Goal: Task Accomplishment & Management: Use online tool/utility

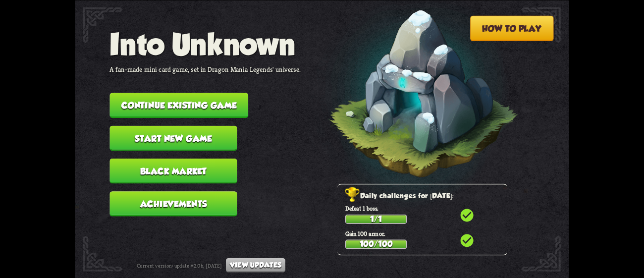
click at [172, 97] on button "Continue existing game" at bounding box center [179, 105] width 139 height 25
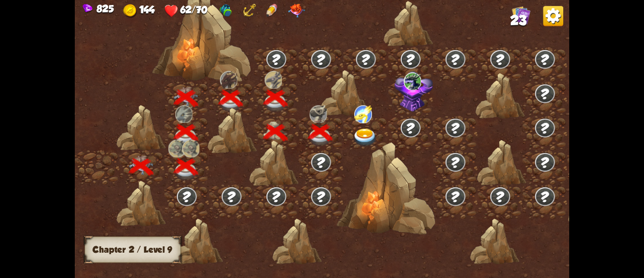
click at [366, 135] on img at bounding box center [365, 137] width 25 height 18
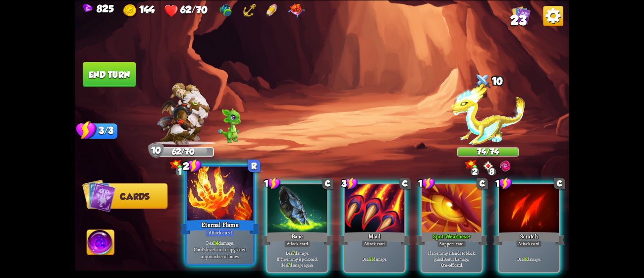
click at [217, 223] on div "Eternal Flame" at bounding box center [220, 227] width 80 height 18
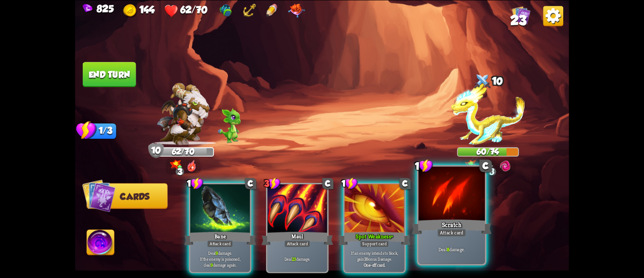
click at [481, 219] on div "Scratch" at bounding box center [452, 227] width 80 height 18
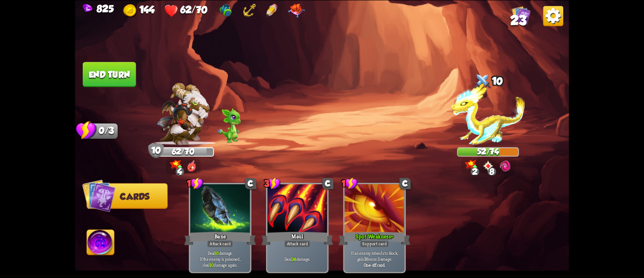
click at [120, 75] on button "End turn" at bounding box center [110, 74] width 54 height 25
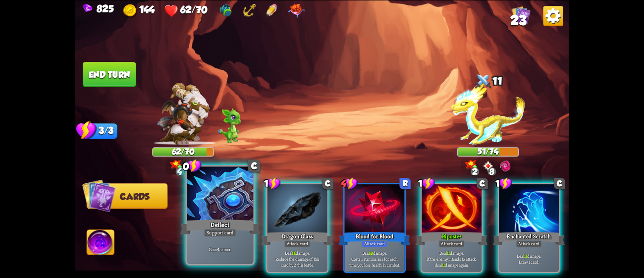
click at [234, 235] on div "Support card" at bounding box center [220, 232] width 32 height 8
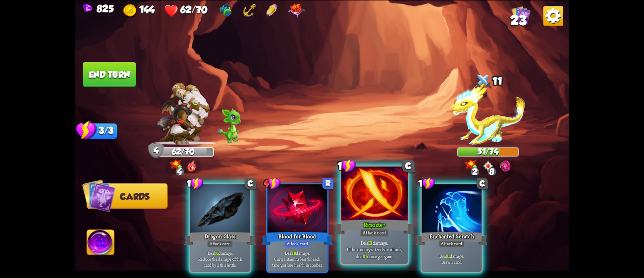
click at [362, 199] on div at bounding box center [374, 195] width 66 height 56
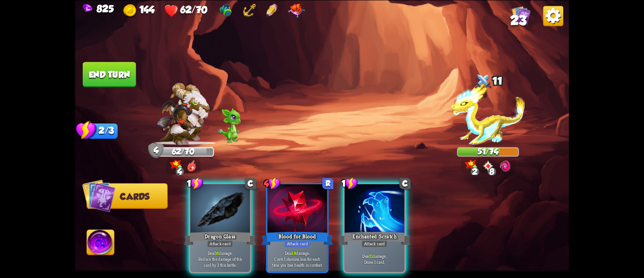
click at [362, 199] on div at bounding box center [375, 209] width 60 height 51
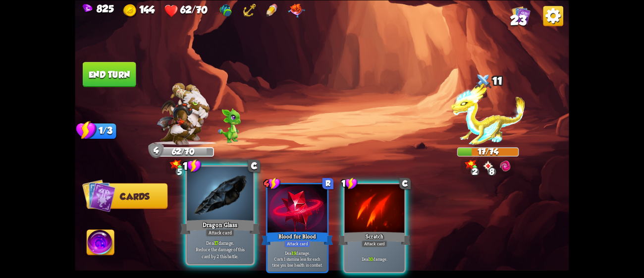
click at [235, 216] on div at bounding box center [220, 195] width 66 height 56
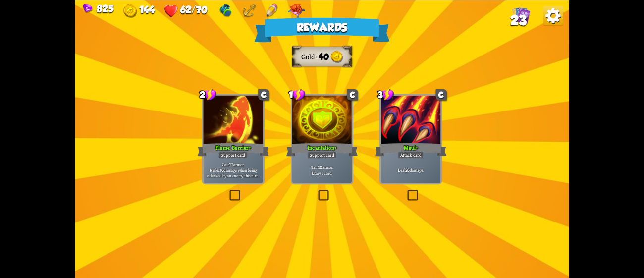
click at [216, 134] on div at bounding box center [233, 120] width 60 height 51
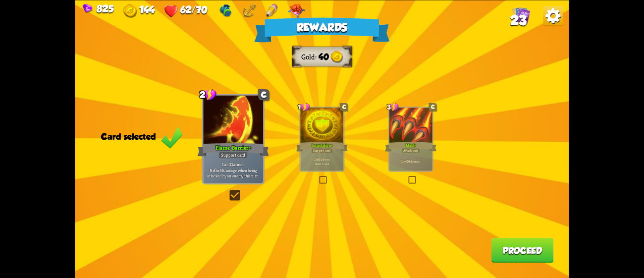
click at [516, 259] on button "Proceed" at bounding box center [523, 249] width 62 height 25
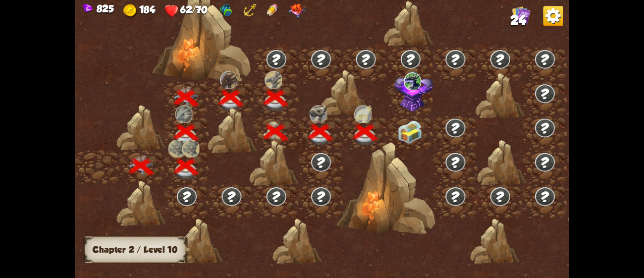
click at [419, 138] on img at bounding box center [410, 131] width 25 height 23
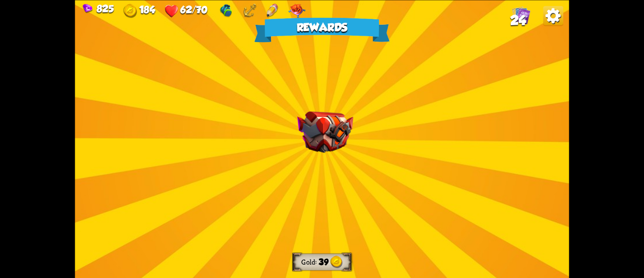
click at [373, 132] on div "Rewards Gold 39 Select a card 0 R Chaos Potion+ Potion card Trigger 4 random ru…" at bounding box center [322, 139] width 494 height 278
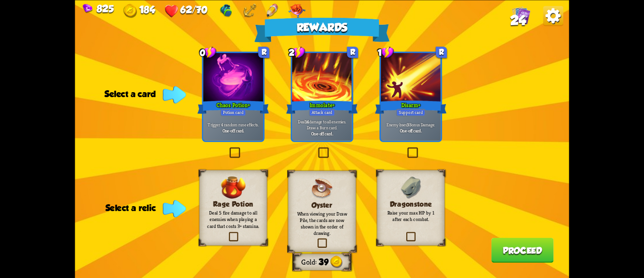
click at [243, 103] on div "Chaos Potion+" at bounding box center [233, 107] width 72 height 16
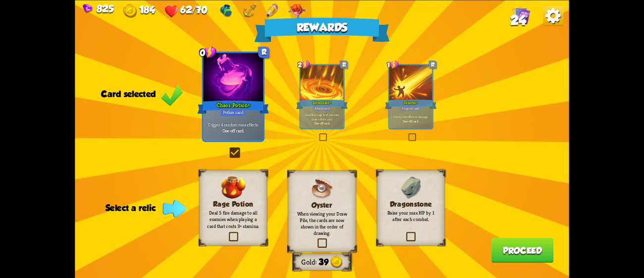
click at [395, 198] on div "Dragonstone Raise your max HP by 1 after each combat." at bounding box center [411, 207] width 68 height 76
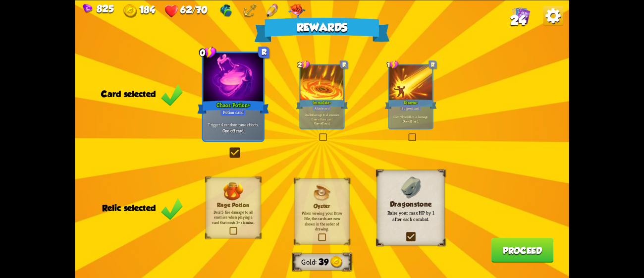
click at [501, 238] on div "Rewards Gold 39 Card selected 0 R Chaos Potion+ Potion card Trigger 4 random ru…" at bounding box center [322, 139] width 494 height 278
click at [503, 249] on button "Proceed" at bounding box center [523, 249] width 62 height 25
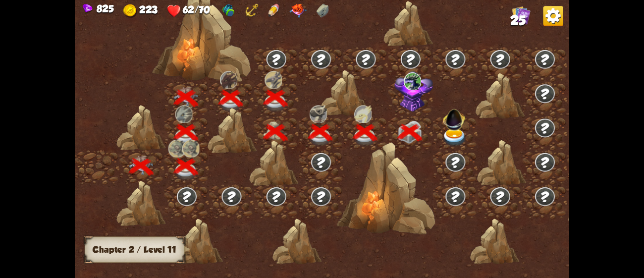
scroll to position [0, 150]
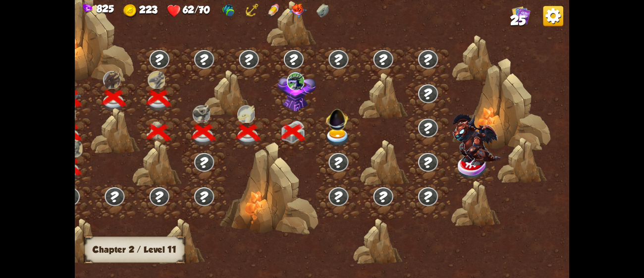
click at [292, 101] on img at bounding box center [297, 91] width 39 height 41
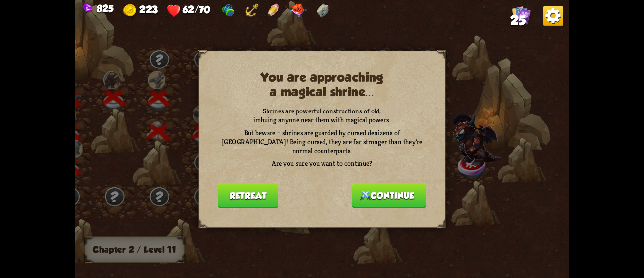
click at [388, 183] on button "Continue" at bounding box center [389, 195] width 74 height 25
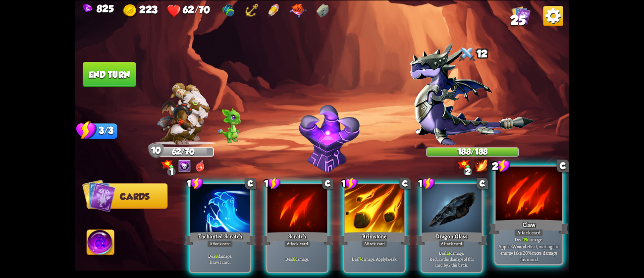
click at [550, 217] on div at bounding box center [529, 195] width 66 height 56
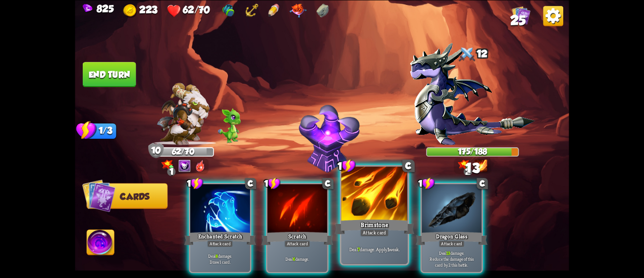
click at [373, 217] on div at bounding box center [374, 195] width 66 height 56
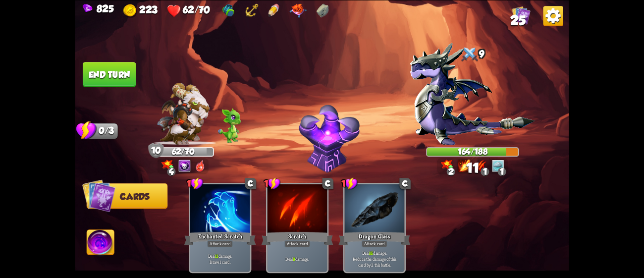
click at [124, 72] on button "End turn" at bounding box center [110, 74] width 54 height 25
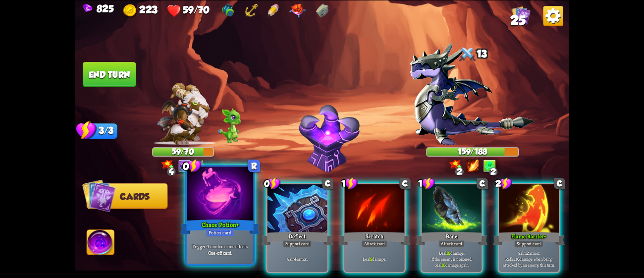
click at [234, 218] on div "Chaos Potion+" at bounding box center [220, 227] width 80 height 18
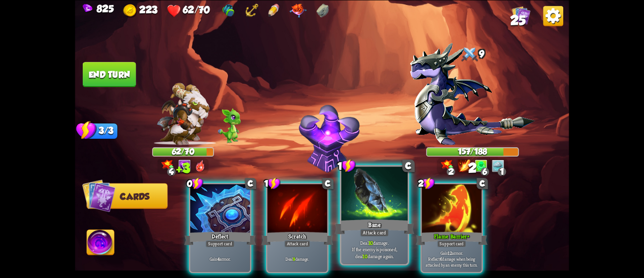
click at [405, 245] on p "Deal 10 damage. If the enemy is poisoned, deal 10 damage again." at bounding box center [374, 249] width 63 height 20
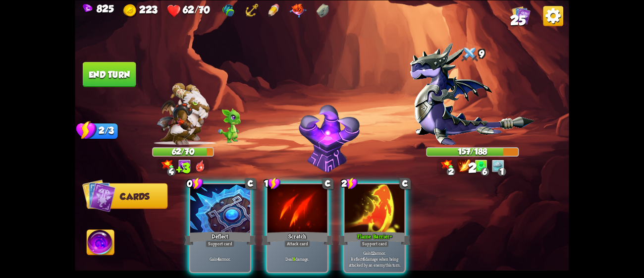
click at [403, 250] on p "Gain 12 armor. Reflect 6 damage when being attacked by an enemy this turn." at bounding box center [374, 259] width 57 height 18
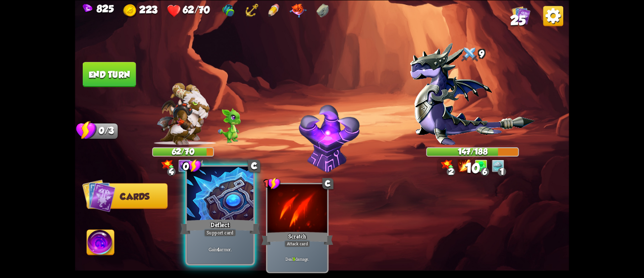
click at [180, 228] on div "Deflect" at bounding box center [220, 227] width 80 height 18
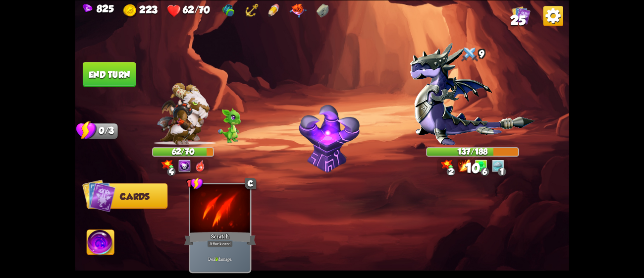
click at [96, 63] on button "End turn" at bounding box center [110, 74] width 54 height 25
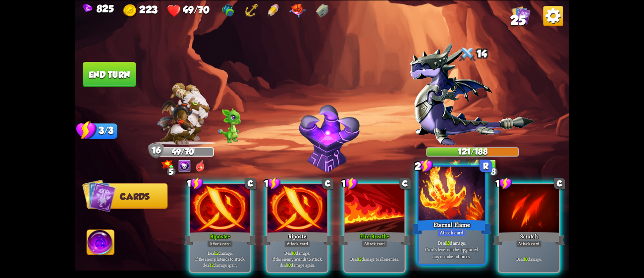
click at [443, 203] on div at bounding box center [452, 195] width 66 height 56
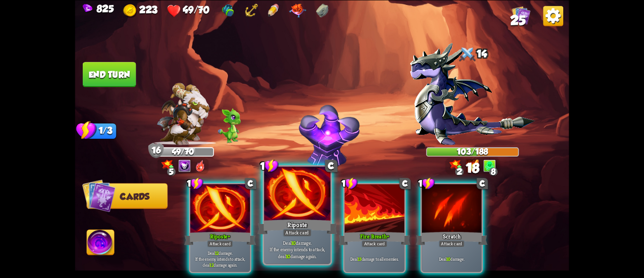
click at [316, 216] on div at bounding box center [297, 195] width 66 height 56
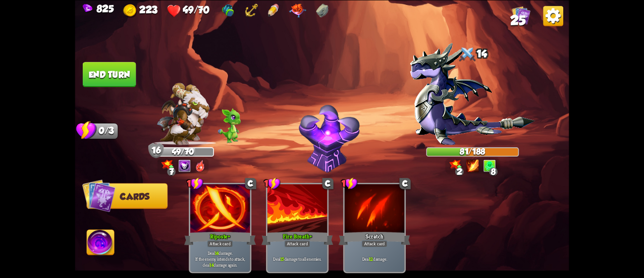
click at [121, 78] on button "End turn" at bounding box center [110, 74] width 54 height 25
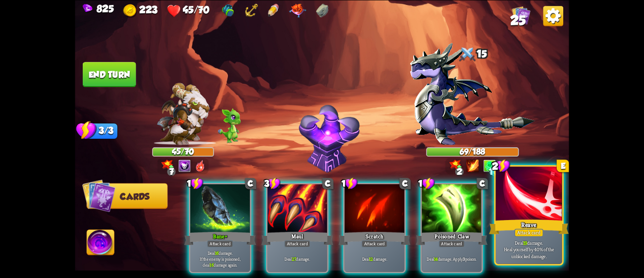
click at [543, 217] on div at bounding box center [529, 195] width 66 height 56
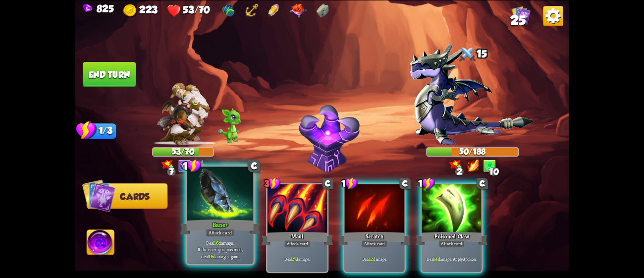
click at [203, 217] on div at bounding box center [220, 195] width 66 height 56
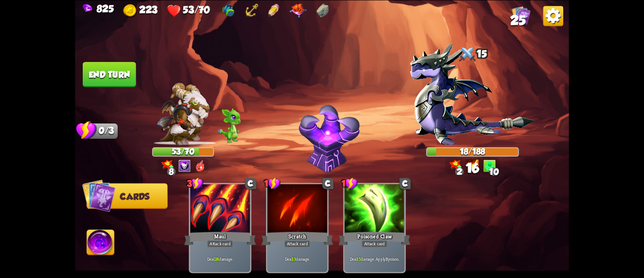
click at [100, 239] on img at bounding box center [100, 244] width 27 height 28
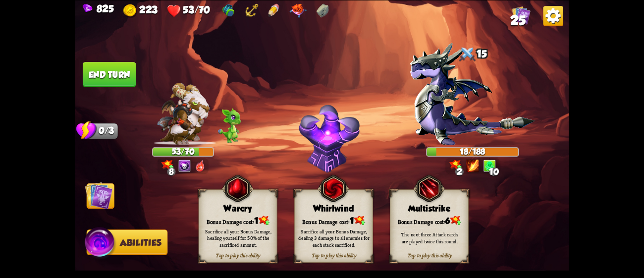
click at [349, 226] on div "Sacrifice all your Bonus Damage, dealing 3 damage to all enemies for each stack…" at bounding box center [334, 237] width 79 height 31
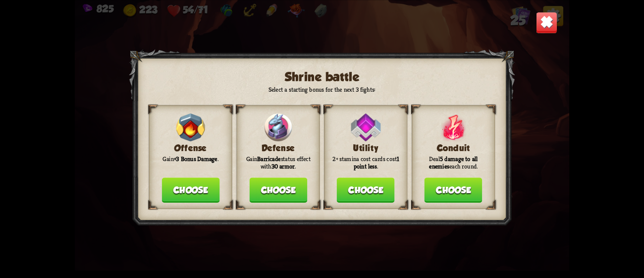
click at [200, 186] on button "Choose" at bounding box center [191, 189] width 58 height 25
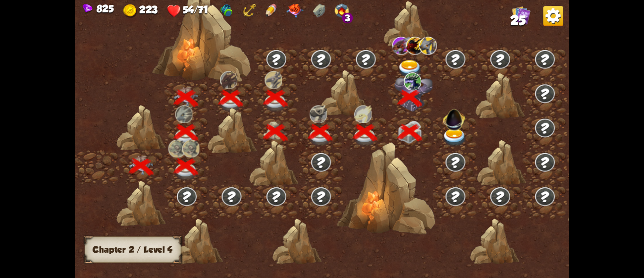
click at [448, 129] on img at bounding box center [455, 118] width 26 height 26
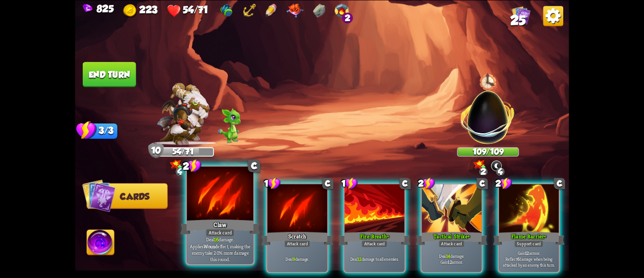
click at [204, 221] on div "Claw" at bounding box center [220, 227] width 80 height 18
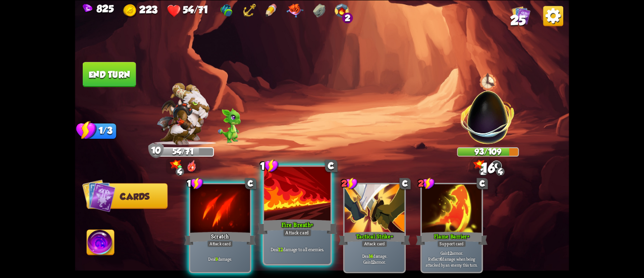
click at [299, 213] on div at bounding box center [297, 195] width 66 height 56
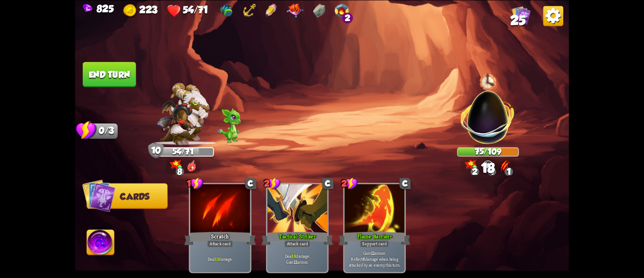
click at [118, 72] on button "End turn" at bounding box center [110, 74] width 54 height 25
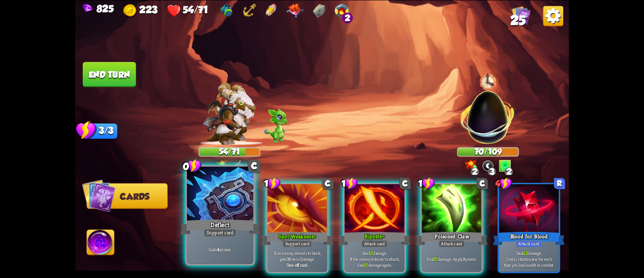
click at [231, 222] on div "Deflect" at bounding box center [220, 227] width 80 height 18
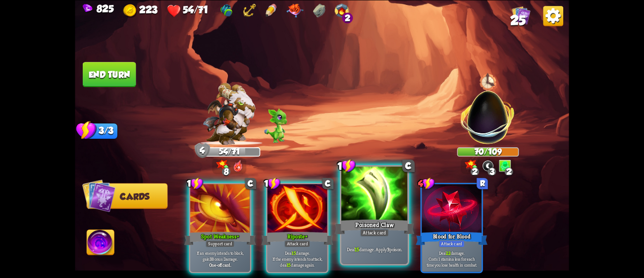
click at [380, 213] on div at bounding box center [374, 195] width 66 height 56
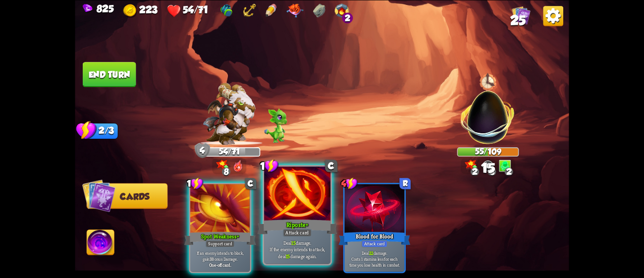
click at [308, 205] on div at bounding box center [297, 195] width 66 height 56
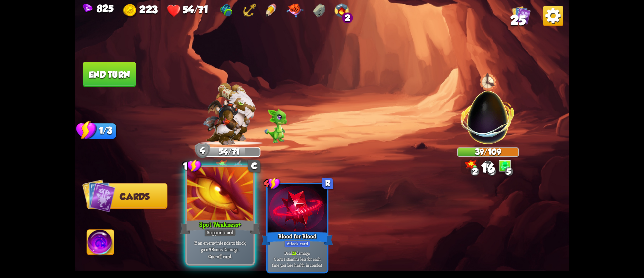
click at [241, 221] on div "Spot Weakness+" at bounding box center [220, 227] width 80 height 18
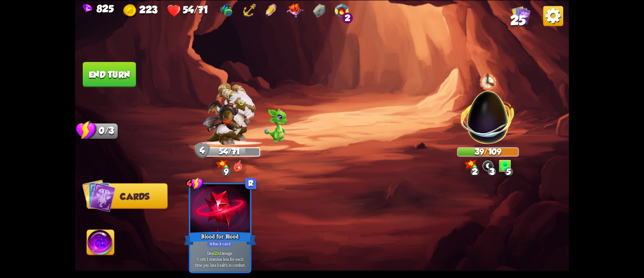
click at [368, 170] on div "4 R Blood for Blood Attack card Deal 23 damage. Costs 1 stamina less for each t…" at bounding box center [371, 216] width 395 height 123
click at [116, 71] on button "End turn" at bounding box center [110, 74] width 54 height 25
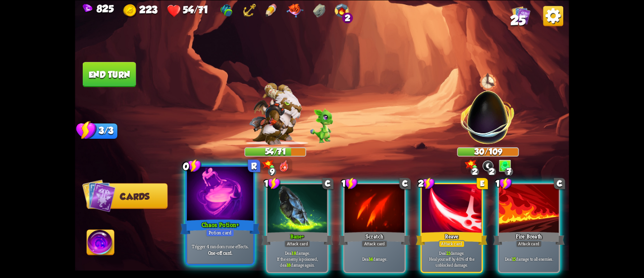
click at [221, 205] on div at bounding box center [220, 195] width 66 height 56
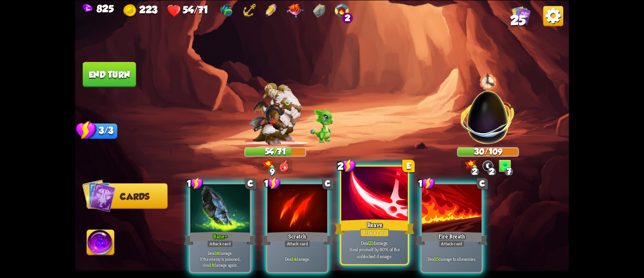
click at [379, 217] on div at bounding box center [374, 195] width 66 height 56
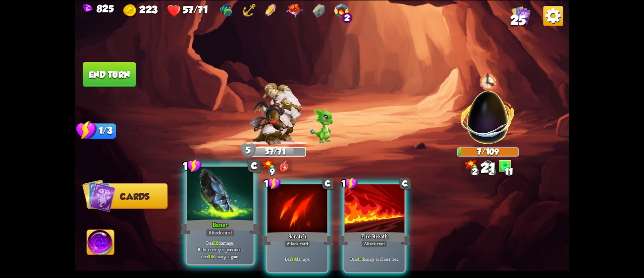
click at [222, 214] on div at bounding box center [220, 195] width 66 height 56
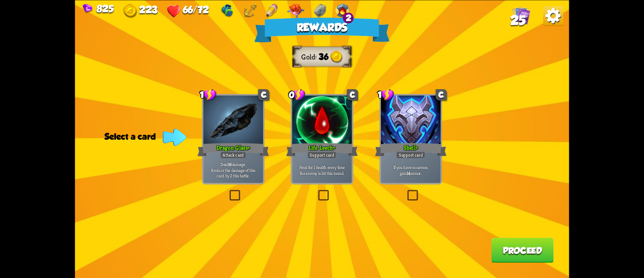
click at [396, 127] on div at bounding box center [411, 120] width 60 height 51
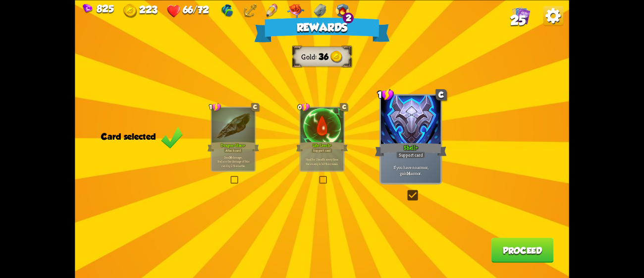
click at [517, 240] on button "Proceed" at bounding box center [523, 249] width 62 height 25
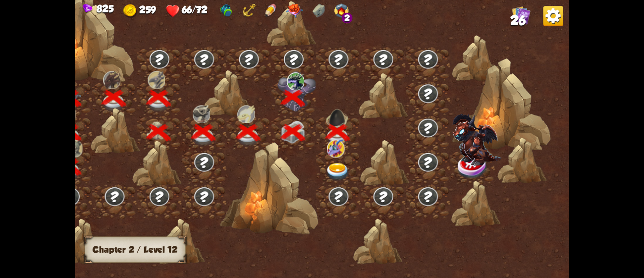
click at [336, 168] on img at bounding box center [338, 172] width 25 height 18
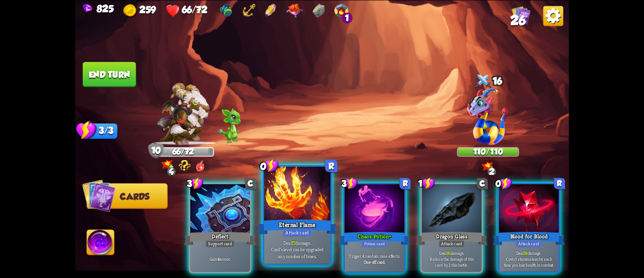
click at [304, 201] on div at bounding box center [297, 195] width 66 height 56
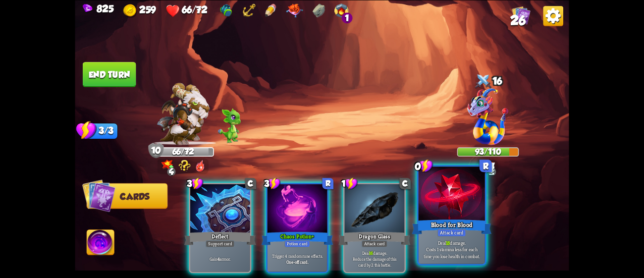
click at [471, 216] on div at bounding box center [452, 195] width 66 height 56
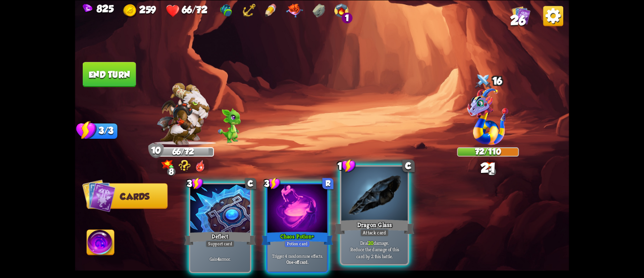
click at [378, 222] on div "Dragon Glass" at bounding box center [375, 227] width 80 height 18
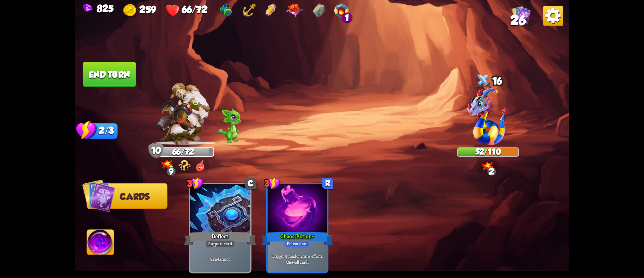
click at [93, 79] on button "End turn" at bounding box center [110, 74] width 54 height 25
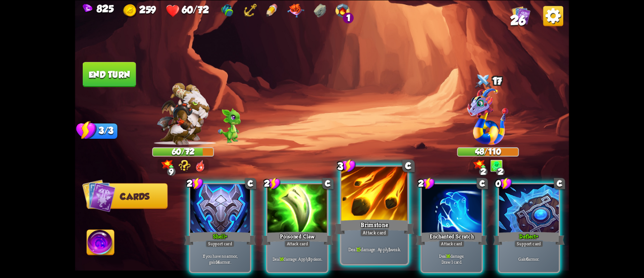
click at [358, 224] on div "Brimstone" at bounding box center [375, 227] width 80 height 18
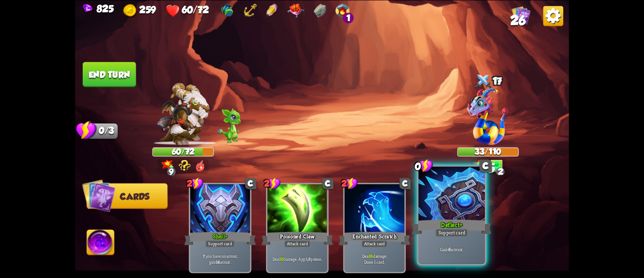
click at [475, 220] on div "Deflect+" at bounding box center [452, 227] width 80 height 18
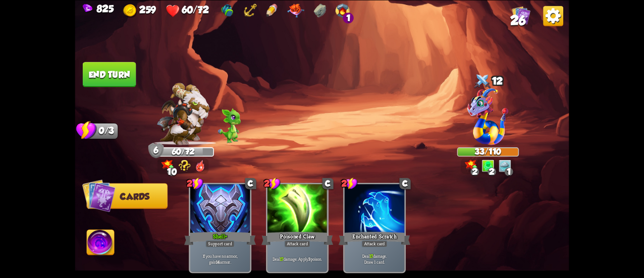
click at [99, 69] on button "End turn" at bounding box center [110, 74] width 54 height 25
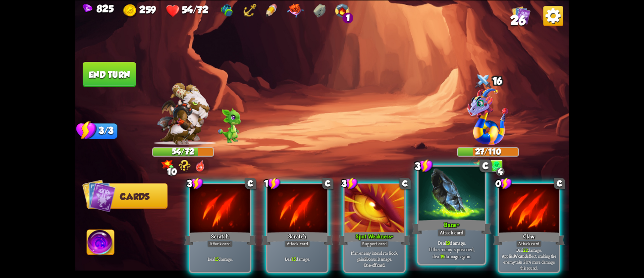
click at [436, 212] on div at bounding box center [452, 195] width 66 height 56
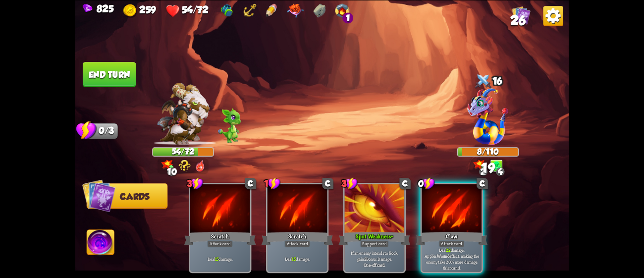
click at [436, 212] on div at bounding box center [452, 209] width 60 height 51
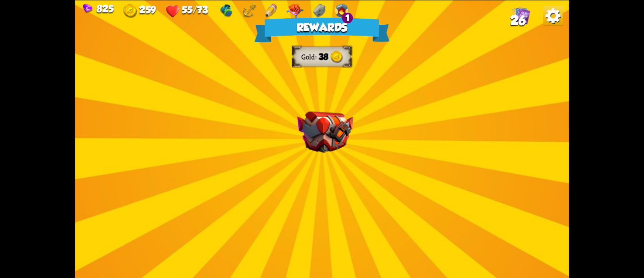
click at [335, 133] on img at bounding box center [325, 132] width 56 height 42
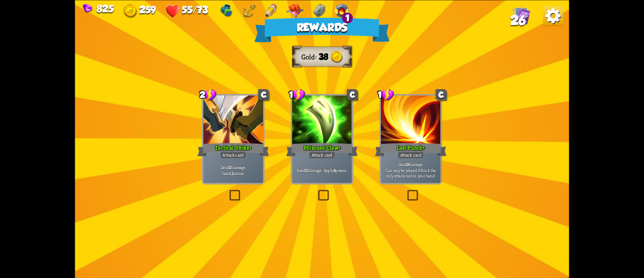
click at [229, 129] on div at bounding box center [233, 120] width 60 height 51
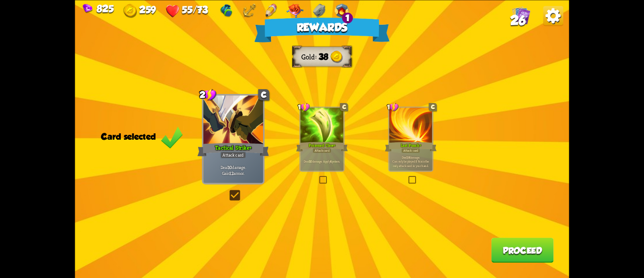
click at [525, 256] on button "Proceed" at bounding box center [523, 249] width 62 height 25
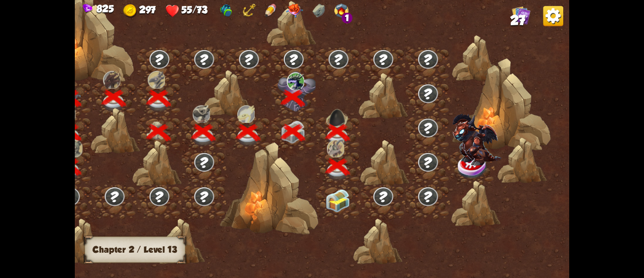
click at [345, 201] on img at bounding box center [338, 200] width 25 height 23
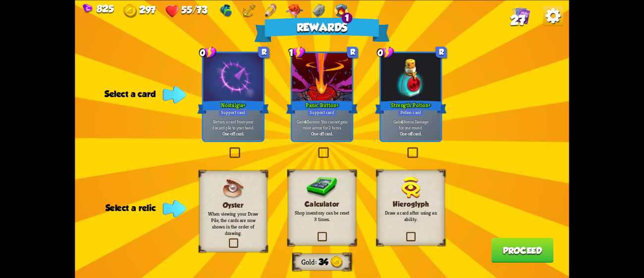
click at [424, 96] on div at bounding box center [411, 78] width 60 height 51
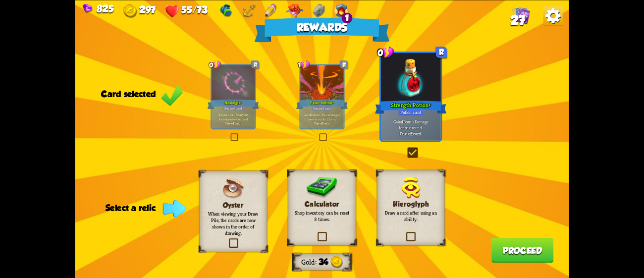
click at [221, 94] on div at bounding box center [233, 83] width 43 height 36
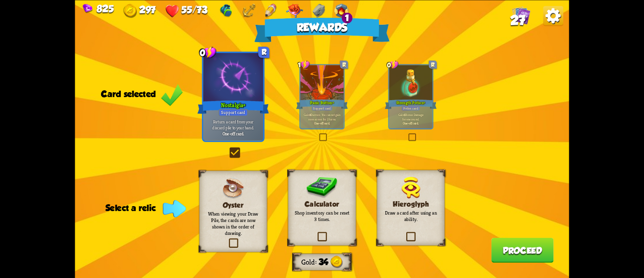
click at [423, 227] on div "Hieroglyph Draw a card after using an ability." at bounding box center [411, 207] width 68 height 76
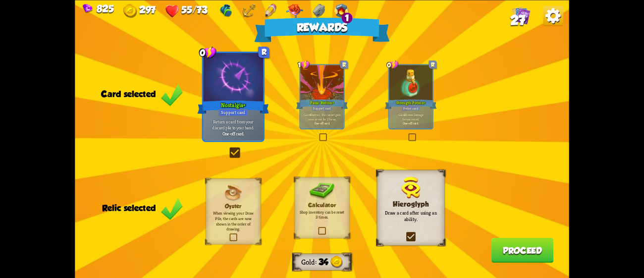
click at [315, 216] on p "Shop inventory can be reset 3 times." at bounding box center [322, 214] width 45 height 10
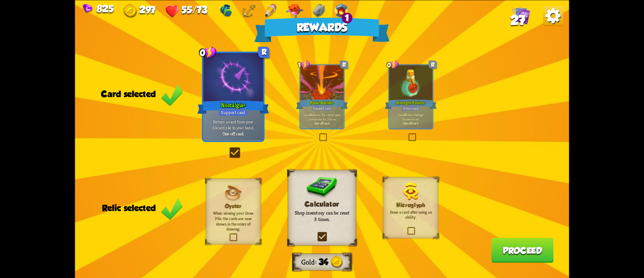
click at [513, 247] on button "Proceed" at bounding box center [523, 249] width 62 height 25
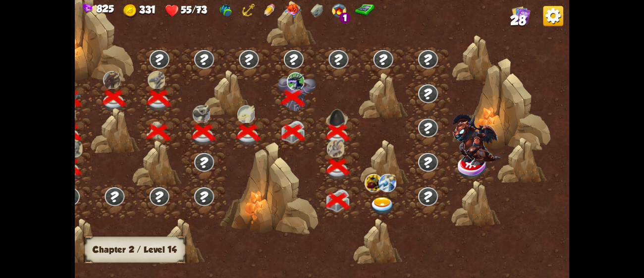
click at [387, 200] on img at bounding box center [382, 206] width 25 height 18
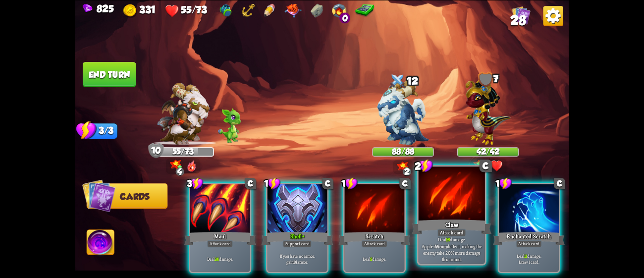
click at [457, 233] on div "Attack card" at bounding box center [452, 232] width 29 height 8
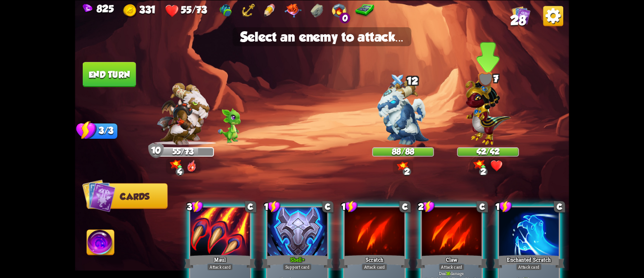
click at [488, 100] on img at bounding box center [487, 109] width 45 height 70
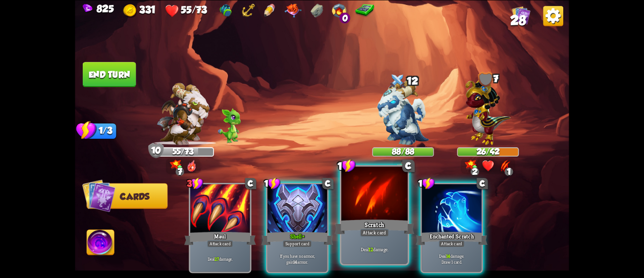
click at [404, 204] on div at bounding box center [374, 195] width 66 height 56
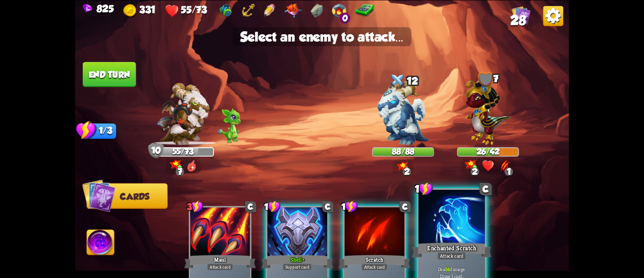
click at [459, 244] on div "Enchanted Scratch" at bounding box center [452, 250] width 80 height 18
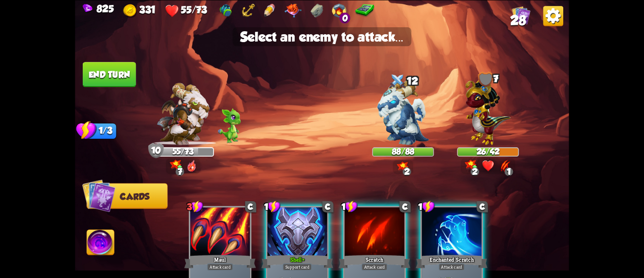
click at [459, 244] on div at bounding box center [452, 232] width 60 height 51
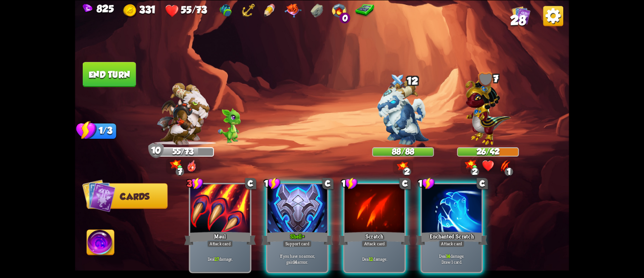
click at [491, 118] on img at bounding box center [487, 109] width 45 height 70
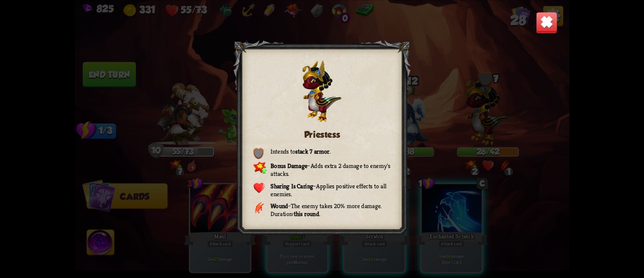
click at [534, 13] on div "Priestess Intends to stack 7 armor . Bonus Damage – Adds extra 2 damage to enem…" at bounding box center [322, 139] width 494 height 278
click at [557, 26] on img at bounding box center [547, 22] width 22 height 22
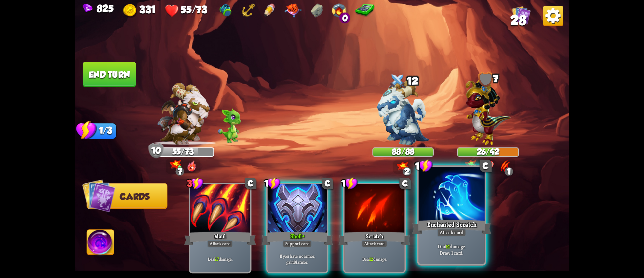
click at [478, 216] on div at bounding box center [452, 195] width 66 height 56
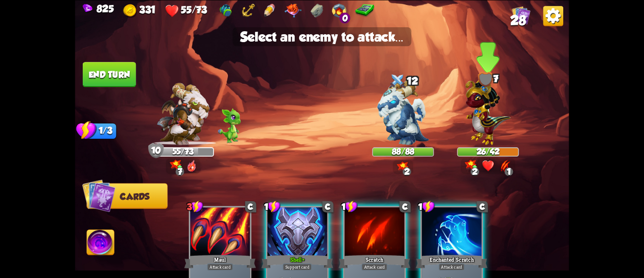
click at [503, 118] on img at bounding box center [487, 109] width 45 height 70
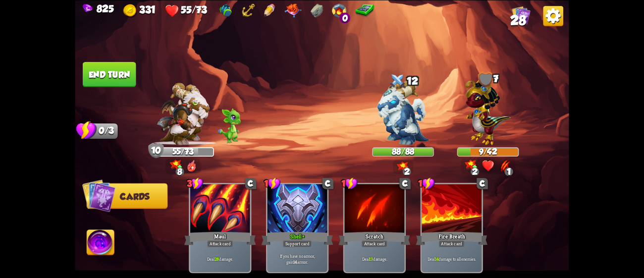
click at [118, 73] on button "End turn" at bounding box center [110, 74] width 54 height 25
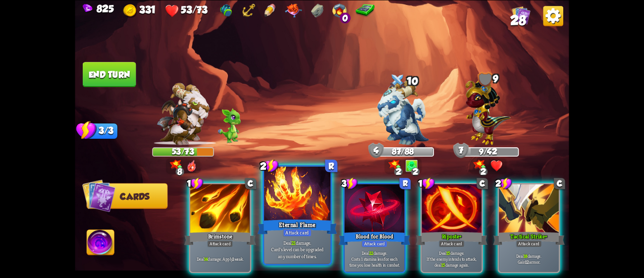
click at [316, 206] on div at bounding box center [297, 195] width 66 height 56
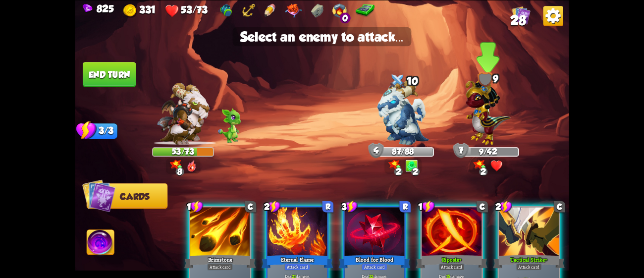
click at [480, 140] on img at bounding box center [487, 109] width 45 height 70
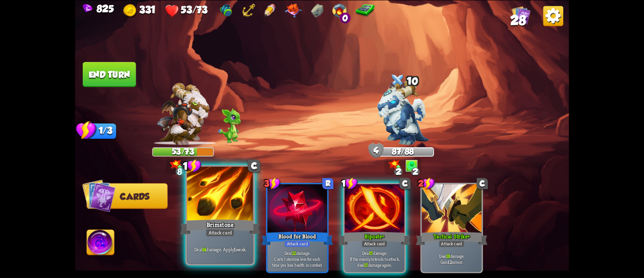
click at [221, 204] on div at bounding box center [220, 195] width 66 height 56
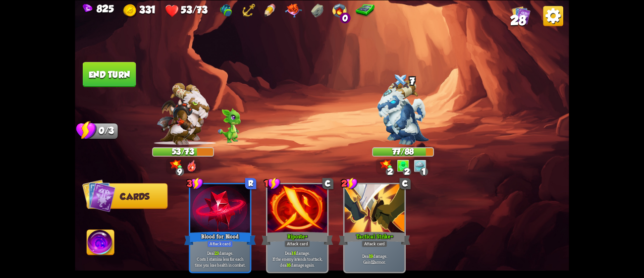
click at [118, 75] on button "End turn" at bounding box center [110, 74] width 54 height 25
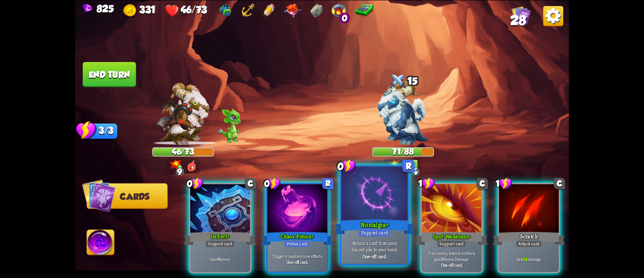
click at [367, 194] on div at bounding box center [374, 195] width 66 height 56
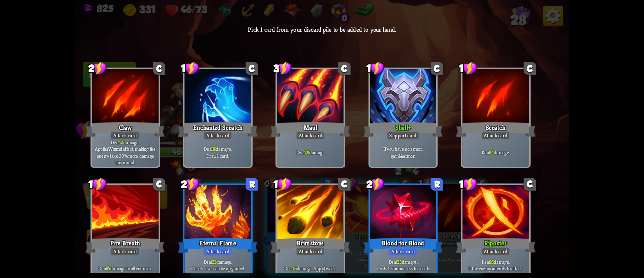
click at [339, 101] on div at bounding box center [311, 97] width 66 height 56
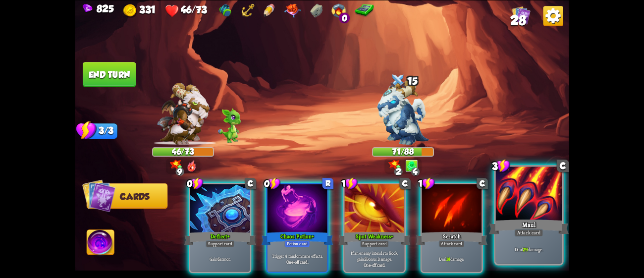
click at [559, 230] on div "Maul" at bounding box center [529, 227] width 80 height 18
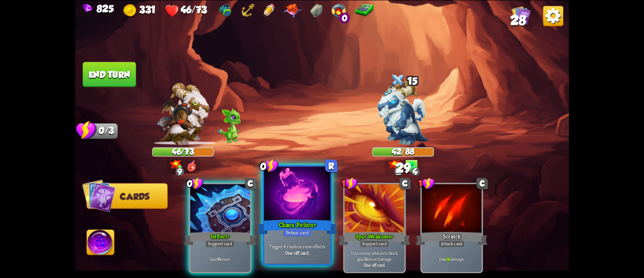
click at [302, 225] on div "Chaos Potion+" at bounding box center [298, 227] width 80 height 18
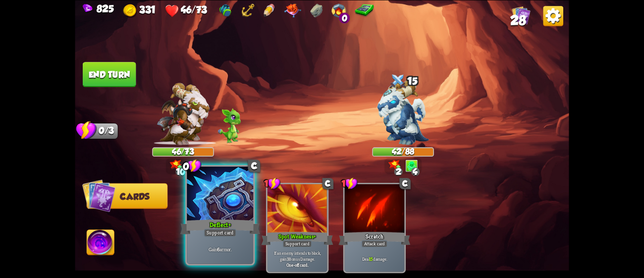
click at [244, 222] on div "Deflect+" at bounding box center [220, 227] width 80 height 18
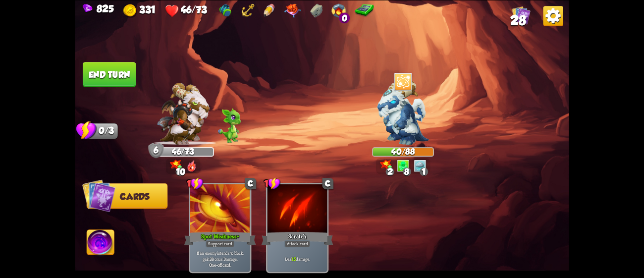
click at [111, 72] on button "End turn" at bounding box center [110, 74] width 54 height 25
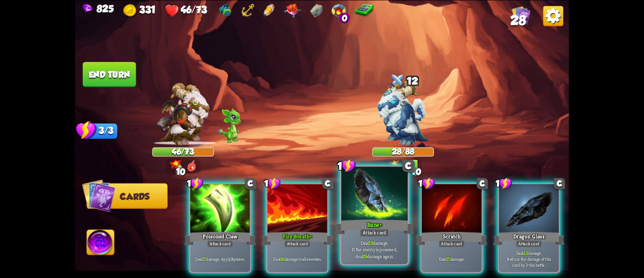
click at [389, 212] on div at bounding box center [374, 195] width 66 height 56
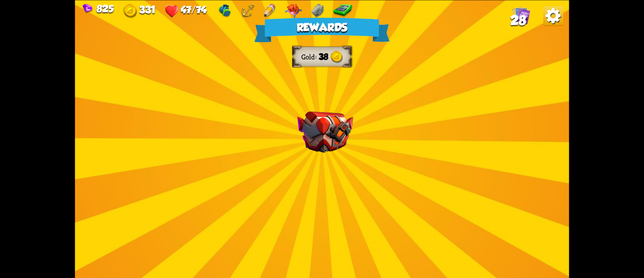
click at [460, 72] on div "Rewards Gold 38 Select a card 1 C Fireball+ Attack card Lose 2 health. Deal 18 …" at bounding box center [322, 139] width 494 height 278
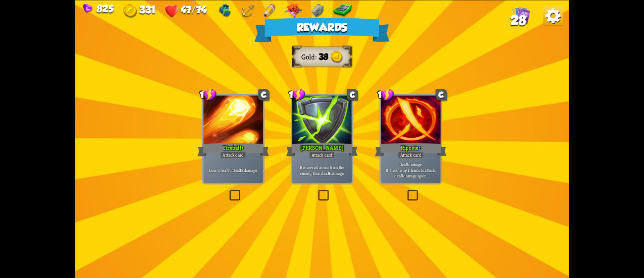
click at [324, 127] on div at bounding box center [322, 120] width 60 height 51
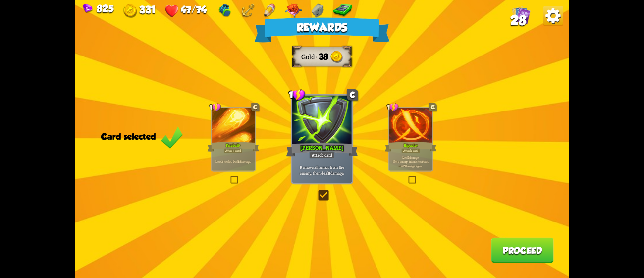
click at [512, 246] on button "Proceed" at bounding box center [523, 249] width 62 height 25
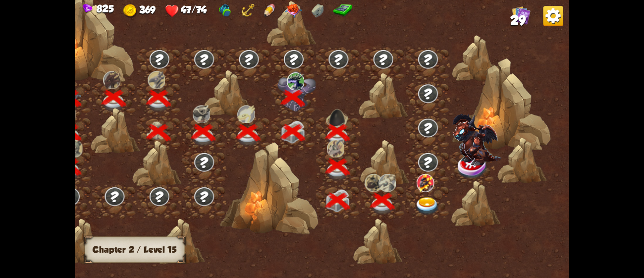
click at [420, 200] on img at bounding box center [427, 206] width 25 height 18
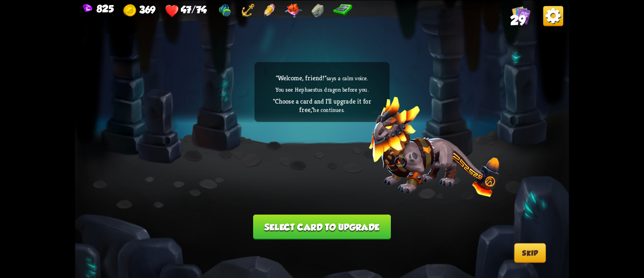
click at [369, 219] on button "Select card to upgrade" at bounding box center [322, 226] width 138 height 25
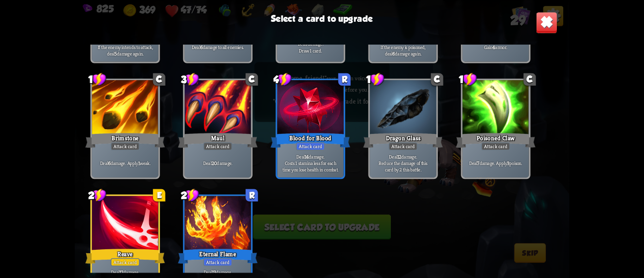
scroll to position [279, 0]
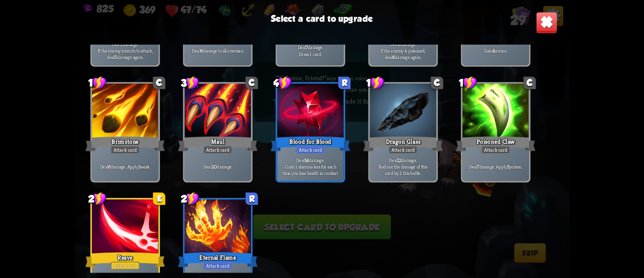
click at [119, 222] on div at bounding box center [125, 227] width 66 height 56
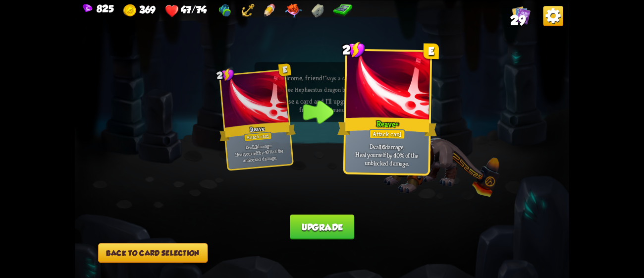
click at [329, 221] on button "Upgrade" at bounding box center [322, 226] width 64 height 25
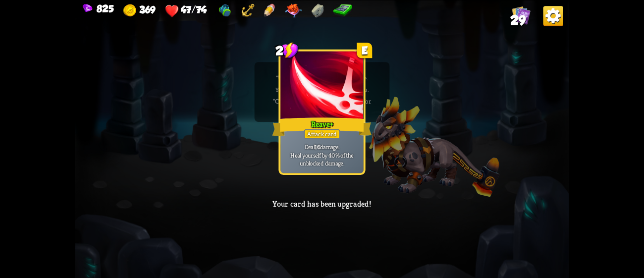
click at [379, 200] on div "2 E Reave+ Attack card Deal 16 damage. Heal yourself by 40% of the unblocked da…" at bounding box center [322, 139] width 494 height 278
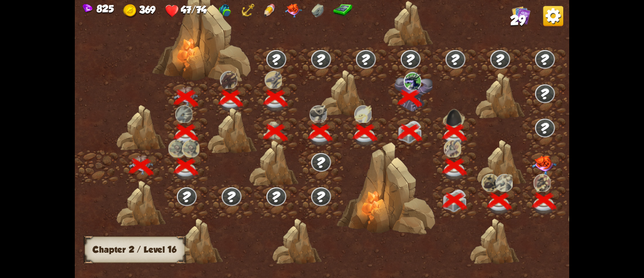
click at [523, 138] on div at bounding box center [545, 133] width 45 height 34
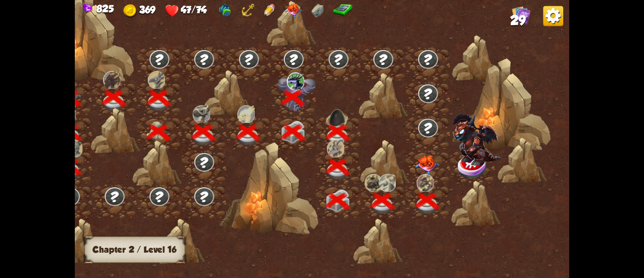
click at [423, 166] on img at bounding box center [427, 165] width 25 height 19
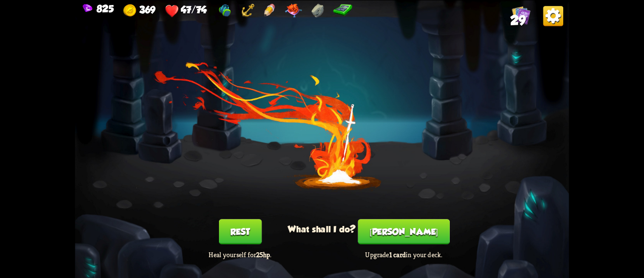
click at [257, 238] on button "Rest" at bounding box center [240, 231] width 43 height 25
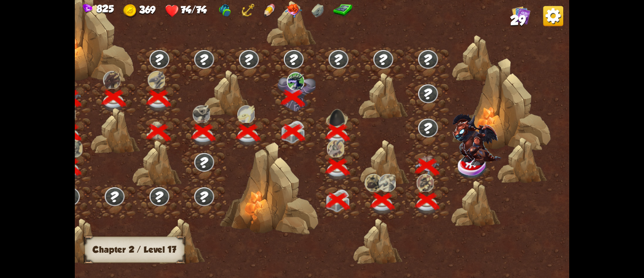
click at [469, 166] on img at bounding box center [472, 167] width 31 height 25
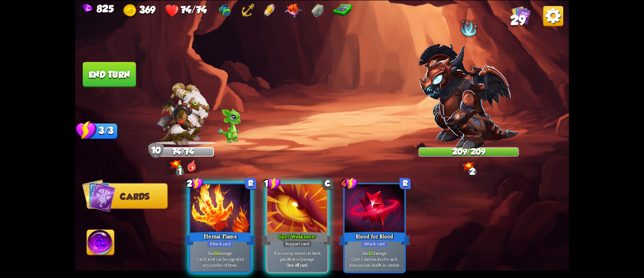
click at [476, 139] on div "Player turn" at bounding box center [322, 139] width 494 height 76
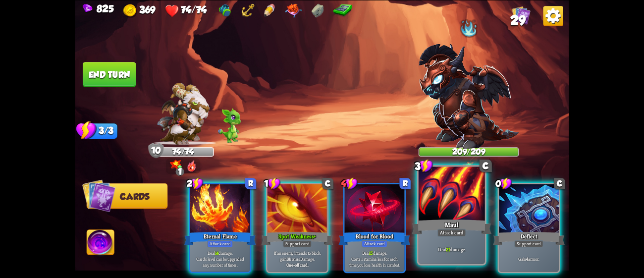
click at [455, 209] on div at bounding box center [452, 195] width 66 height 56
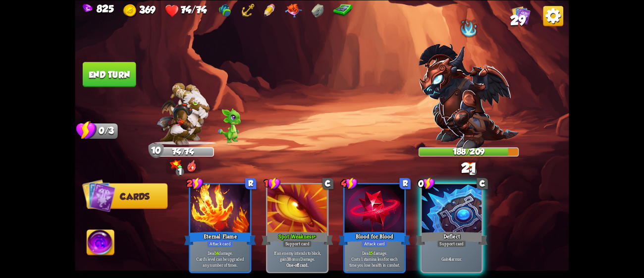
click at [455, 209] on div at bounding box center [452, 209] width 60 height 51
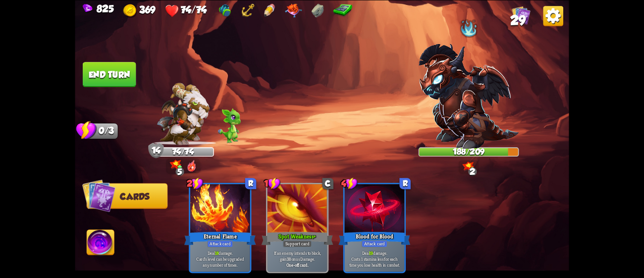
click at [116, 77] on button "End turn" at bounding box center [110, 74] width 54 height 25
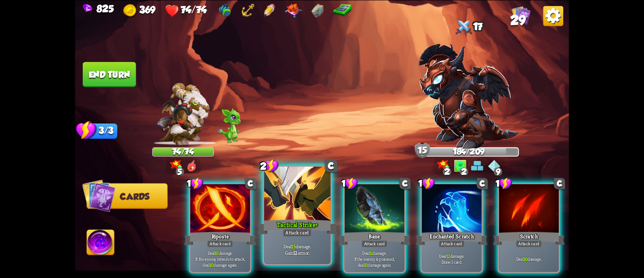
click at [311, 203] on div at bounding box center [297, 195] width 66 height 56
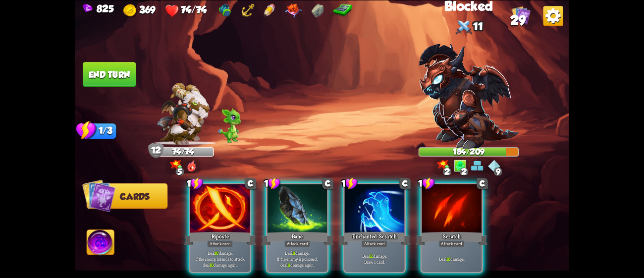
click at [311, 203] on div at bounding box center [298, 209] width 60 height 51
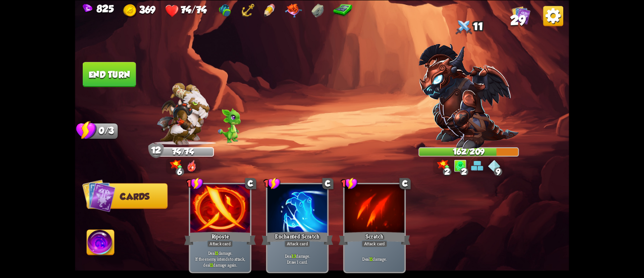
click at [120, 62] on button "End turn" at bounding box center [110, 74] width 54 height 25
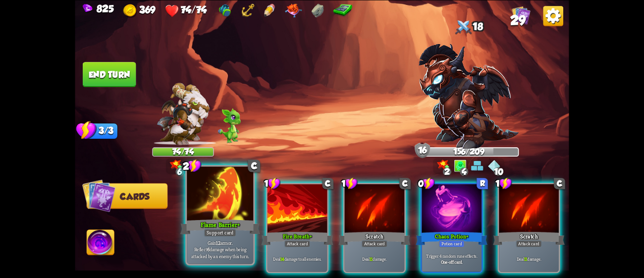
click at [185, 231] on div "Flame Barrier+" at bounding box center [220, 227] width 80 height 18
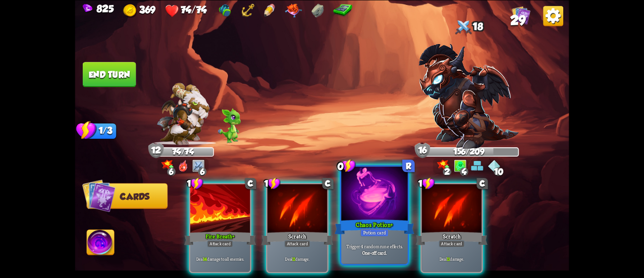
click at [376, 200] on div at bounding box center [374, 195] width 66 height 56
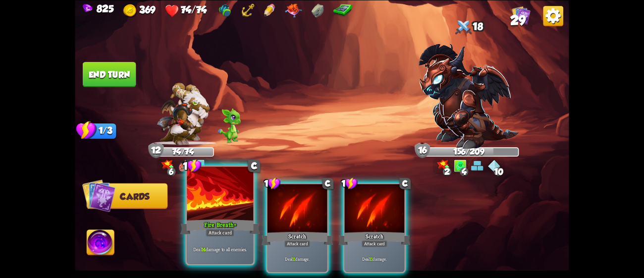
click at [225, 216] on div at bounding box center [220, 195] width 66 height 56
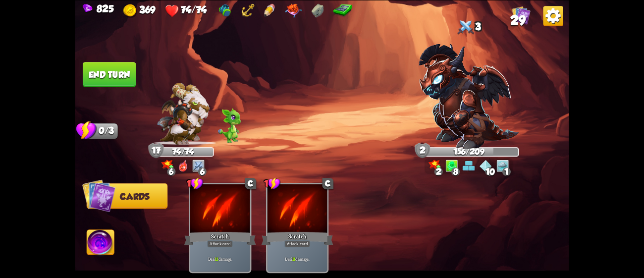
click at [107, 80] on button "End turn" at bounding box center [110, 74] width 54 height 25
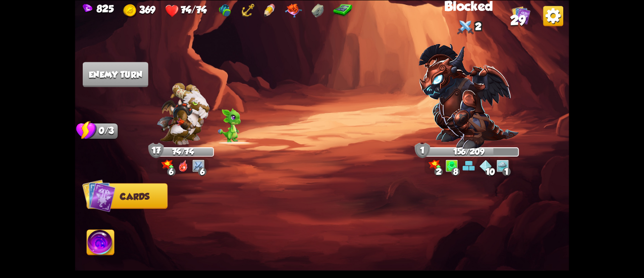
click at [484, 125] on img at bounding box center [469, 96] width 101 height 105
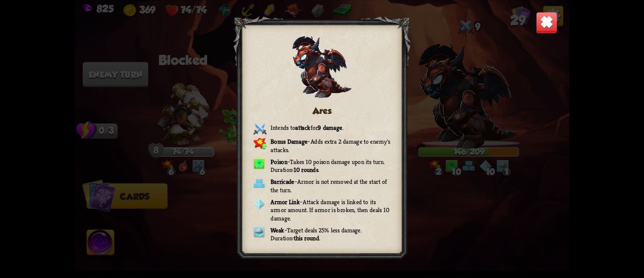
click at [541, 29] on img at bounding box center [547, 22] width 22 height 22
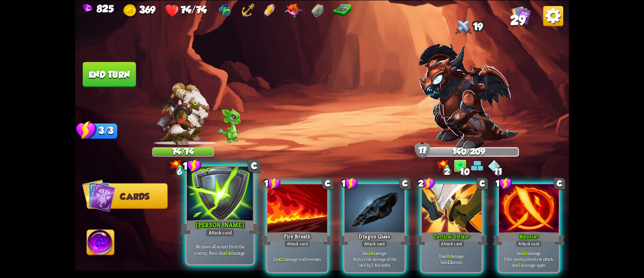
click at [228, 238] on div "Remove all armor from the enemy, then deal 14 damage." at bounding box center [220, 249] width 66 height 29
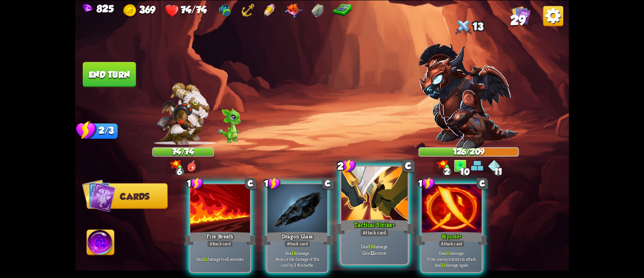
click at [364, 241] on div "Deal 16 damage. Gain 12 armor." at bounding box center [374, 249] width 66 height 29
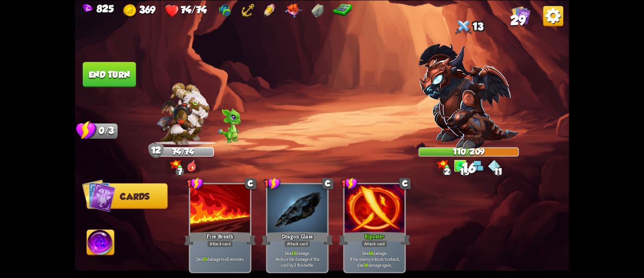
click at [95, 70] on button "End turn" at bounding box center [110, 74] width 54 height 25
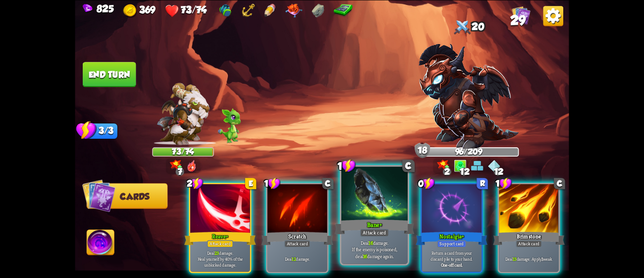
click at [377, 213] on div at bounding box center [374, 195] width 66 height 56
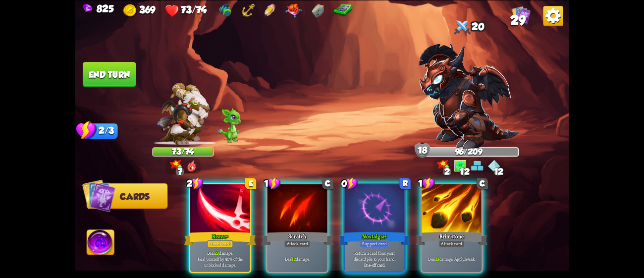
click at [377, 213] on div at bounding box center [375, 209] width 60 height 51
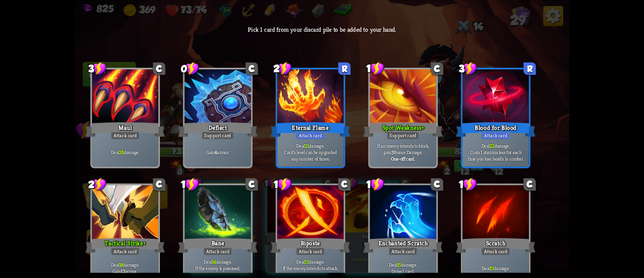
click at [230, 111] on div at bounding box center [218, 97] width 66 height 56
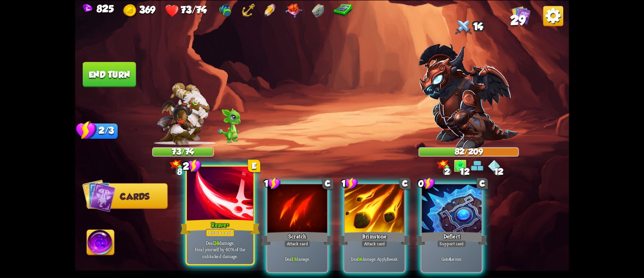
click at [225, 191] on div at bounding box center [220, 195] width 66 height 56
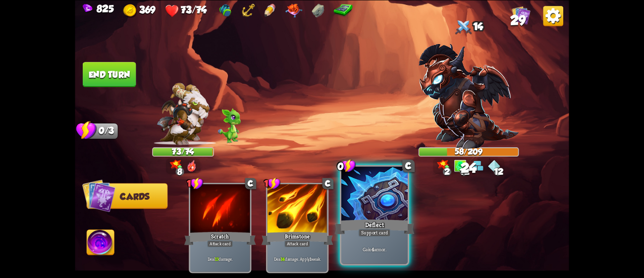
click at [384, 219] on div "Deflect" at bounding box center [375, 227] width 80 height 18
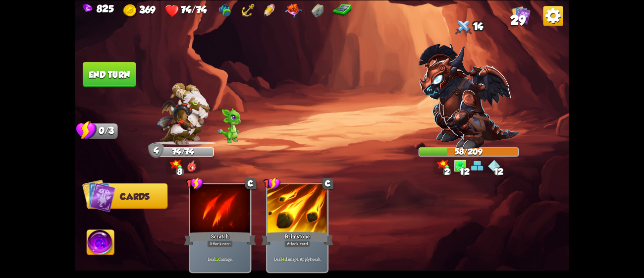
click at [117, 78] on button "End turn" at bounding box center [110, 74] width 54 height 25
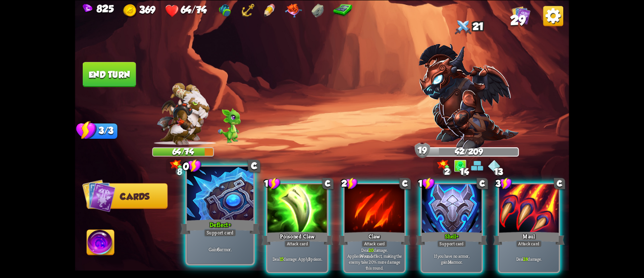
click at [235, 198] on div at bounding box center [220, 195] width 66 height 56
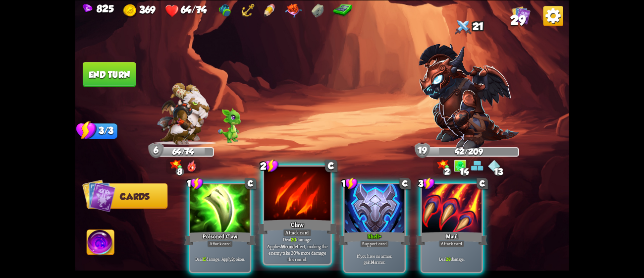
click at [297, 216] on div at bounding box center [297, 195] width 66 height 56
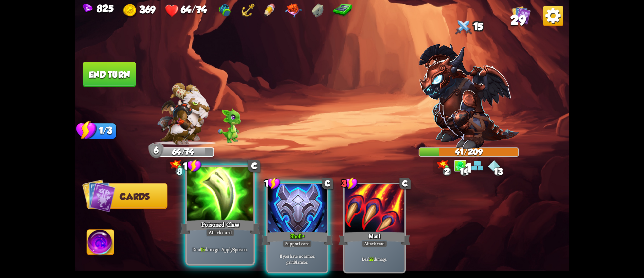
click at [213, 208] on div at bounding box center [220, 195] width 66 height 56
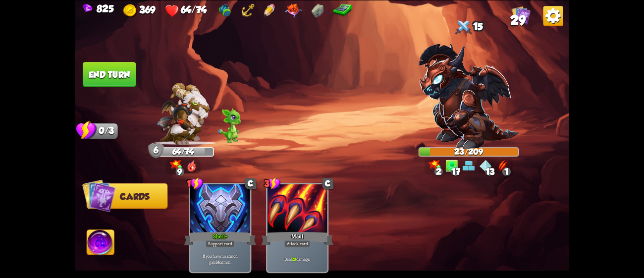
click at [105, 68] on button "End turn" at bounding box center [110, 74] width 54 height 25
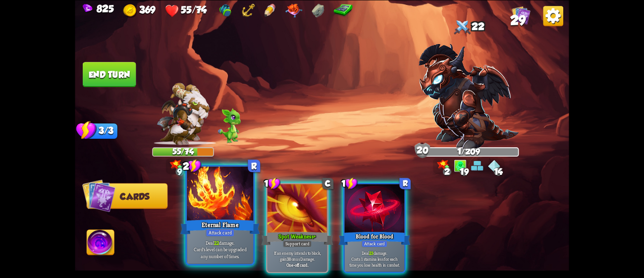
click at [247, 217] on div at bounding box center [220, 195] width 66 height 56
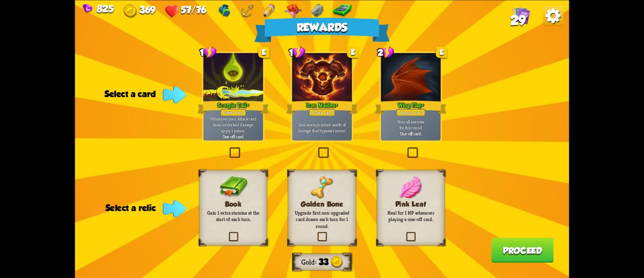
click at [245, 90] on div at bounding box center [233, 78] width 60 height 51
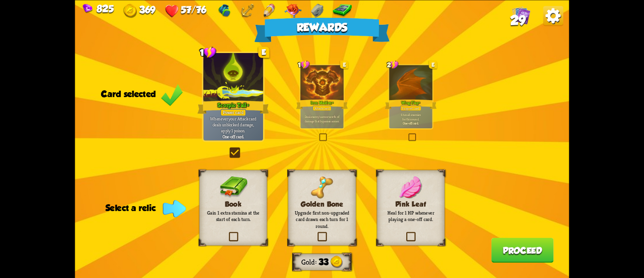
click at [234, 217] on p "Gain 1 extra stamina at the start of each turn." at bounding box center [233, 216] width 55 height 13
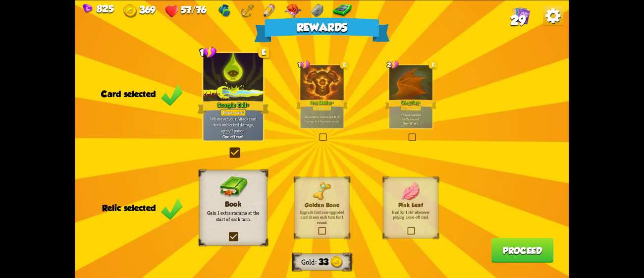
click at [533, 249] on button "Proceed" at bounding box center [523, 249] width 62 height 25
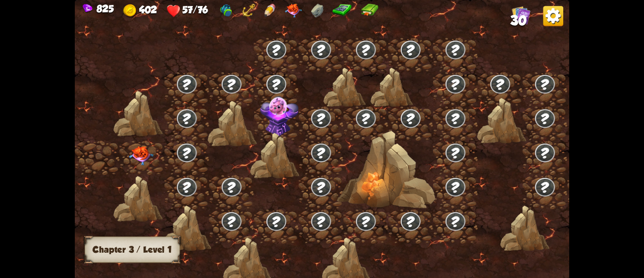
click at [147, 147] on img at bounding box center [141, 155] width 25 height 19
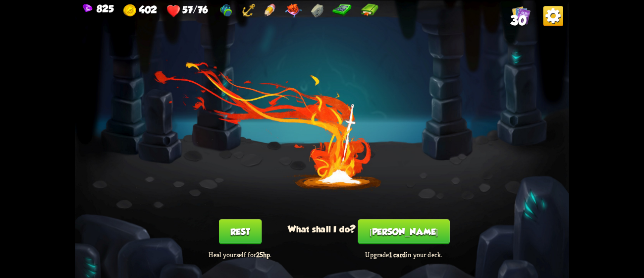
click at [400, 241] on button "[PERSON_NAME]" at bounding box center [404, 231] width 92 height 25
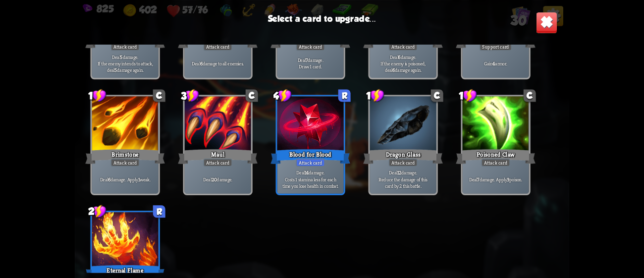
scroll to position [280, 0]
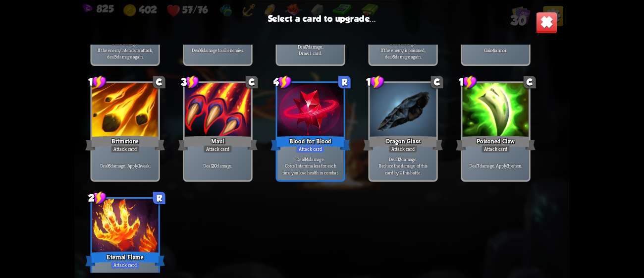
click at [149, 230] on div at bounding box center [125, 227] width 66 height 56
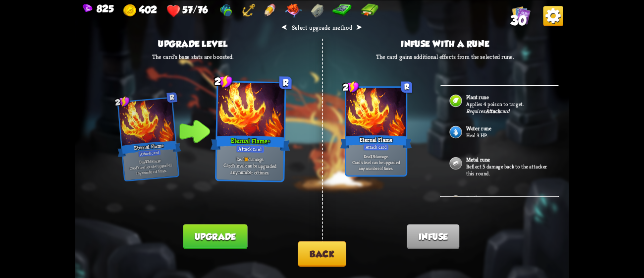
click at [238, 243] on button "Upgrade" at bounding box center [215, 236] width 64 height 25
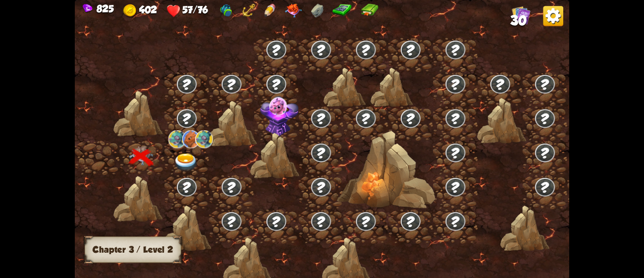
click at [186, 162] on img at bounding box center [186, 163] width 25 height 18
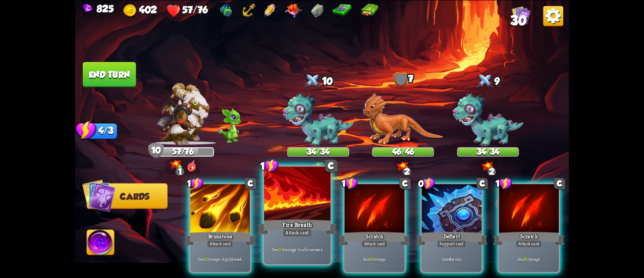
click at [293, 201] on div at bounding box center [297, 195] width 66 height 56
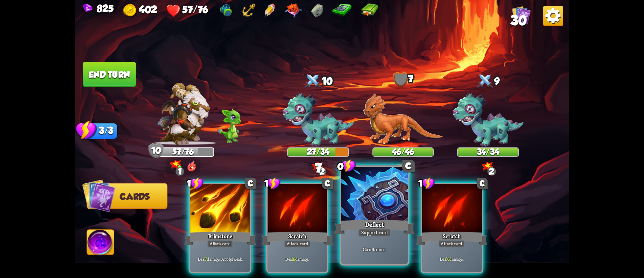
click at [375, 208] on div at bounding box center [374, 195] width 66 height 56
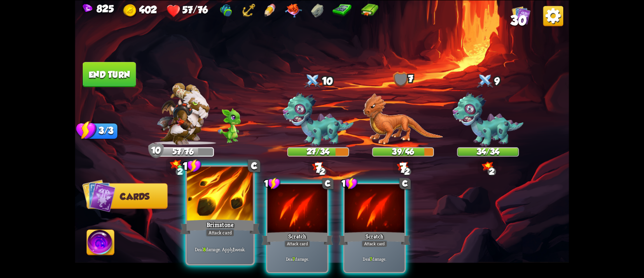
click at [225, 222] on div "Brimstone" at bounding box center [220, 227] width 80 height 18
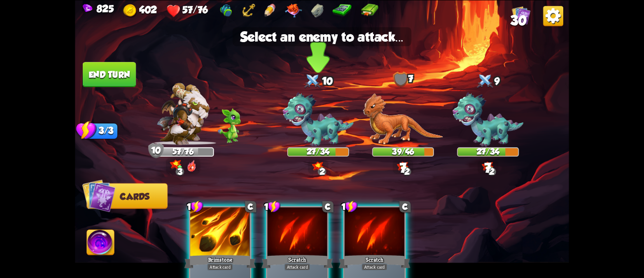
click at [335, 131] on img at bounding box center [318, 119] width 71 height 55
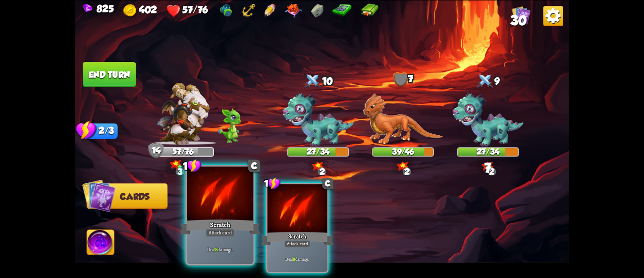
click at [206, 227] on div "Scratch" at bounding box center [220, 227] width 80 height 18
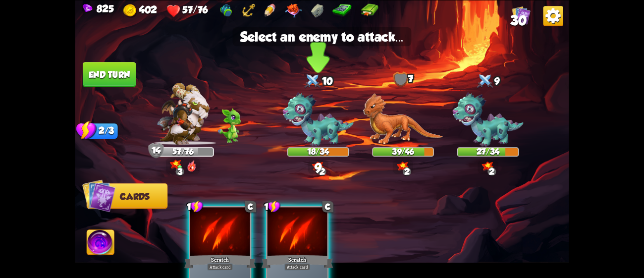
click at [289, 146] on img at bounding box center [318, 119] width 71 height 55
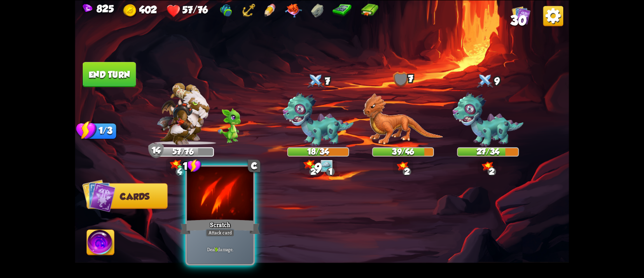
click at [234, 217] on div at bounding box center [220, 195] width 66 height 56
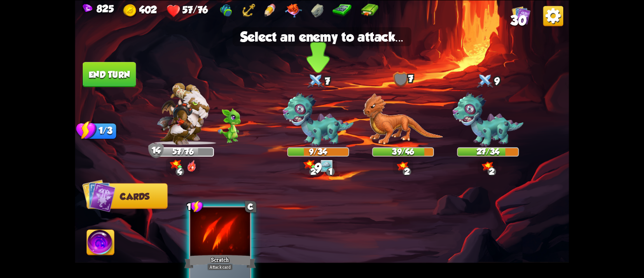
click at [317, 152] on div "9/34" at bounding box center [318, 152] width 60 height 8
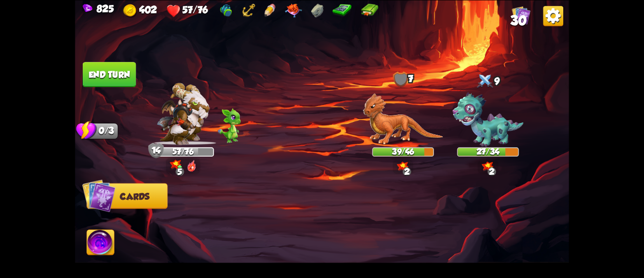
click at [118, 75] on button "End turn" at bounding box center [110, 74] width 54 height 25
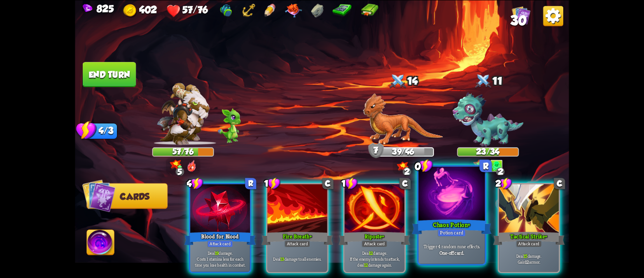
click at [457, 236] on div "Potion card" at bounding box center [452, 232] width 29 height 8
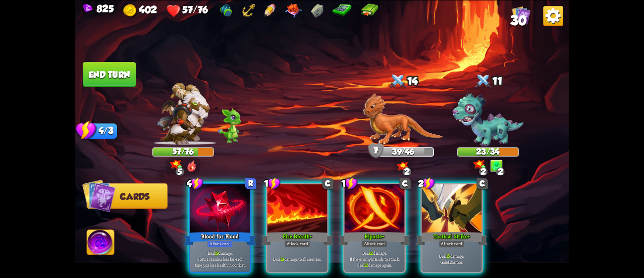
click at [457, 240] on div "Attack card" at bounding box center [452, 243] width 26 height 7
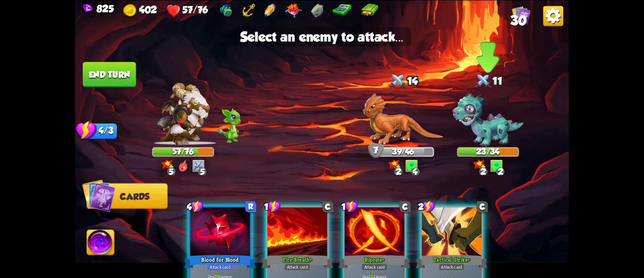
click at [498, 127] on img at bounding box center [487, 119] width 71 height 55
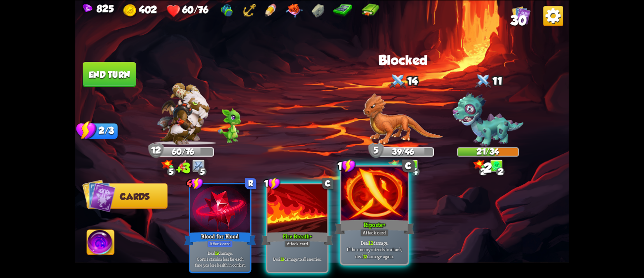
click at [390, 205] on div at bounding box center [374, 195] width 66 height 56
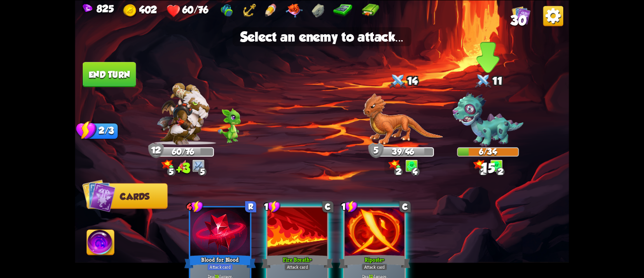
click at [483, 130] on img at bounding box center [487, 119] width 71 height 55
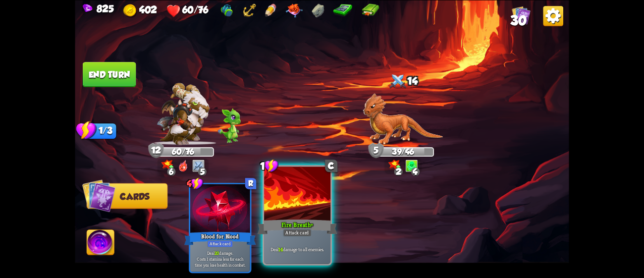
click at [287, 195] on div at bounding box center [297, 195] width 66 height 56
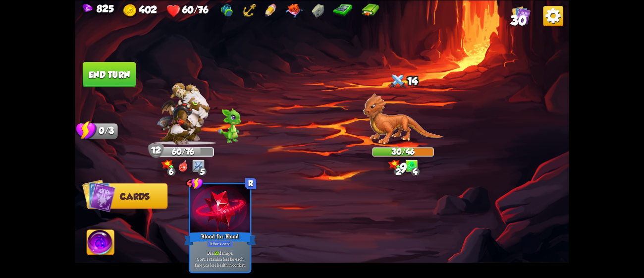
click at [109, 80] on button "End turn" at bounding box center [110, 74] width 54 height 25
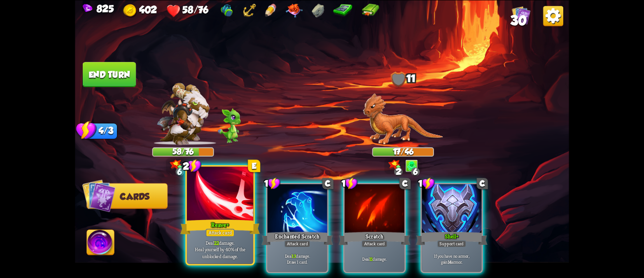
click at [219, 189] on div at bounding box center [220, 195] width 66 height 56
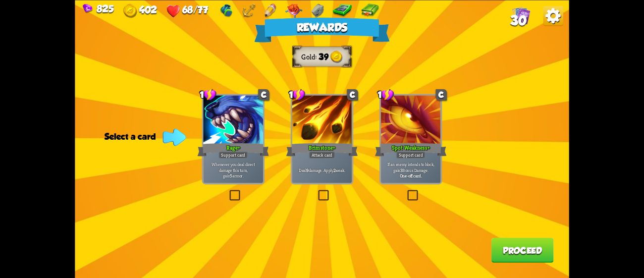
click at [273, 94] on div "Rewards Gold 39 Select a card 1 C Rage+ Support card Whenever you deal direct d…" at bounding box center [322, 139] width 494 height 278
click at [293, 106] on div at bounding box center [322, 120] width 60 height 51
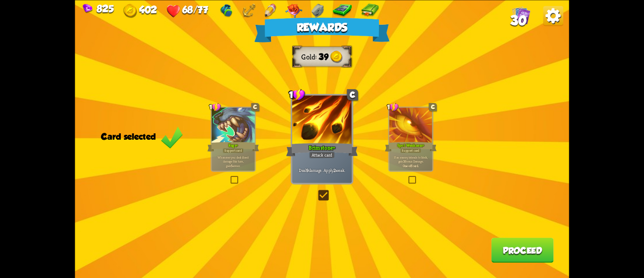
click at [534, 255] on button "Proceed" at bounding box center [523, 249] width 62 height 25
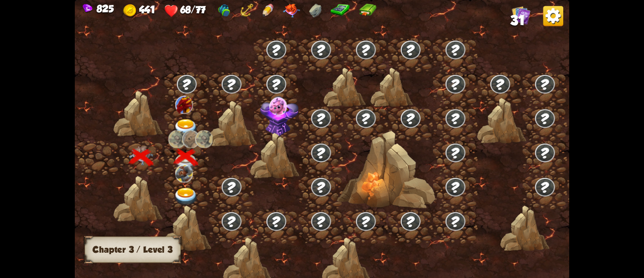
click at [186, 116] on div at bounding box center [187, 124] width 45 height 34
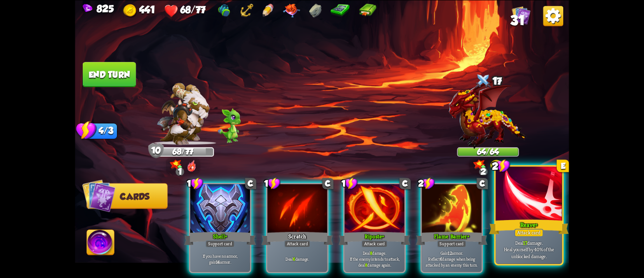
click at [521, 227] on div "Reave+" at bounding box center [529, 227] width 80 height 18
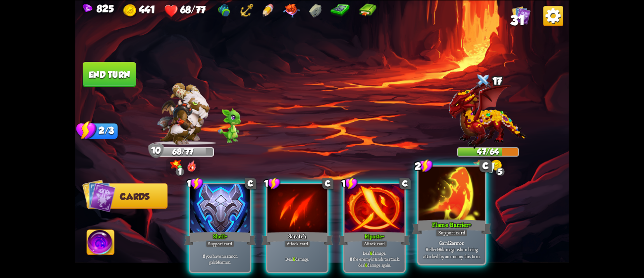
click at [456, 207] on div at bounding box center [452, 195] width 66 height 56
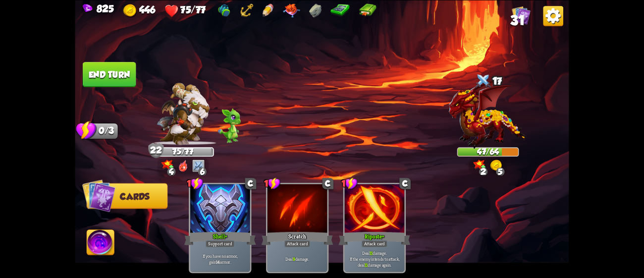
click at [104, 77] on button "End turn" at bounding box center [110, 74] width 54 height 25
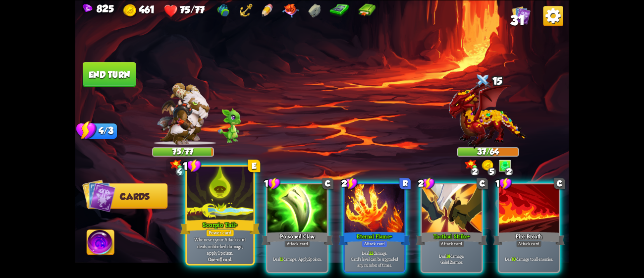
click at [206, 193] on div at bounding box center [220, 195] width 66 height 56
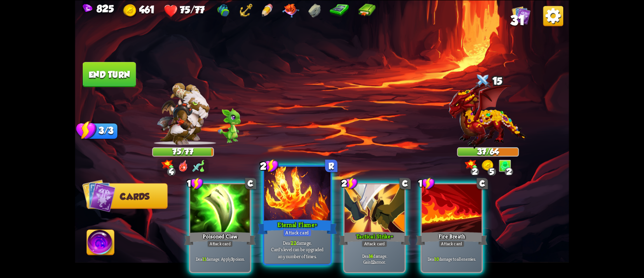
click at [284, 198] on div at bounding box center [297, 195] width 66 height 56
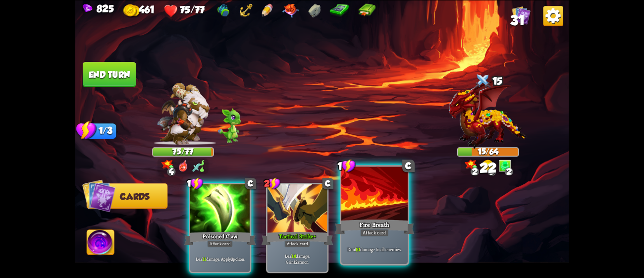
click at [368, 220] on div "Fire Breath" at bounding box center [375, 227] width 80 height 18
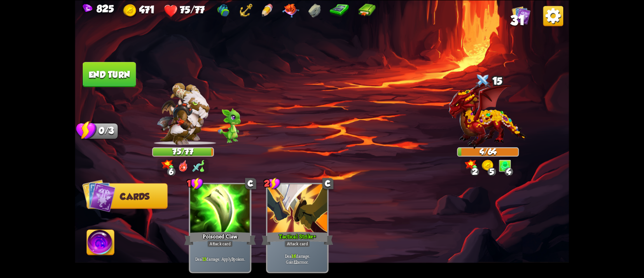
click at [104, 80] on button "End turn" at bounding box center [110, 74] width 54 height 25
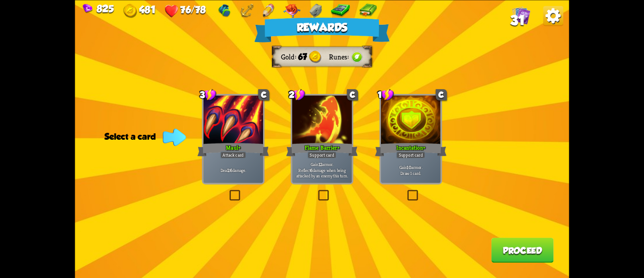
click at [423, 141] on div "Incantation+" at bounding box center [411, 149] width 72 height 16
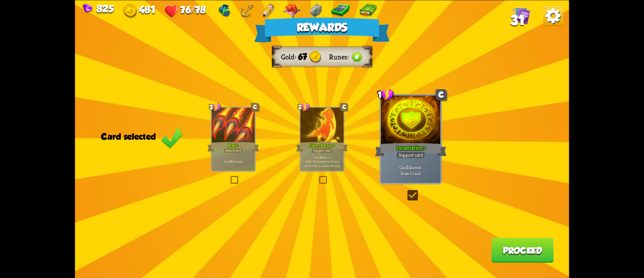
click at [511, 243] on button "Proceed" at bounding box center [523, 249] width 62 height 25
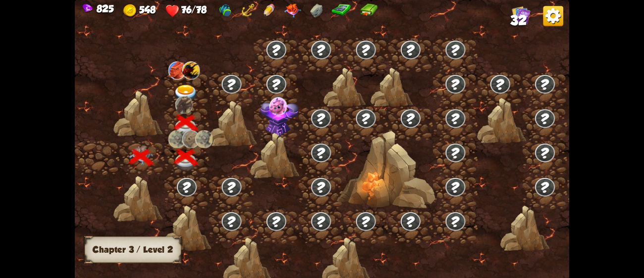
click at [187, 97] on img at bounding box center [184, 105] width 18 height 18
click at [187, 94] on img at bounding box center [186, 94] width 25 height 18
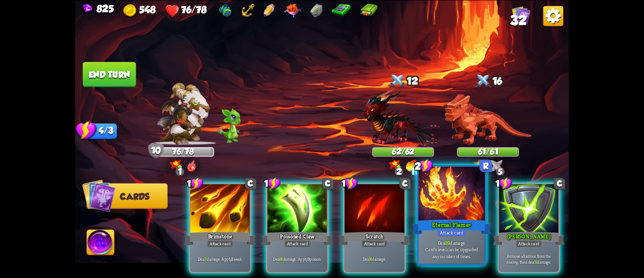
click at [443, 227] on div "Eternal Flame+" at bounding box center [452, 227] width 80 height 18
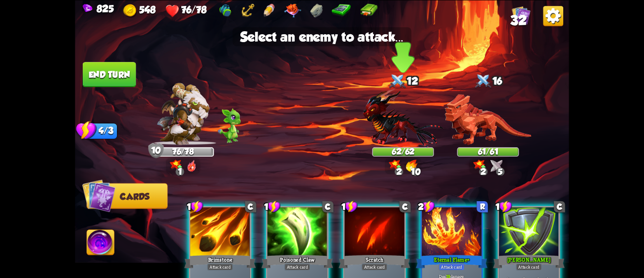
click at [391, 133] on img at bounding box center [403, 117] width 80 height 59
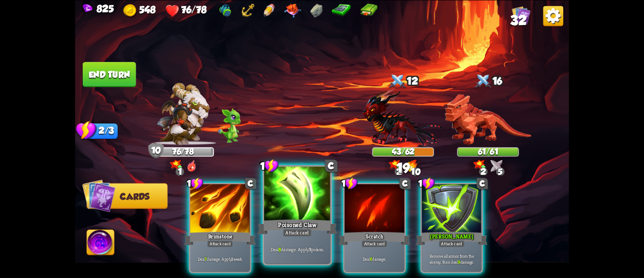
click at [301, 191] on div at bounding box center [297, 195] width 66 height 56
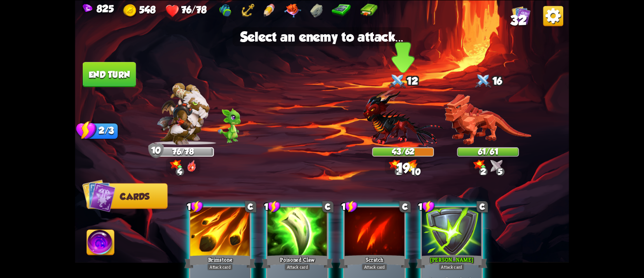
click at [394, 132] on img at bounding box center [403, 117] width 80 height 59
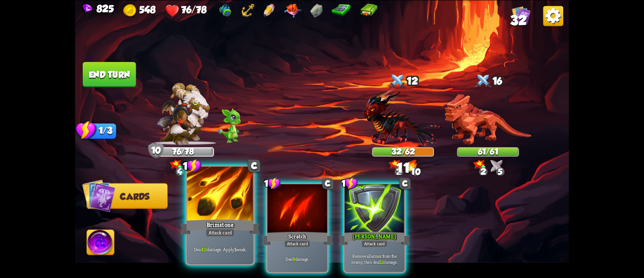
click at [211, 219] on div "Brimstone" at bounding box center [220, 227] width 80 height 18
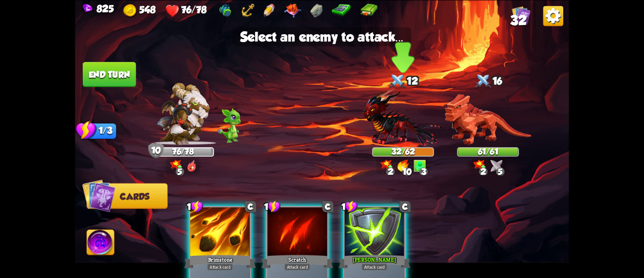
click at [391, 137] on img at bounding box center [403, 117] width 80 height 59
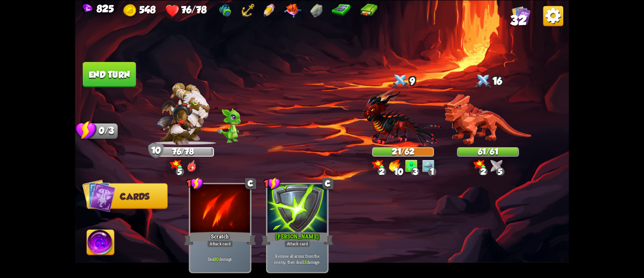
click at [111, 69] on button "End turn" at bounding box center [110, 74] width 54 height 25
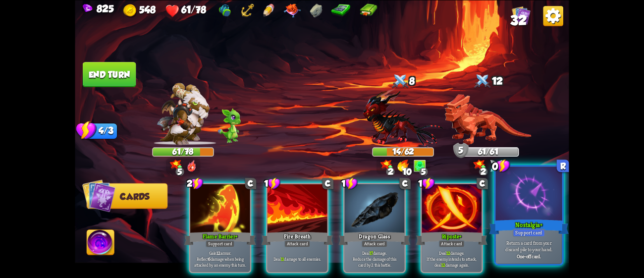
click at [529, 224] on div "Nostalgia+" at bounding box center [529, 227] width 80 height 18
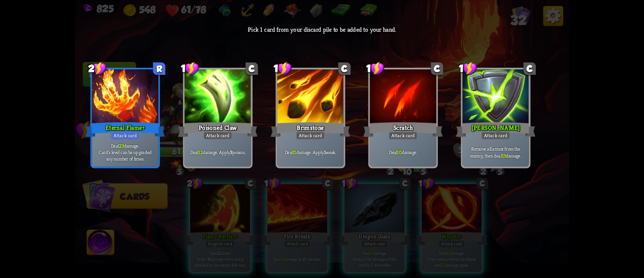
click at [155, 146] on p "Deal 23 damage. Card's level can be upgraded any number of times." at bounding box center [125, 152] width 63 height 20
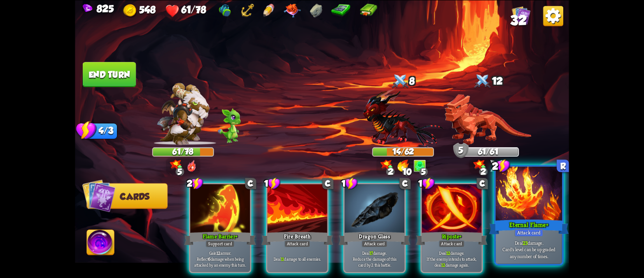
click at [552, 189] on div at bounding box center [529, 195] width 66 height 56
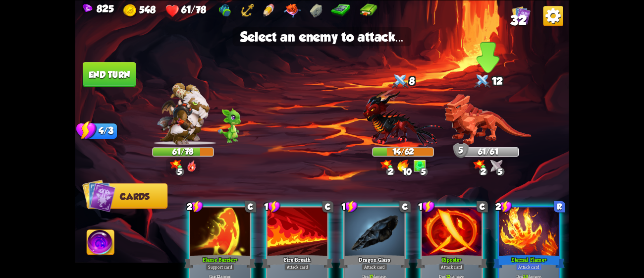
click at [494, 136] on img at bounding box center [488, 119] width 87 height 51
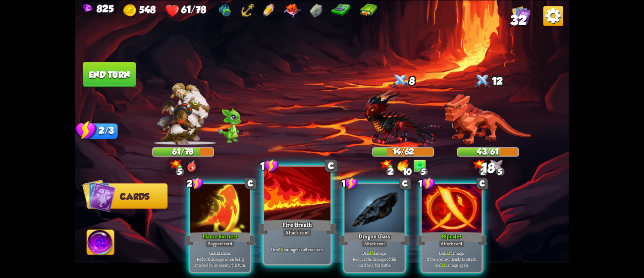
click at [303, 213] on div at bounding box center [297, 195] width 66 height 56
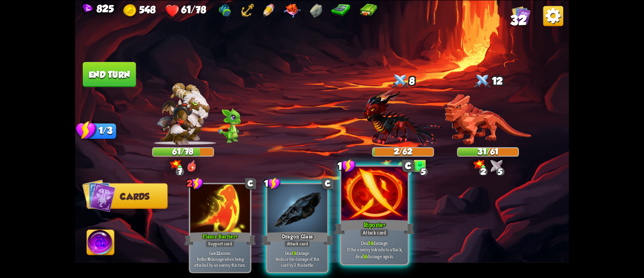
click at [396, 218] on div "Riposte+" at bounding box center [375, 227] width 80 height 18
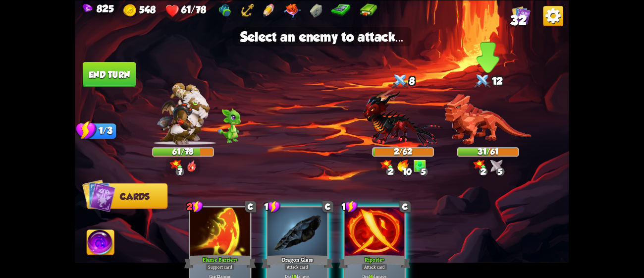
click at [473, 124] on img at bounding box center [488, 119] width 87 height 51
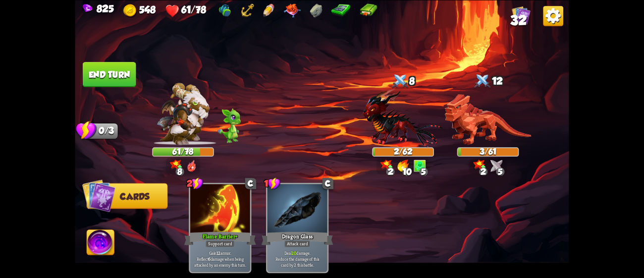
click at [125, 70] on button "End turn" at bounding box center [110, 74] width 54 height 25
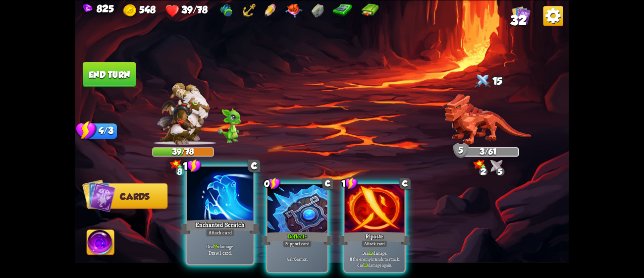
click at [235, 218] on div "Enchanted Scratch" at bounding box center [220, 227] width 80 height 18
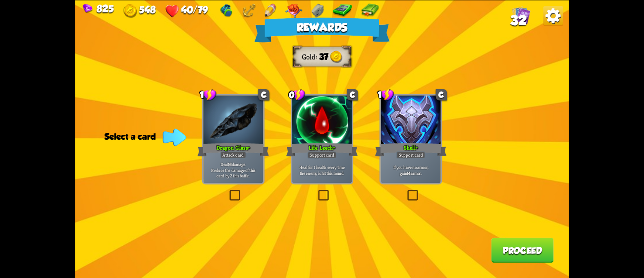
click at [214, 139] on div at bounding box center [233, 120] width 60 height 51
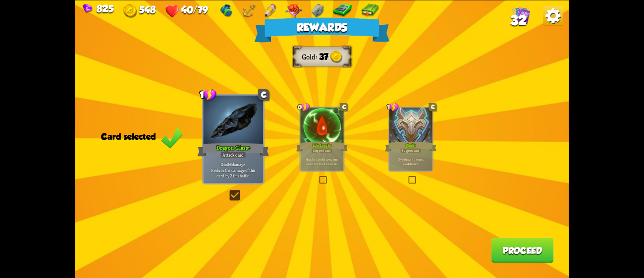
click at [531, 248] on button "Proceed" at bounding box center [523, 249] width 62 height 25
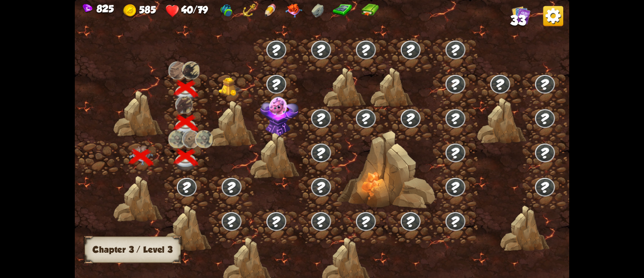
click at [229, 83] on img at bounding box center [231, 86] width 25 height 19
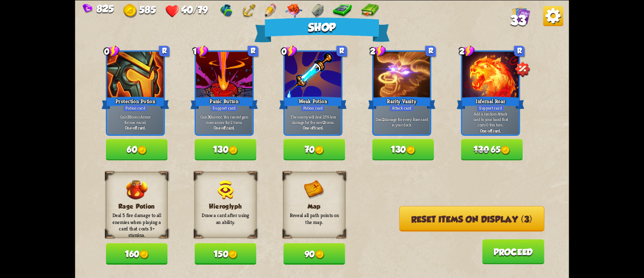
click at [497, 143] on button "130 65" at bounding box center [492, 149] width 62 height 21
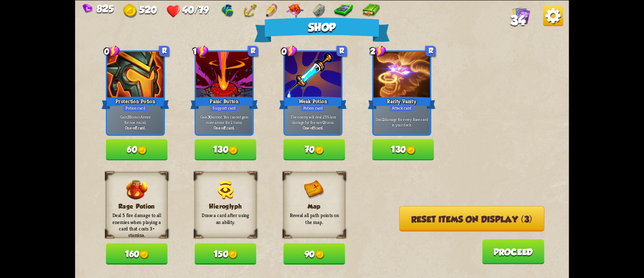
click at [160, 257] on button "160" at bounding box center [137, 253] width 62 height 21
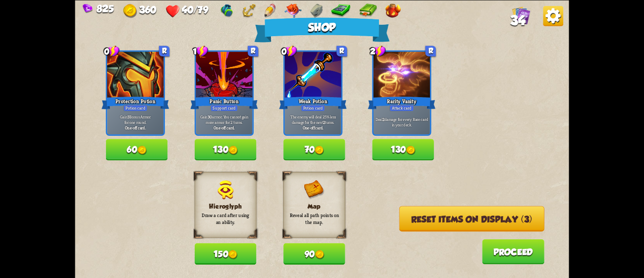
click at [447, 223] on button "Reset items on display (3)" at bounding box center [471, 218] width 145 height 25
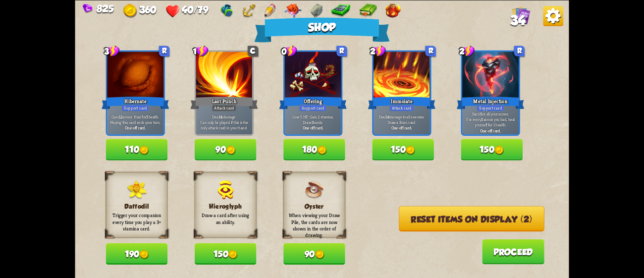
click at [146, 250] on img at bounding box center [144, 254] width 9 height 9
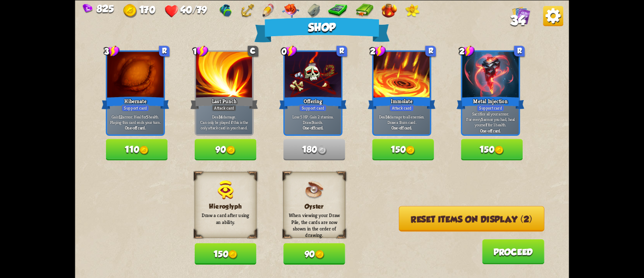
click at [459, 227] on button "Reset items on display (2)" at bounding box center [472, 218] width 146 height 25
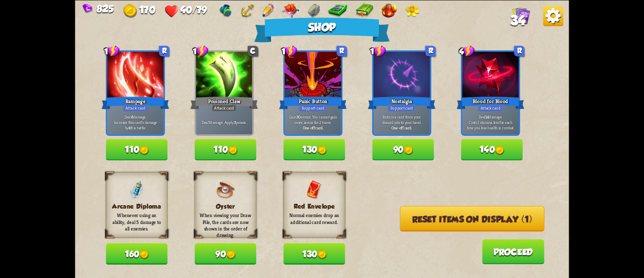
click at [133, 149] on button "110" at bounding box center [137, 149] width 62 height 21
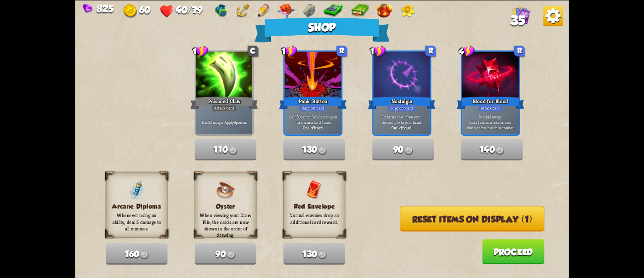
click at [522, 248] on button "Proceed" at bounding box center [513, 251] width 62 height 25
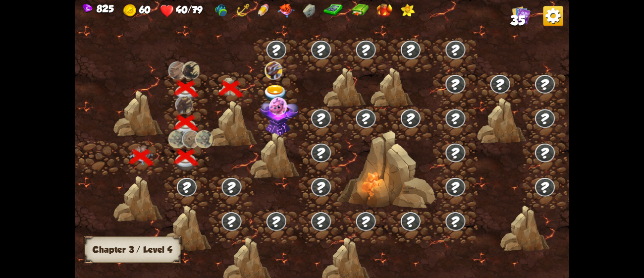
click at [278, 86] on img at bounding box center [276, 94] width 25 height 18
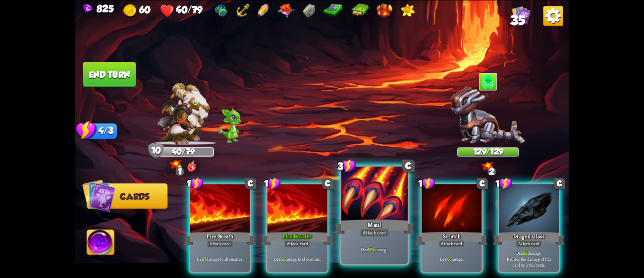
click at [390, 210] on div at bounding box center [374, 195] width 66 height 56
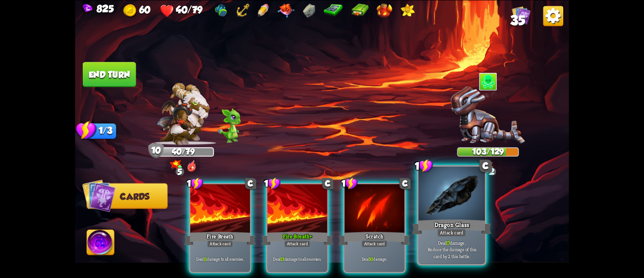
click at [456, 214] on div at bounding box center [452, 195] width 66 height 56
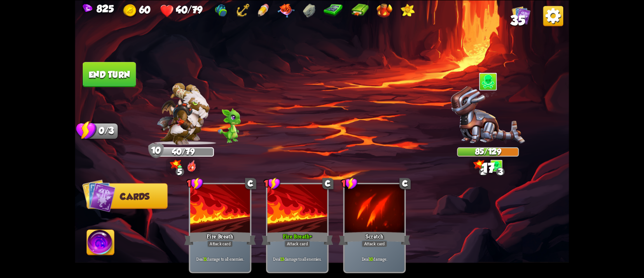
click at [106, 70] on button "End turn" at bounding box center [110, 74] width 54 height 25
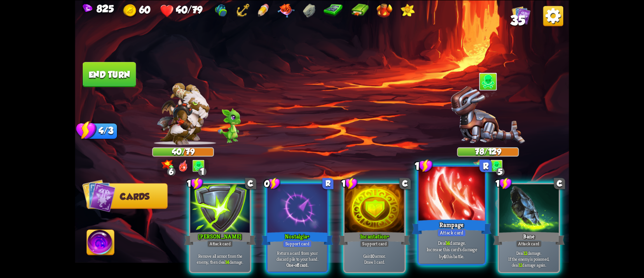
click at [466, 239] on div "Deal 14 damage. Increase this card's damage by 4 this battle." at bounding box center [452, 249] width 66 height 29
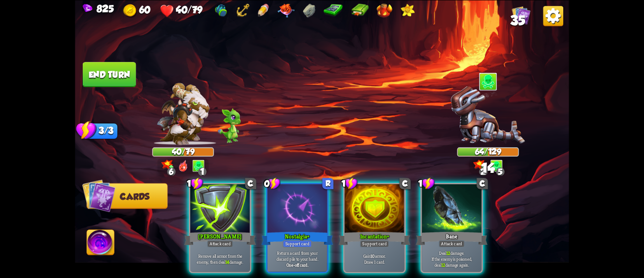
click at [466, 245] on div "Deal 12 damage. If the enemy is poisoned, deal 12 damage again." at bounding box center [452, 258] width 60 height 26
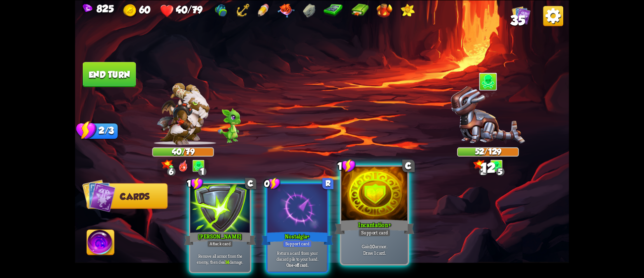
click at [371, 232] on div "Support card" at bounding box center [374, 232] width 32 height 8
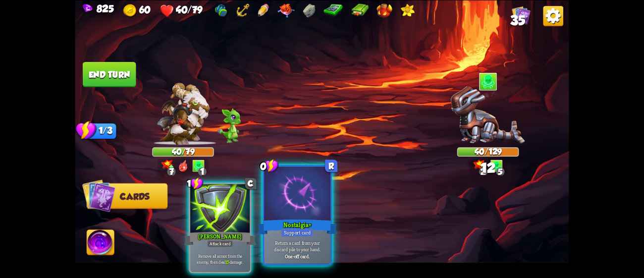
click at [283, 204] on div at bounding box center [297, 195] width 66 height 56
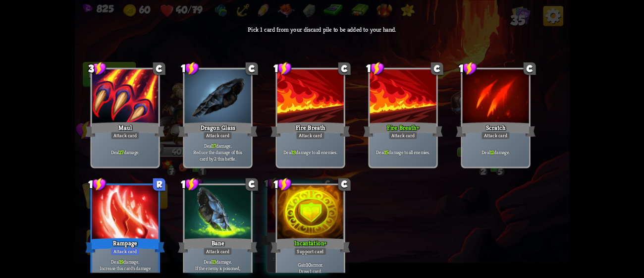
click at [129, 218] on div at bounding box center [125, 213] width 66 height 56
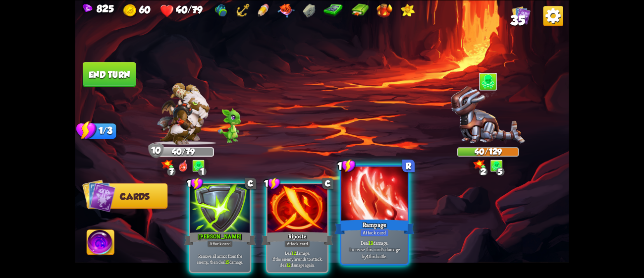
click at [393, 234] on div "Rampage" at bounding box center [375, 227] width 80 height 18
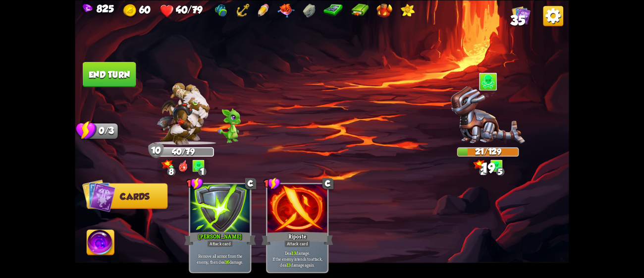
click at [120, 72] on button "End turn" at bounding box center [110, 74] width 54 height 25
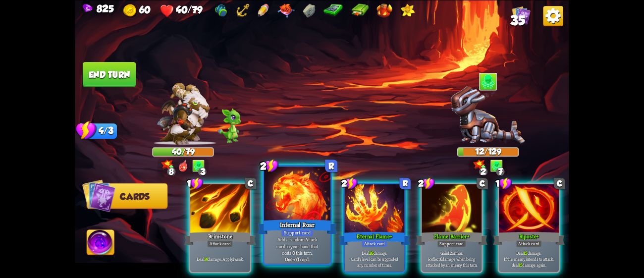
click at [311, 204] on div at bounding box center [297, 195] width 66 height 56
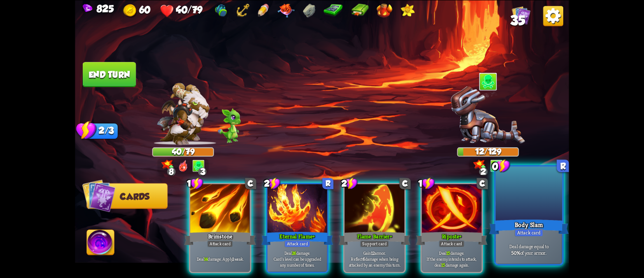
click at [527, 226] on div "Body Slam" at bounding box center [529, 227] width 80 height 18
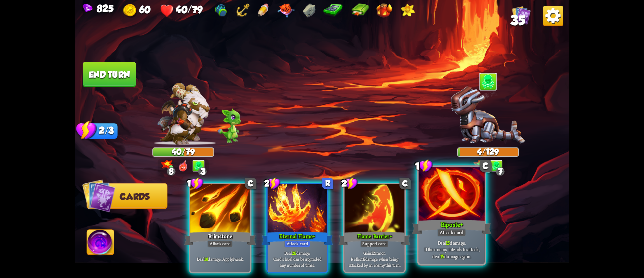
click at [459, 207] on div at bounding box center [452, 195] width 66 height 56
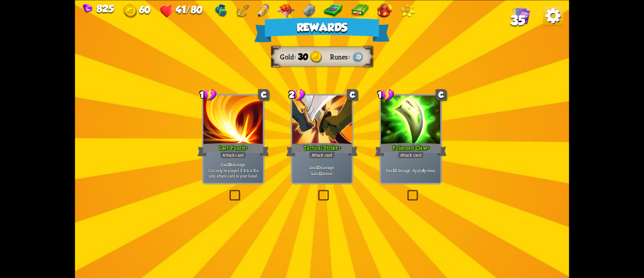
click at [339, 172] on p "Deal 10 damage. Gain 12 armor." at bounding box center [322, 170] width 57 height 12
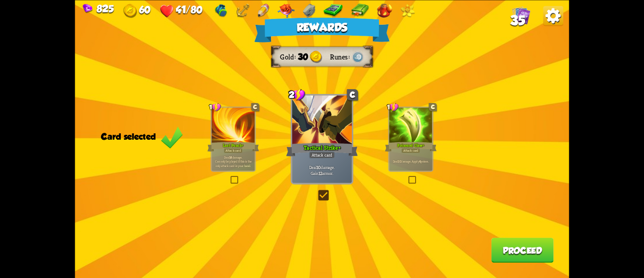
click at [520, 245] on button "Proceed" at bounding box center [523, 249] width 62 height 25
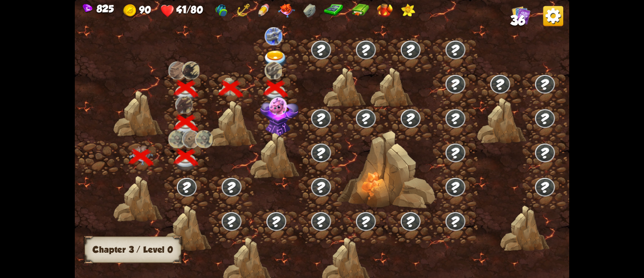
click at [276, 119] on img at bounding box center [279, 116] width 39 height 41
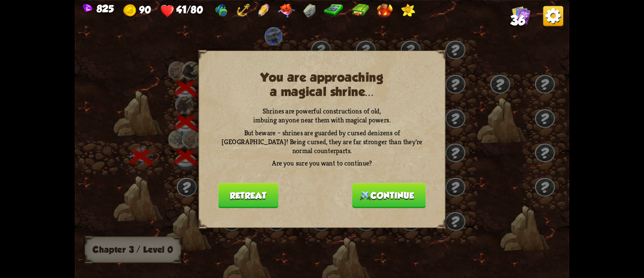
click at [397, 183] on button "Continue" at bounding box center [389, 195] width 74 height 25
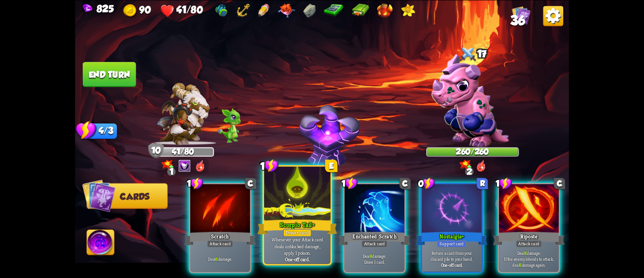
click at [285, 212] on div at bounding box center [297, 195] width 66 height 56
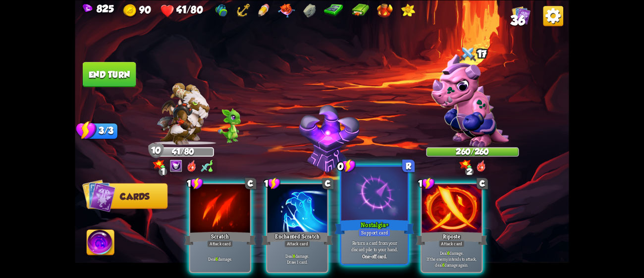
click at [365, 220] on div "Nostalgia+" at bounding box center [375, 227] width 80 height 18
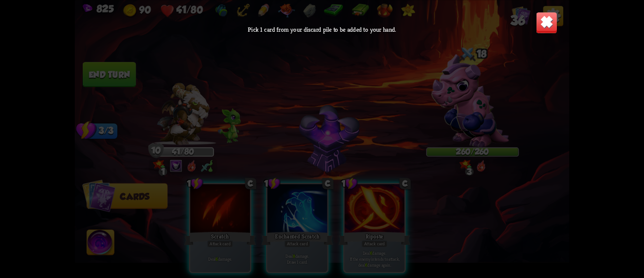
click at [543, 28] on img at bounding box center [547, 22] width 22 height 22
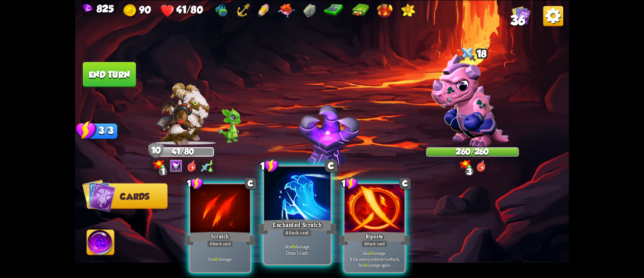
click at [293, 224] on div "Enchanted Scratch" at bounding box center [298, 227] width 80 height 18
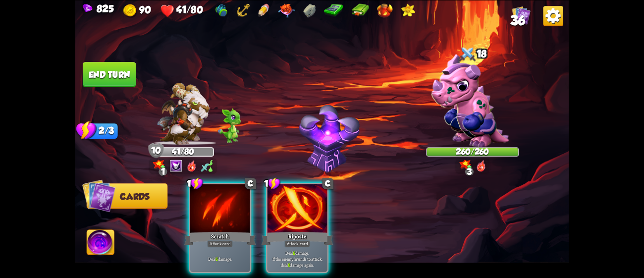
click at [293, 230] on div "Riposte" at bounding box center [298, 238] width 72 height 16
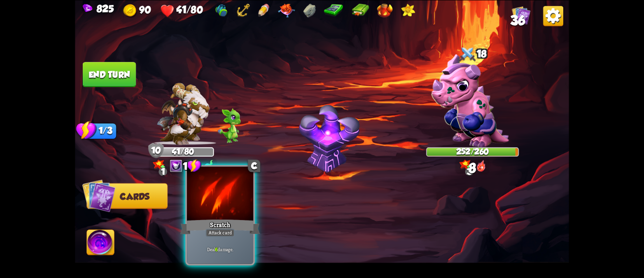
click at [235, 222] on div "Scratch" at bounding box center [220, 227] width 80 height 18
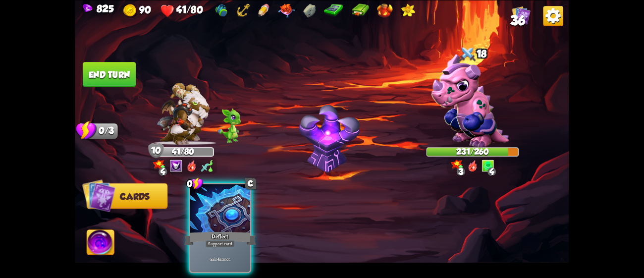
click at [235, 230] on div "Deflect" at bounding box center [220, 238] width 72 height 16
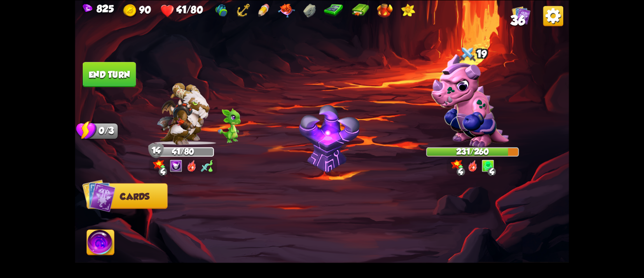
click at [108, 79] on button "End turn" at bounding box center [110, 74] width 54 height 25
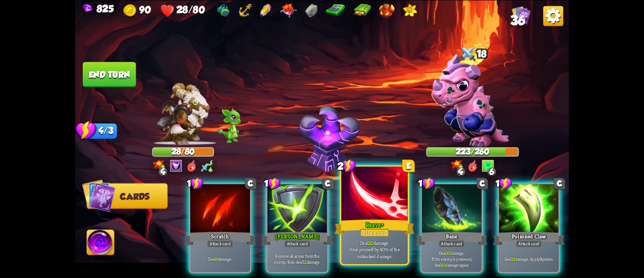
click at [354, 206] on div at bounding box center [374, 195] width 66 height 56
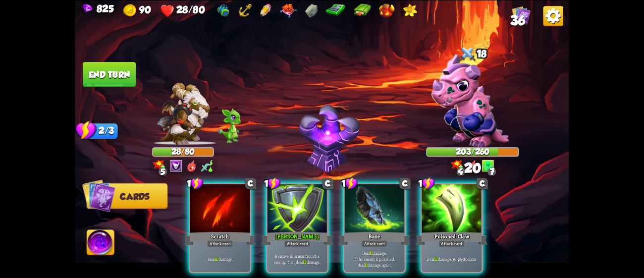
click at [354, 206] on div at bounding box center [375, 209] width 60 height 51
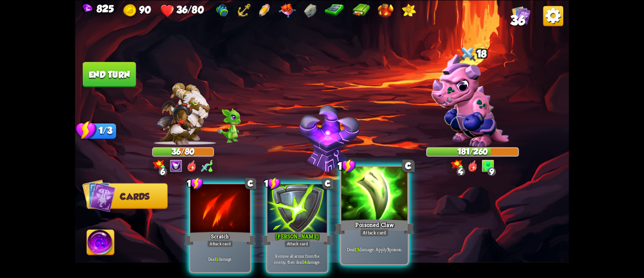
click at [363, 228] on div "Poisoned Claw" at bounding box center [375, 227] width 80 height 18
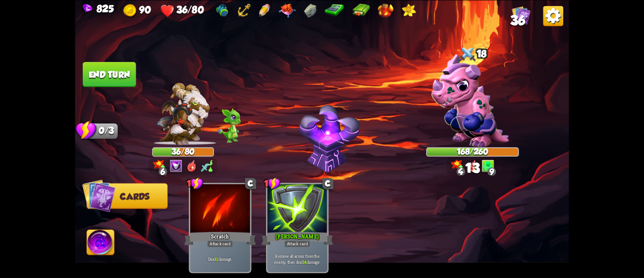
click at [122, 65] on button "End turn" at bounding box center [110, 74] width 54 height 25
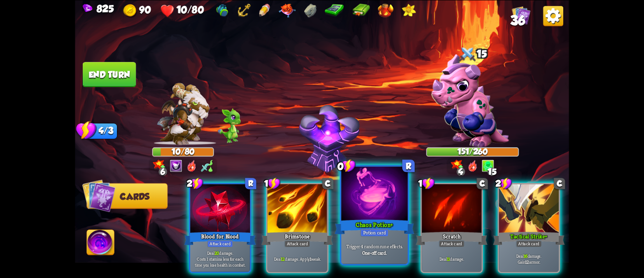
click at [364, 201] on div at bounding box center [374, 195] width 66 height 56
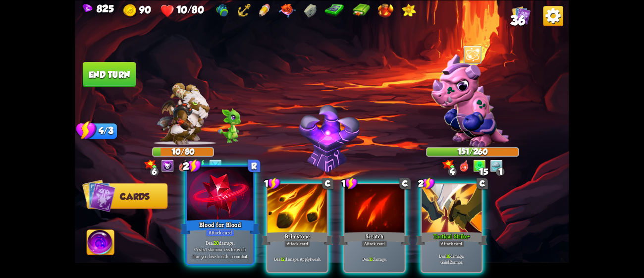
click at [201, 209] on div at bounding box center [220, 195] width 66 height 56
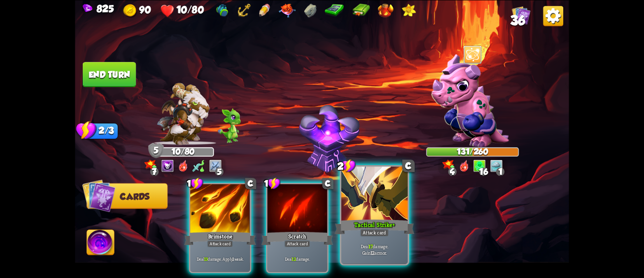
click at [377, 195] on div at bounding box center [374, 195] width 66 height 56
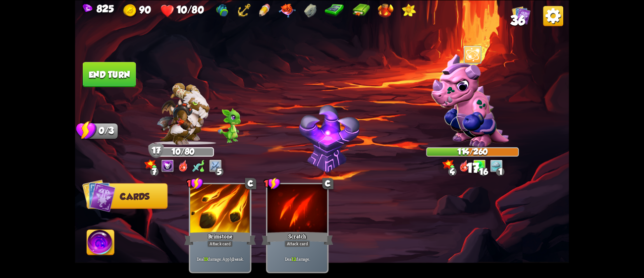
click at [111, 60] on img at bounding box center [322, 139] width 494 height 278
click at [93, 67] on button "End turn" at bounding box center [110, 74] width 54 height 25
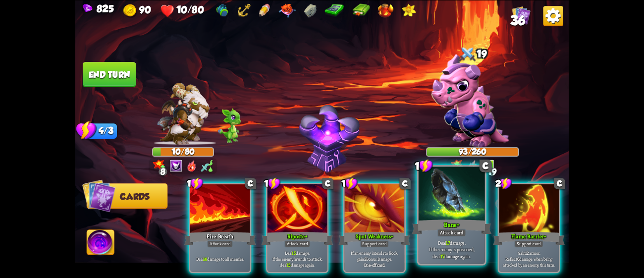
click at [435, 207] on div at bounding box center [452, 195] width 66 height 56
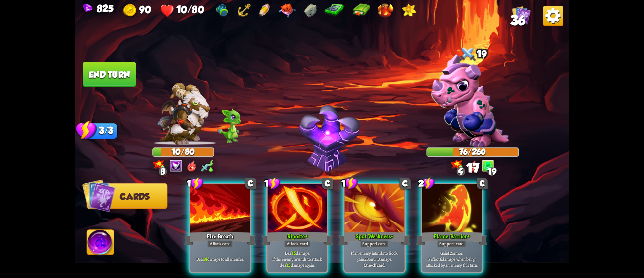
click at [435, 207] on div at bounding box center [452, 209] width 60 height 51
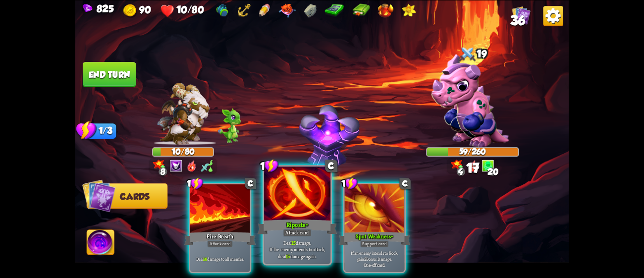
click at [281, 207] on div at bounding box center [297, 195] width 66 height 56
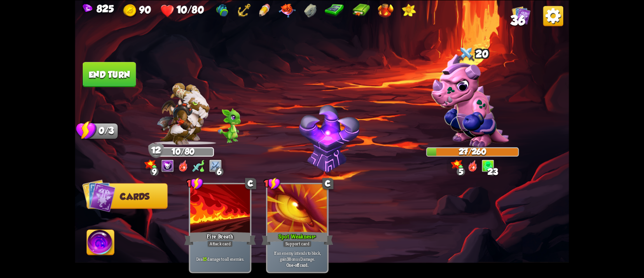
click at [119, 75] on button "End turn" at bounding box center [110, 74] width 54 height 25
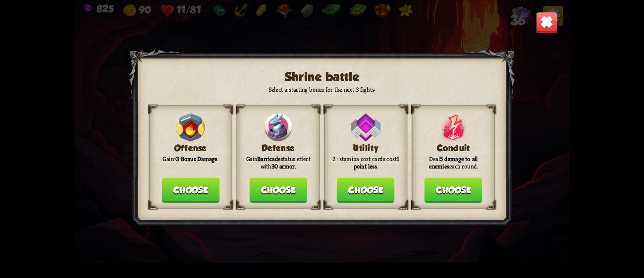
click at [261, 192] on button "Choose" at bounding box center [278, 189] width 58 height 25
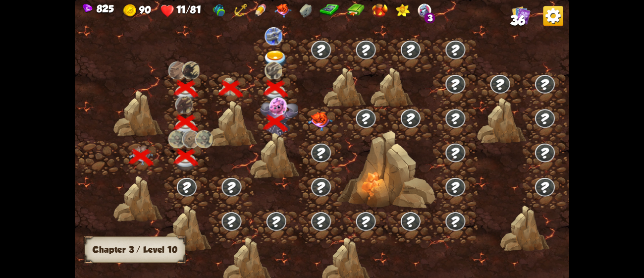
click at [324, 114] on img at bounding box center [320, 121] width 25 height 19
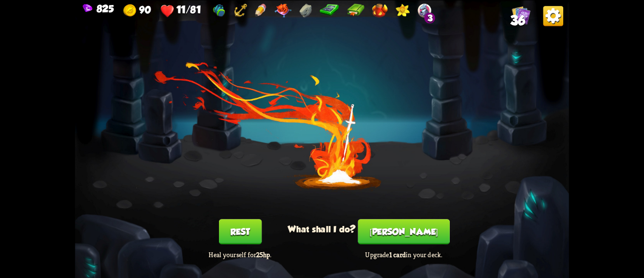
click at [239, 227] on button "Rest" at bounding box center [240, 231] width 43 height 25
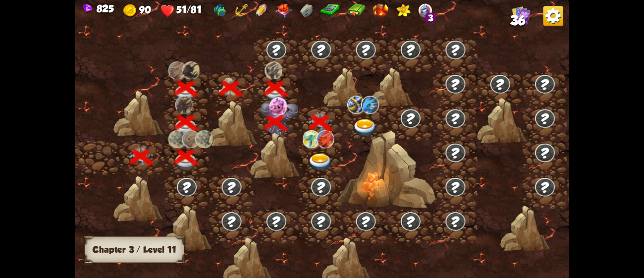
scroll to position [0, 150]
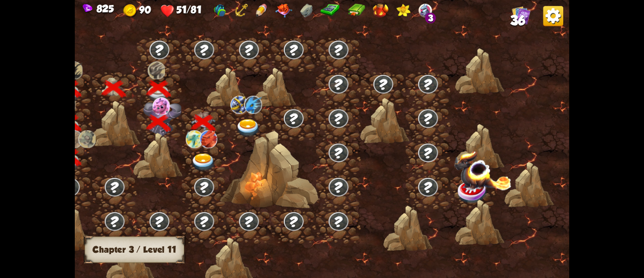
click at [247, 121] on img at bounding box center [248, 128] width 25 height 18
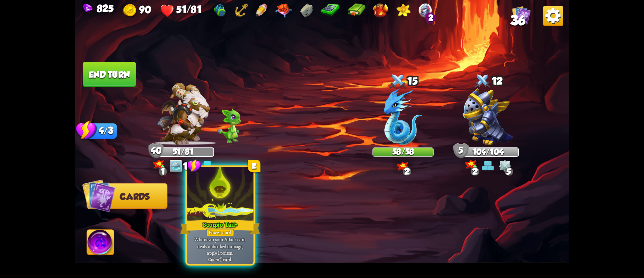
click at [222, 200] on div at bounding box center [220, 195] width 66 height 56
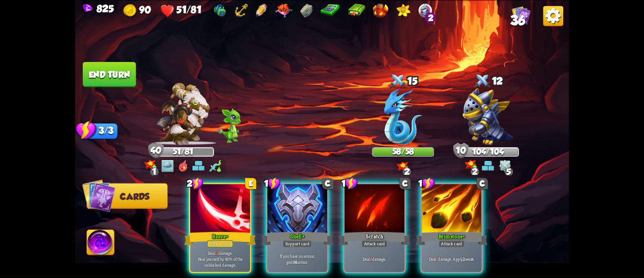
click at [222, 200] on div at bounding box center [220, 209] width 60 height 51
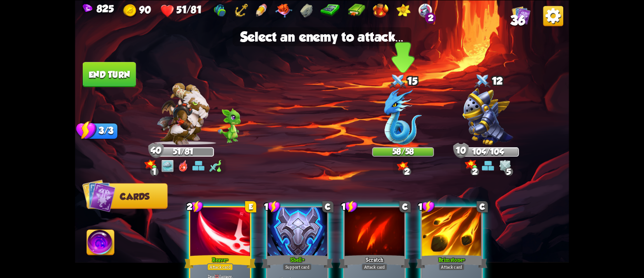
click at [409, 125] on img at bounding box center [403, 116] width 38 height 57
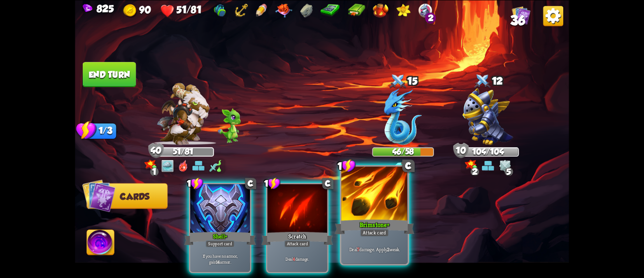
click at [382, 211] on div at bounding box center [374, 195] width 66 height 56
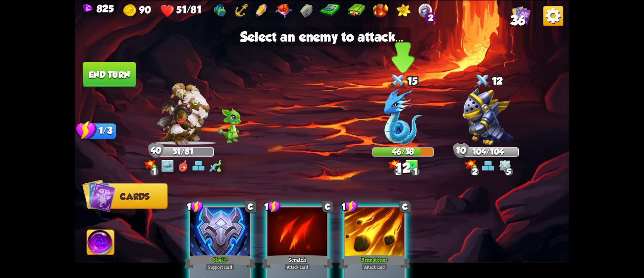
click at [379, 123] on div at bounding box center [403, 118] width 62 height 54
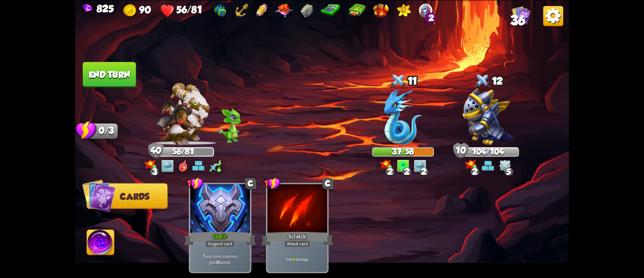
click at [117, 67] on button "End turn" at bounding box center [110, 74] width 54 height 25
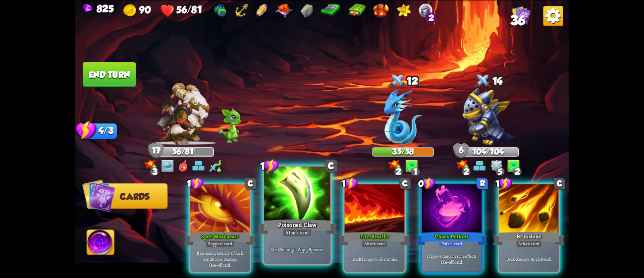
click at [321, 206] on div at bounding box center [297, 195] width 66 height 56
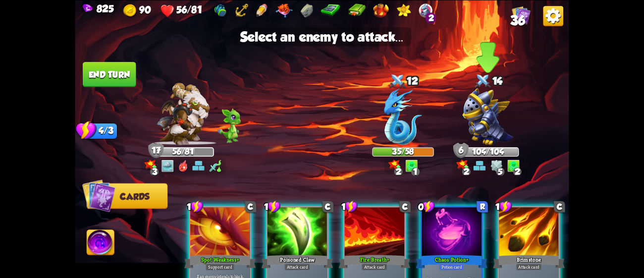
click at [483, 111] on img at bounding box center [488, 116] width 51 height 57
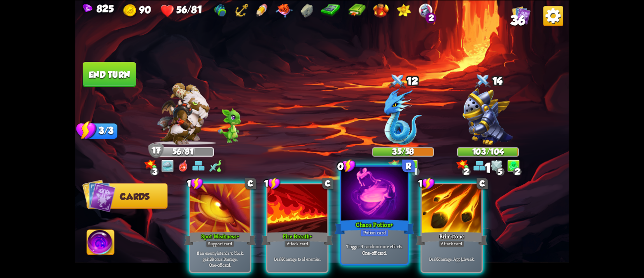
click at [393, 214] on div at bounding box center [374, 195] width 66 height 56
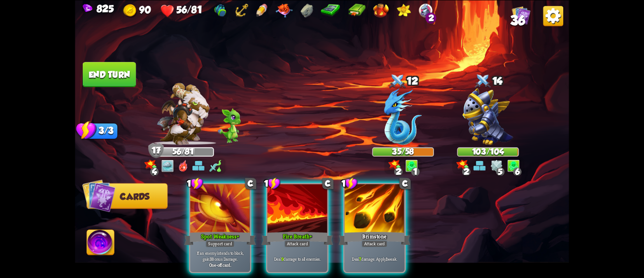
click at [393, 214] on div at bounding box center [375, 209] width 60 height 51
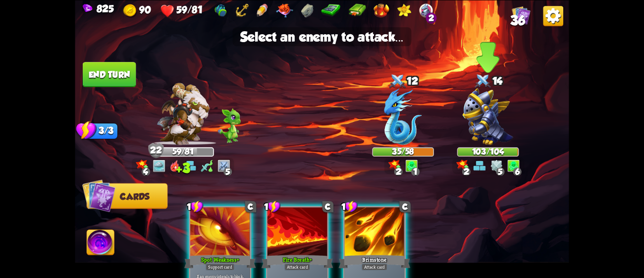
click at [499, 111] on img at bounding box center [488, 116] width 51 height 57
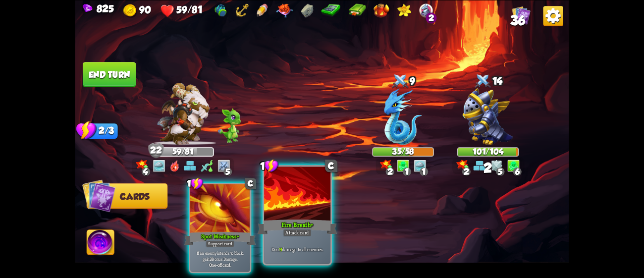
click at [290, 213] on div at bounding box center [297, 195] width 66 height 56
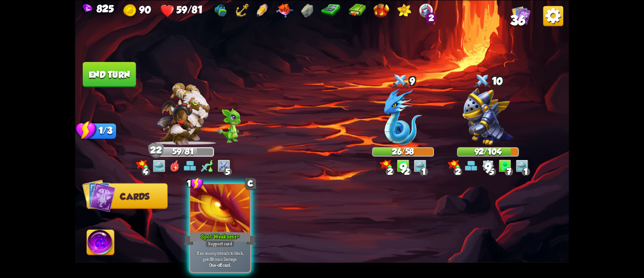
click at [105, 71] on button "End turn" at bounding box center [110, 74] width 54 height 25
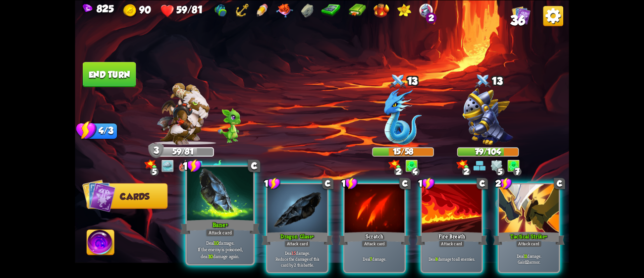
click at [222, 207] on div at bounding box center [220, 195] width 66 height 56
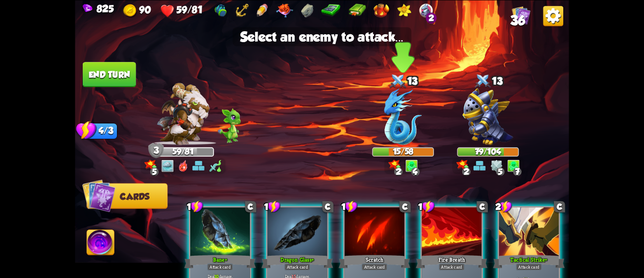
click at [412, 122] on img at bounding box center [403, 116] width 38 height 57
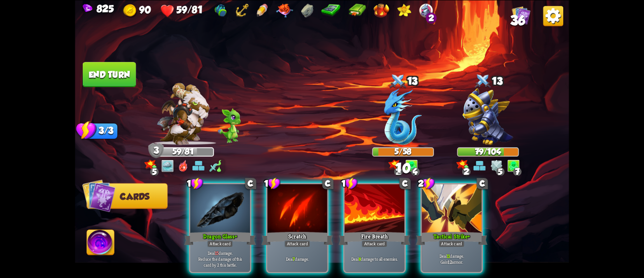
click at [492, 159] on div "2 5 7" at bounding box center [487, 166] width 71 height 16
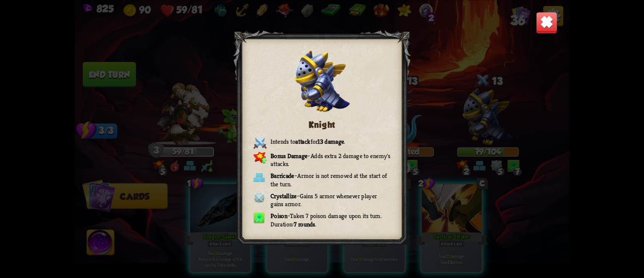
click at [548, 24] on img at bounding box center [547, 22] width 22 height 22
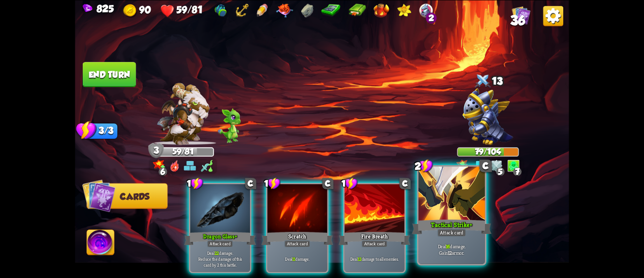
click at [471, 190] on div at bounding box center [452, 195] width 66 height 56
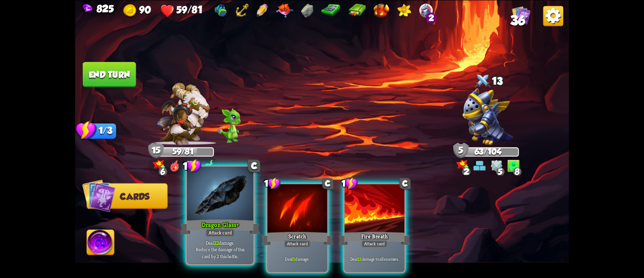
click at [229, 217] on div at bounding box center [220, 195] width 66 height 56
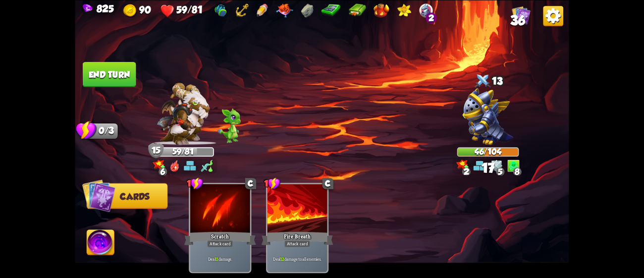
click at [109, 73] on button "End turn" at bounding box center [110, 74] width 54 height 25
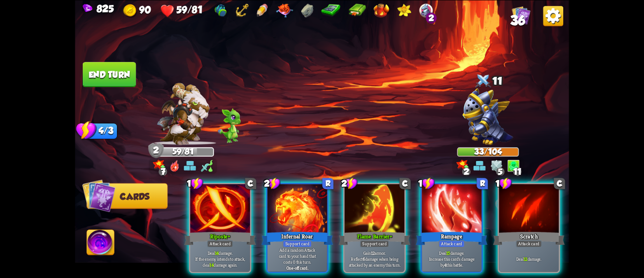
click at [417, 211] on div "1 C Riposte+ Attack card Deal 14 damage. If the enemy intends to attack, deal 1…" at bounding box center [371, 216] width 395 height 123
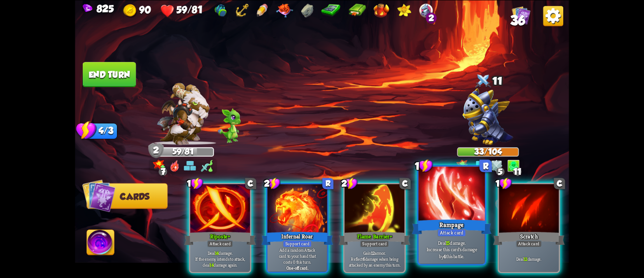
click at [422, 211] on div at bounding box center [452, 195] width 66 height 56
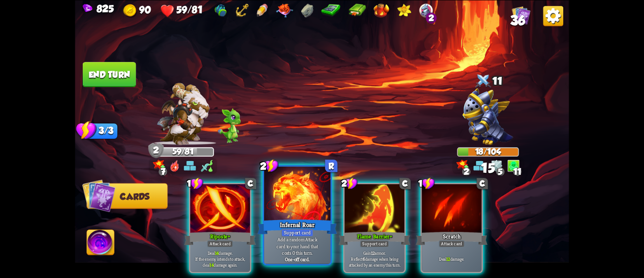
click at [282, 227] on div "Infernal Roar" at bounding box center [298, 227] width 80 height 18
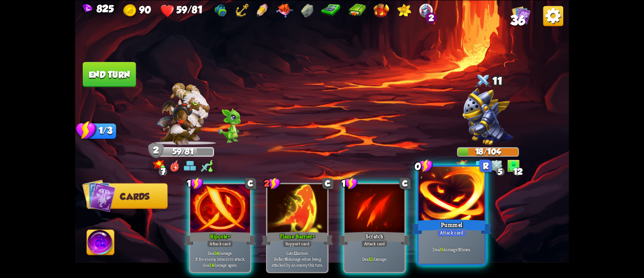
click at [457, 217] on div at bounding box center [452, 195] width 66 height 56
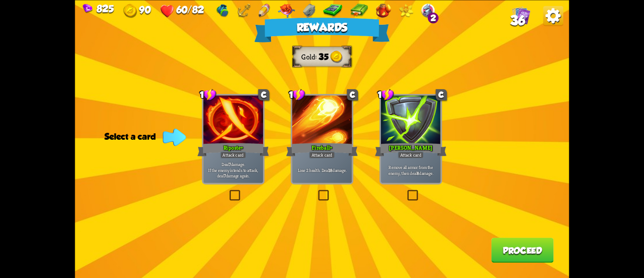
click at [434, 167] on p "Remove all armor from the enemy, then deal 8 damage." at bounding box center [411, 170] width 57 height 12
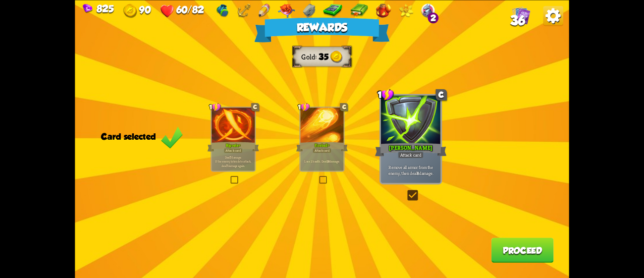
click at [541, 250] on button "Proceed" at bounding box center [523, 249] width 62 height 25
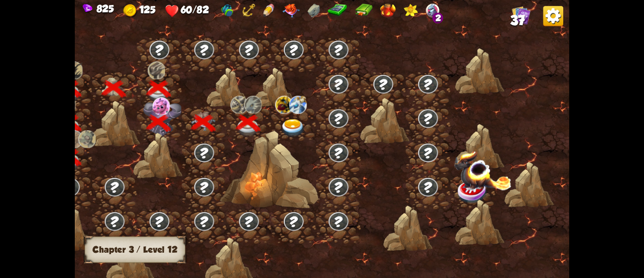
click at [296, 117] on div at bounding box center [294, 124] width 45 height 34
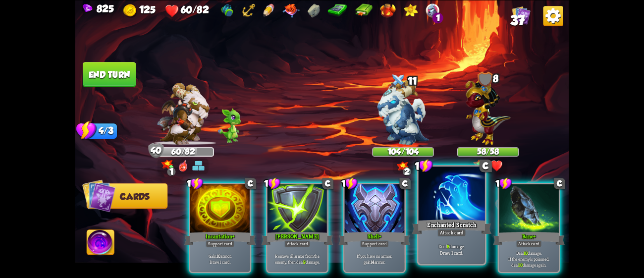
click at [468, 236] on div "Deal 8 damage. Draw 1 card." at bounding box center [452, 249] width 66 height 29
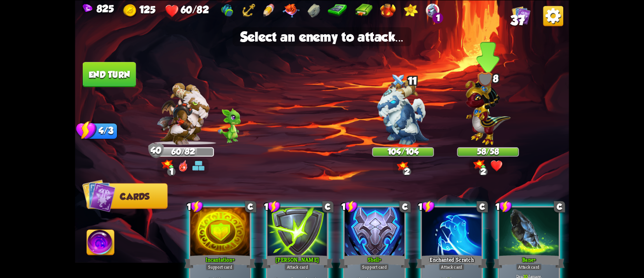
click at [490, 132] on img at bounding box center [487, 109] width 45 height 70
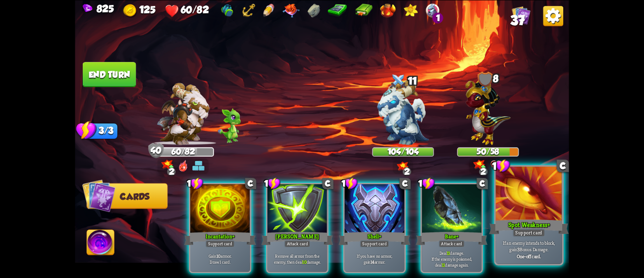
click at [541, 207] on div at bounding box center [529, 195] width 66 height 56
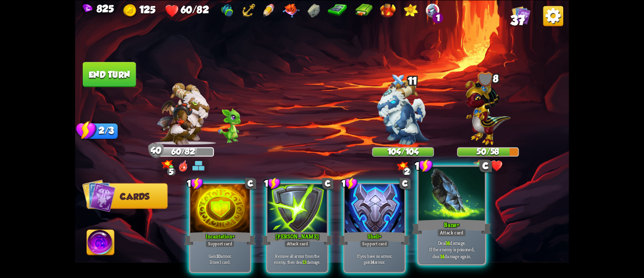
click at [434, 220] on div "Bane+" at bounding box center [452, 227] width 80 height 18
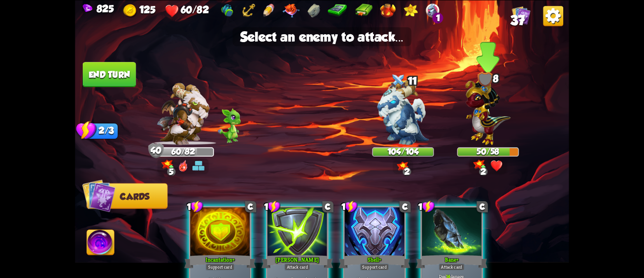
click at [490, 110] on img at bounding box center [487, 109] width 45 height 70
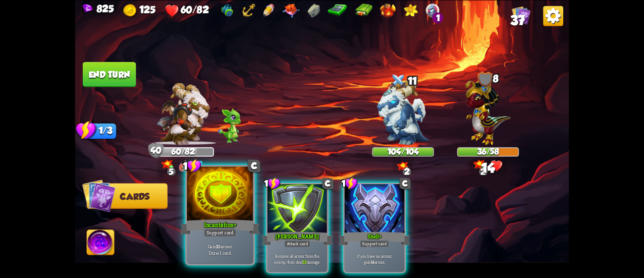
click at [217, 200] on div at bounding box center [220, 195] width 66 height 56
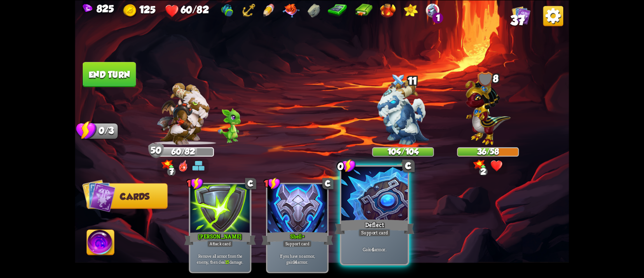
click at [392, 214] on div at bounding box center [374, 195] width 66 height 56
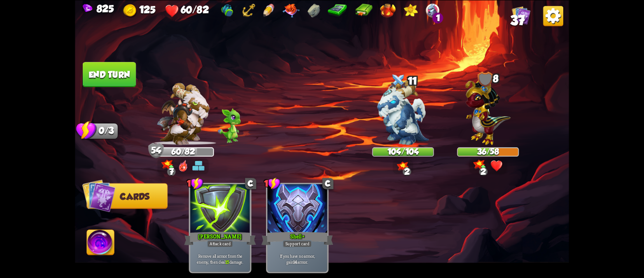
click at [119, 79] on button "End turn" at bounding box center [110, 74] width 54 height 25
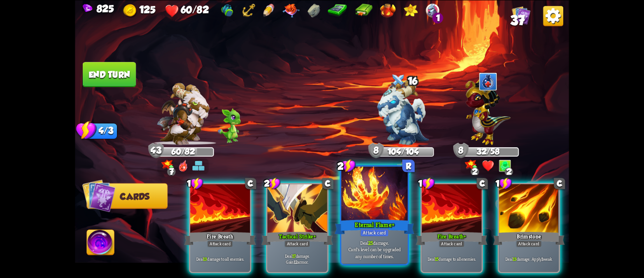
click at [368, 220] on div "Eternal Flame+" at bounding box center [375, 227] width 80 height 18
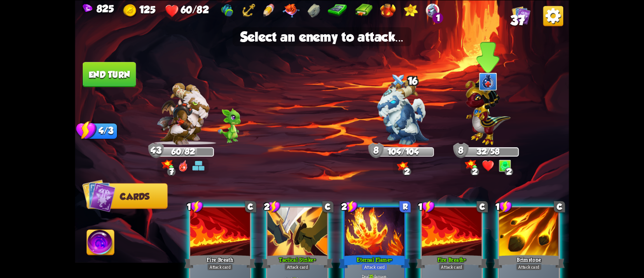
click at [491, 120] on img at bounding box center [487, 109] width 45 height 70
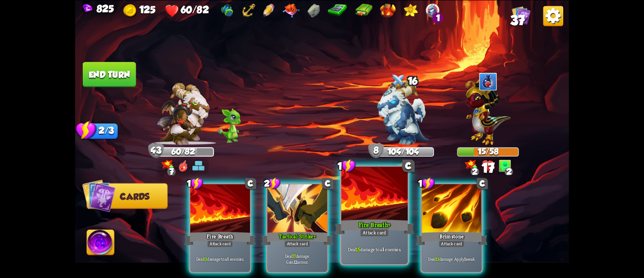
click at [379, 212] on div at bounding box center [374, 195] width 66 height 56
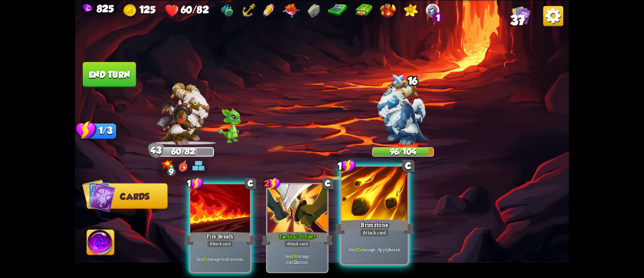
click at [365, 212] on div at bounding box center [374, 195] width 66 height 56
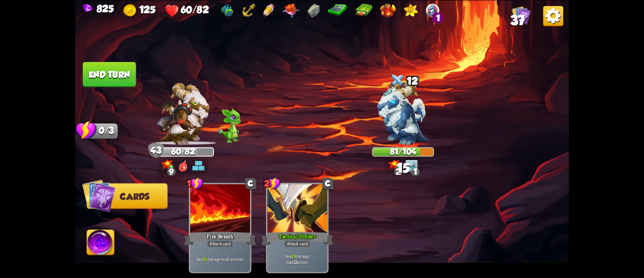
click at [133, 63] on button "End turn" at bounding box center [110, 74] width 54 height 25
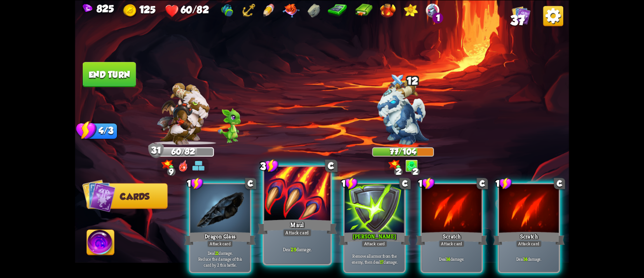
click at [313, 220] on div "Maul" at bounding box center [298, 227] width 80 height 18
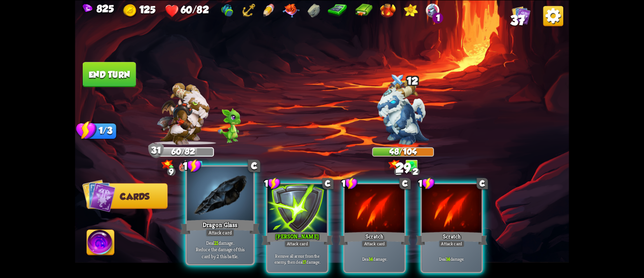
click at [222, 209] on div at bounding box center [220, 195] width 66 height 56
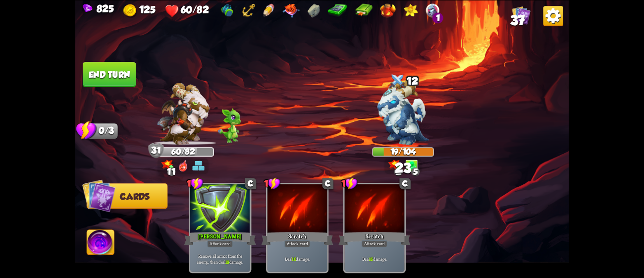
click at [123, 68] on button "End turn" at bounding box center [110, 74] width 54 height 25
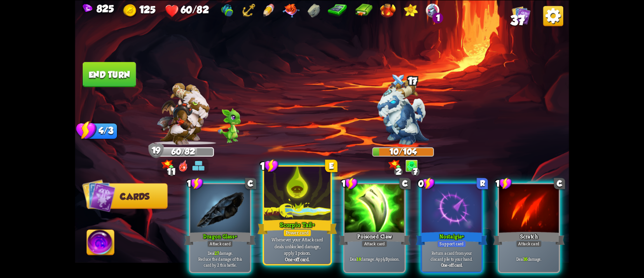
click at [310, 205] on div at bounding box center [297, 195] width 66 height 56
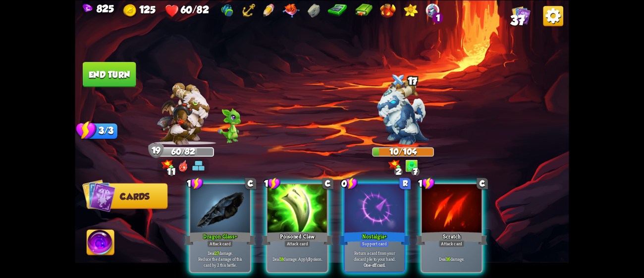
click at [310, 205] on div at bounding box center [298, 209] width 60 height 51
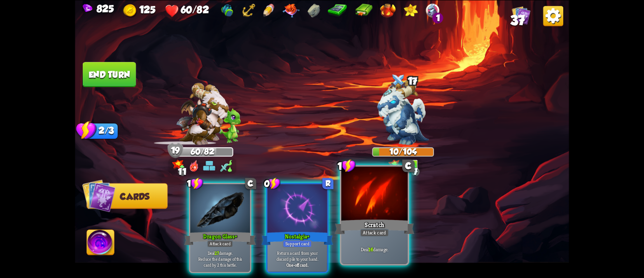
click at [368, 219] on div at bounding box center [374, 195] width 66 height 56
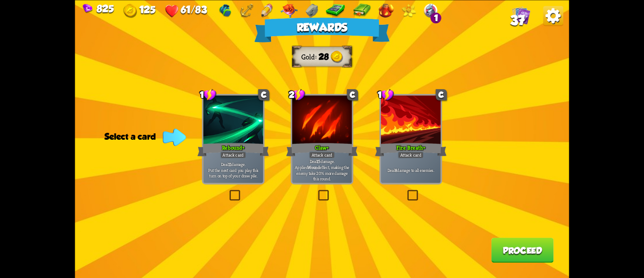
click at [325, 133] on div at bounding box center [322, 120] width 60 height 51
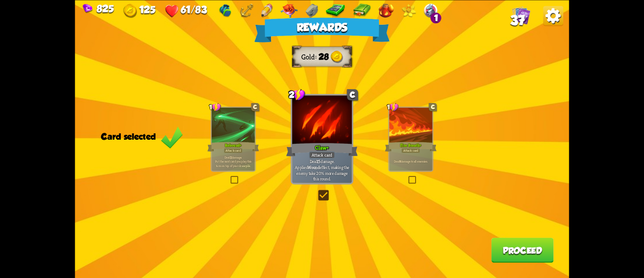
click at [515, 241] on button "Proceed" at bounding box center [523, 249] width 62 height 25
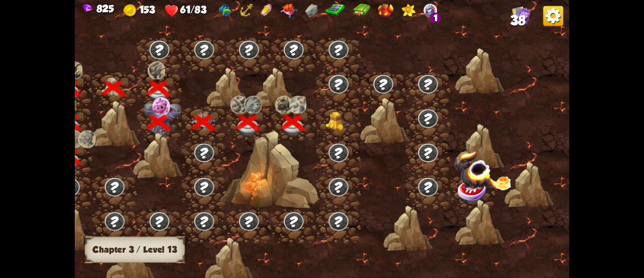
click at [343, 119] on img at bounding box center [338, 121] width 25 height 19
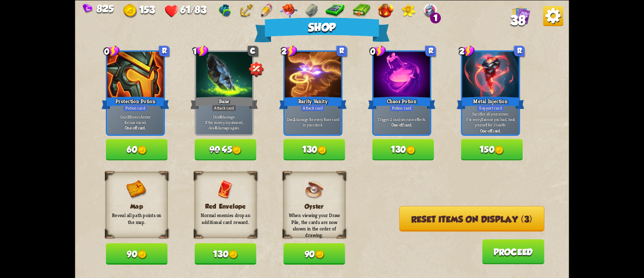
click at [222, 252] on button "130" at bounding box center [226, 253] width 62 height 21
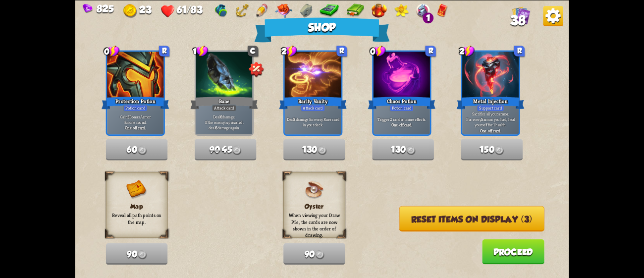
click at [455, 218] on button "Reset items on display (3)" at bounding box center [471, 218] width 145 height 25
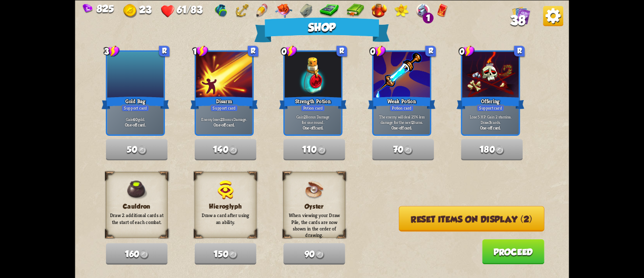
click at [472, 219] on button "Reset items on display (2)" at bounding box center [472, 218] width 146 height 25
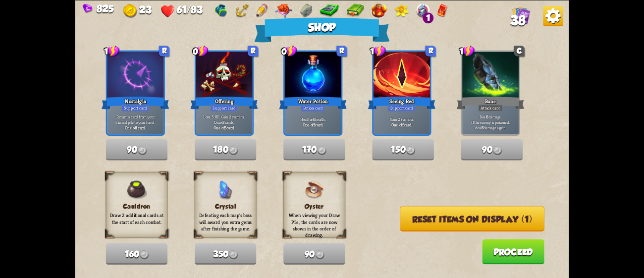
click at [504, 248] on button "Proceed" at bounding box center [513, 251] width 62 height 25
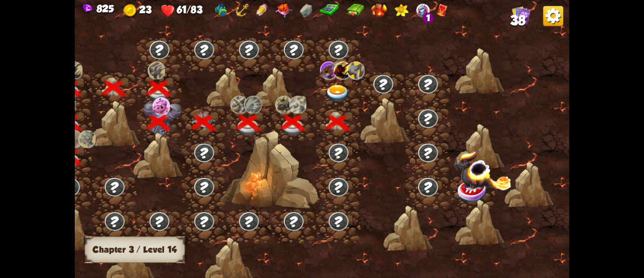
click at [335, 87] on img at bounding box center [338, 94] width 25 height 18
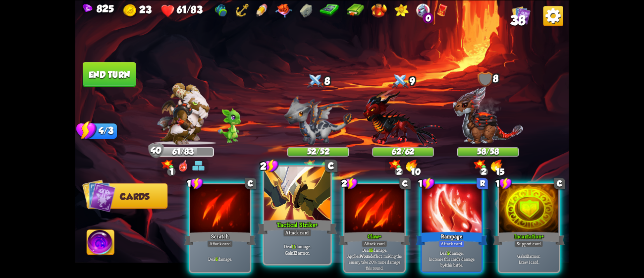
click at [320, 207] on div at bounding box center [297, 195] width 66 height 56
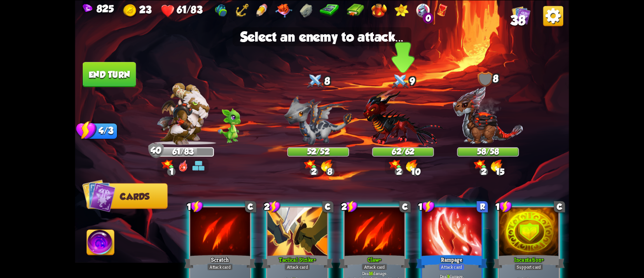
click at [396, 118] on img at bounding box center [403, 117] width 80 height 59
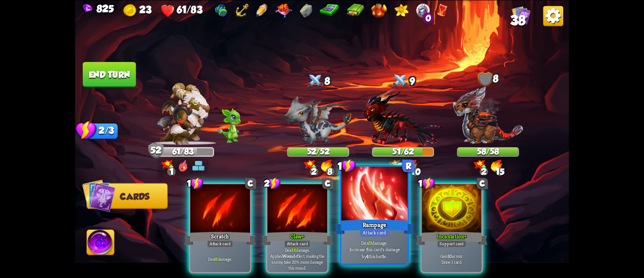
click at [381, 235] on div "Attack card" at bounding box center [374, 232] width 29 height 8
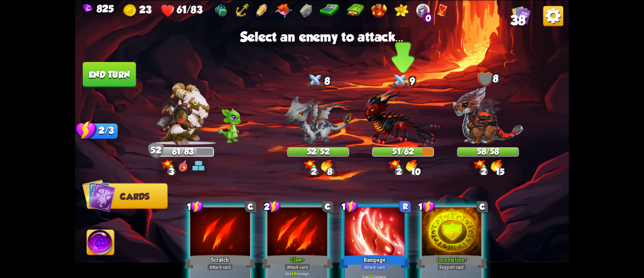
click at [397, 130] on img at bounding box center [403, 117] width 80 height 59
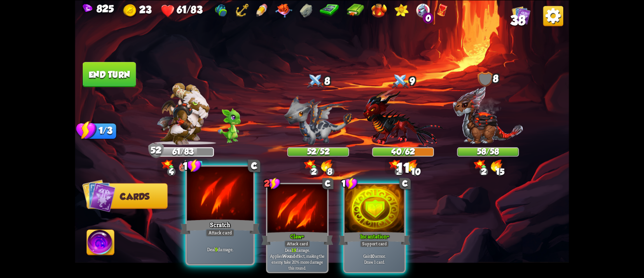
click at [225, 212] on div at bounding box center [220, 195] width 66 height 56
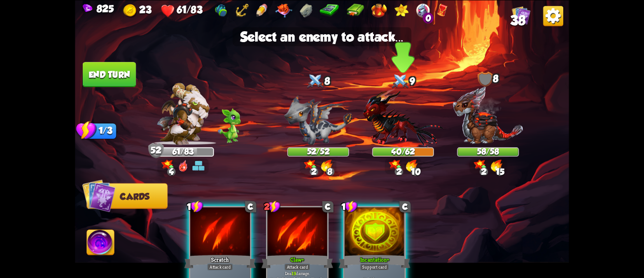
click at [413, 128] on img at bounding box center [403, 117] width 80 height 59
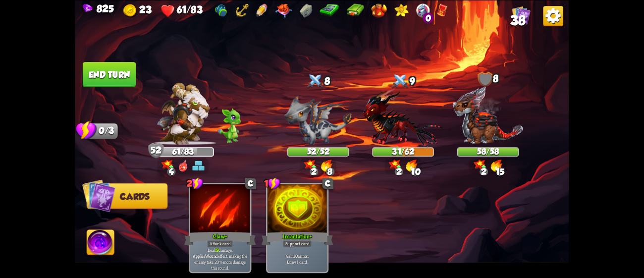
click at [127, 73] on button "End turn" at bounding box center [110, 74] width 54 height 25
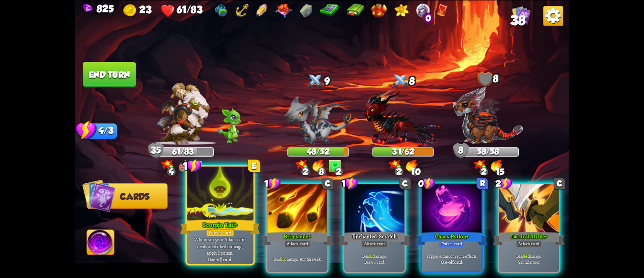
click at [211, 234] on div "Power card" at bounding box center [220, 232] width 29 height 8
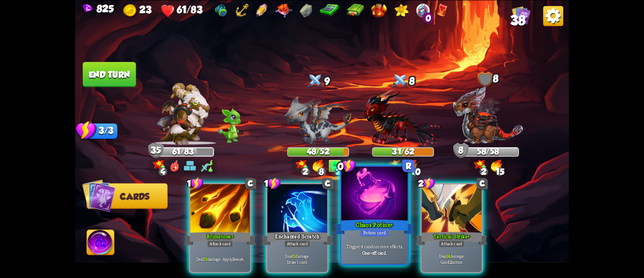
click at [349, 223] on div "Chaos Potion+" at bounding box center [375, 227] width 80 height 18
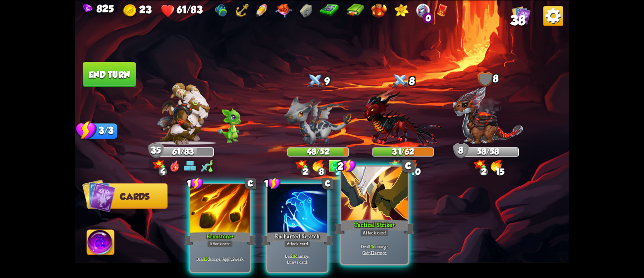
click at [398, 215] on div at bounding box center [374, 195] width 66 height 56
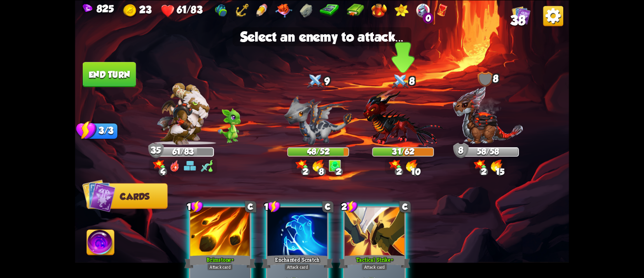
click at [401, 144] on img at bounding box center [403, 117] width 80 height 59
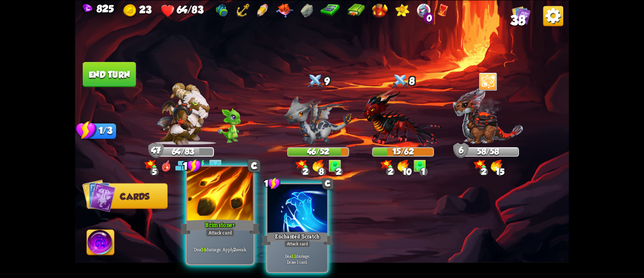
click at [214, 209] on div at bounding box center [220, 195] width 66 height 56
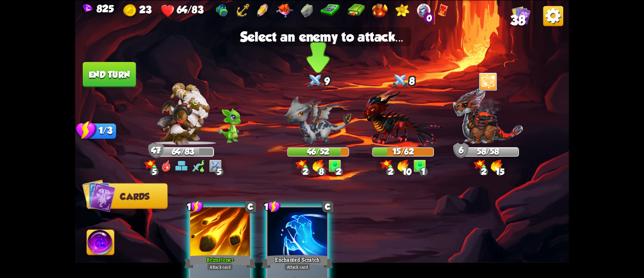
click at [309, 123] on img at bounding box center [318, 120] width 68 height 50
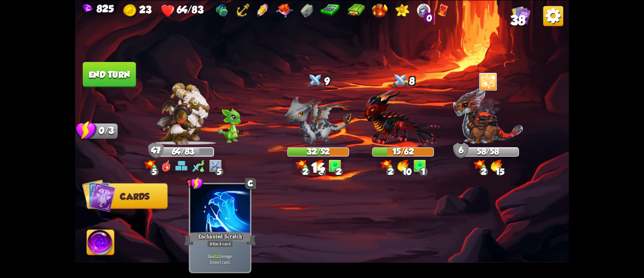
click at [122, 78] on button "End turn" at bounding box center [110, 74] width 54 height 25
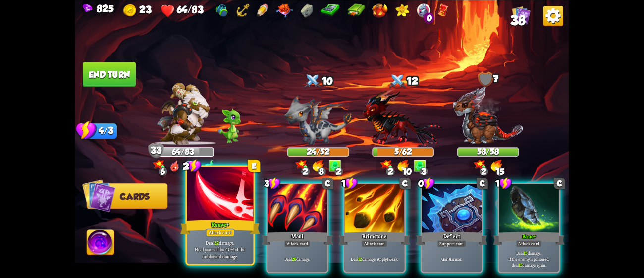
click at [220, 204] on div at bounding box center [220, 195] width 66 height 56
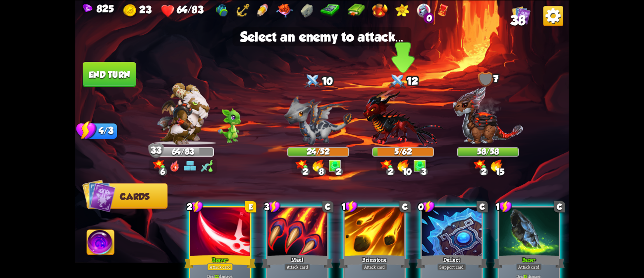
click at [379, 118] on img at bounding box center [403, 117] width 80 height 59
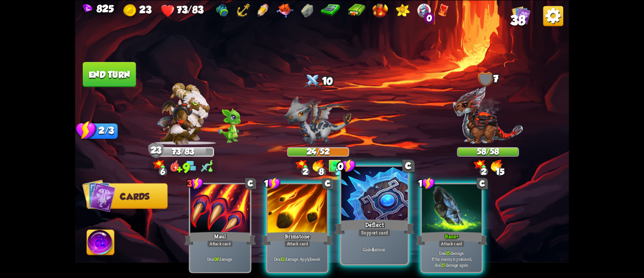
click at [350, 194] on div at bounding box center [374, 195] width 66 height 56
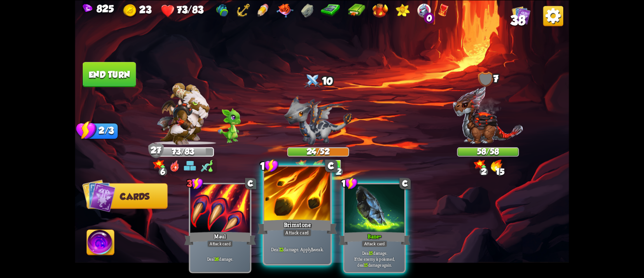
click at [283, 210] on div at bounding box center [297, 195] width 66 height 56
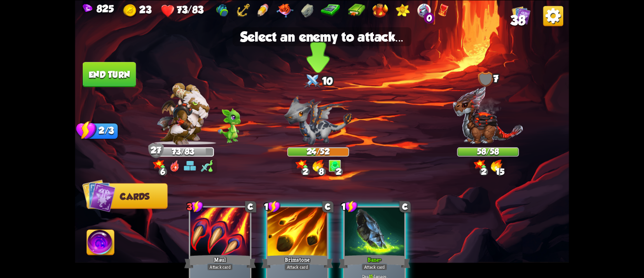
click at [296, 132] on img at bounding box center [318, 120] width 68 height 50
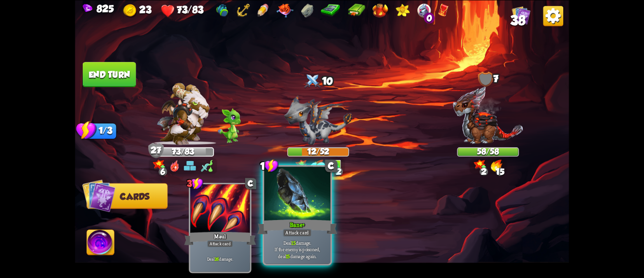
click at [296, 190] on div at bounding box center [297, 195] width 66 height 56
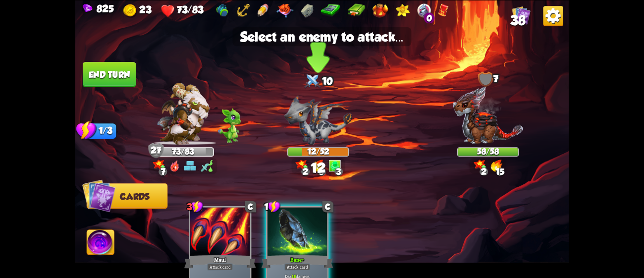
click at [332, 103] on img at bounding box center [318, 120] width 68 height 50
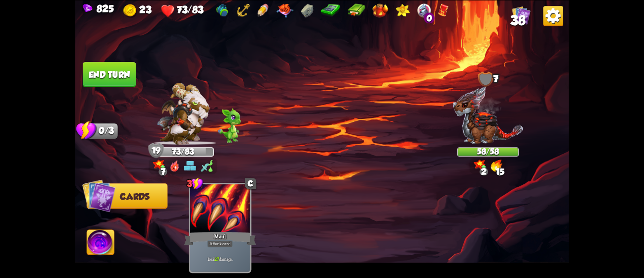
click at [108, 241] on img at bounding box center [100, 244] width 27 height 28
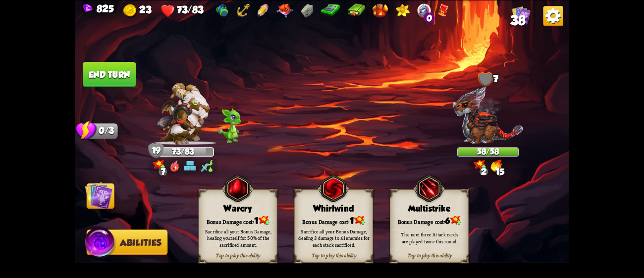
click at [120, 71] on button "End turn" at bounding box center [110, 74] width 54 height 25
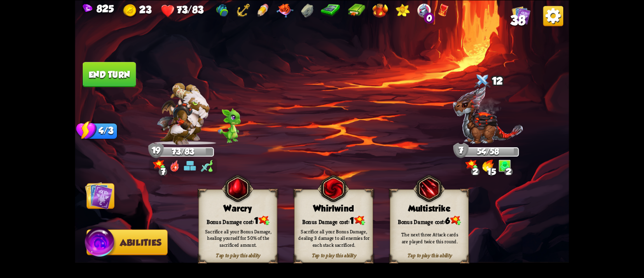
click at [103, 202] on img at bounding box center [99, 195] width 28 height 28
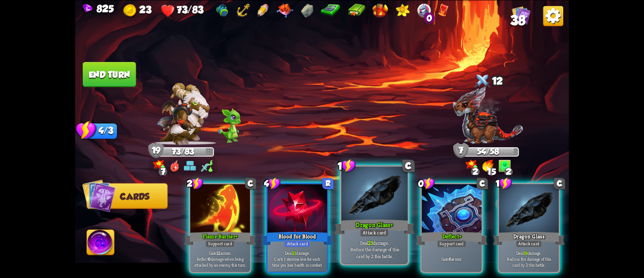
click at [393, 225] on div "Dragon Glass+" at bounding box center [375, 227] width 80 height 18
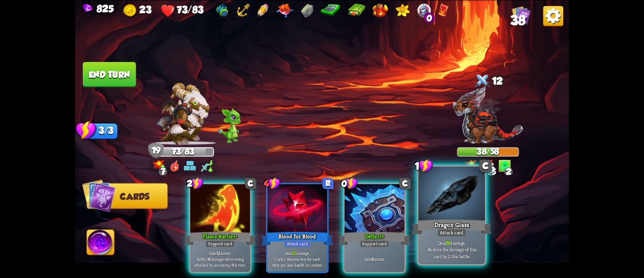
click at [481, 230] on div "Dragon Glass" at bounding box center [452, 227] width 80 height 18
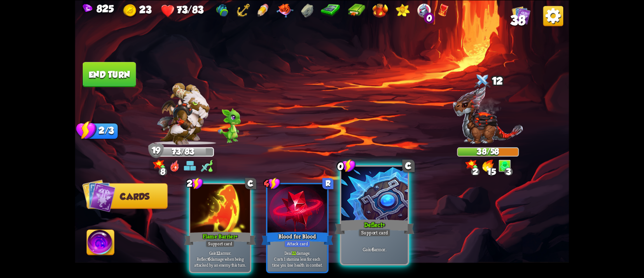
click at [402, 215] on div at bounding box center [374, 195] width 66 height 56
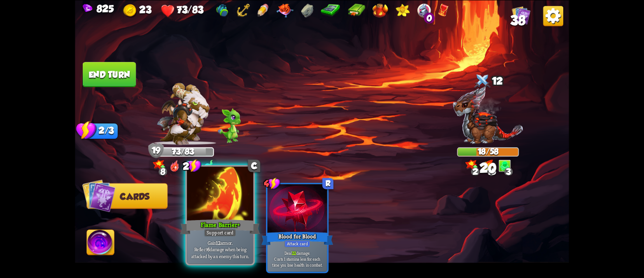
click at [229, 219] on div "Flame Barrier+" at bounding box center [220, 227] width 80 height 18
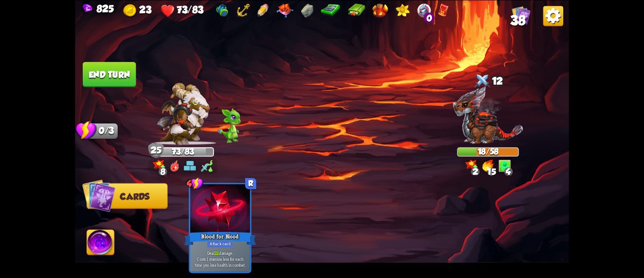
click at [104, 65] on button "End turn" at bounding box center [110, 74] width 54 height 25
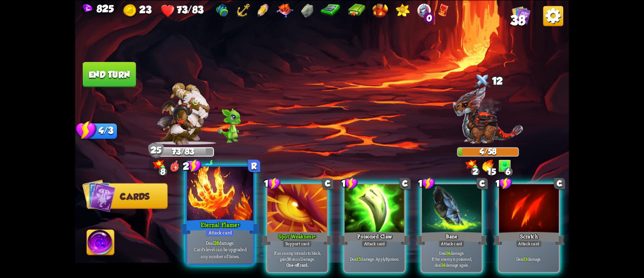
click at [228, 188] on div at bounding box center [220, 195] width 66 height 56
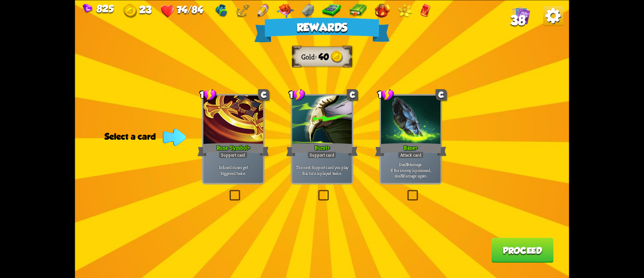
click at [417, 135] on div at bounding box center [411, 120] width 60 height 51
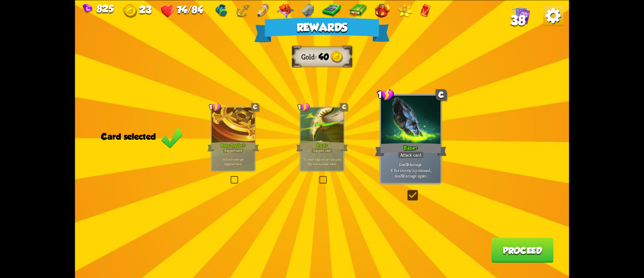
click at [524, 251] on button "Proceed" at bounding box center [523, 249] width 62 height 25
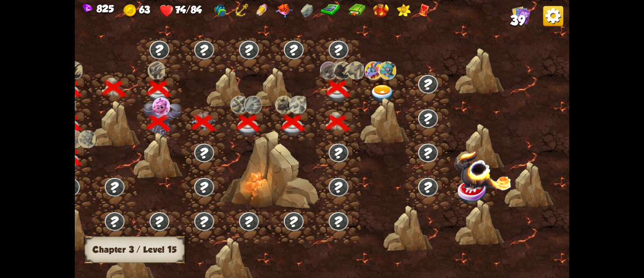
click at [384, 91] on img at bounding box center [382, 94] width 25 height 18
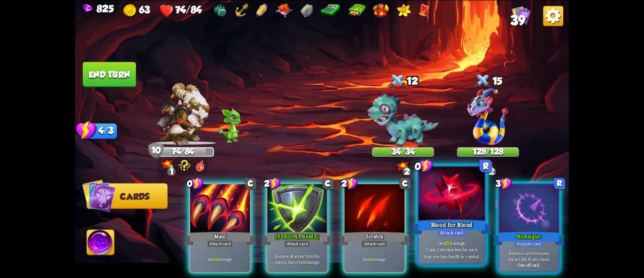
click at [464, 214] on div at bounding box center [452, 195] width 66 height 56
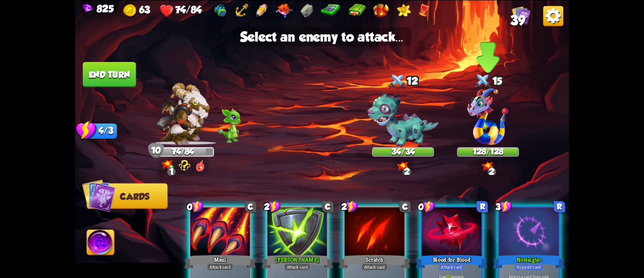
click at [489, 117] on img at bounding box center [488, 116] width 41 height 57
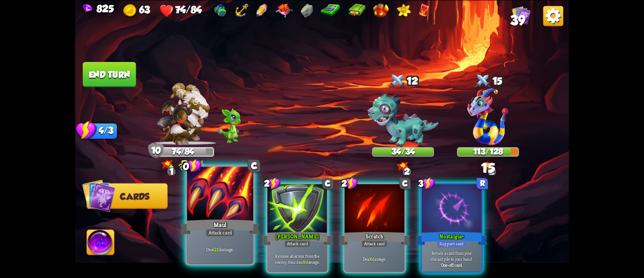
click at [222, 210] on div at bounding box center [220, 195] width 66 height 56
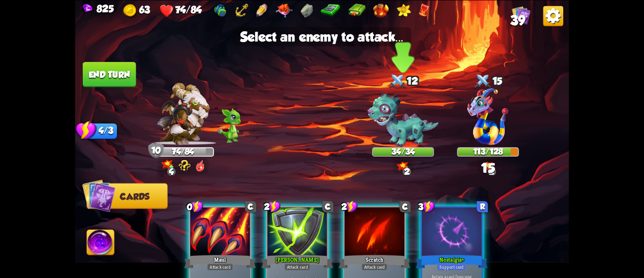
click at [376, 138] on img at bounding box center [403, 119] width 71 height 55
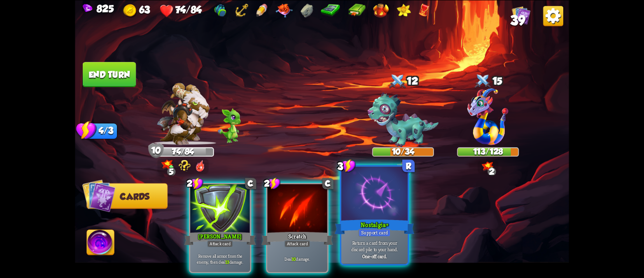
click at [372, 225] on div "Nostalgia+" at bounding box center [375, 227] width 80 height 18
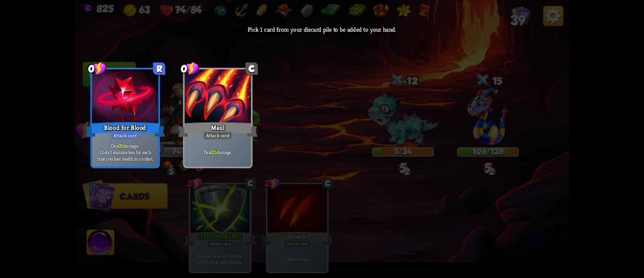
click at [224, 140] on div "Deal 25 damage." at bounding box center [218, 152] width 66 height 29
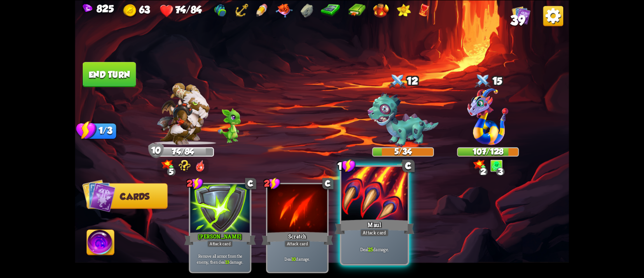
click at [401, 231] on div "Maul" at bounding box center [375, 227] width 80 height 18
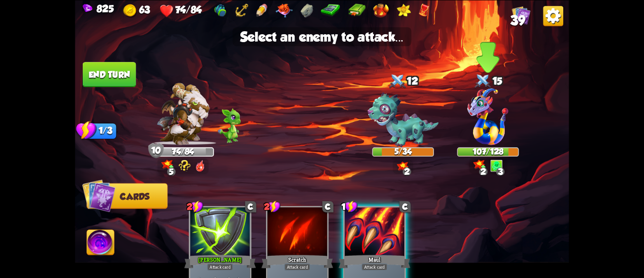
click at [479, 135] on img at bounding box center [488, 116] width 41 height 57
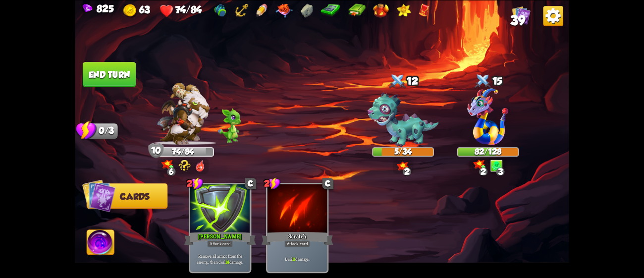
click at [94, 238] on img at bounding box center [100, 244] width 27 height 28
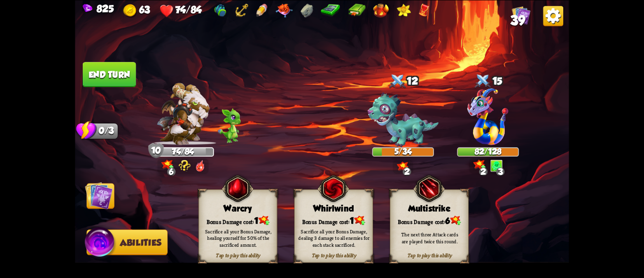
click at [360, 240] on div "Sacrifice all your Bonus Damage, dealing 3 damage to all enemies for each stack…" at bounding box center [333, 238] width 71 height 20
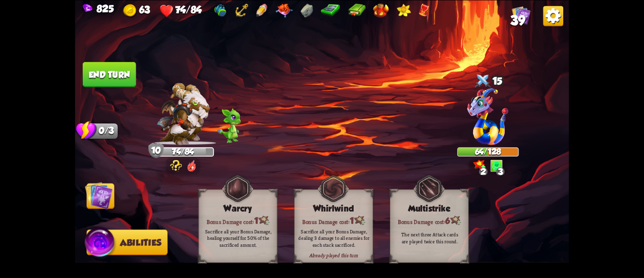
click at [104, 82] on button "End turn" at bounding box center [110, 74] width 54 height 25
click at [100, 201] on img at bounding box center [99, 195] width 28 height 28
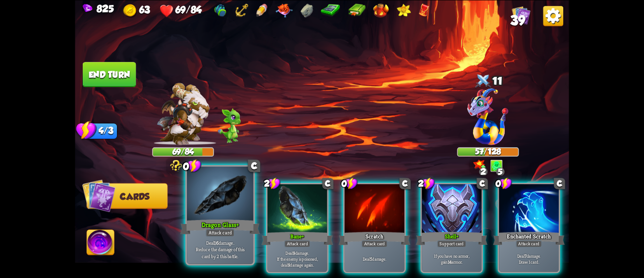
click at [212, 200] on div at bounding box center [220, 195] width 66 height 56
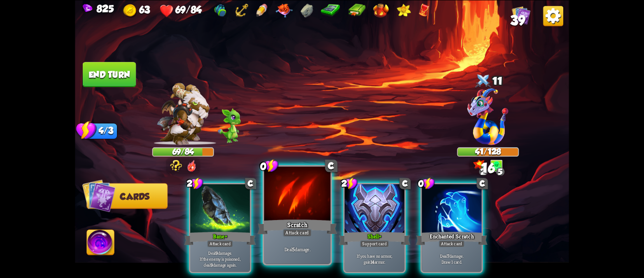
click at [319, 213] on div at bounding box center [297, 195] width 66 height 56
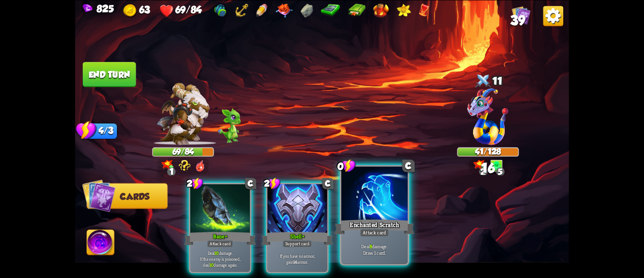
click at [364, 222] on div "Enchanted Scratch" at bounding box center [375, 227] width 80 height 18
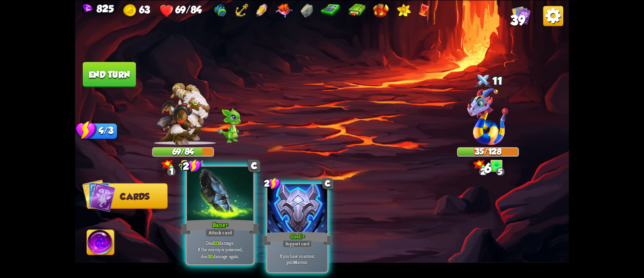
click at [213, 202] on div at bounding box center [220, 195] width 66 height 56
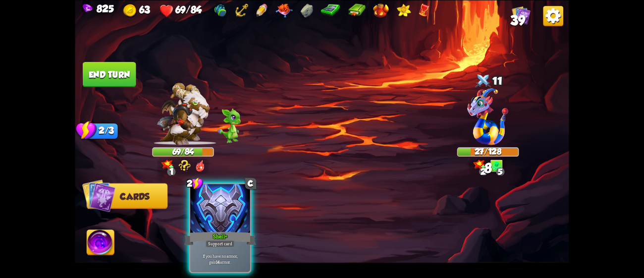
click at [213, 202] on div at bounding box center [220, 209] width 60 height 51
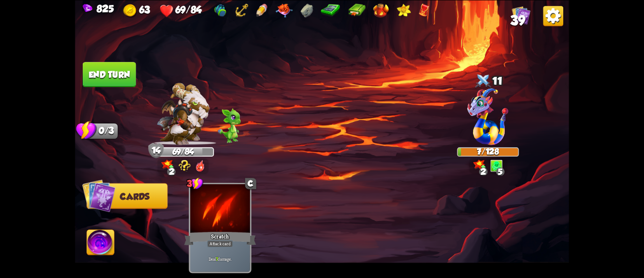
click at [114, 68] on button "End turn" at bounding box center [110, 74] width 54 height 25
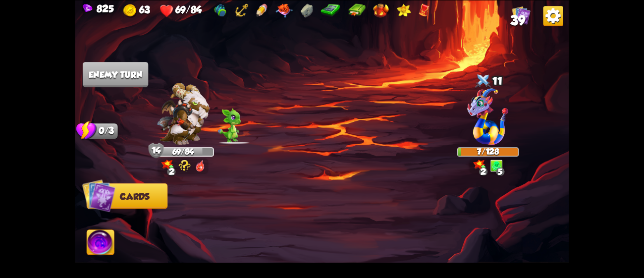
click at [379, 12] on img at bounding box center [380, 10] width 15 height 14
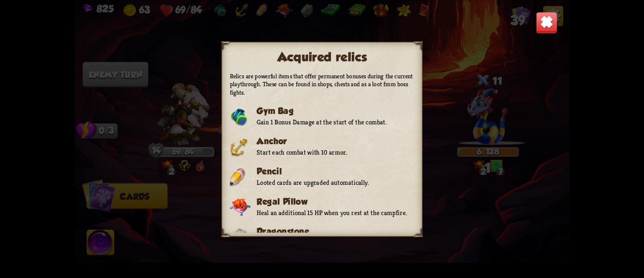
click at [542, 25] on img at bounding box center [547, 22] width 22 height 22
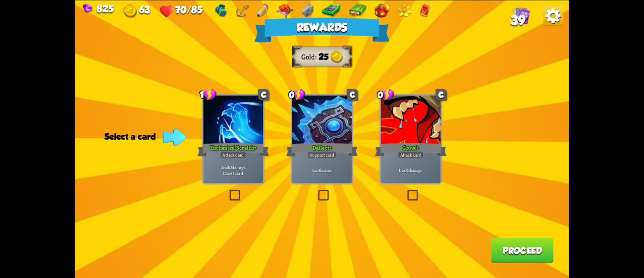
click at [394, 113] on div at bounding box center [411, 120] width 60 height 51
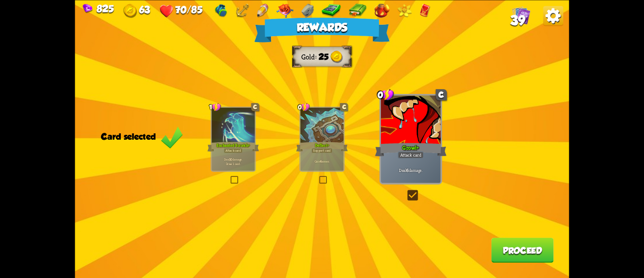
click at [520, 256] on button "Proceed" at bounding box center [523, 249] width 62 height 25
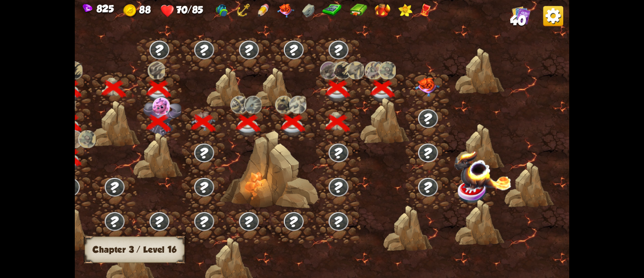
click at [428, 85] on img at bounding box center [427, 86] width 25 height 19
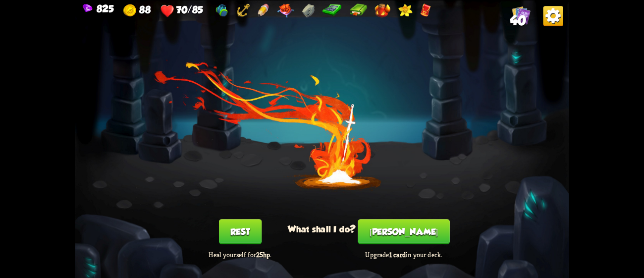
click at [417, 218] on div "You feel rested! What shall I do? Rest Heal yourself for 25hp . [PERSON_NAME] U…" at bounding box center [322, 139] width 494 height 278
click at [417, 225] on button "[PERSON_NAME]" at bounding box center [404, 231] width 92 height 25
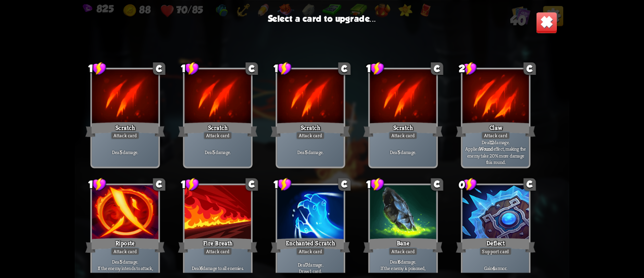
scroll to position [312, 0]
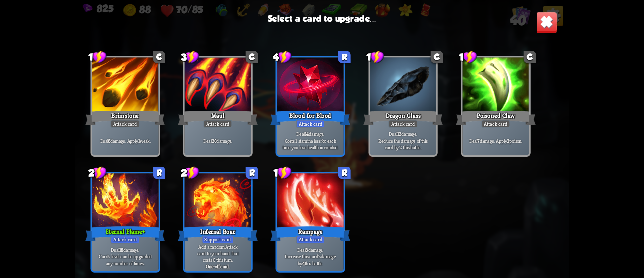
click at [325, 237] on div "Rampage" at bounding box center [311, 234] width 80 height 18
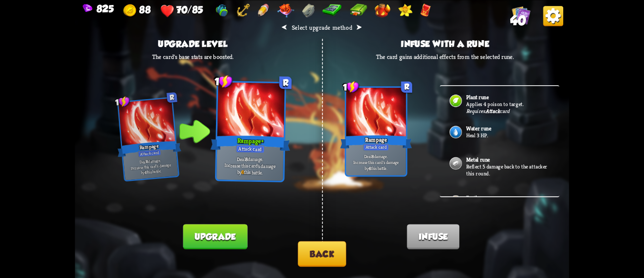
click at [236, 233] on button "Upgrade" at bounding box center [215, 236] width 64 height 25
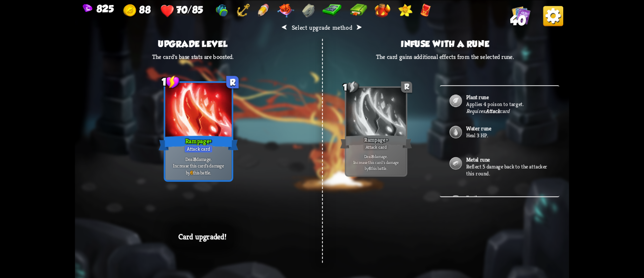
click at [332, 217] on div "⮜ Select upgrade method ⮞ Upgrade level The card's base stats are boosted. 1 R …" at bounding box center [322, 139] width 494 height 278
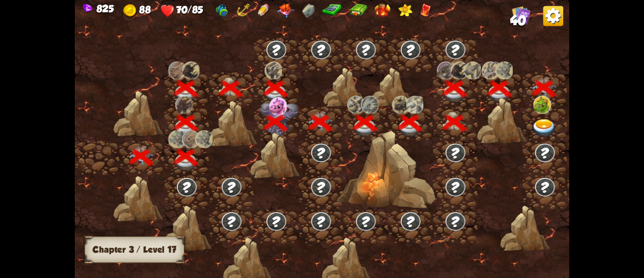
scroll to position [0, 150]
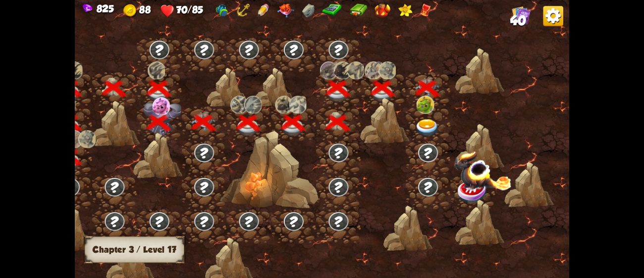
click at [427, 125] on img at bounding box center [427, 128] width 25 height 18
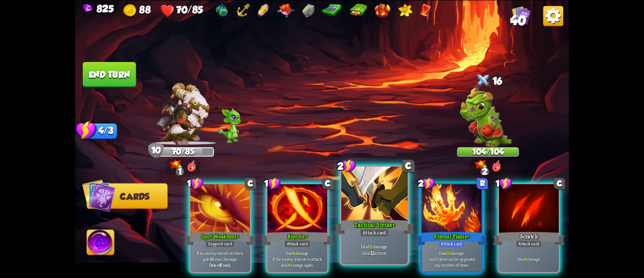
click at [368, 205] on div at bounding box center [374, 195] width 66 height 56
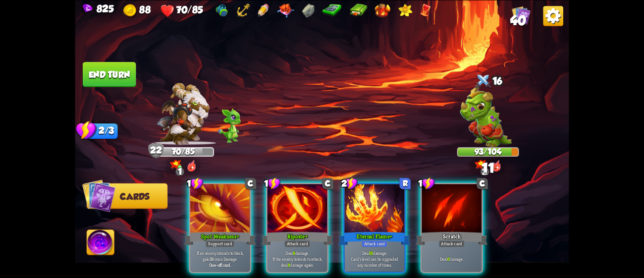
click at [368, 205] on div at bounding box center [375, 209] width 60 height 51
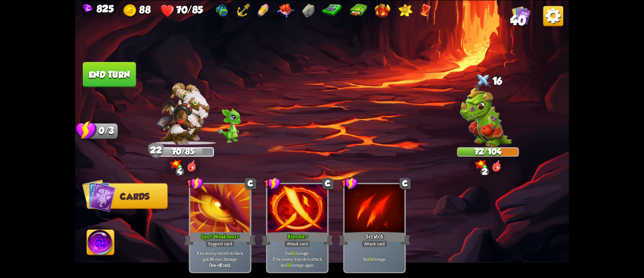
click at [127, 71] on button "End turn" at bounding box center [110, 74] width 54 height 25
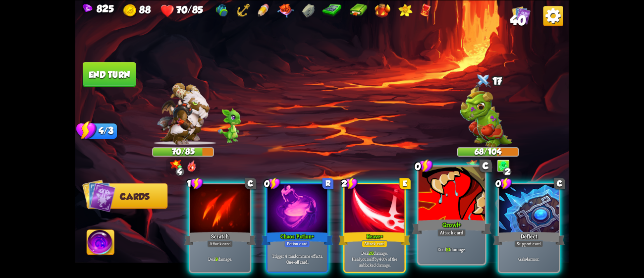
click at [454, 228] on div "Growl+" at bounding box center [452, 227] width 80 height 18
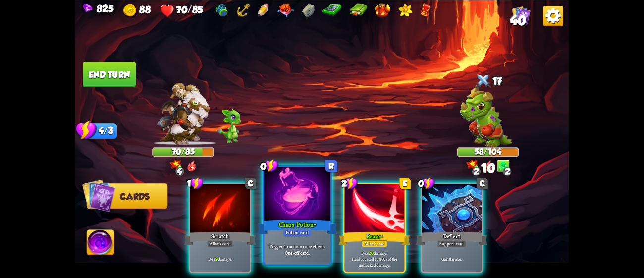
click at [304, 219] on div "Chaos Potion+" at bounding box center [298, 227] width 80 height 18
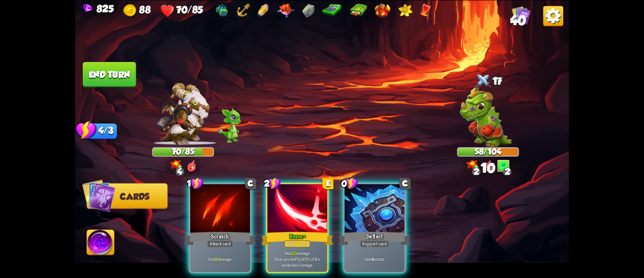
click at [304, 230] on div "Reave+" at bounding box center [298, 238] width 72 height 16
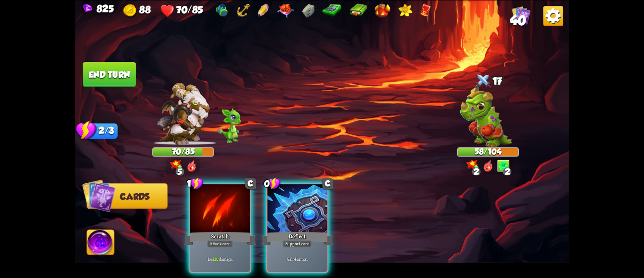
click at [304, 230] on div "Deflect" at bounding box center [298, 238] width 72 height 16
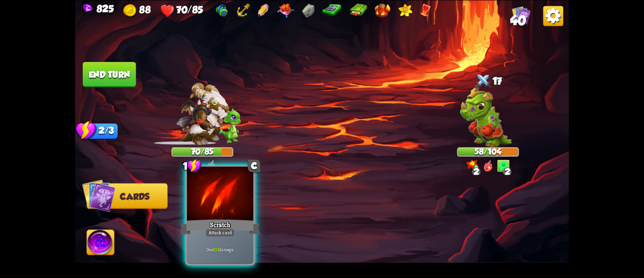
click at [242, 208] on div at bounding box center [220, 195] width 66 height 56
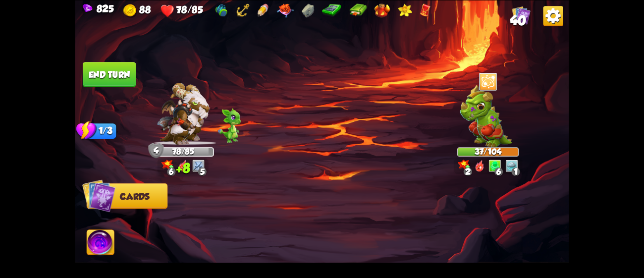
click at [109, 74] on button "End turn" at bounding box center [110, 74] width 54 height 25
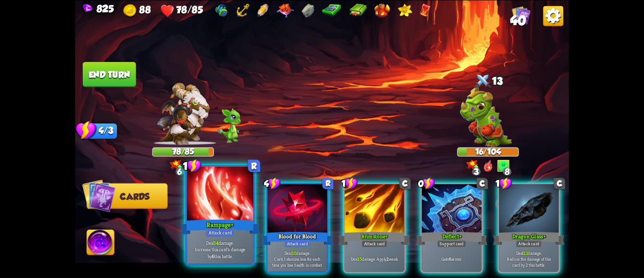
click at [230, 221] on div "Rampage+" at bounding box center [220, 227] width 80 height 18
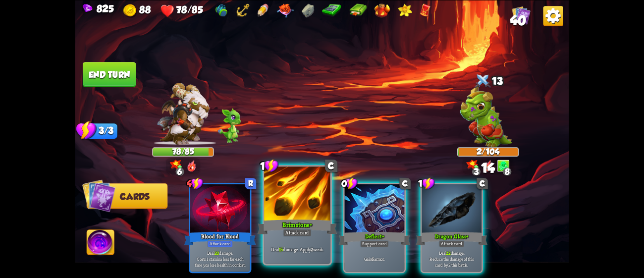
click at [318, 231] on div "Brimstone+" at bounding box center [298, 227] width 80 height 18
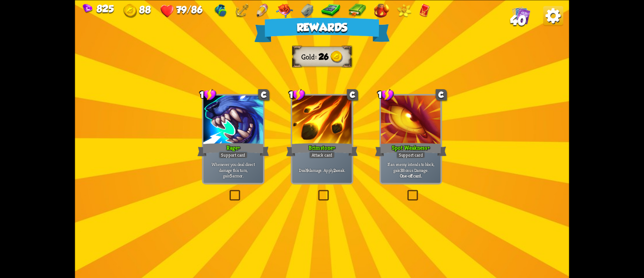
click at [319, 156] on div "Attack card" at bounding box center [322, 154] width 26 height 7
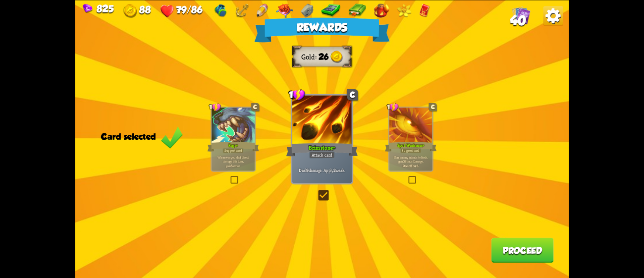
click at [527, 263] on div "Rewards Gold 26 Card selected 1 C Rage+ Support card Whenever you deal direct d…" at bounding box center [322, 139] width 494 height 278
click at [523, 258] on button "Proceed" at bounding box center [523, 249] width 62 height 25
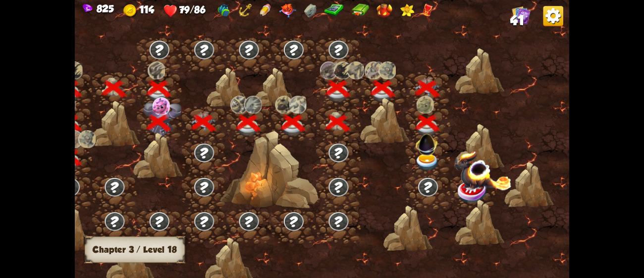
click at [420, 157] on img at bounding box center [427, 163] width 25 height 18
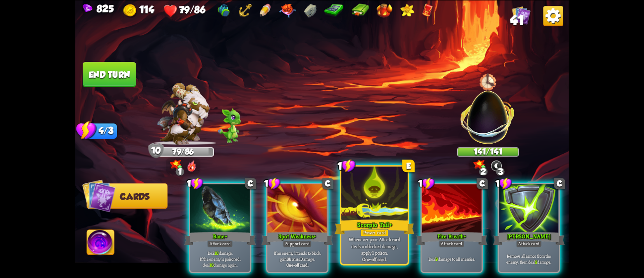
click at [379, 193] on div at bounding box center [374, 195] width 66 height 56
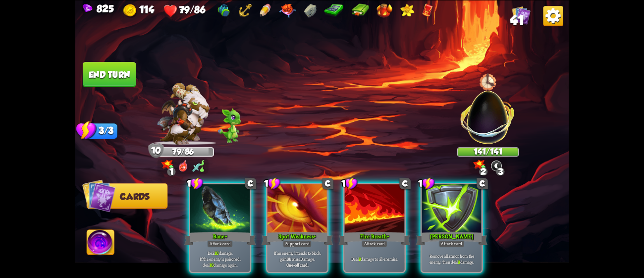
click at [379, 193] on div at bounding box center [375, 209] width 60 height 51
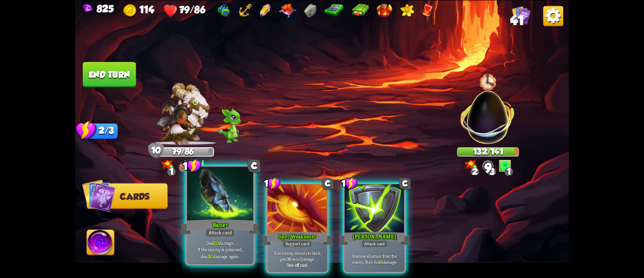
click at [236, 209] on div at bounding box center [220, 195] width 66 height 56
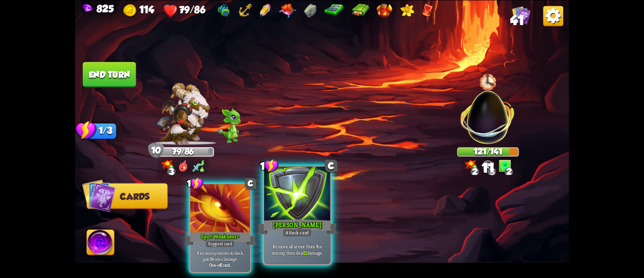
click at [302, 200] on div at bounding box center [297, 195] width 66 height 56
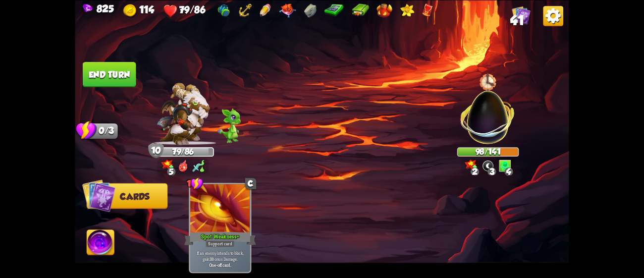
click at [124, 67] on button "End turn" at bounding box center [110, 74] width 54 height 25
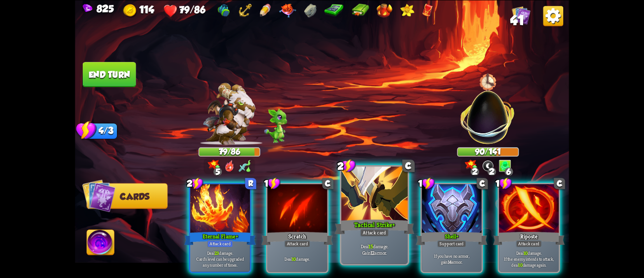
click at [390, 227] on div "Tactical Strike+" at bounding box center [375, 227] width 80 height 18
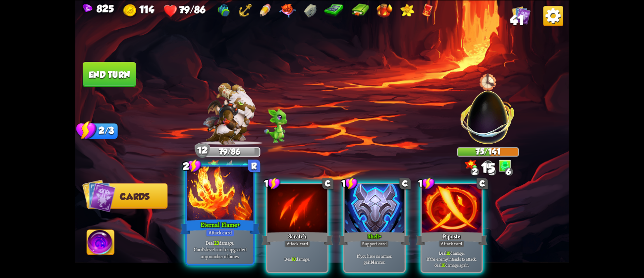
click at [227, 216] on div at bounding box center [220, 195] width 66 height 56
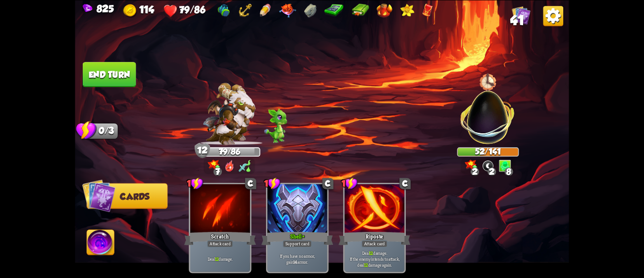
click at [110, 81] on button "End turn" at bounding box center [110, 74] width 54 height 25
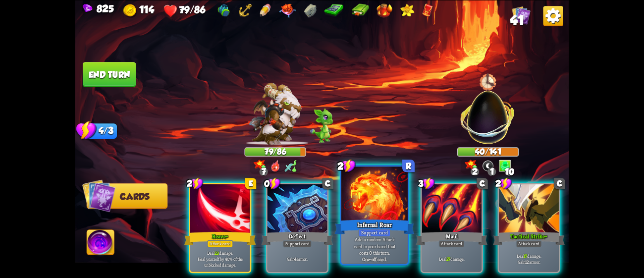
click at [361, 210] on div at bounding box center [374, 195] width 66 height 56
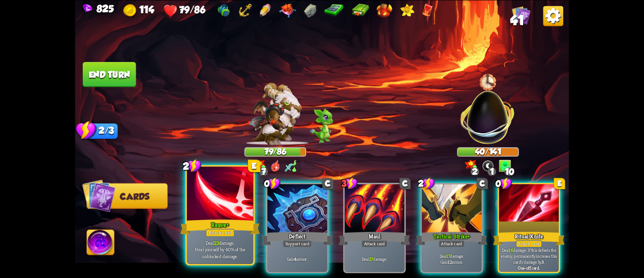
click at [222, 201] on div at bounding box center [220, 195] width 66 height 56
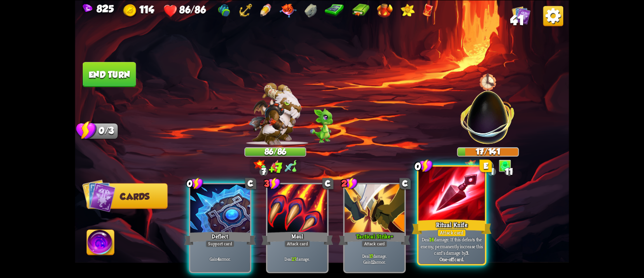
click at [452, 222] on div "Ritual Knife" at bounding box center [452, 227] width 80 height 18
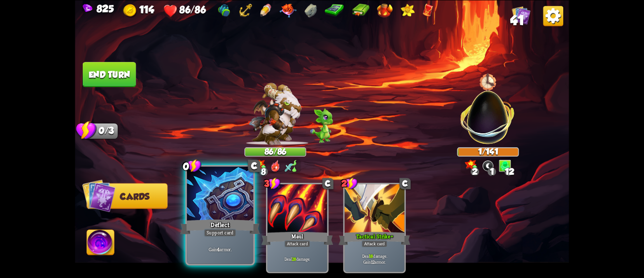
click at [234, 207] on div at bounding box center [220, 195] width 66 height 56
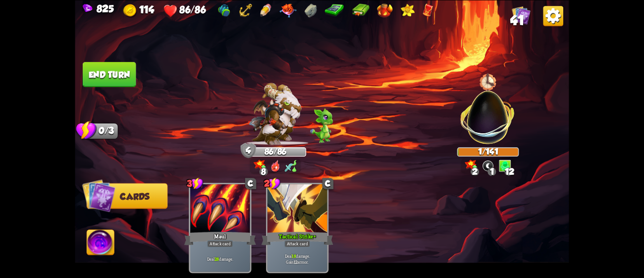
click at [117, 67] on button "End turn" at bounding box center [110, 74] width 54 height 25
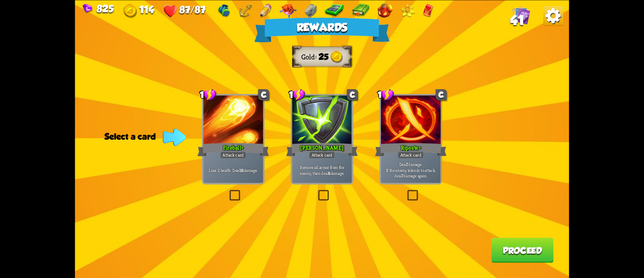
click at [401, 152] on div "Attack card" at bounding box center [411, 154] width 26 height 7
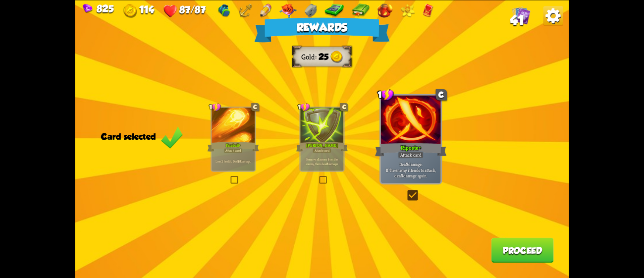
click at [501, 251] on button "Proceed" at bounding box center [523, 249] width 62 height 25
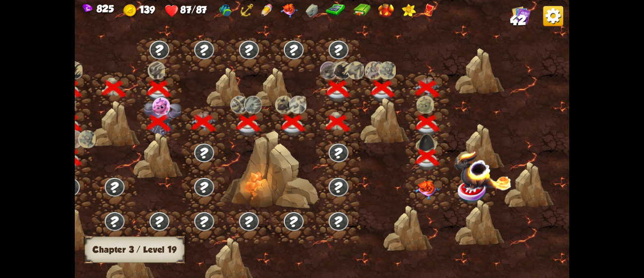
click at [430, 182] on img at bounding box center [427, 189] width 25 height 19
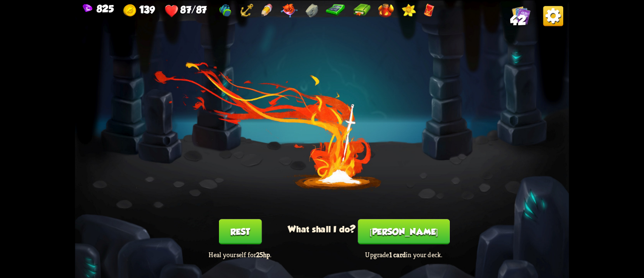
click at [415, 234] on button "[PERSON_NAME]" at bounding box center [404, 231] width 92 height 25
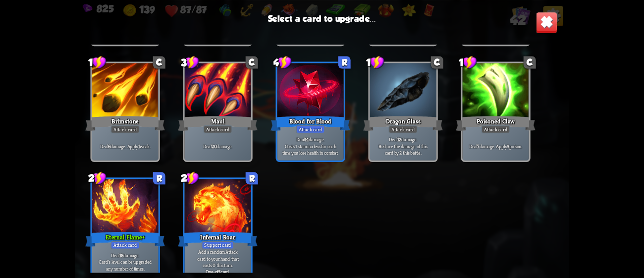
scroll to position [312, 0]
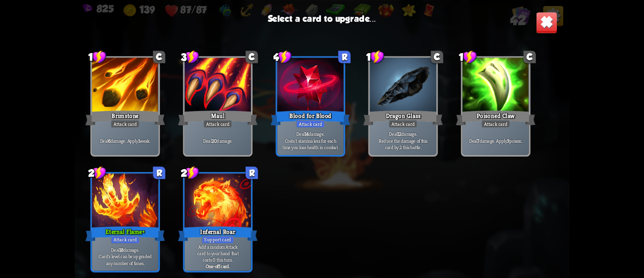
click at [129, 213] on div at bounding box center [125, 201] width 66 height 56
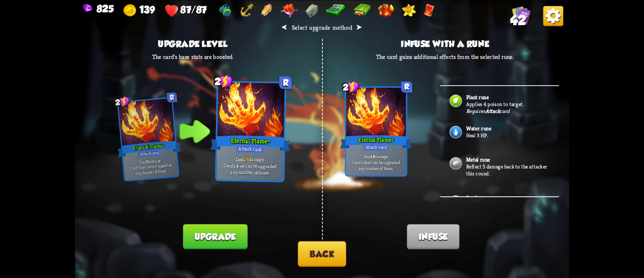
click at [229, 236] on button "Upgrade" at bounding box center [215, 236] width 64 height 25
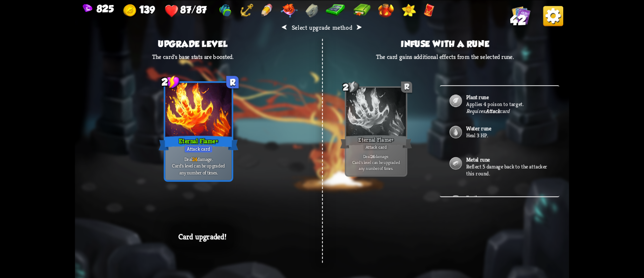
click at [275, 228] on div "⮜ Select upgrade method ⮞ Upgrade level The card's base stats are boosted. 2 R …" at bounding box center [322, 139] width 494 height 278
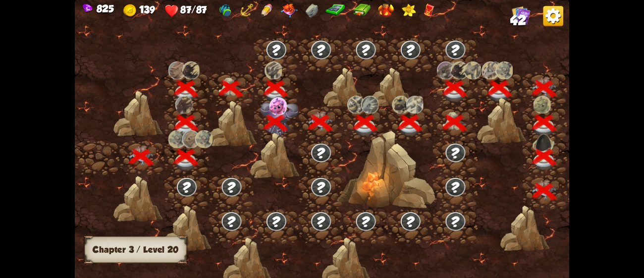
scroll to position [0, 150]
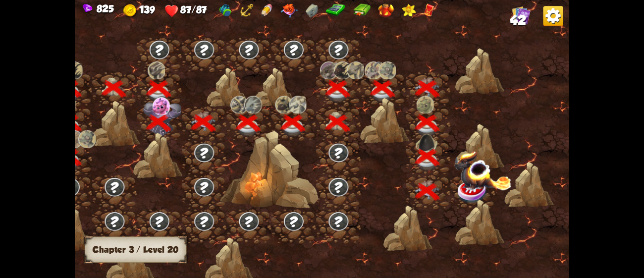
click at [480, 191] on img at bounding box center [472, 191] width 31 height 25
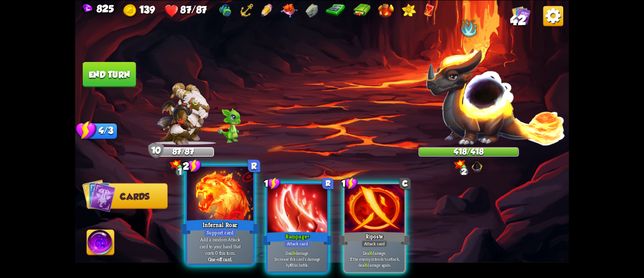
click at [220, 217] on div at bounding box center [220, 195] width 66 height 56
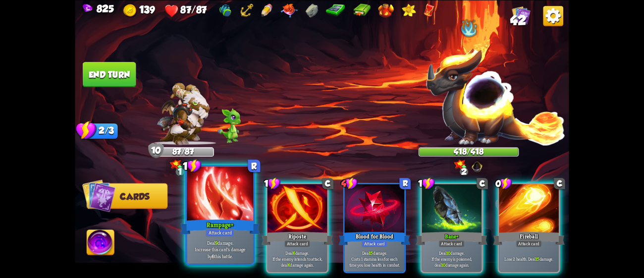
click at [225, 218] on div "Rampage+" at bounding box center [220, 227] width 80 height 18
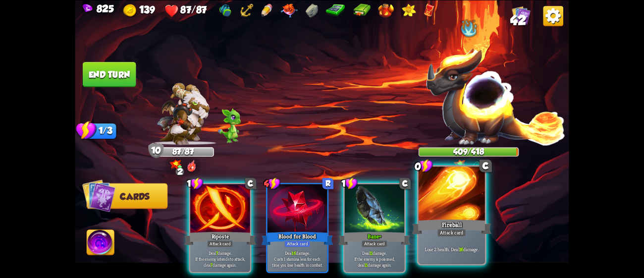
click at [432, 233] on div "Fireball" at bounding box center [452, 227] width 80 height 18
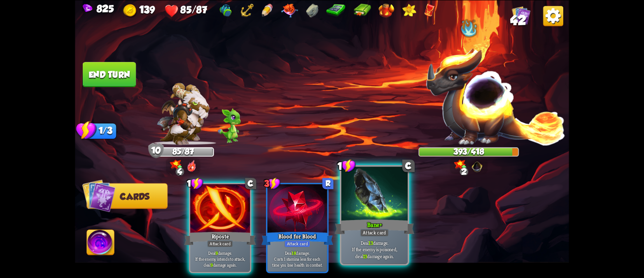
click at [369, 222] on div "Bane+" at bounding box center [375, 227] width 80 height 18
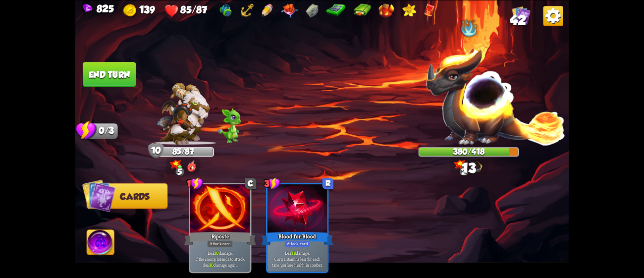
click at [113, 67] on button "End turn" at bounding box center [110, 74] width 54 height 25
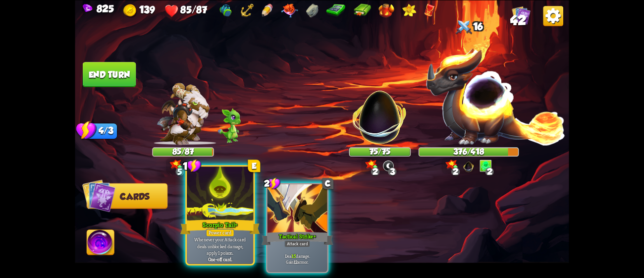
click at [221, 189] on div at bounding box center [220, 195] width 66 height 56
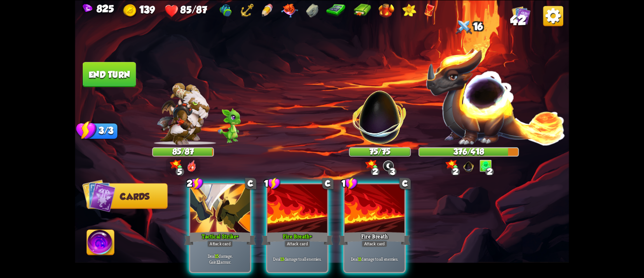
click at [221, 189] on div at bounding box center [220, 209] width 60 height 51
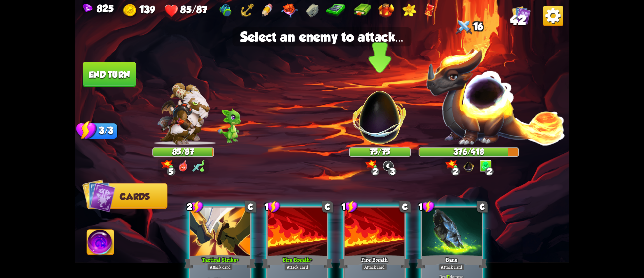
click at [389, 111] on img at bounding box center [379, 112] width 65 height 65
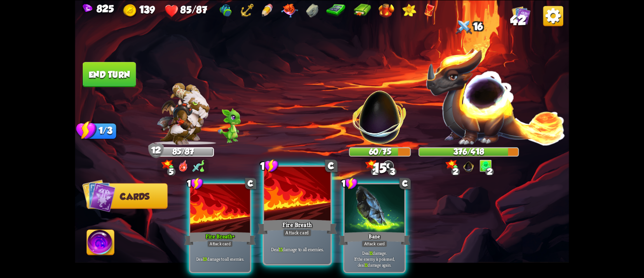
click at [278, 208] on div at bounding box center [297, 195] width 66 height 56
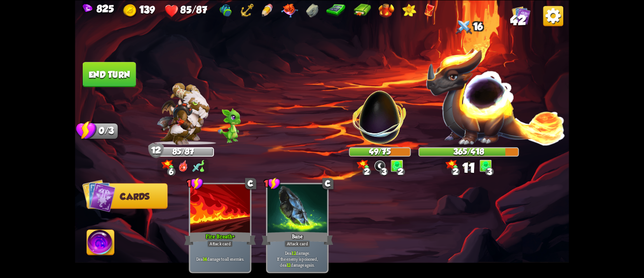
click at [111, 71] on button "End turn" at bounding box center [110, 74] width 54 height 25
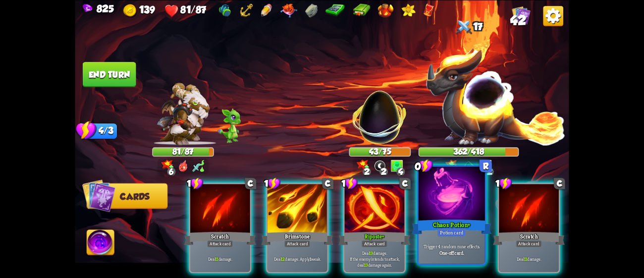
click at [450, 218] on div "Chaos Potion+" at bounding box center [452, 227] width 80 height 18
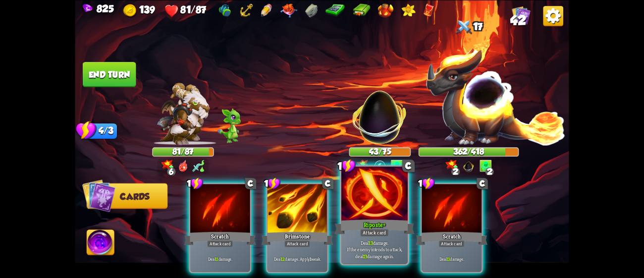
click at [374, 207] on div at bounding box center [374, 195] width 66 height 56
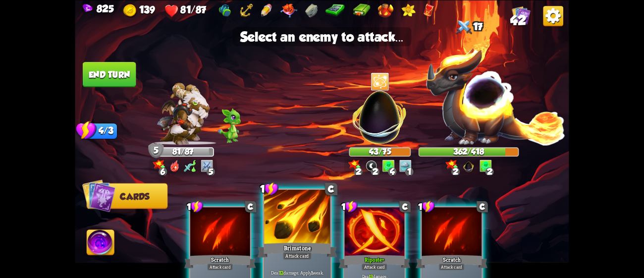
click at [308, 219] on div at bounding box center [297, 218] width 66 height 56
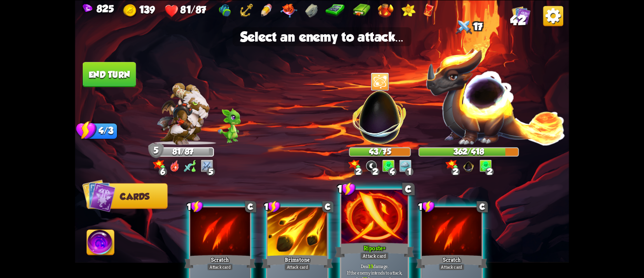
click at [372, 236] on div at bounding box center [374, 218] width 66 height 56
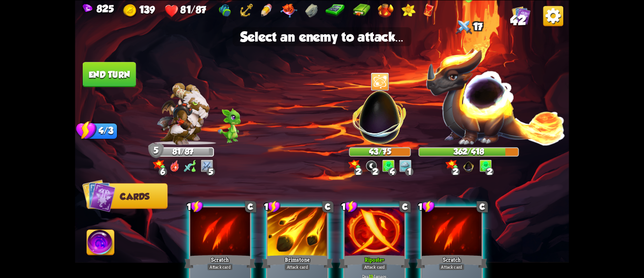
click at [505, 86] on img at bounding box center [496, 96] width 141 height 98
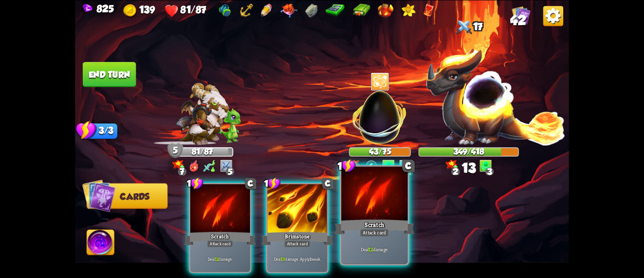
click at [369, 207] on div at bounding box center [374, 195] width 66 height 56
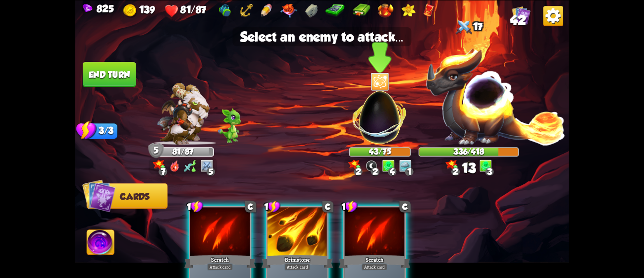
click at [379, 139] on img at bounding box center [379, 112] width 65 height 65
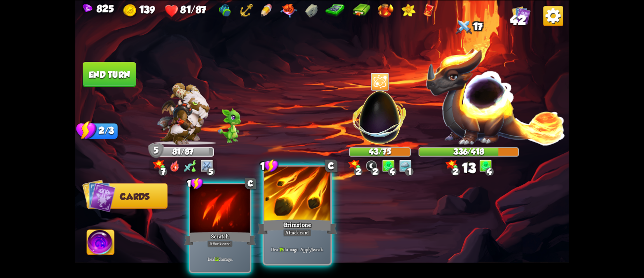
click at [283, 214] on div at bounding box center [297, 195] width 66 height 56
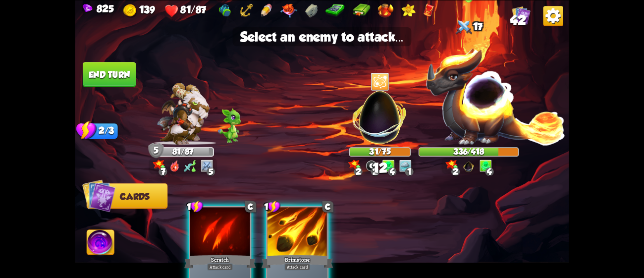
click at [441, 122] on img at bounding box center [496, 96] width 141 height 98
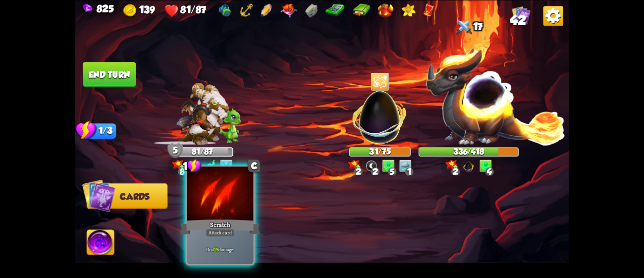
click at [215, 201] on div at bounding box center [220, 195] width 66 height 56
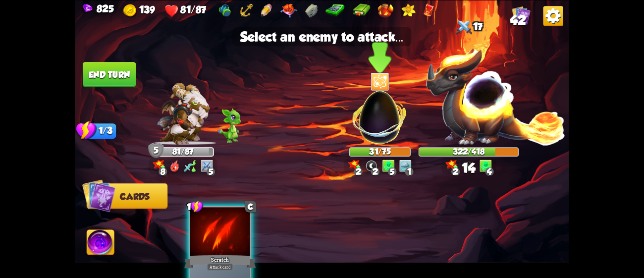
click at [368, 120] on img at bounding box center [379, 112] width 65 height 65
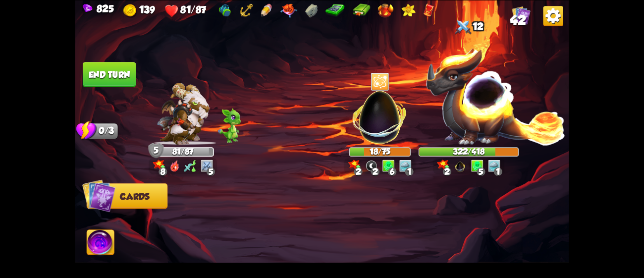
click at [95, 76] on button "End turn" at bounding box center [110, 74] width 54 height 25
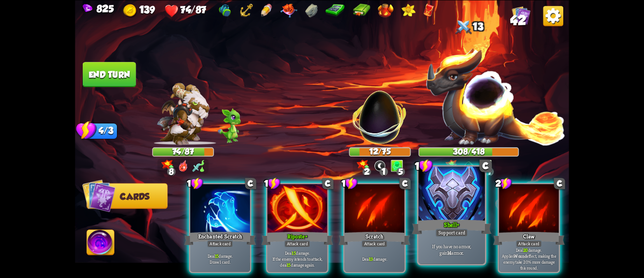
click at [461, 223] on div "Shell+" at bounding box center [452, 227] width 80 height 18
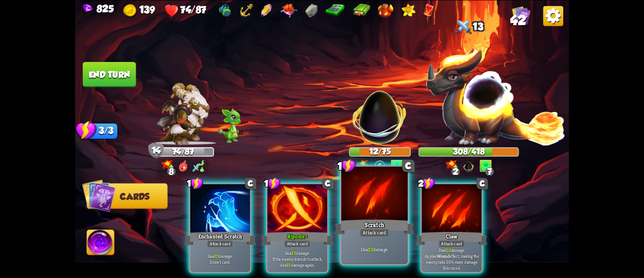
click at [360, 218] on div "Scratch" at bounding box center [375, 227] width 80 height 18
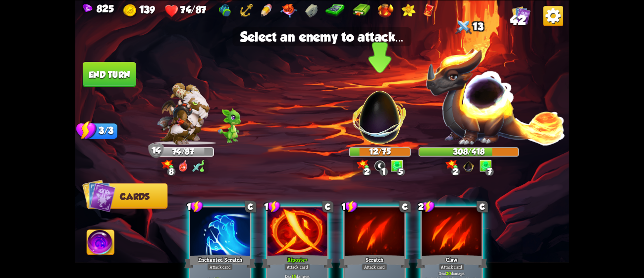
click at [377, 132] on img at bounding box center [379, 112] width 65 height 65
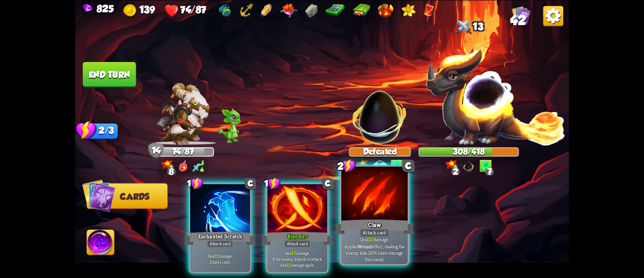
click at [365, 202] on div at bounding box center [374, 195] width 66 height 56
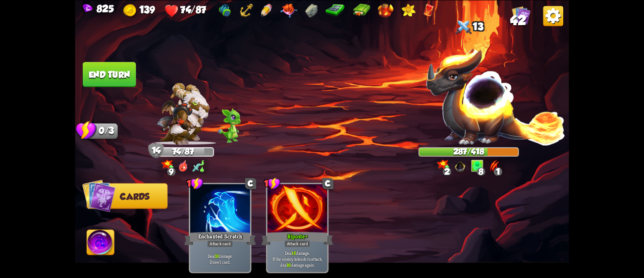
click at [116, 65] on button "End turn" at bounding box center [110, 74] width 54 height 25
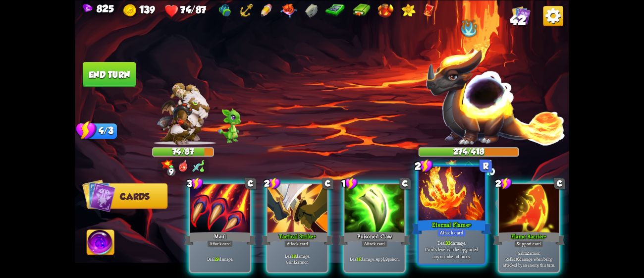
click at [444, 222] on div "Eternal Flame+" at bounding box center [452, 227] width 80 height 18
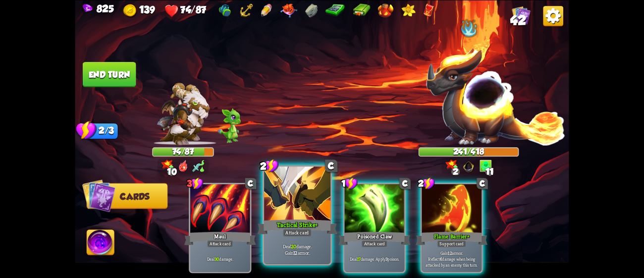
click at [315, 229] on div "Tactical Strike+" at bounding box center [298, 227] width 80 height 18
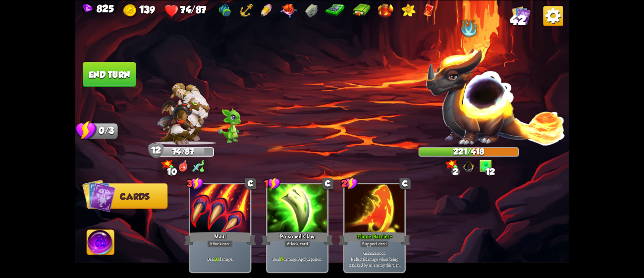
click at [103, 73] on button "End turn" at bounding box center [109, 74] width 55 height 26
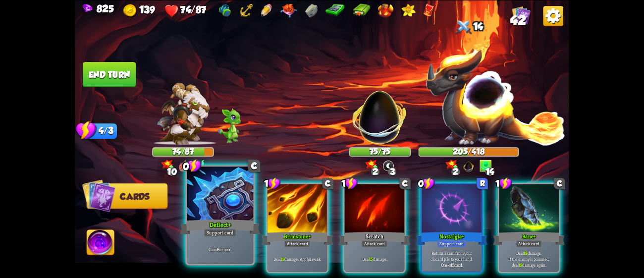
click at [200, 196] on div at bounding box center [220, 195] width 66 height 56
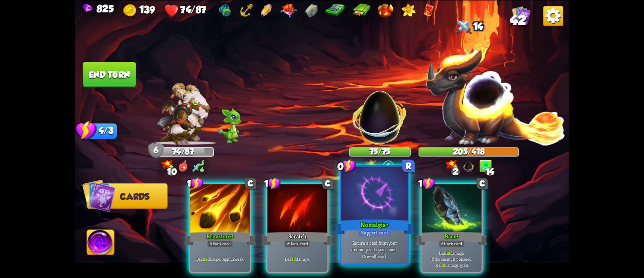
click at [366, 210] on div at bounding box center [374, 195] width 66 height 56
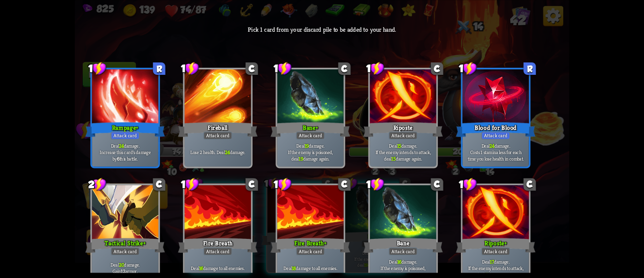
click at [128, 152] on p "Deal 24 damage. Increase this card's damage by 6 this battle." at bounding box center [125, 152] width 63 height 20
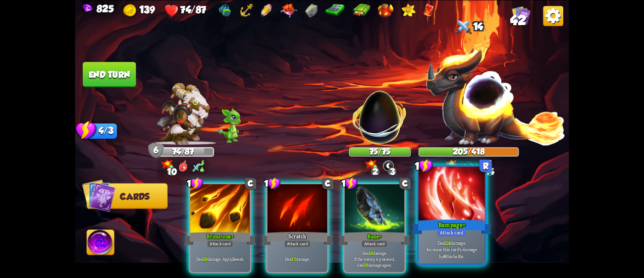
click at [447, 226] on div "Rampage+" at bounding box center [452, 227] width 80 height 18
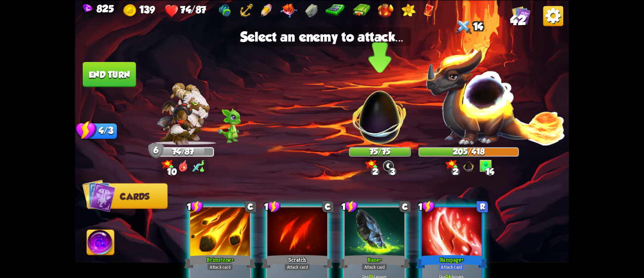
click at [385, 128] on img at bounding box center [379, 112] width 65 height 65
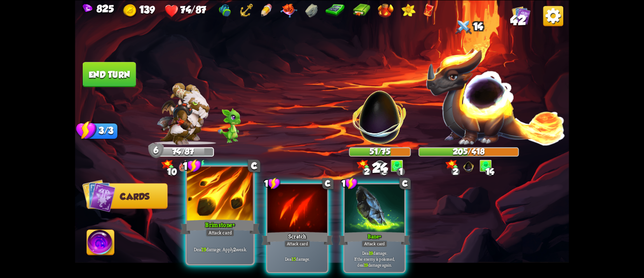
click at [229, 221] on div "Brimstone+" at bounding box center [220, 227] width 80 height 18
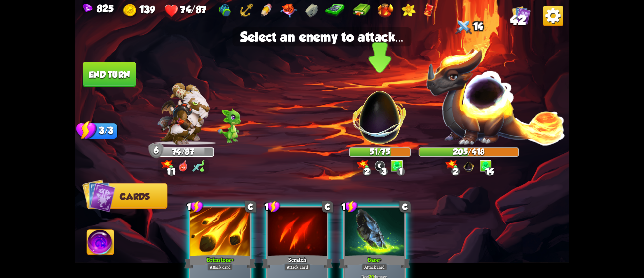
click at [384, 116] on img at bounding box center [379, 112] width 65 height 65
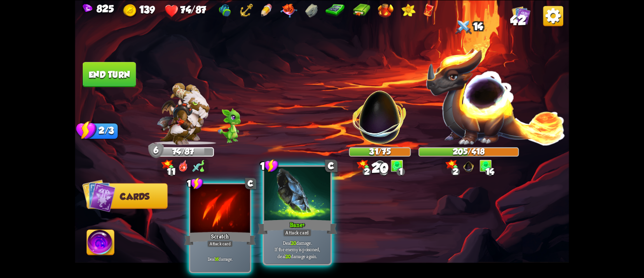
click at [295, 218] on div "Bane+" at bounding box center [298, 227] width 80 height 18
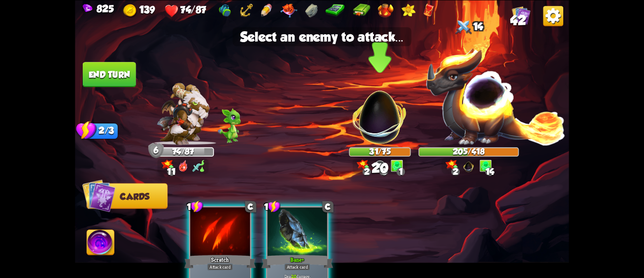
click at [384, 131] on img at bounding box center [379, 112] width 65 height 65
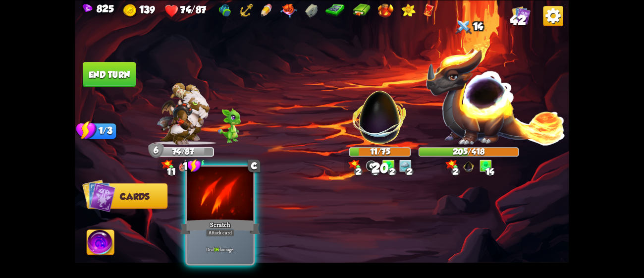
click at [239, 219] on div "Scratch" at bounding box center [220, 227] width 80 height 18
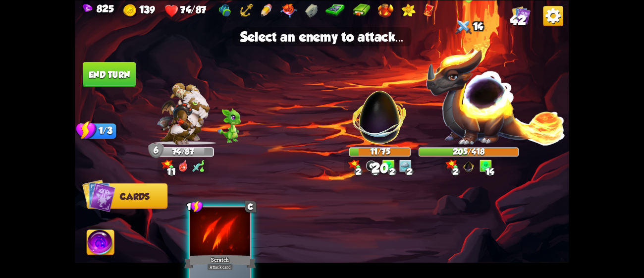
click at [500, 104] on img at bounding box center [496, 96] width 141 height 98
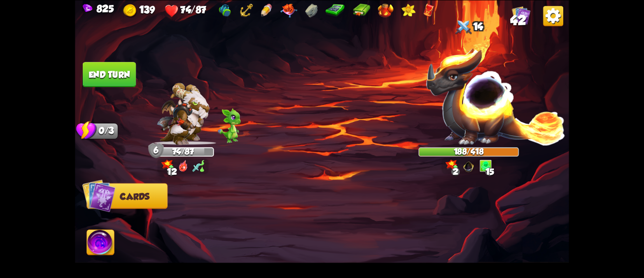
click at [125, 67] on button "End turn" at bounding box center [110, 74] width 54 height 25
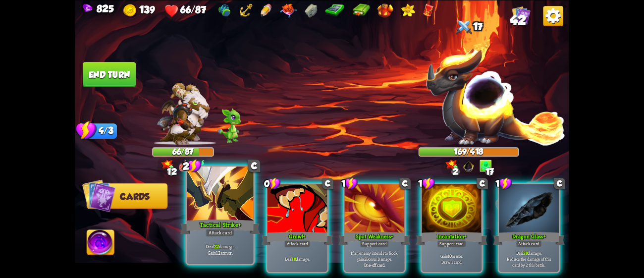
click at [240, 223] on div "Tactical Strike+" at bounding box center [220, 227] width 80 height 18
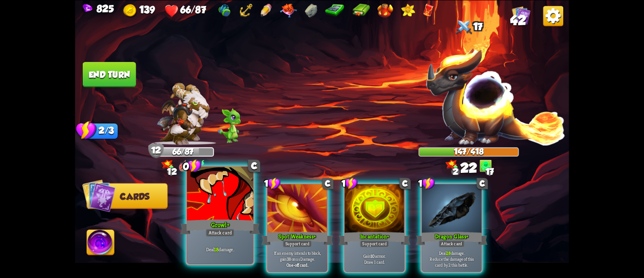
click at [222, 218] on div "Growl+" at bounding box center [220, 227] width 80 height 18
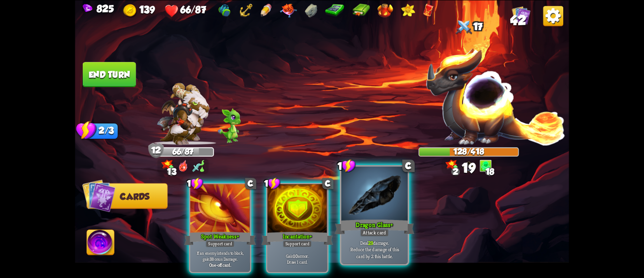
click at [354, 220] on div "Dragon Glass+" at bounding box center [375, 227] width 80 height 18
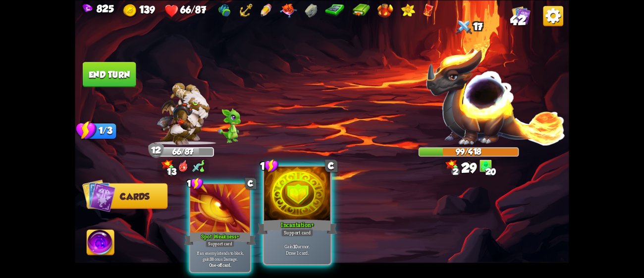
click at [299, 222] on div "Incantation+" at bounding box center [298, 227] width 80 height 18
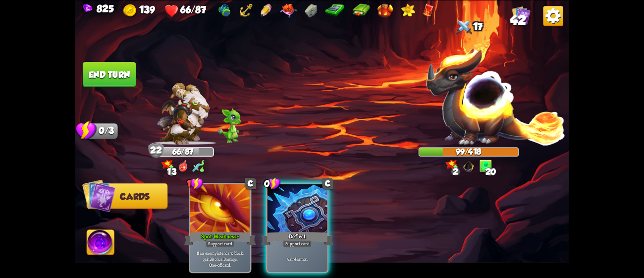
click at [299, 230] on div "Deflect" at bounding box center [298, 238] width 72 height 16
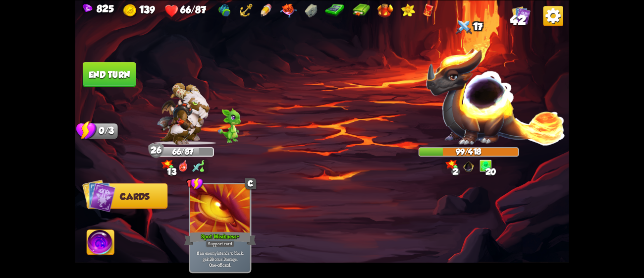
click at [119, 77] on button "End turn" at bounding box center [110, 74] width 54 height 25
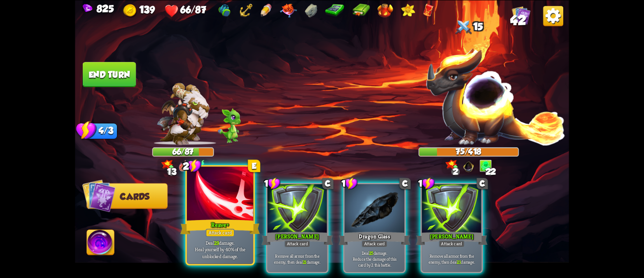
click at [201, 202] on div at bounding box center [220, 195] width 66 height 56
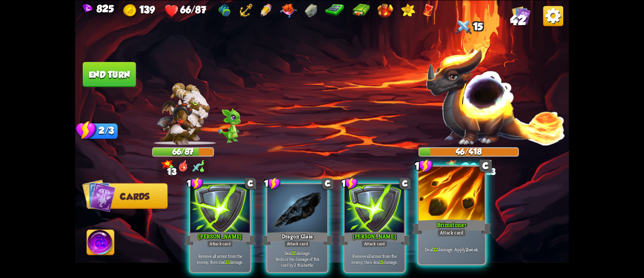
click at [452, 222] on div "Brimstone+" at bounding box center [452, 227] width 80 height 18
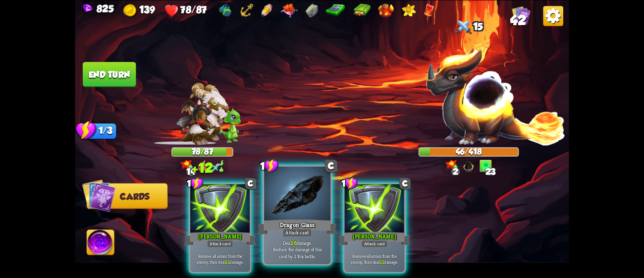
click at [305, 203] on div at bounding box center [297, 195] width 66 height 56
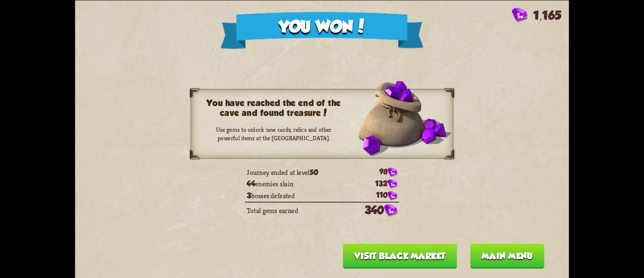
click at [498, 258] on button "Main menu" at bounding box center [507, 255] width 74 height 25
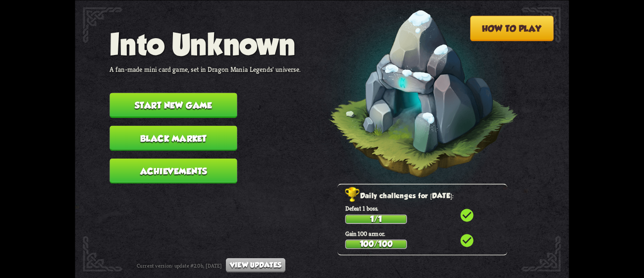
click at [207, 126] on button "Black Market" at bounding box center [173, 137] width 127 height 25
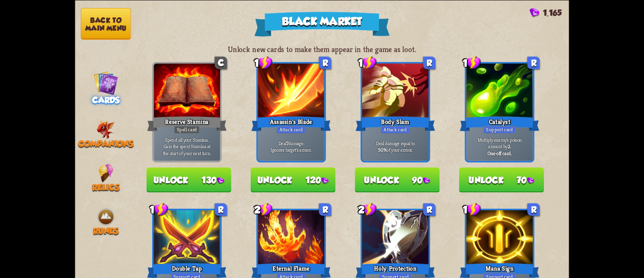
click at [291, 174] on button "Unlock 120" at bounding box center [293, 179] width 85 height 25
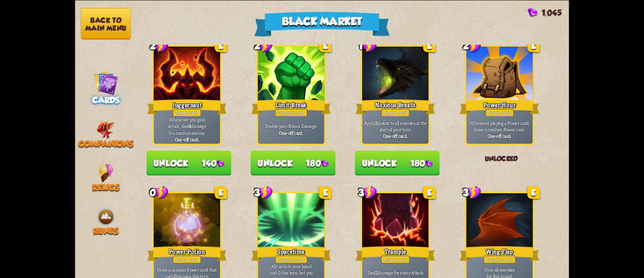
scroll to position [966, 0]
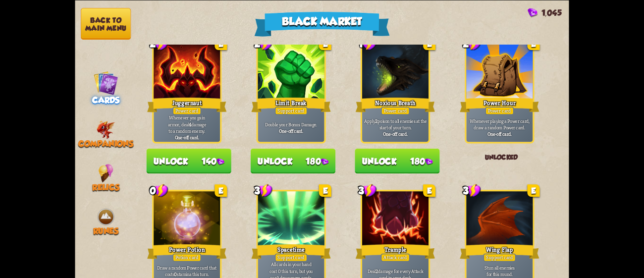
click at [371, 157] on button "Unlock 180" at bounding box center [397, 160] width 85 height 25
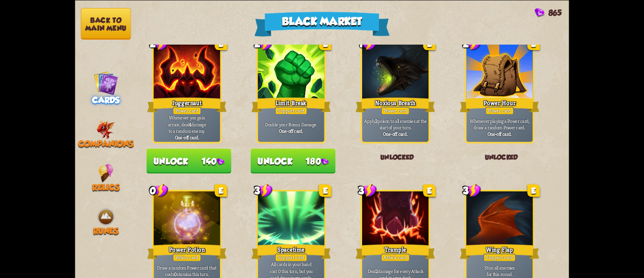
click at [310, 152] on button "Unlock 180" at bounding box center [293, 160] width 85 height 25
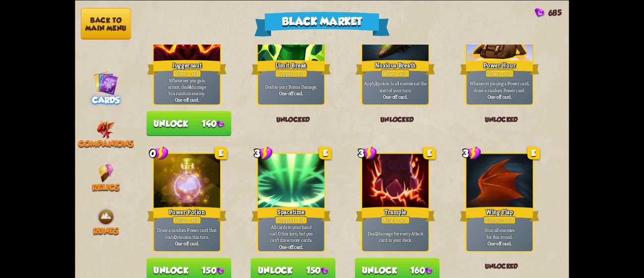
scroll to position [1030, 0]
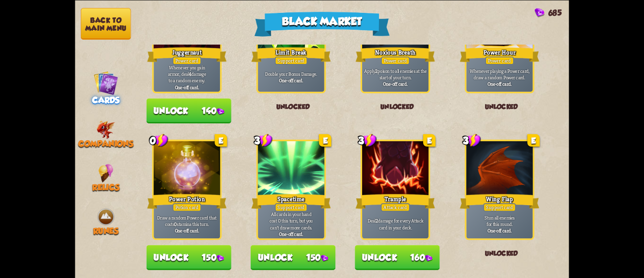
click at [291, 257] on button "Unlock 150" at bounding box center [293, 257] width 85 height 25
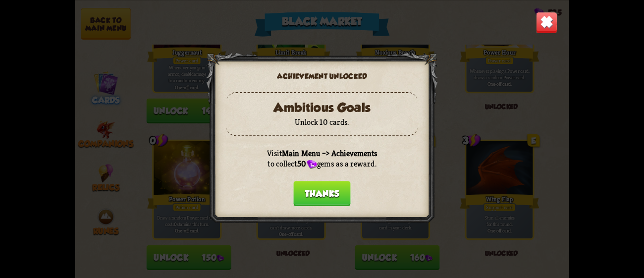
click at [320, 195] on button "Thanks" at bounding box center [321, 193] width 57 height 25
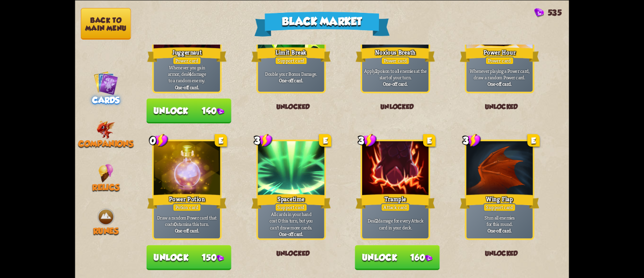
click at [382, 250] on button "Unlock 160" at bounding box center [397, 257] width 85 height 25
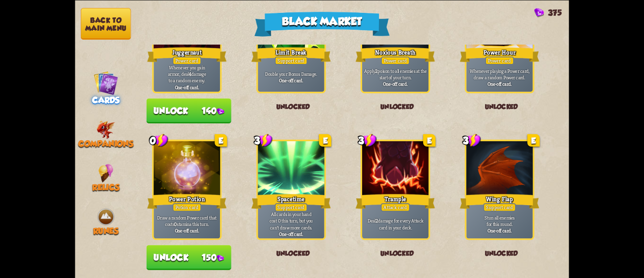
click at [193, 260] on button "Unlock 150" at bounding box center [188, 257] width 85 height 25
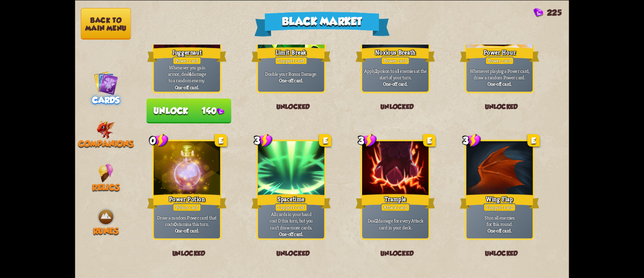
click at [222, 114] on button "Unlock 140" at bounding box center [188, 110] width 85 height 25
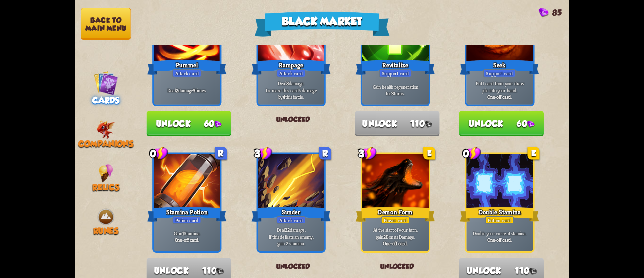
scroll to position [309, 0]
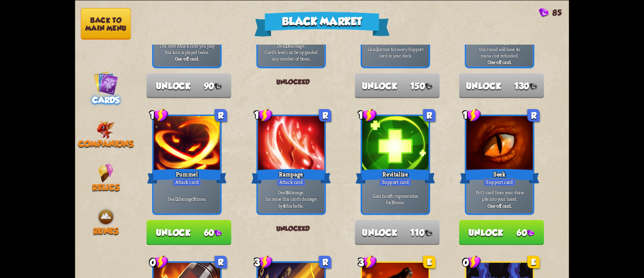
click at [205, 223] on button "Unlock 60" at bounding box center [188, 232] width 85 height 25
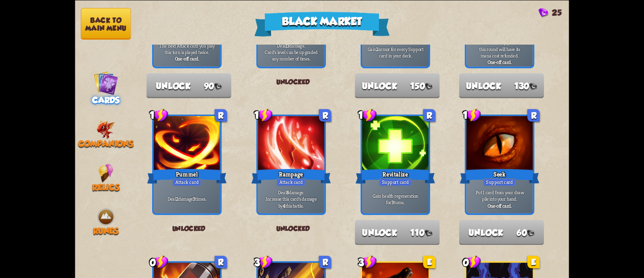
click at [105, 9] on button "Back to main menu" at bounding box center [106, 24] width 50 height 32
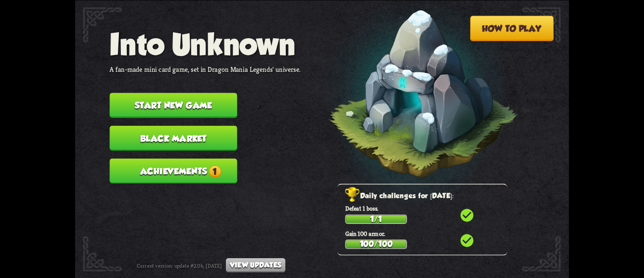
click at [212, 167] on button "Achievements 1" at bounding box center [173, 170] width 127 height 25
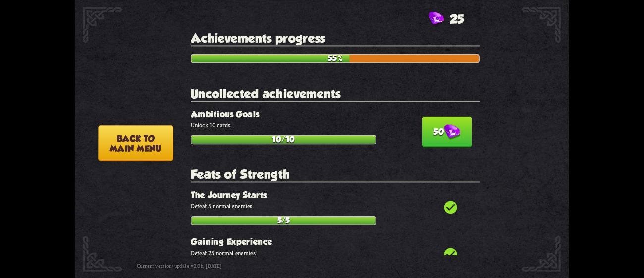
click at [433, 122] on button "50" at bounding box center [447, 131] width 50 height 31
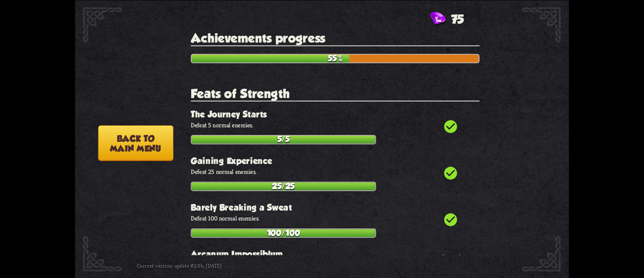
click at [141, 140] on button "Back to main menu" at bounding box center [135, 143] width 75 height 36
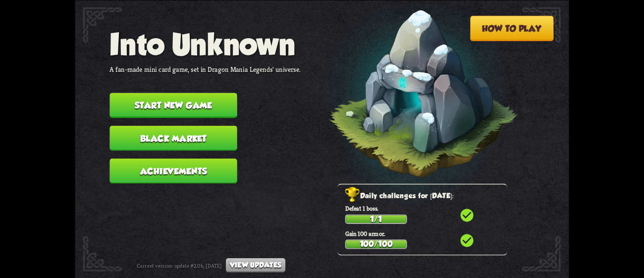
click at [177, 96] on button "Start new game" at bounding box center [173, 105] width 127 height 25
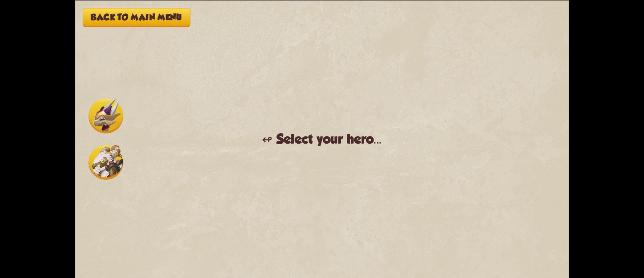
click at [109, 112] on img at bounding box center [106, 116] width 35 height 35
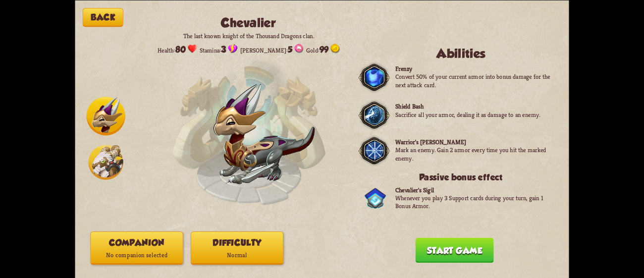
click at [119, 153] on img at bounding box center [106, 162] width 35 height 35
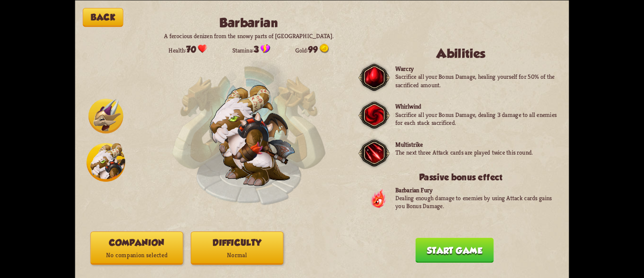
click at [109, 111] on img at bounding box center [106, 116] width 35 height 35
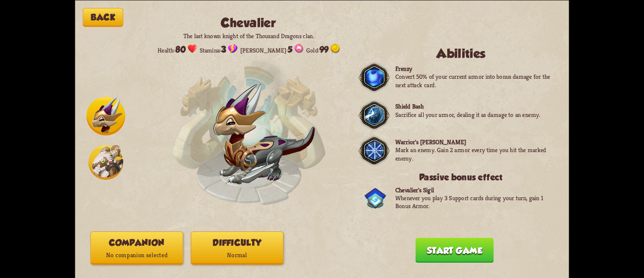
click at [245, 245] on button "Difficulty Normal" at bounding box center [237, 247] width 93 height 33
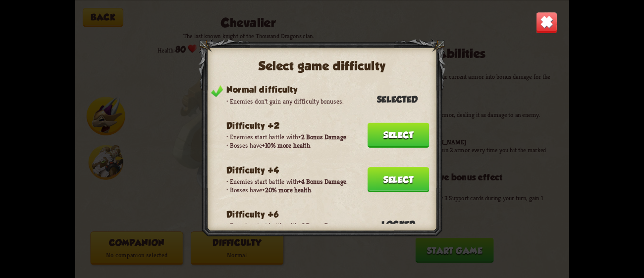
click at [389, 167] on button "Select" at bounding box center [399, 179] width 62 height 25
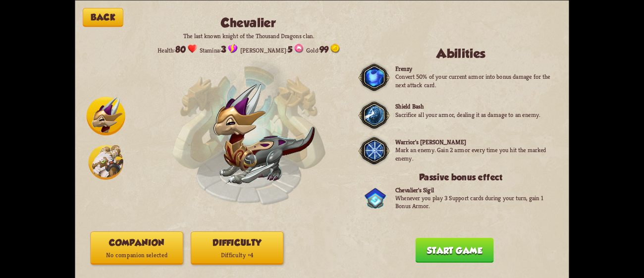
click at [164, 250] on p "No companion selected" at bounding box center [137, 255] width 92 height 12
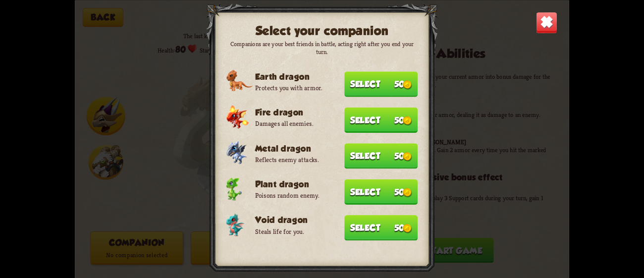
click at [367, 120] on button "Select 50" at bounding box center [380, 119] width 73 height 25
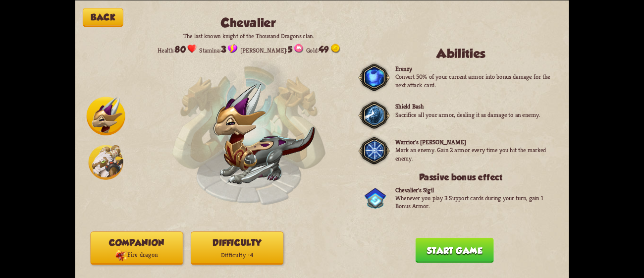
click at [428, 249] on button "Start game" at bounding box center [455, 249] width 78 height 25
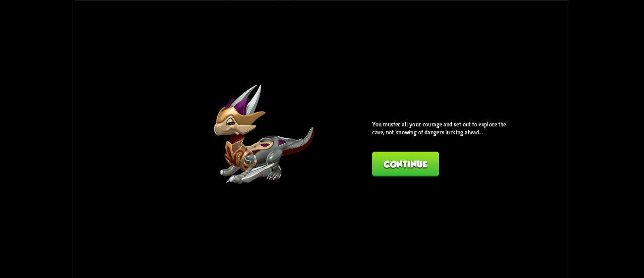
click at [401, 155] on button "Continue" at bounding box center [405, 163] width 67 height 25
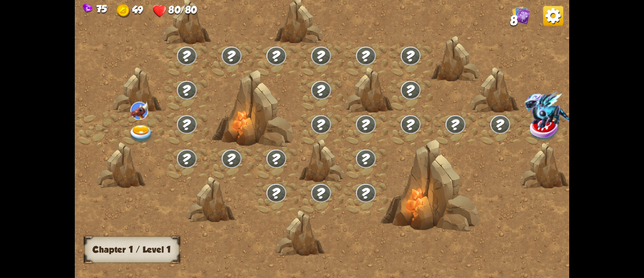
click at [137, 128] on img at bounding box center [141, 134] width 25 height 18
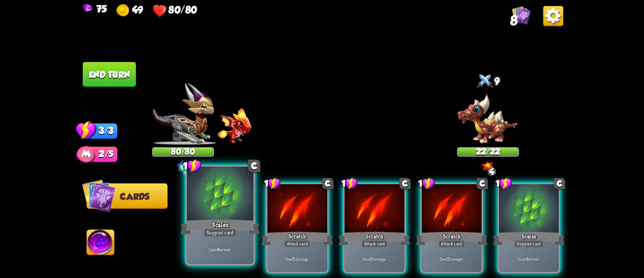
click at [230, 204] on div at bounding box center [220, 195] width 66 height 56
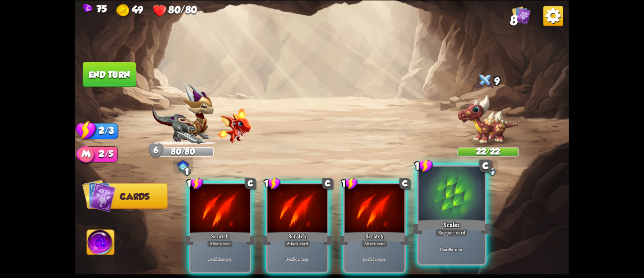
click at [436, 244] on div "Gain 6 armor." at bounding box center [452, 249] width 66 height 29
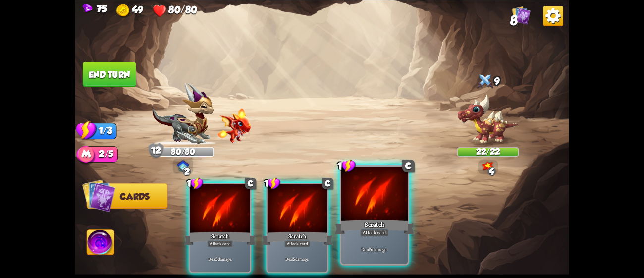
click at [386, 220] on div "Scratch" at bounding box center [375, 227] width 80 height 18
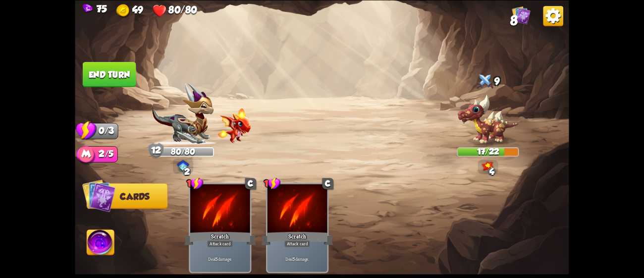
click at [111, 67] on button "End turn" at bounding box center [109, 73] width 54 height 25
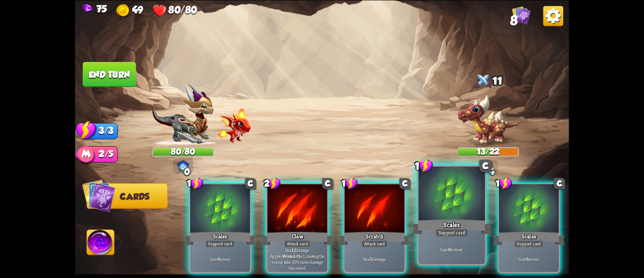
click at [447, 228] on div "Scales" at bounding box center [452, 227] width 80 height 18
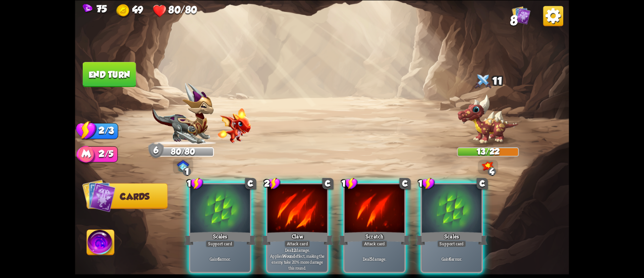
click at [447, 230] on div "Scales" at bounding box center [452, 238] width 72 height 16
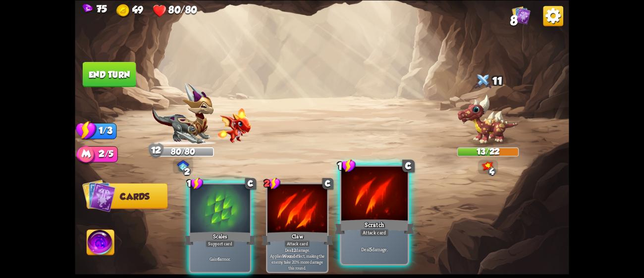
click at [387, 214] on div at bounding box center [374, 195] width 66 height 56
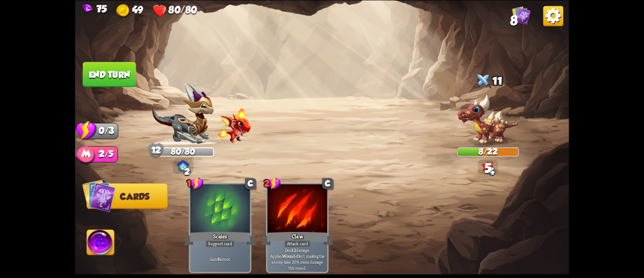
click at [124, 63] on button "End turn" at bounding box center [110, 74] width 54 height 25
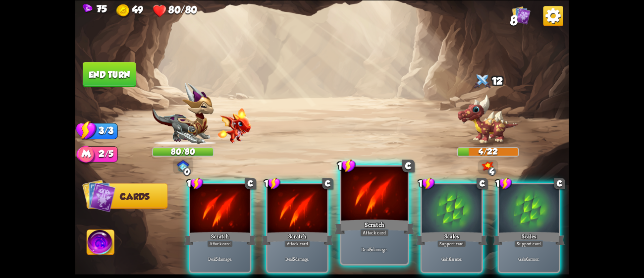
click at [370, 223] on div "Scratch" at bounding box center [375, 227] width 80 height 18
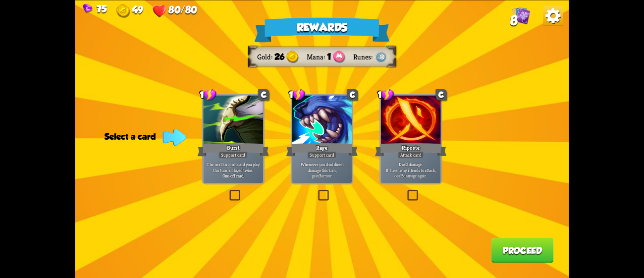
click at [437, 140] on div at bounding box center [411, 120] width 60 height 51
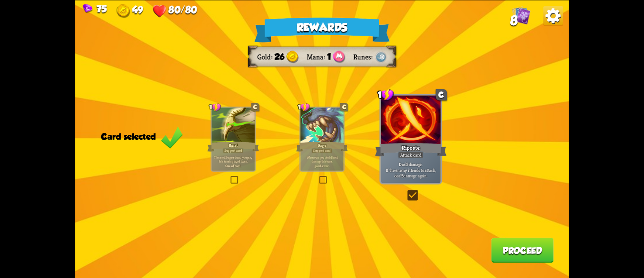
click at [515, 244] on button "Proceed" at bounding box center [523, 249] width 62 height 25
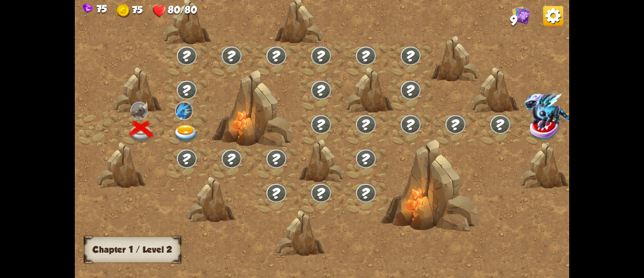
click at [185, 126] on img at bounding box center [186, 134] width 25 height 18
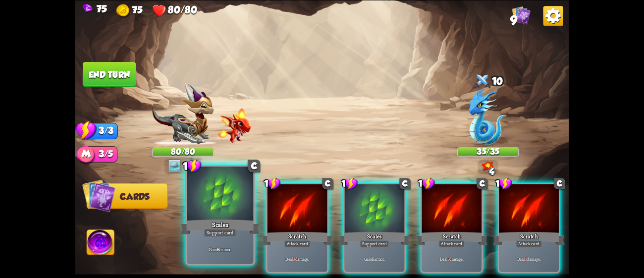
click at [231, 211] on div at bounding box center [220, 195] width 66 height 56
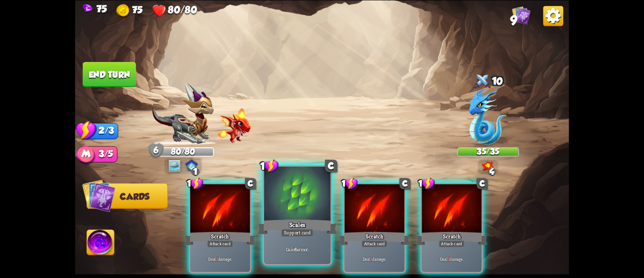
click at [282, 209] on div at bounding box center [297, 195] width 66 height 56
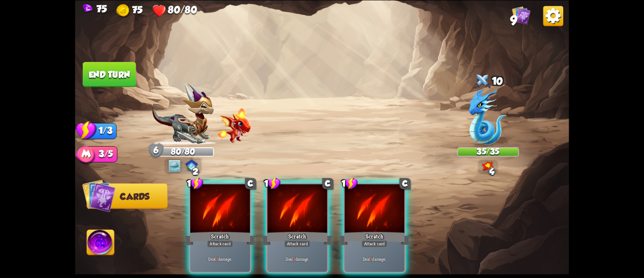
click at [282, 209] on div at bounding box center [298, 209] width 60 height 51
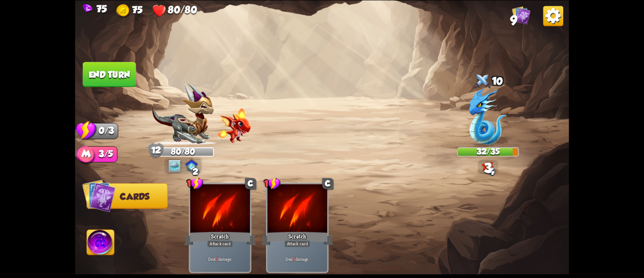
click at [115, 68] on button "End turn" at bounding box center [110, 74] width 54 height 25
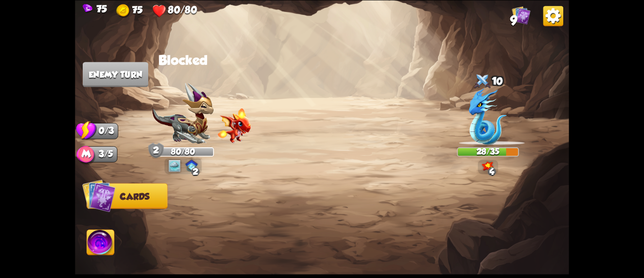
click at [0, 0] on div "Player turn" at bounding box center [0, 0] width 0 height 0
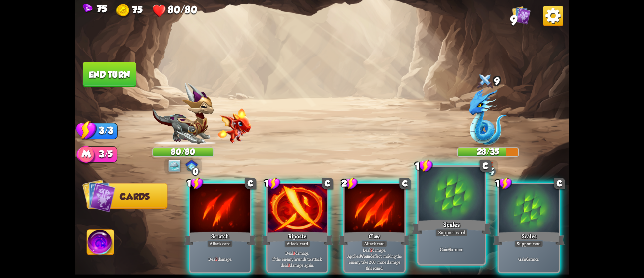
click at [468, 223] on div "Scales" at bounding box center [452, 227] width 80 height 18
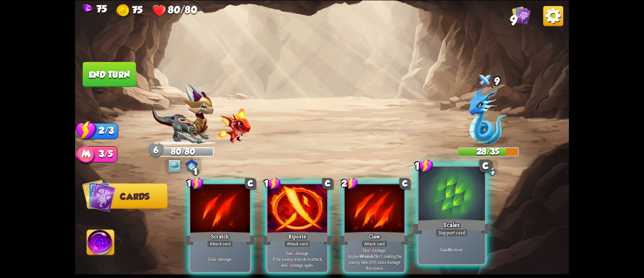
click at [462, 222] on div "Scales" at bounding box center [452, 227] width 80 height 18
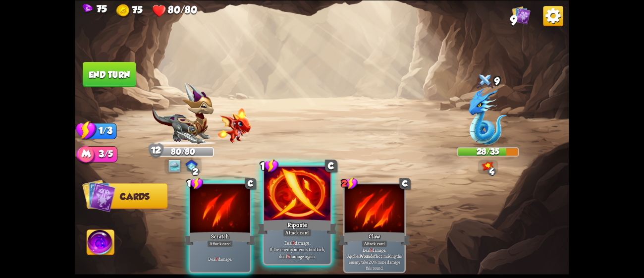
click at [313, 213] on div at bounding box center [297, 195] width 66 height 56
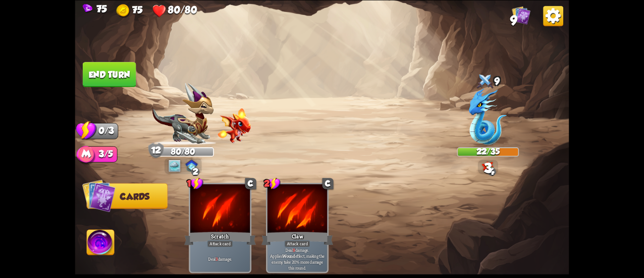
click at [94, 79] on button "End turn" at bounding box center [109, 74] width 55 height 26
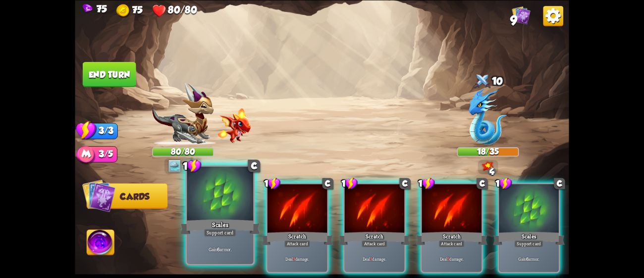
click at [235, 191] on div at bounding box center [220, 195] width 66 height 56
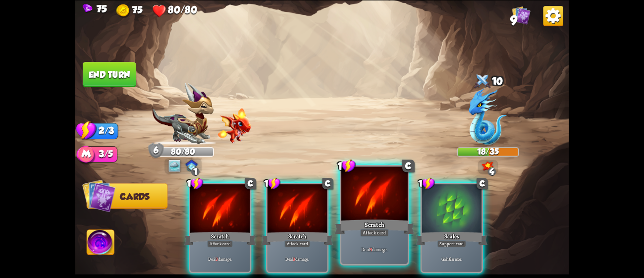
click at [383, 223] on div "Scratch" at bounding box center [375, 227] width 80 height 18
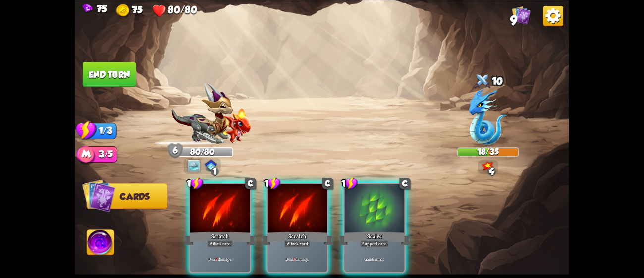
click at [383, 230] on div "Scales" at bounding box center [375, 238] width 72 height 16
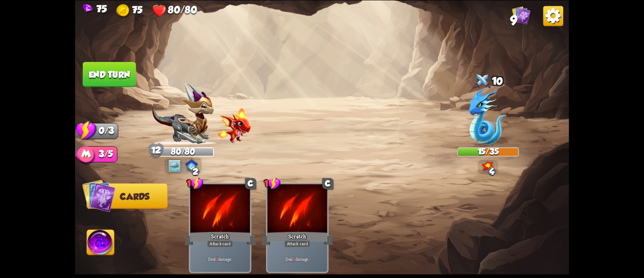
click at [110, 76] on button "End turn" at bounding box center [110, 74] width 54 height 25
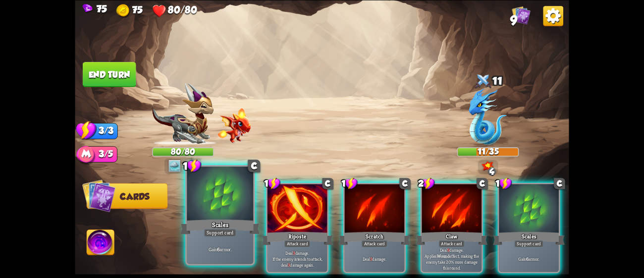
click at [240, 214] on div at bounding box center [220, 195] width 66 height 56
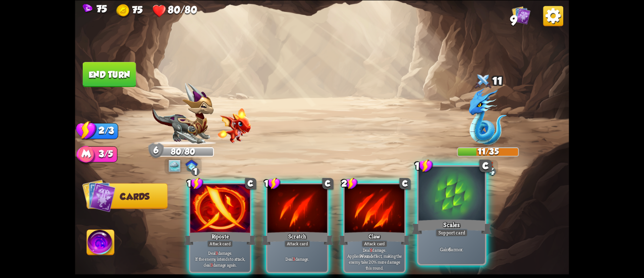
click at [441, 210] on div at bounding box center [452, 195] width 66 height 56
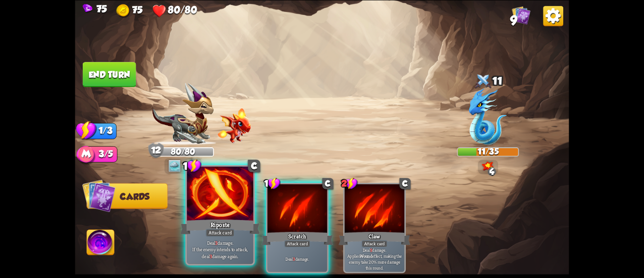
click at [244, 215] on div at bounding box center [220, 195] width 66 height 56
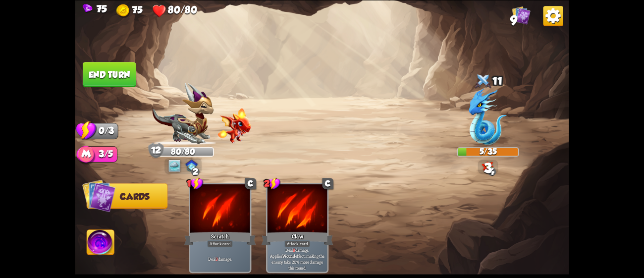
click at [123, 69] on button "End turn" at bounding box center [110, 74] width 54 height 25
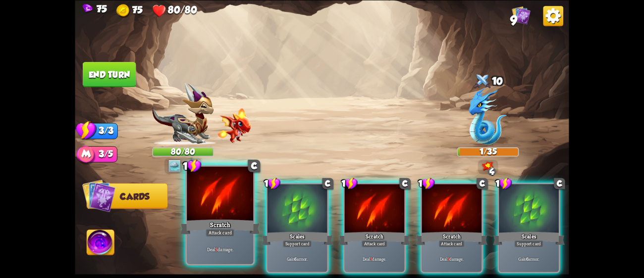
click at [196, 212] on div at bounding box center [220, 195] width 66 height 56
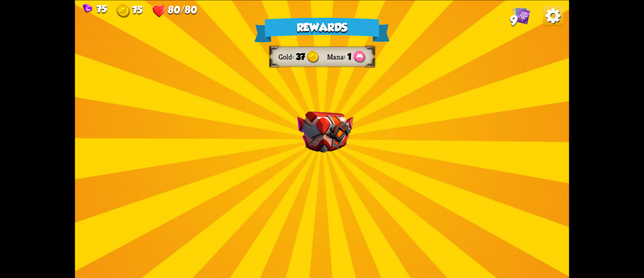
click at [347, 134] on img at bounding box center [325, 132] width 56 height 42
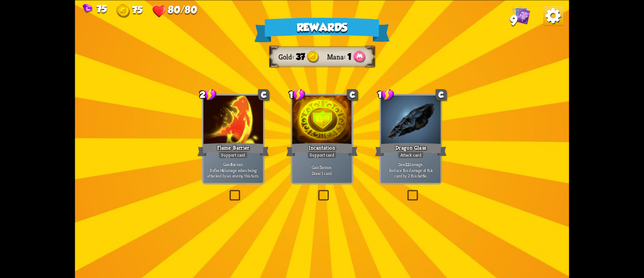
click at [244, 153] on div "Support card" at bounding box center [233, 154] width 29 height 7
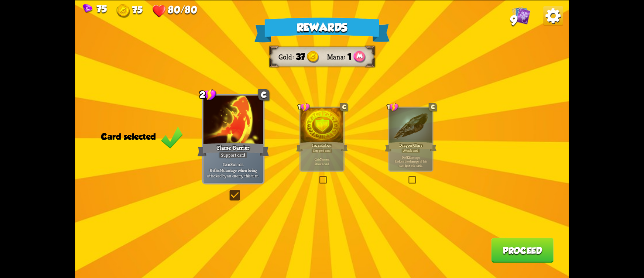
click at [505, 243] on button "Proceed" at bounding box center [523, 249] width 62 height 25
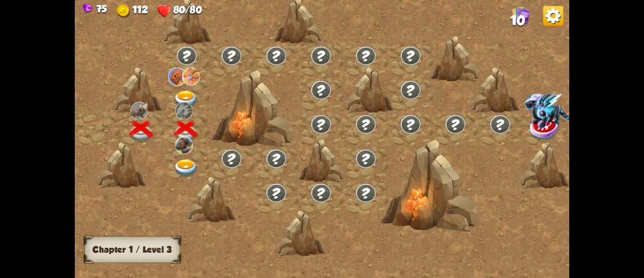
click at [188, 162] on img at bounding box center [186, 168] width 25 height 18
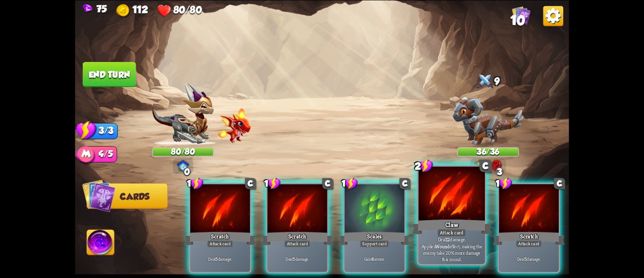
click at [445, 231] on div "Attack card" at bounding box center [452, 232] width 29 height 8
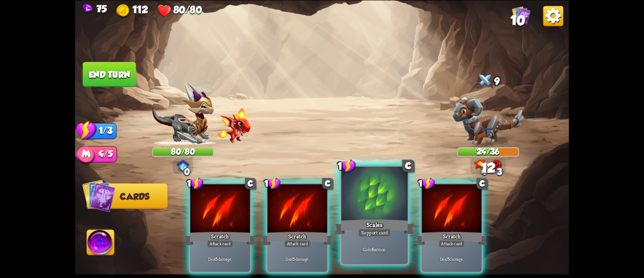
click at [367, 228] on div "Scales" at bounding box center [375, 227] width 80 height 18
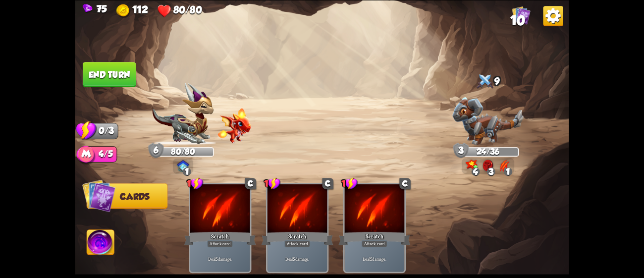
click at [114, 76] on button "End turn" at bounding box center [110, 74] width 54 height 25
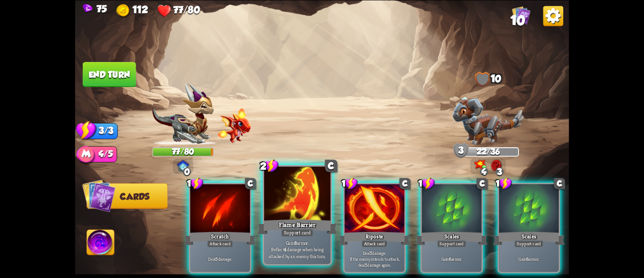
click at [312, 212] on div at bounding box center [297, 195] width 66 height 56
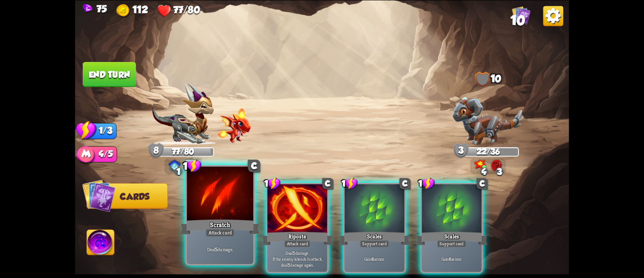
click at [245, 213] on div at bounding box center [220, 195] width 66 height 56
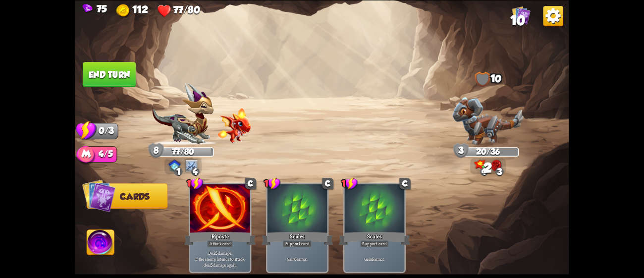
click at [128, 69] on button "End turn" at bounding box center [110, 74] width 54 height 25
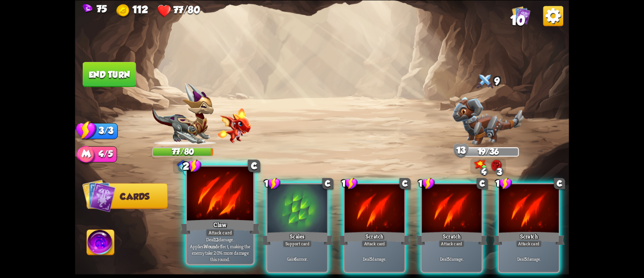
click at [233, 220] on div "Claw" at bounding box center [220, 227] width 80 height 18
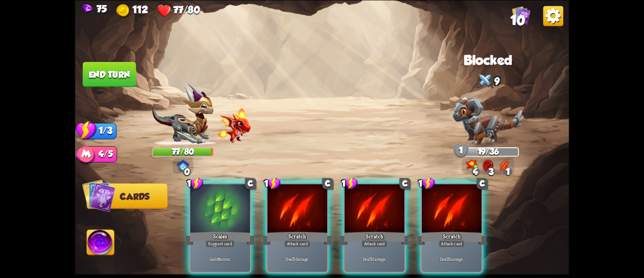
click at [233, 230] on div "Scales" at bounding box center [220, 238] width 72 height 16
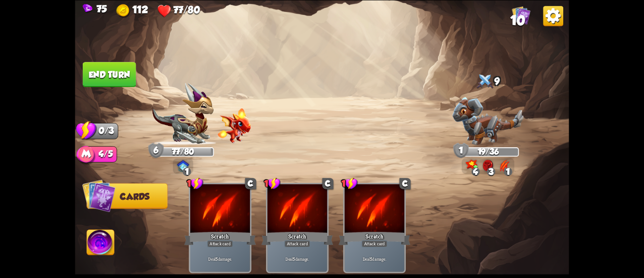
click at [106, 65] on button "End turn" at bounding box center [109, 74] width 55 height 26
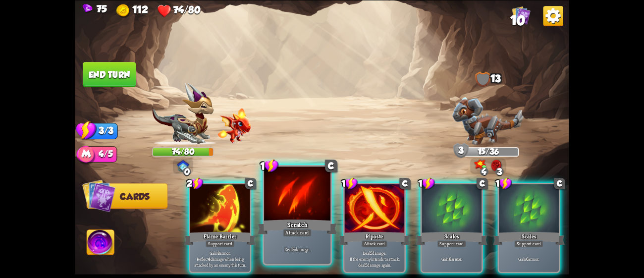
click at [292, 199] on div at bounding box center [297, 195] width 66 height 56
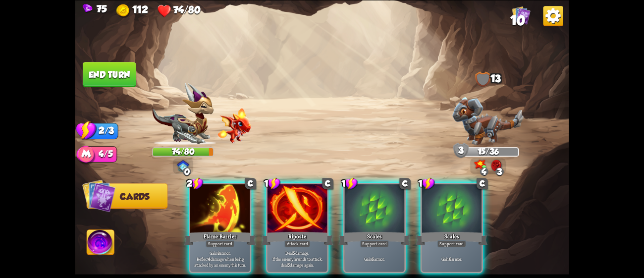
click at [292, 199] on div at bounding box center [298, 209] width 60 height 51
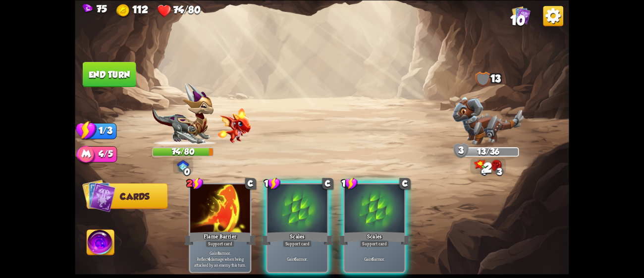
click at [292, 199] on div at bounding box center [298, 209] width 60 height 51
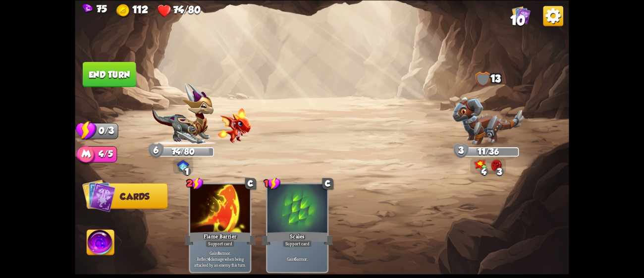
click at [111, 69] on button "End turn" at bounding box center [110, 74] width 54 height 25
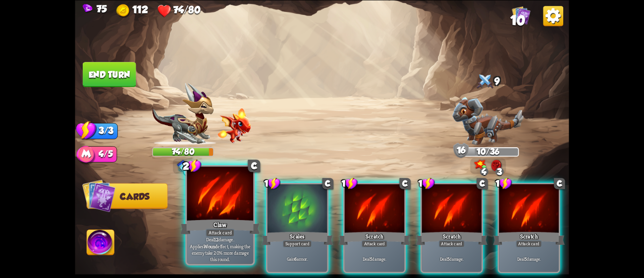
click at [242, 223] on div "Claw" at bounding box center [220, 227] width 80 height 18
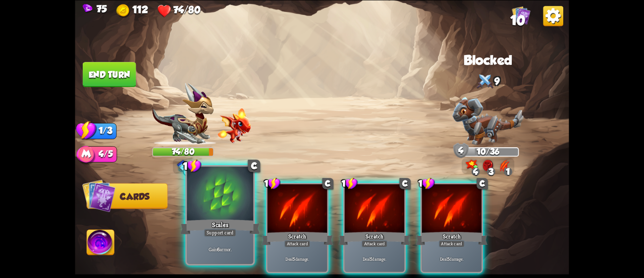
click at [215, 223] on div "Scales" at bounding box center [220, 227] width 80 height 18
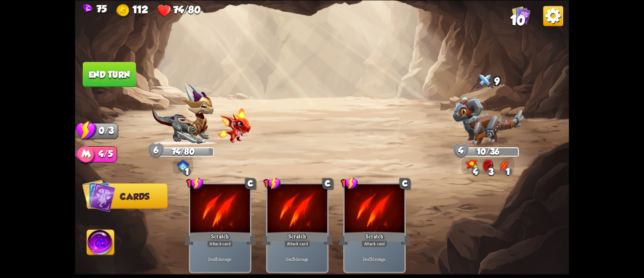
click at [126, 72] on button "End turn" at bounding box center [110, 74] width 54 height 25
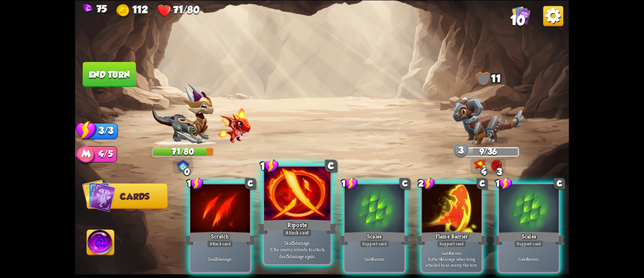
click at [303, 223] on div "Riposte" at bounding box center [298, 227] width 80 height 18
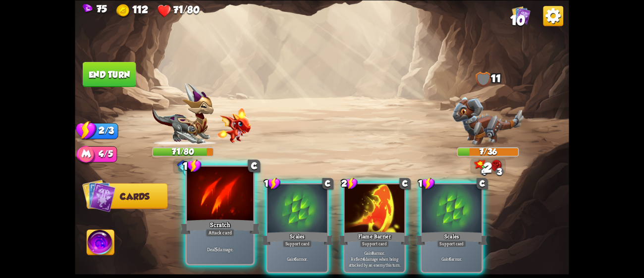
click at [246, 214] on div at bounding box center [220, 195] width 66 height 56
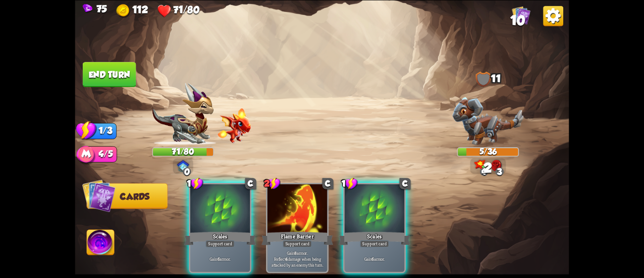
click at [100, 244] on img at bounding box center [100, 244] width 27 height 28
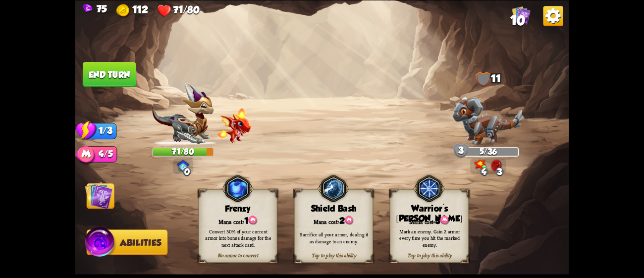
click at [105, 196] on img at bounding box center [99, 195] width 28 height 28
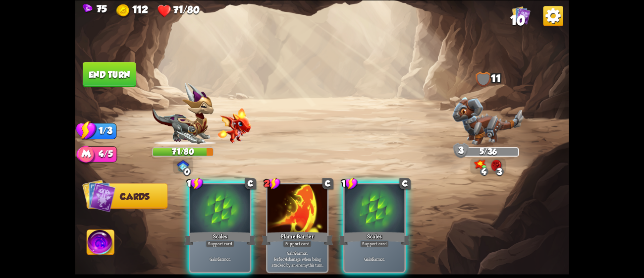
click at [122, 74] on button "End turn" at bounding box center [110, 74] width 54 height 25
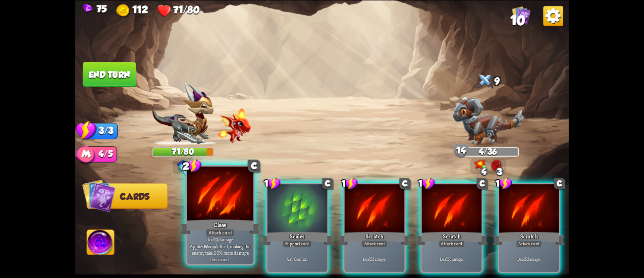
click at [207, 221] on div "Claw" at bounding box center [220, 227] width 80 height 18
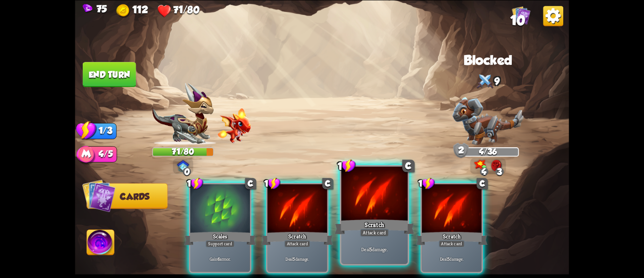
click at [402, 210] on div at bounding box center [374, 195] width 66 height 56
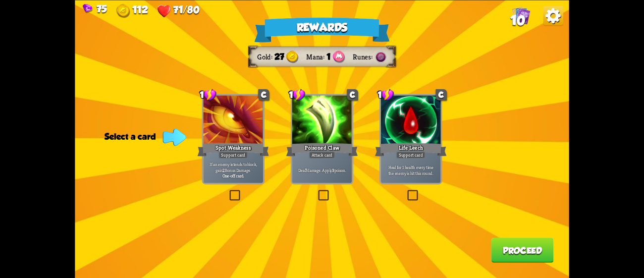
click at [337, 106] on div at bounding box center [322, 120] width 60 height 51
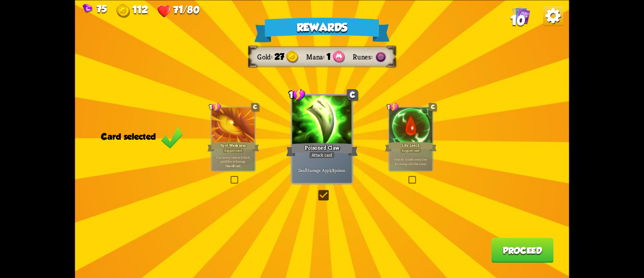
click at [510, 245] on button "Proceed" at bounding box center [523, 249] width 62 height 25
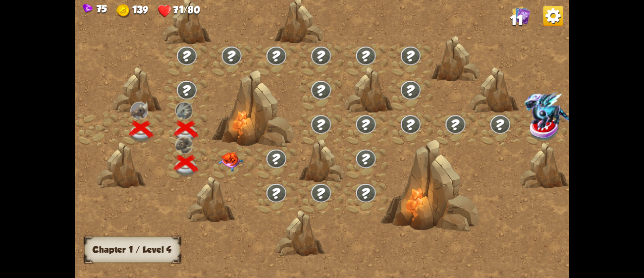
click at [227, 157] on img at bounding box center [231, 161] width 25 height 19
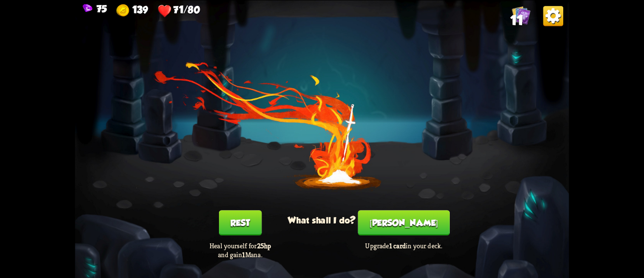
click at [391, 220] on button "[PERSON_NAME]" at bounding box center [404, 222] width 92 height 25
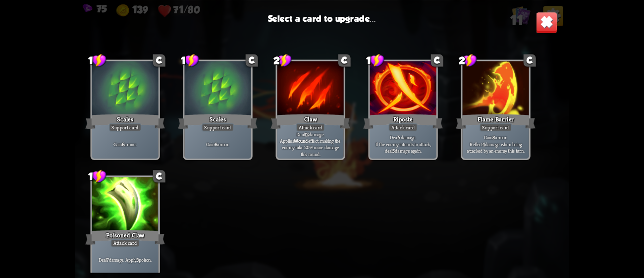
scroll to position [164, 0]
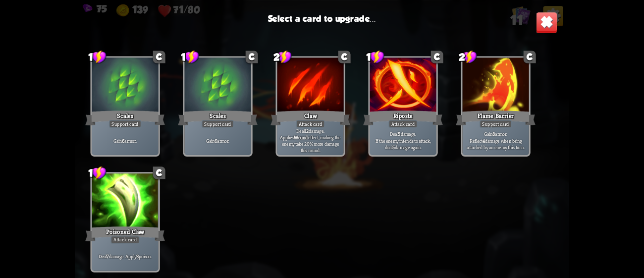
click at [317, 108] on div at bounding box center [311, 85] width 66 height 56
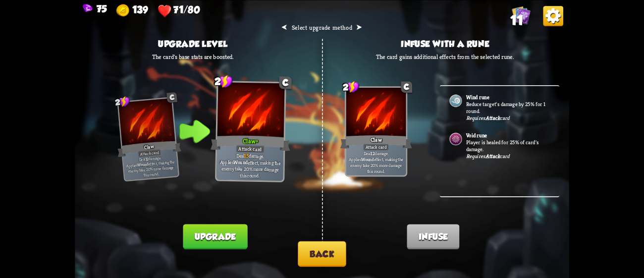
click at [498, 153] on b "Attack" at bounding box center [493, 156] width 15 height 7
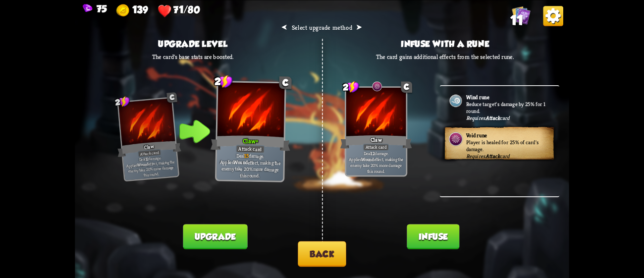
click at [437, 232] on button "Infuse" at bounding box center [433, 236] width 53 height 25
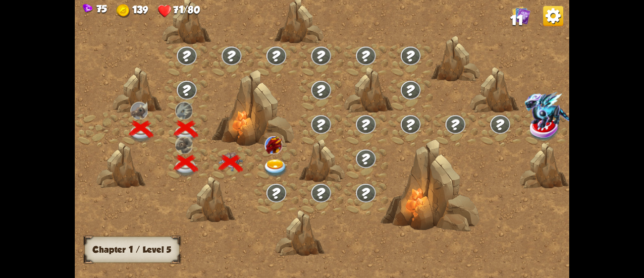
click at [276, 161] on img at bounding box center [276, 168] width 25 height 18
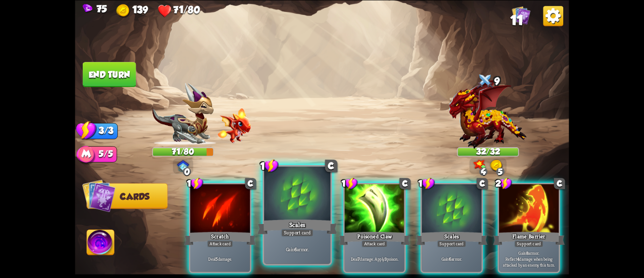
click at [284, 203] on div at bounding box center [297, 195] width 66 height 56
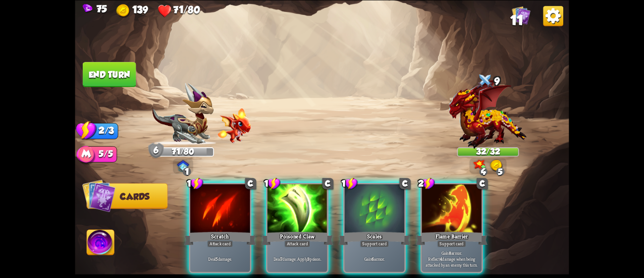
click at [284, 203] on div at bounding box center [298, 209] width 60 height 51
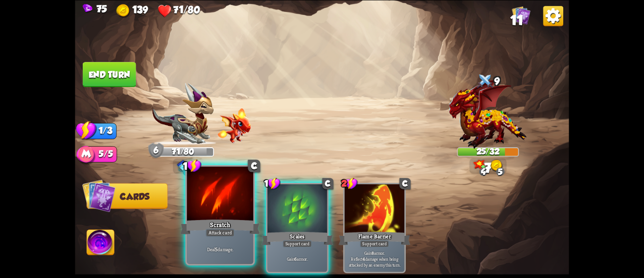
click at [228, 203] on div at bounding box center [220, 195] width 66 height 56
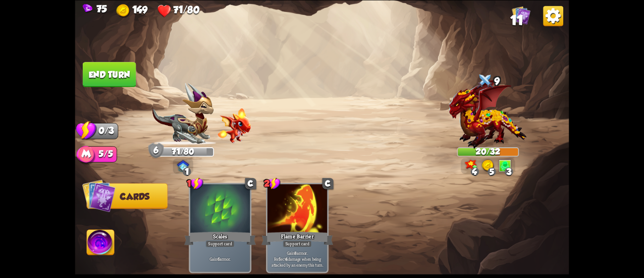
click at [127, 77] on button "End turn" at bounding box center [109, 74] width 55 height 26
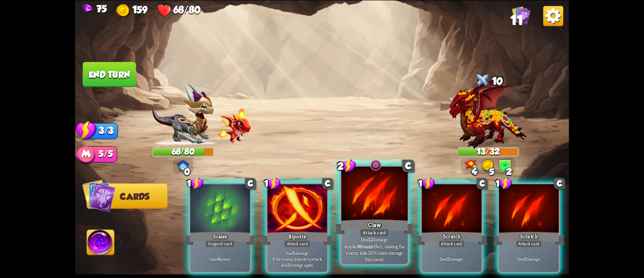
click at [384, 205] on div at bounding box center [374, 195] width 66 height 56
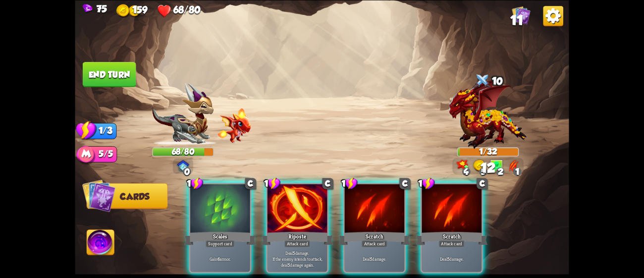
click at [384, 205] on div at bounding box center [375, 209] width 60 height 51
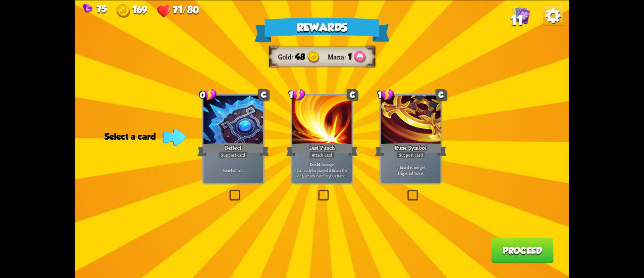
click at [260, 138] on div at bounding box center [233, 120] width 60 height 51
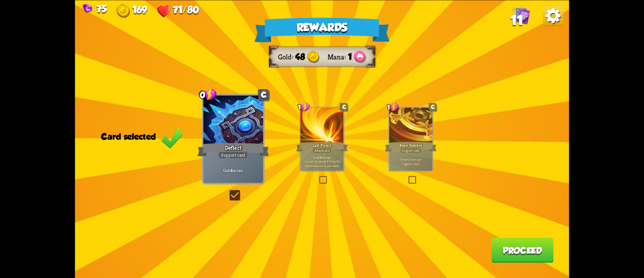
click at [527, 246] on button "Proceed" at bounding box center [523, 249] width 62 height 25
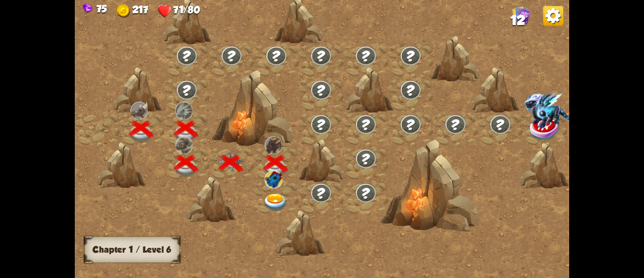
click at [278, 200] on img at bounding box center [276, 203] width 25 height 18
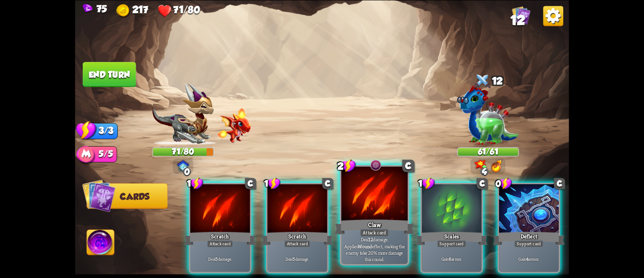
click at [353, 206] on div at bounding box center [374, 195] width 66 height 56
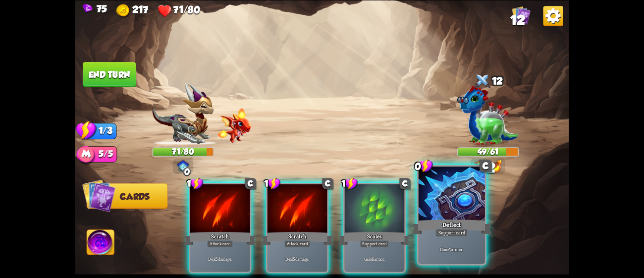
click at [474, 242] on div "Gain 4 armor." at bounding box center [452, 249] width 66 height 29
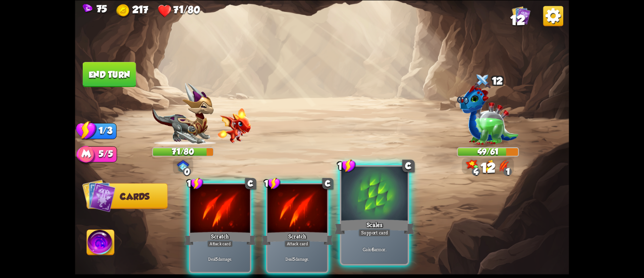
click at [392, 217] on div at bounding box center [374, 195] width 66 height 56
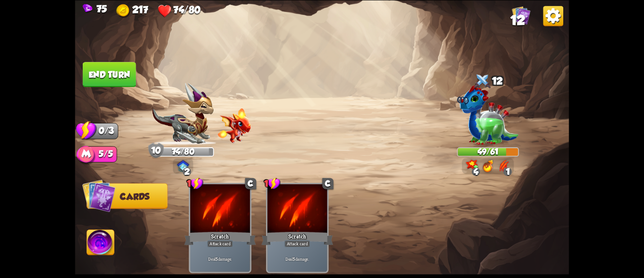
click at [93, 76] on button "End turn" at bounding box center [110, 73] width 54 height 25
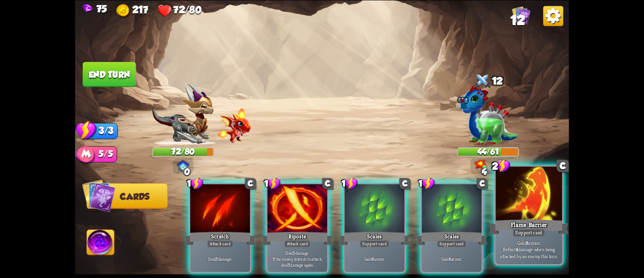
click at [511, 218] on div "Flame Barrier" at bounding box center [529, 227] width 80 height 18
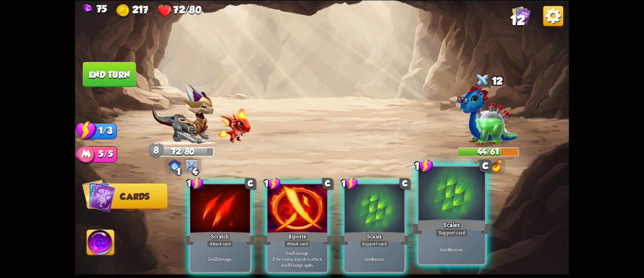
click at [452, 214] on div at bounding box center [452, 195] width 66 height 56
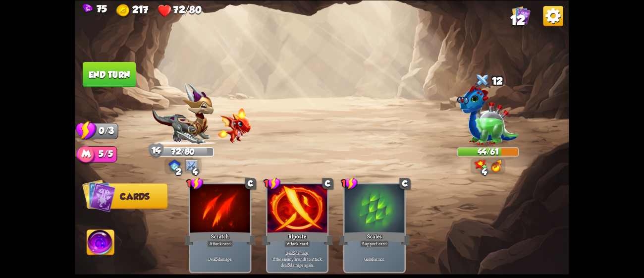
click at [117, 72] on button "End turn" at bounding box center [110, 74] width 54 height 25
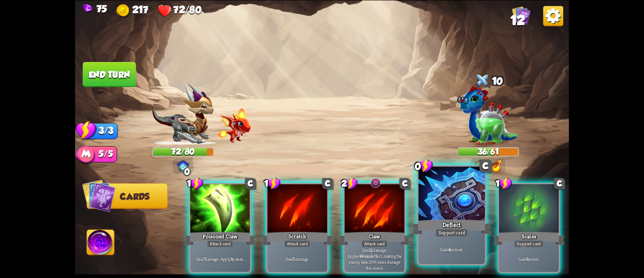
click at [446, 202] on div at bounding box center [452, 195] width 66 height 56
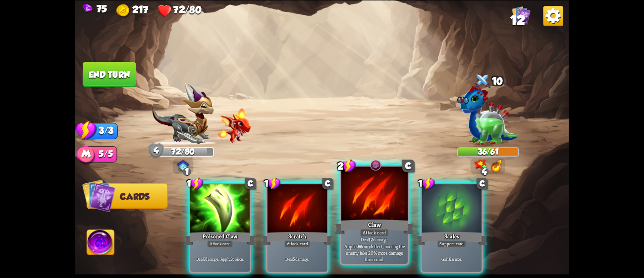
click at [381, 212] on div at bounding box center [374, 195] width 66 height 56
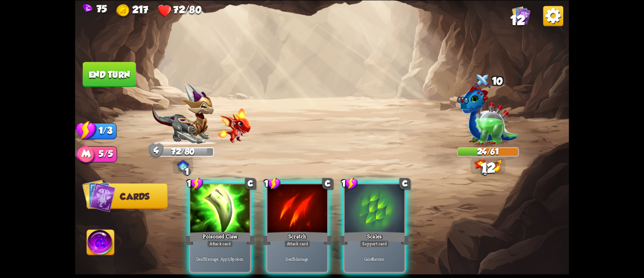
click at [381, 212] on div at bounding box center [375, 209] width 60 height 51
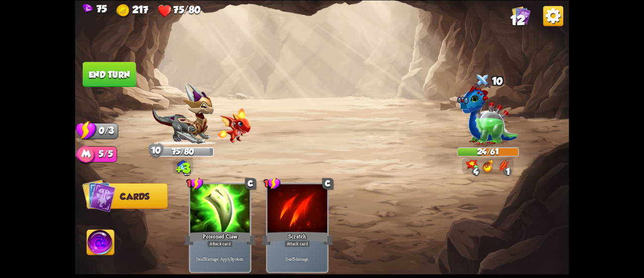
click at [116, 72] on button "End turn" at bounding box center [110, 74] width 54 height 25
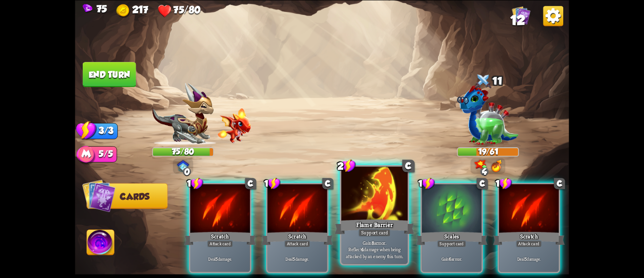
click at [384, 213] on div at bounding box center [374, 195] width 66 height 56
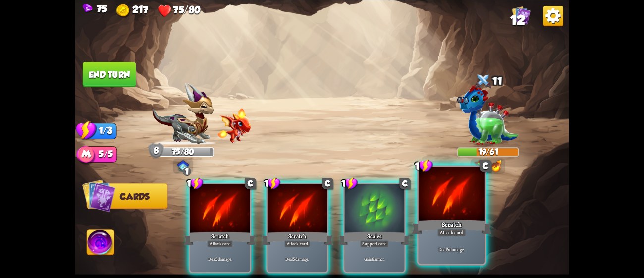
click at [479, 216] on div at bounding box center [452, 195] width 66 height 56
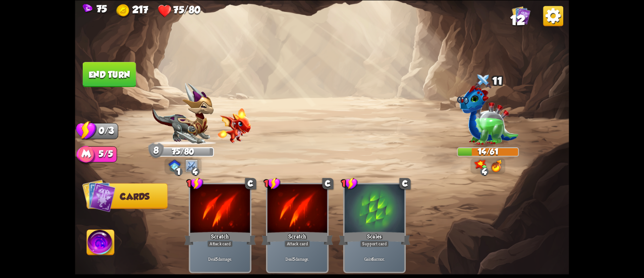
click at [105, 65] on button "End turn" at bounding box center [110, 74] width 54 height 25
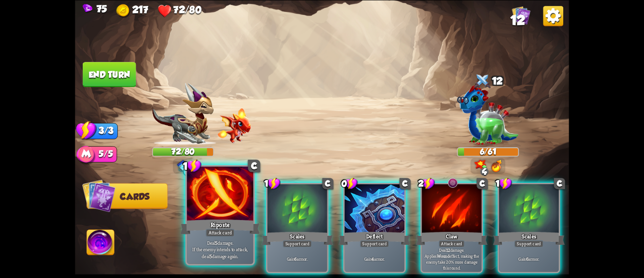
click at [239, 226] on div "Riposte" at bounding box center [220, 227] width 80 height 18
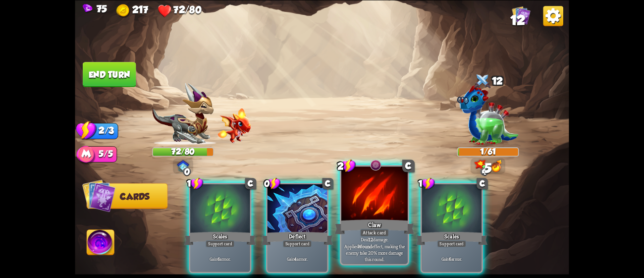
click at [407, 221] on div "Claw" at bounding box center [375, 227] width 80 height 18
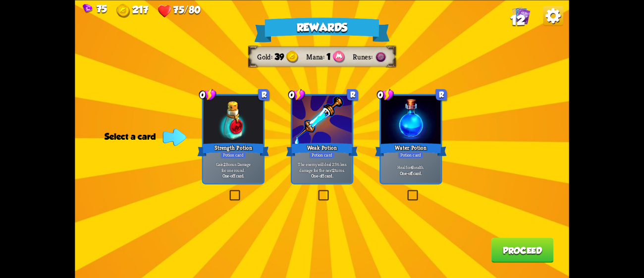
click at [423, 165] on p "Heal for 4 health." at bounding box center [411, 167] width 57 height 6
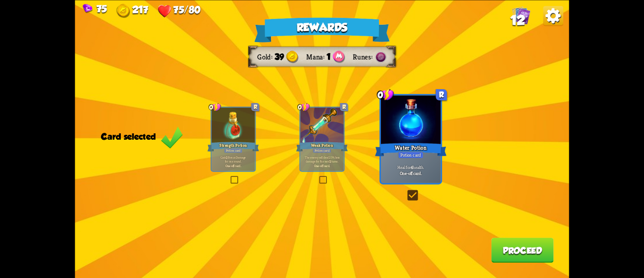
click at [523, 256] on button "Proceed" at bounding box center [523, 249] width 62 height 25
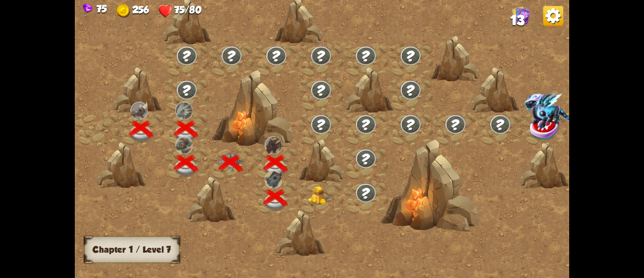
click at [325, 192] on img at bounding box center [320, 195] width 25 height 19
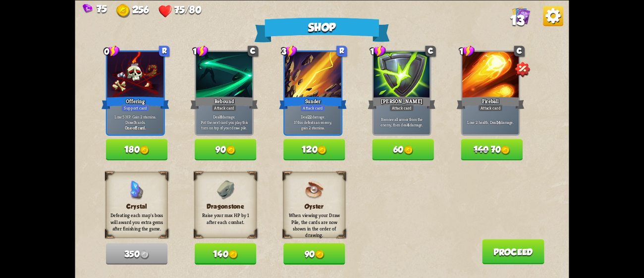
click at [232, 246] on button "140" at bounding box center [226, 253] width 62 height 21
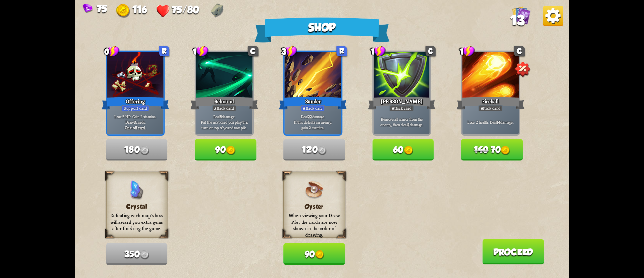
click at [512, 248] on button "Proceed" at bounding box center [513, 251] width 62 height 25
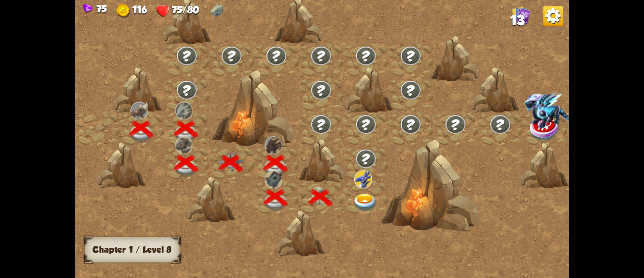
click at [365, 197] on img at bounding box center [365, 203] width 25 height 18
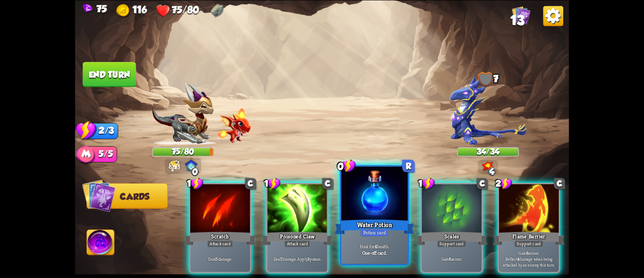
click at [380, 218] on div "Water Potion" at bounding box center [375, 227] width 80 height 18
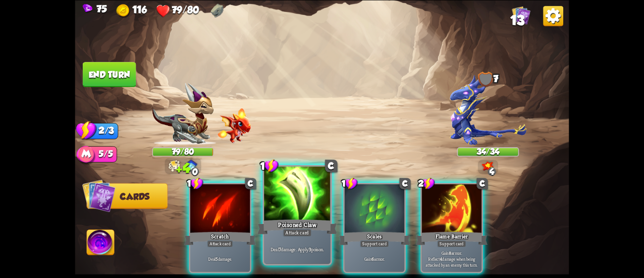
click at [318, 218] on div "Poisoned Claw" at bounding box center [298, 227] width 80 height 18
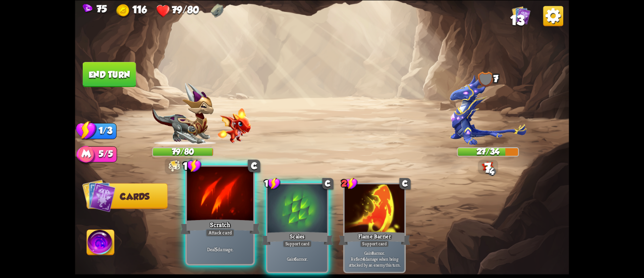
click at [223, 206] on div at bounding box center [220, 195] width 66 height 56
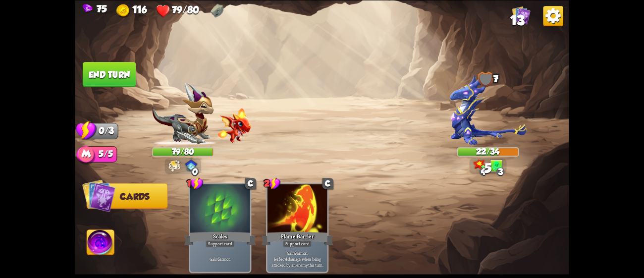
click at [121, 72] on button "End turn" at bounding box center [110, 74] width 54 height 25
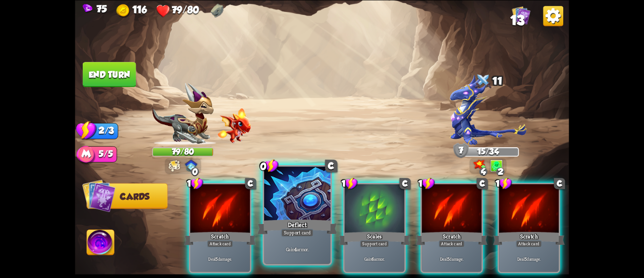
click at [311, 228] on div "Support card" at bounding box center [297, 232] width 32 height 8
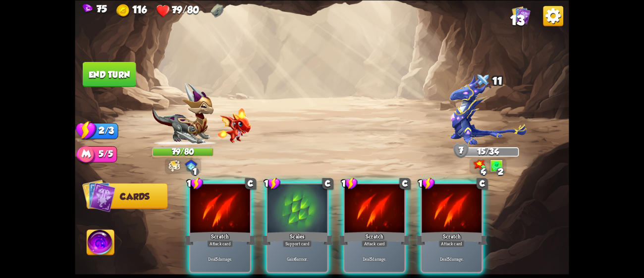
click at [311, 240] on div "Support card" at bounding box center [297, 243] width 29 height 7
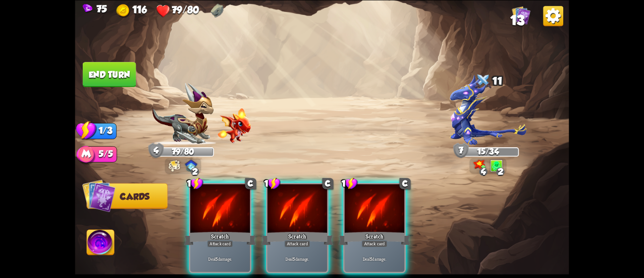
click at [311, 230] on div "Scratch" at bounding box center [298, 238] width 72 height 16
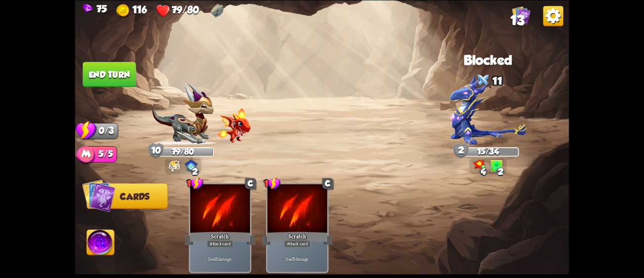
click at [118, 70] on button "End turn" at bounding box center [110, 74] width 54 height 25
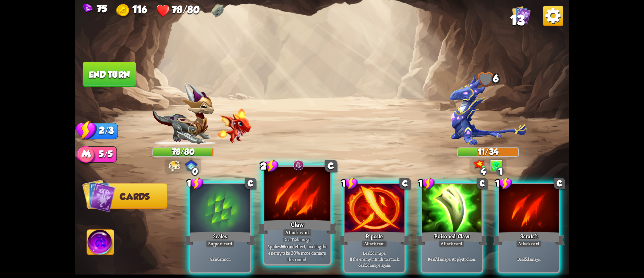
click at [310, 198] on div at bounding box center [297, 195] width 66 height 56
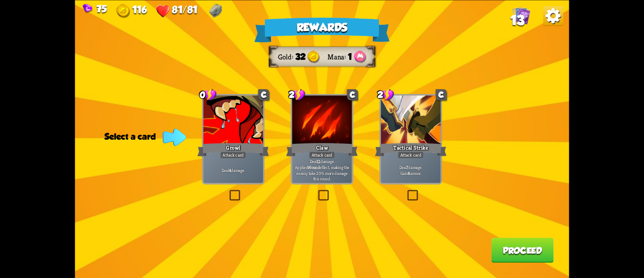
click at [240, 154] on div "Attack card" at bounding box center [233, 154] width 26 height 7
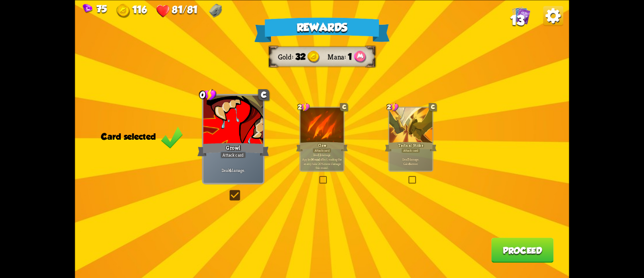
click at [416, 151] on div "Attack card" at bounding box center [410, 150] width 19 height 5
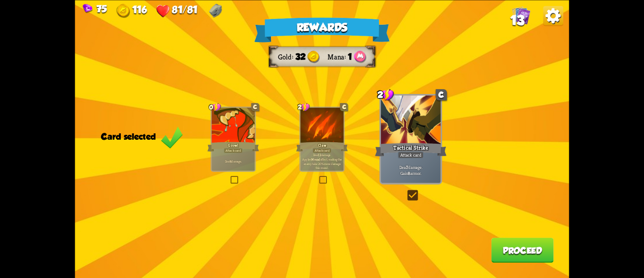
click at [537, 260] on button "Proceed" at bounding box center [523, 249] width 62 height 25
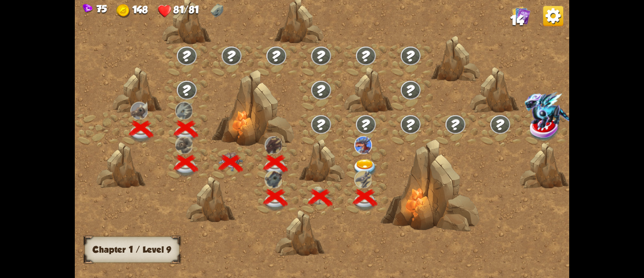
click at [364, 153] on div at bounding box center [366, 164] width 45 height 34
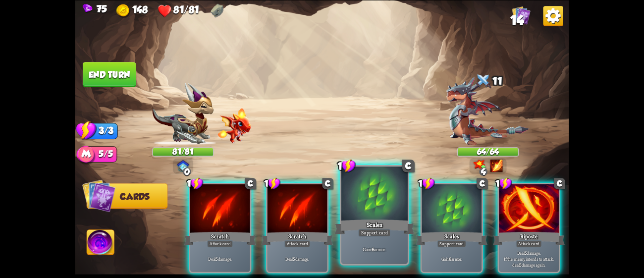
click at [392, 213] on div at bounding box center [374, 195] width 66 height 56
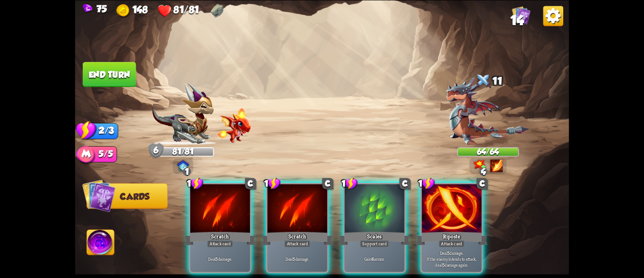
click at [392, 213] on div at bounding box center [375, 209] width 60 height 51
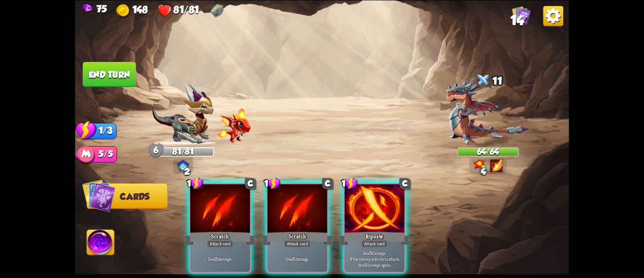
click at [392, 213] on div at bounding box center [375, 209] width 60 height 51
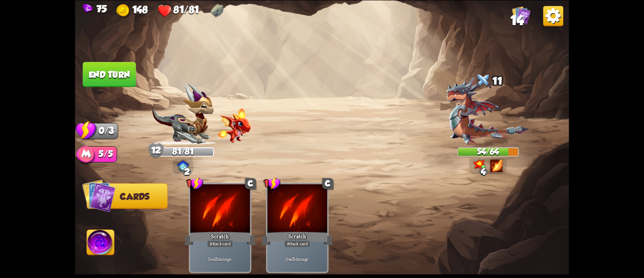
click at [116, 70] on button "End turn" at bounding box center [110, 74] width 54 height 25
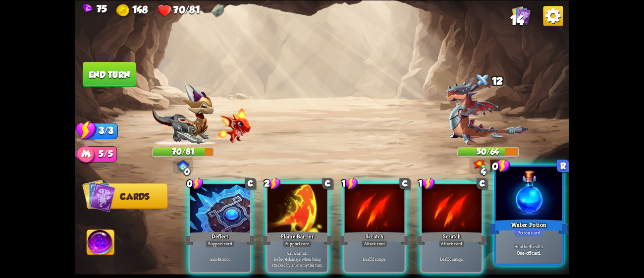
click at [506, 207] on div at bounding box center [529, 195] width 66 height 56
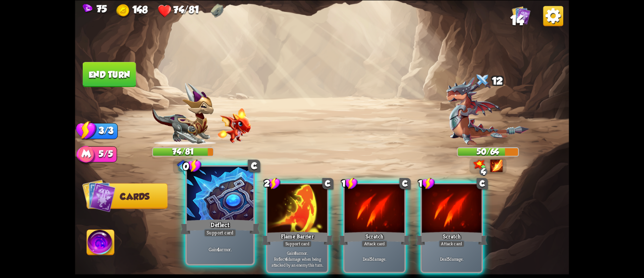
click at [250, 224] on div "Deflect" at bounding box center [220, 227] width 80 height 18
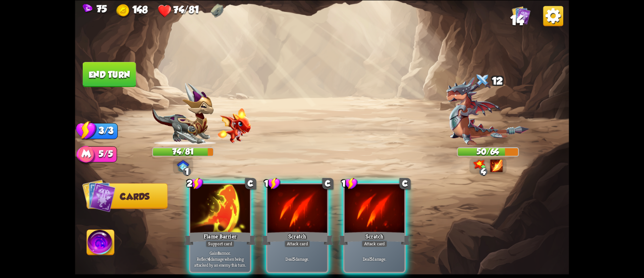
click at [250, 230] on div "Flame Barrier" at bounding box center [220, 238] width 72 height 16
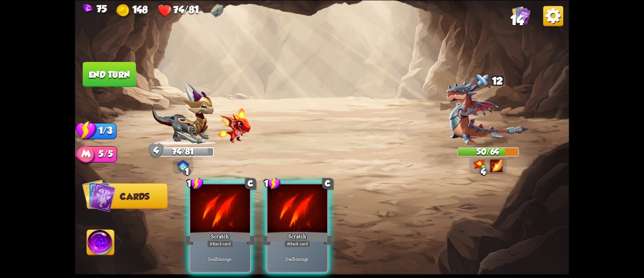
click at [250, 230] on div "Scratch" at bounding box center [220, 238] width 72 height 16
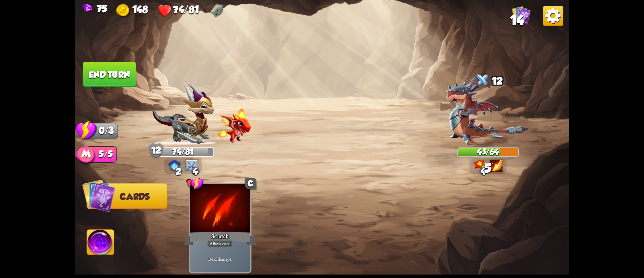
click at [107, 82] on button "End turn" at bounding box center [110, 74] width 54 height 25
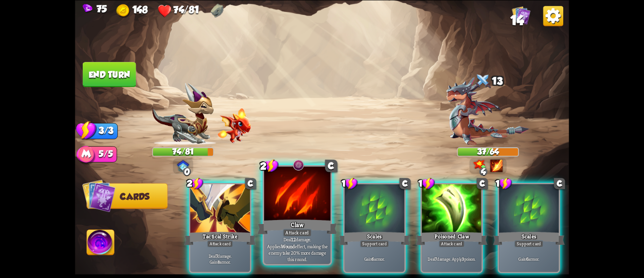
click at [298, 225] on div "Claw" at bounding box center [298, 227] width 80 height 18
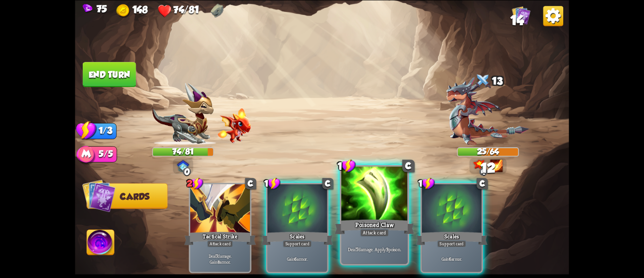
click at [384, 232] on div "Attack card" at bounding box center [374, 232] width 29 height 8
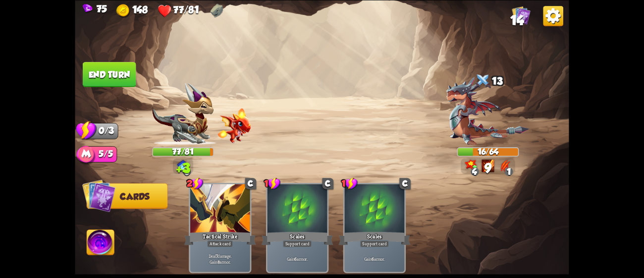
click at [95, 74] on button "End turn" at bounding box center [110, 74] width 54 height 25
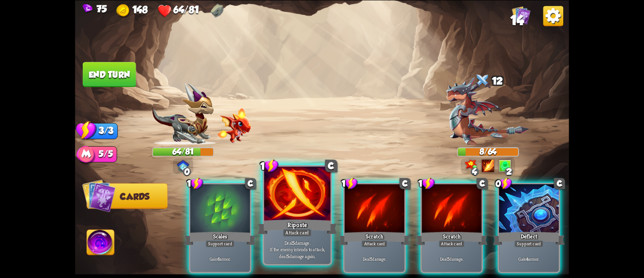
click at [287, 188] on div at bounding box center [297, 195] width 66 height 56
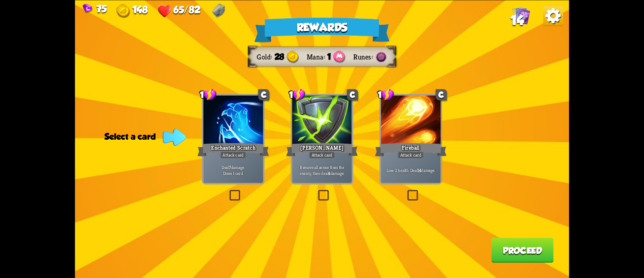
click at [326, 170] on p "Remove all armor from the enemy, then deal 4 damage." at bounding box center [322, 170] width 57 height 12
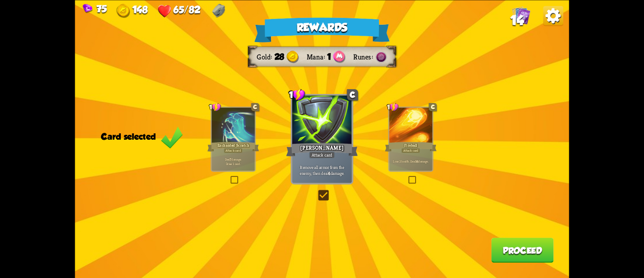
click at [529, 246] on button "Proceed" at bounding box center [523, 249] width 62 height 25
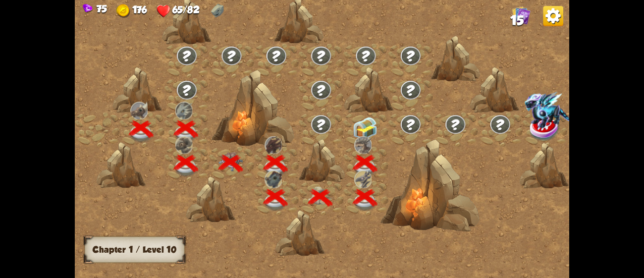
click at [366, 124] on img at bounding box center [365, 128] width 25 height 23
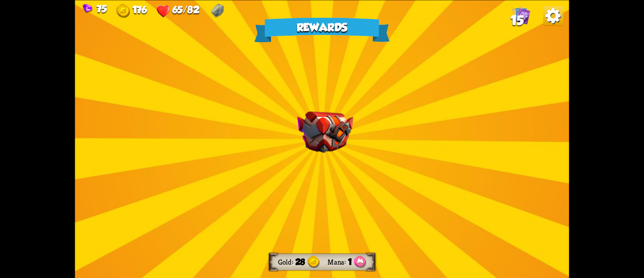
click at [366, 124] on div "Rewards Gold 28 Mana 1 Select a card 0 R Mana Potion Potion card Gain 1 Mana po…" at bounding box center [322, 139] width 494 height 278
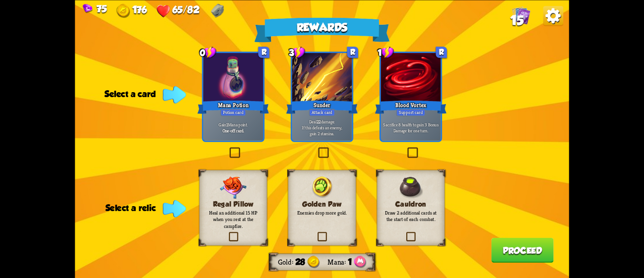
click at [321, 112] on div "Attack card" at bounding box center [322, 112] width 26 height 7
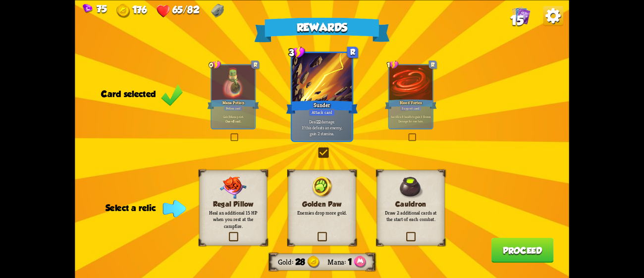
click at [265, 187] on div "Regal Pillow Heal an additional 15 HP when you rest at the campfire." at bounding box center [233, 207] width 68 height 76
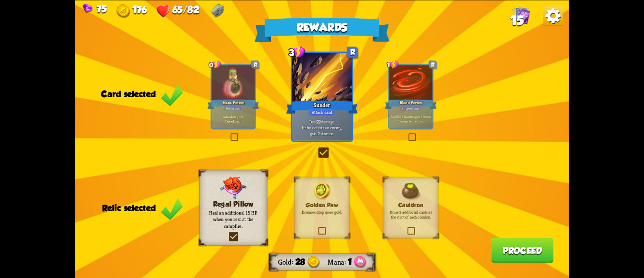
click at [424, 209] on p "Draw 2 additional cards at the start of each combat." at bounding box center [411, 214] width 45 height 10
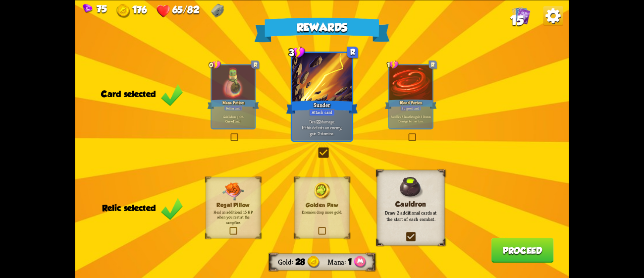
click at [519, 247] on button "Proceed" at bounding box center [523, 249] width 62 height 25
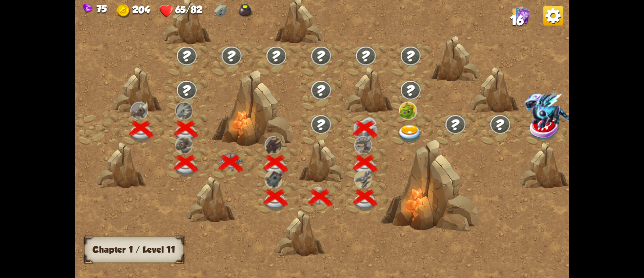
scroll to position [0, 150]
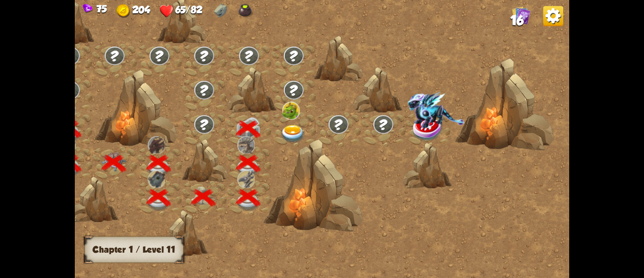
click at [296, 127] on img at bounding box center [293, 134] width 25 height 18
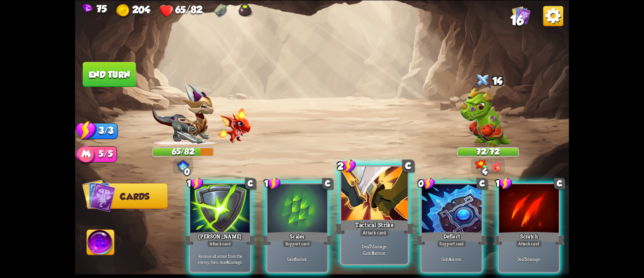
click at [393, 231] on div "Tactical Strike" at bounding box center [375, 227] width 80 height 18
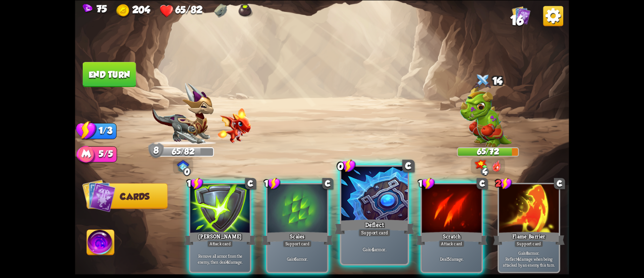
click at [372, 229] on div "Support card" at bounding box center [374, 232] width 32 height 8
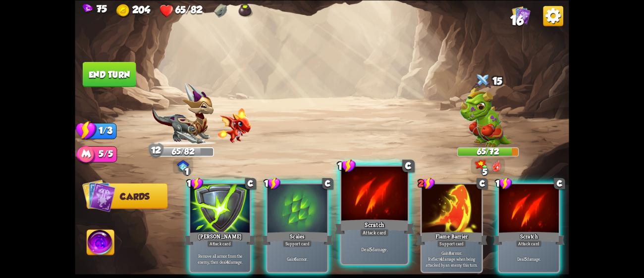
click at [366, 238] on div "Deal 5 damage." at bounding box center [374, 249] width 66 height 29
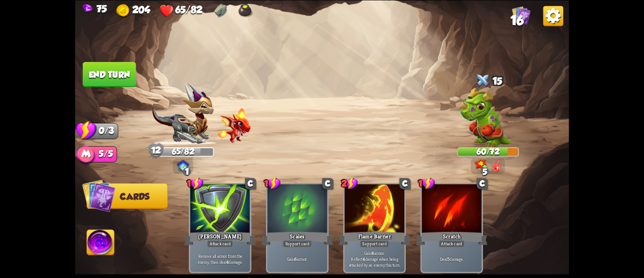
click at [107, 76] on button "End turn" at bounding box center [110, 74] width 54 height 25
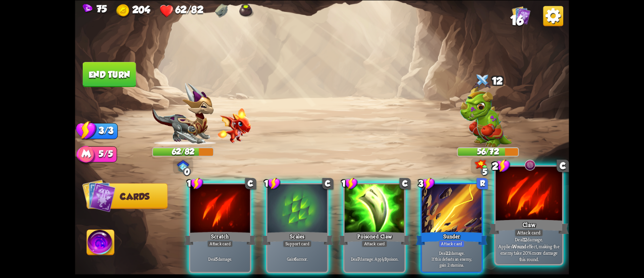
click at [507, 218] on div "Claw" at bounding box center [529, 227] width 80 height 18
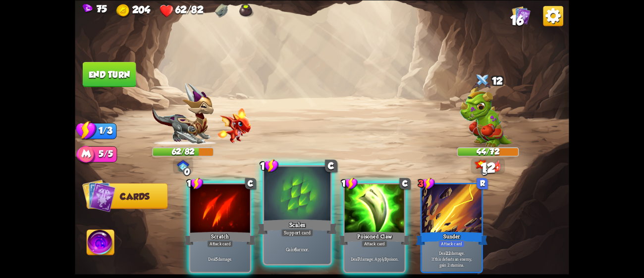
click at [283, 195] on div at bounding box center [297, 195] width 66 height 56
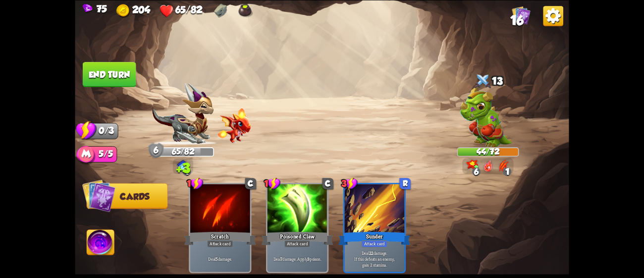
click at [115, 82] on button "End turn" at bounding box center [110, 74] width 54 height 25
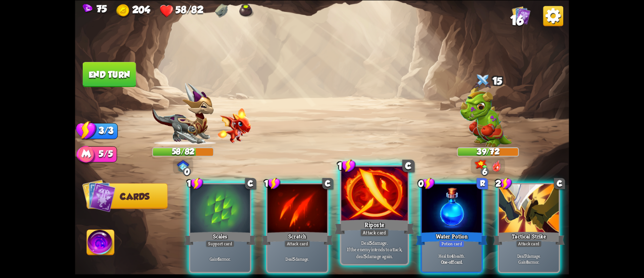
click at [369, 221] on div "Riposte" at bounding box center [375, 227] width 80 height 18
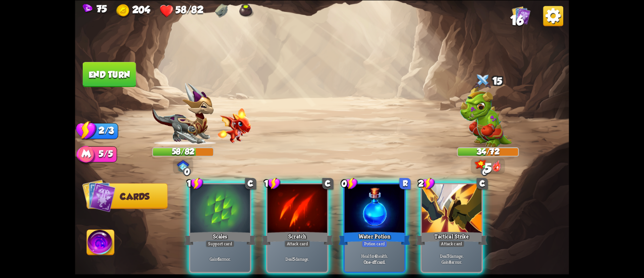
click at [369, 230] on div "Water Potion" at bounding box center [375, 238] width 72 height 16
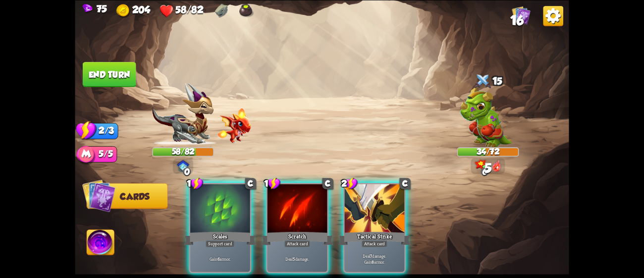
click at [369, 230] on div "Tactical Strike" at bounding box center [375, 238] width 72 height 16
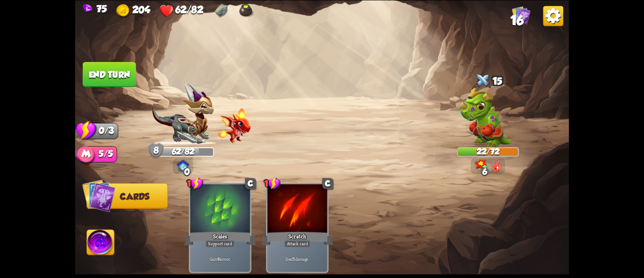
click at [116, 63] on button "End turn" at bounding box center [110, 74] width 54 height 25
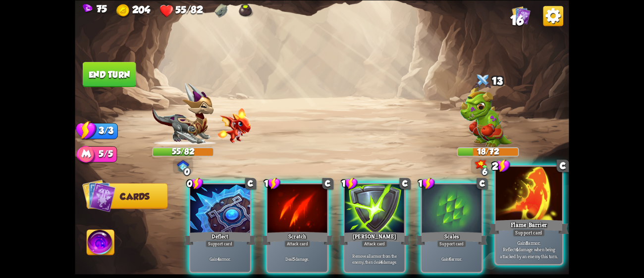
click at [513, 208] on div at bounding box center [529, 195] width 66 height 56
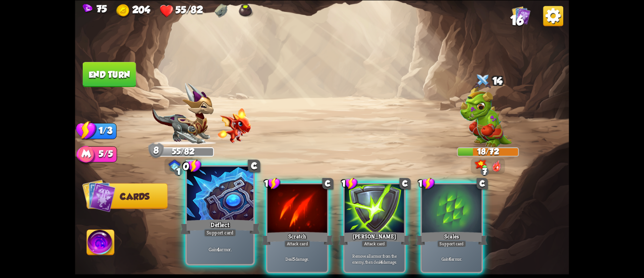
click at [223, 233] on div "Support card" at bounding box center [220, 232] width 32 height 8
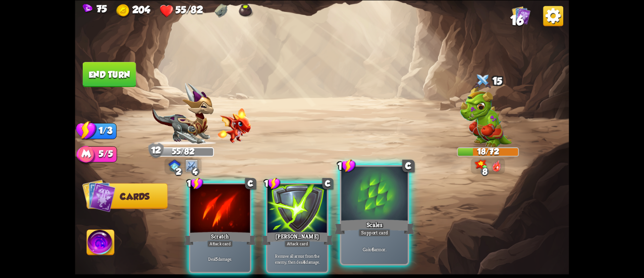
click at [356, 230] on div "Scales" at bounding box center [375, 227] width 80 height 18
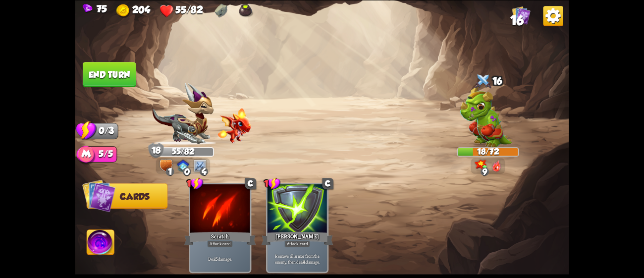
click at [109, 63] on button "End turn" at bounding box center [110, 74] width 54 height 25
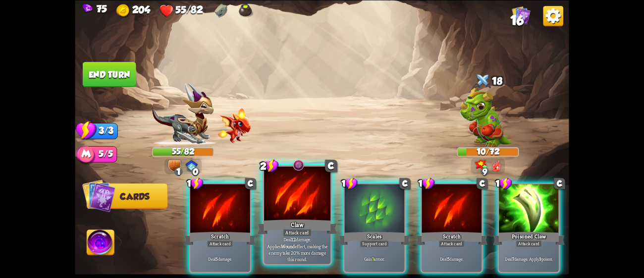
click at [295, 201] on div at bounding box center [297, 195] width 66 height 56
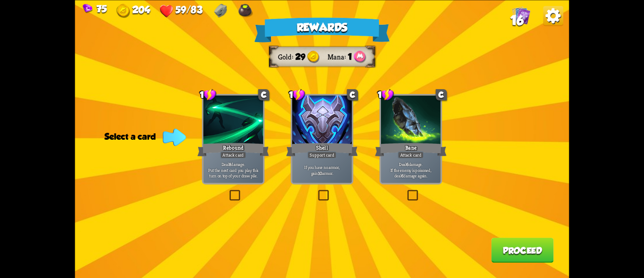
click at [420, 166] on p "Deal 6 damage. If the enemy is poisoned, deal 6 damage again." at bounding box center [411, 170] width 57 height 18
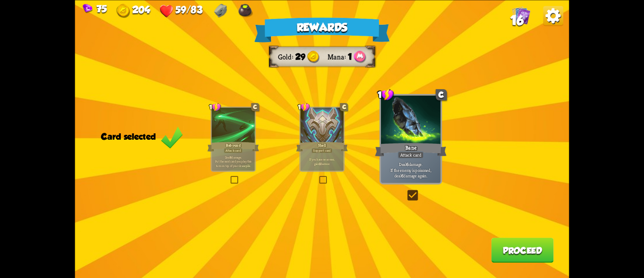
click at [516, 247] on button "Proceed" at bounding box center [523, 249] width 62 height 25
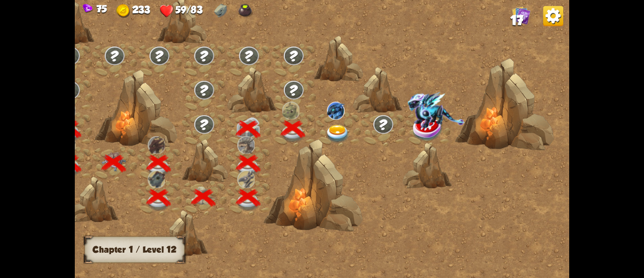
click at [336, 130] on img at bounding box center [338, 134] width 25 height 18
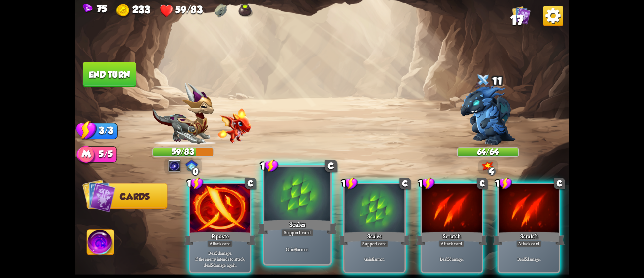
click at [306, 222] on div "Scales" at bounding box center [298, 227] width 80 height 18
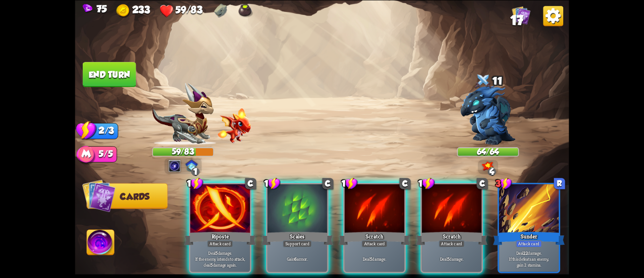
click at [306, 230] on div "Scales" at bounding box center [298, 238] width 72 height 16
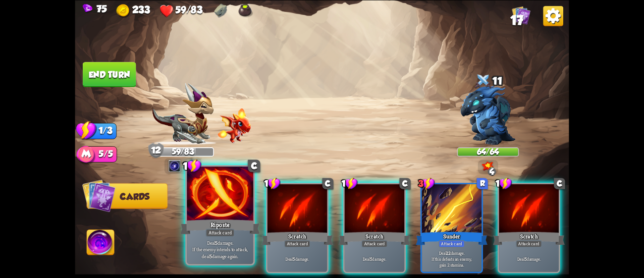
click at [231, 242] on p "Deal 5 damage. If the enemy intends to attack, deal 5 damage again." at bounding box center [220, 249] width 63 height 20
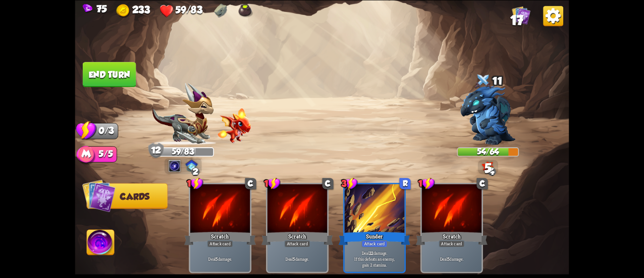
click at [126, 65] on button "End turn" at bounding box center [110, 74] width 54 height 25
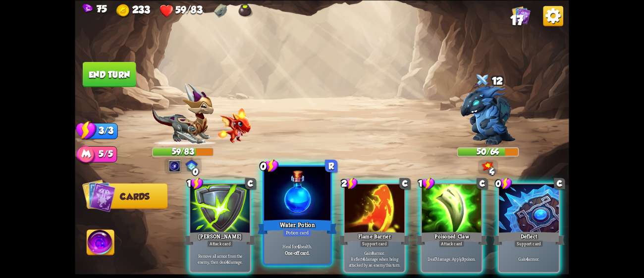
click at [278, 208] on div at bounding box center [297, 195] width 66 height 56
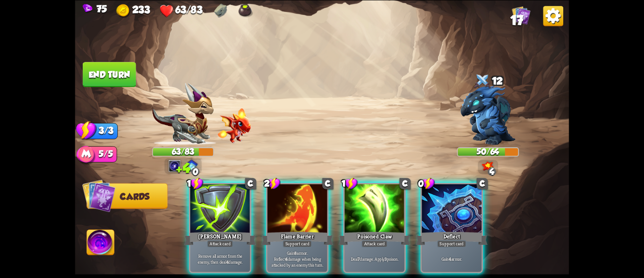
click at [278, 208] on div at bounding box center [298, 209] width 60 height 51
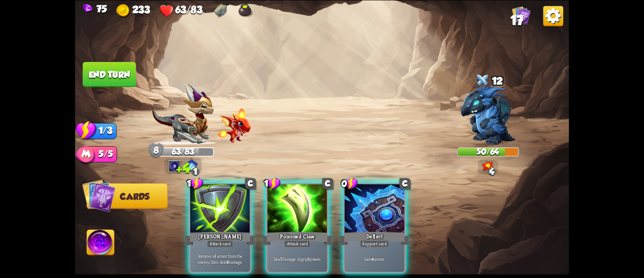
click at [278, 208] on div at bounding box center [298, 209] width 60 height 51
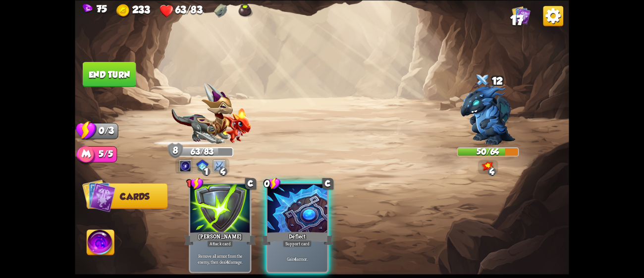
click at [278, 208] on div at bounding box center [298, 209] width 60 height 51
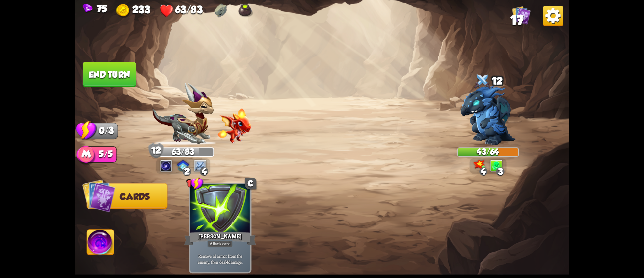
click at [115, 74] on button "End turn" at bounding box center [110, 74] width 54 height 25
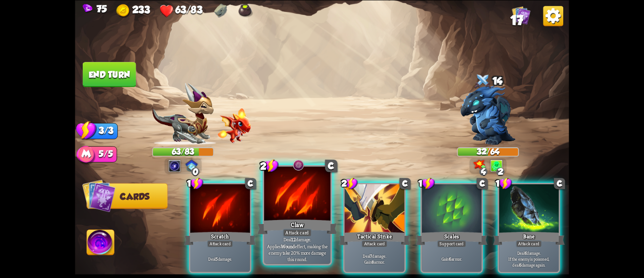
click at [295, 212] on div at bounding box center [297, 195] width 66 height 56
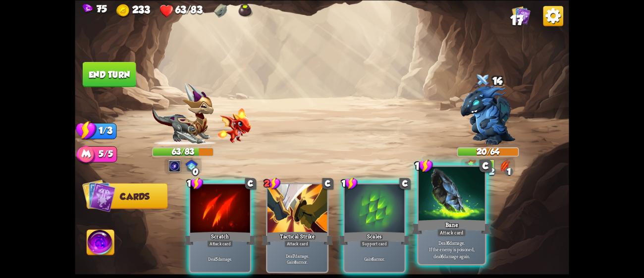
click at [445, 216] on div at bounding box center [452, 195] width 66 height 56
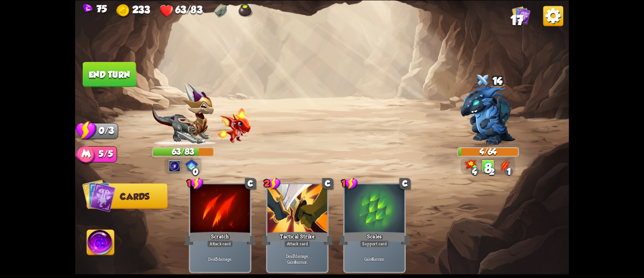
click at [85, 62] on button "End turn" at bounding box center [110, 74] width 54 height 25
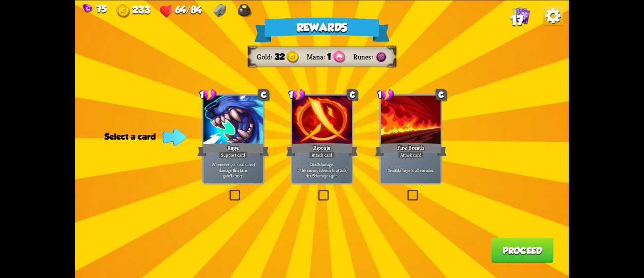
click at [420, 139] on div at bounding box center [411, 120] width 60 height 51
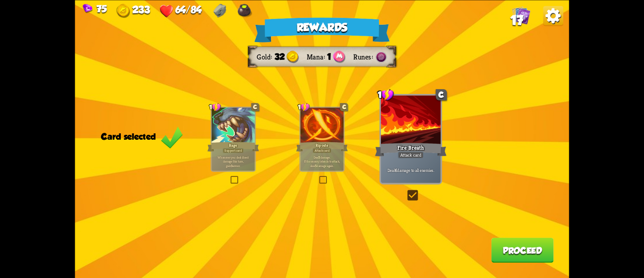
click at [535, 242] on button "Proceed" at bounding box center [523, 249] width 62 height 25
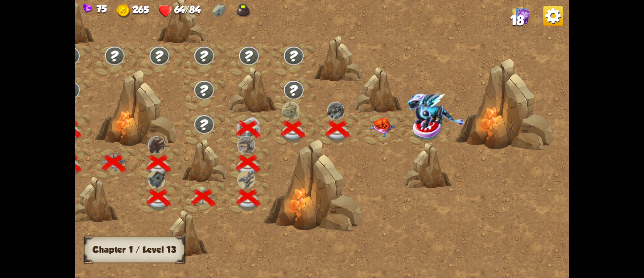
click at [381, 120] on img at bounding box center [382, 126] width 25 height 19
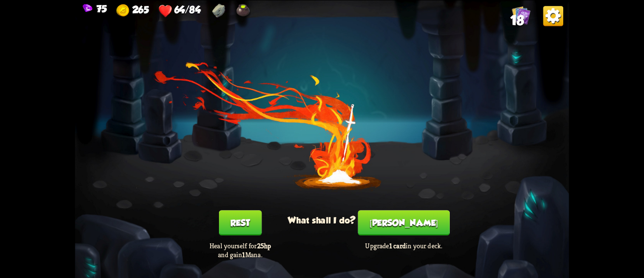
click at [417, 224] on button "[PERSON_NAME]" at bounding box center [404, 222] width 92 height 25
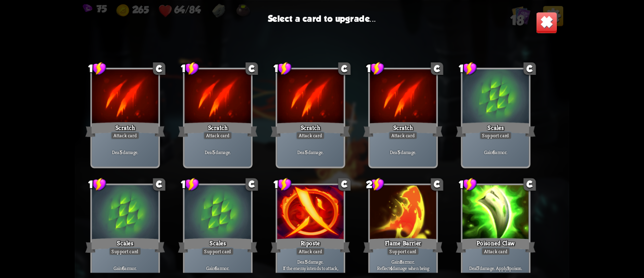
drag, startPoint x: 563, startPoint y: 123, endPoint x: 560, endPoint y: 194, distance: 70.9
click at [560, 194] on div "1 C Scratch Attack card Deal 5 damage. 1 C Scratch Attack card Deal 5 damage. 1…" at bounding box center [322, 159] width 494 height 228
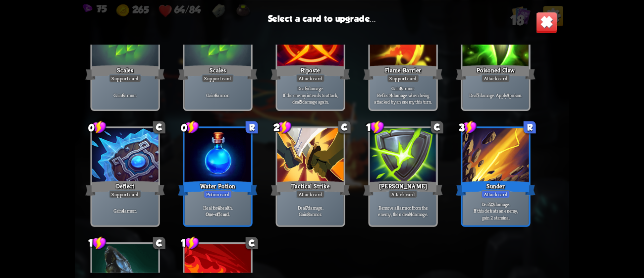
scroll to position [236, 0]
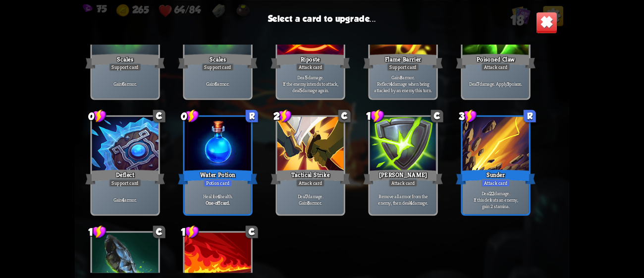
click at [333, 183] on div "Tactical Strike" at bounding box center [311, 177] width 80 height 18
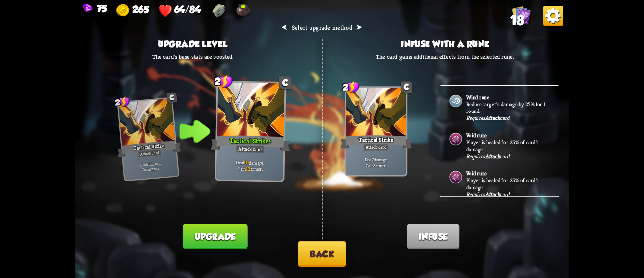
click at [515, 180] on p "Player is healed for 25% of card's damage." at bounding box center [508, 184] width 84 height 14
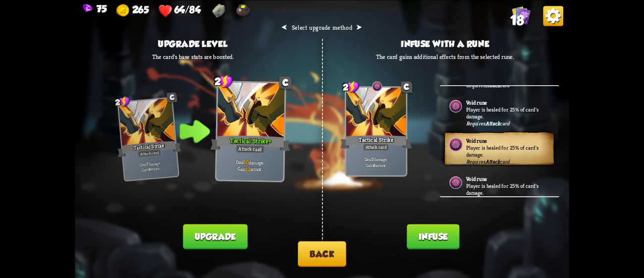
scroll to position [49, 0]
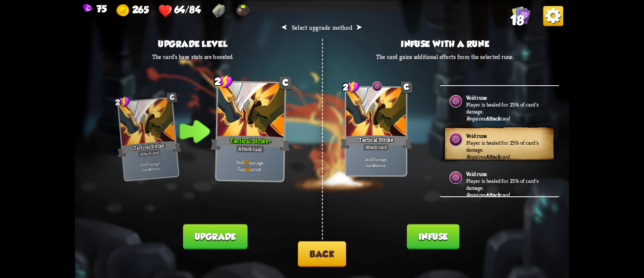
click at [442, 235] on button "Infuse" at bounding box center [433, 236] width 53 height 25
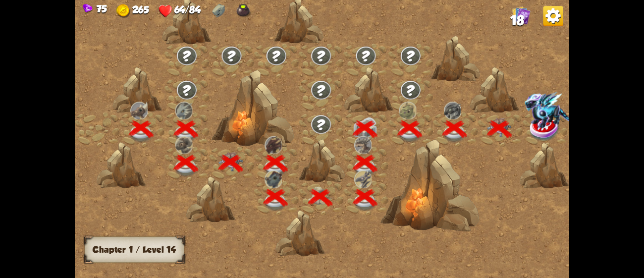
scroll to position [0, 150]
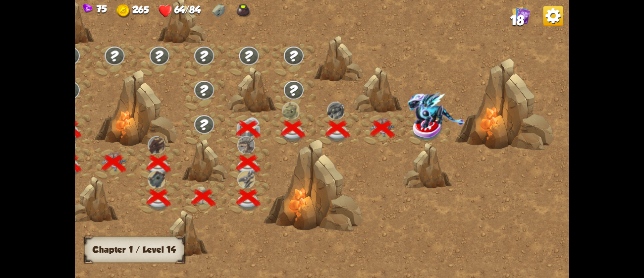
click at [430, 129] on img at bounding box center [428, 128] width 31 height 25
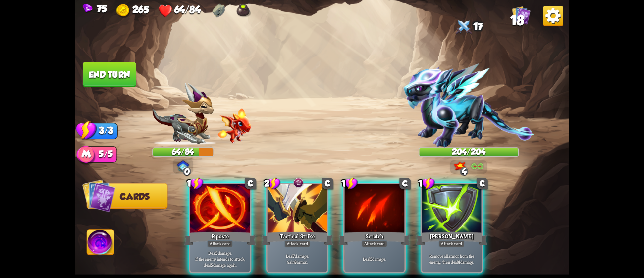
click at [458, 100] on img at bounding box center [468, 105] width 130 height 84
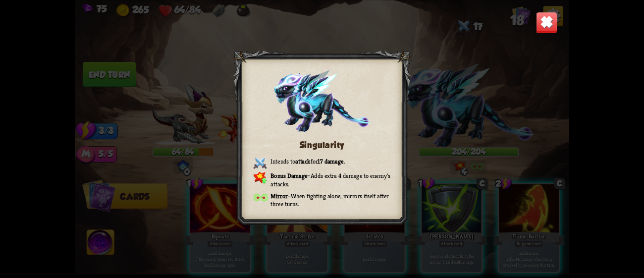
click at [552, 22] on img at bounding box center [547, 22] width 22 height 22
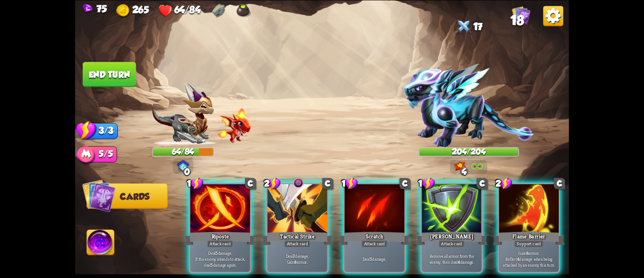
click at [482, 81] on img at bounding box center [468, 105] width 130 height 84
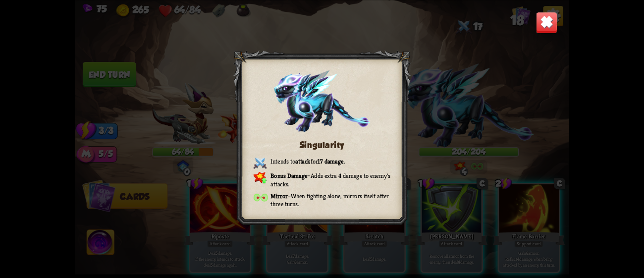
click at [541, 26] on img at bounding box center [547, 22] width 22 height 22
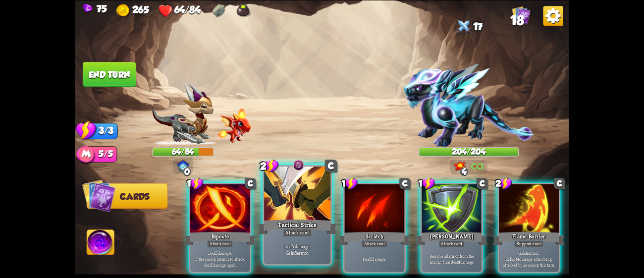
click at [311, 209] on div at bounding box center [297, 195] width 66 height 56
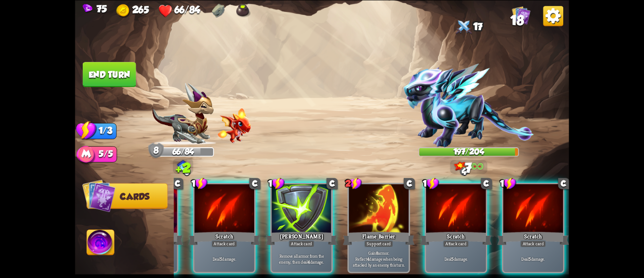
scroll to position [0, 0]
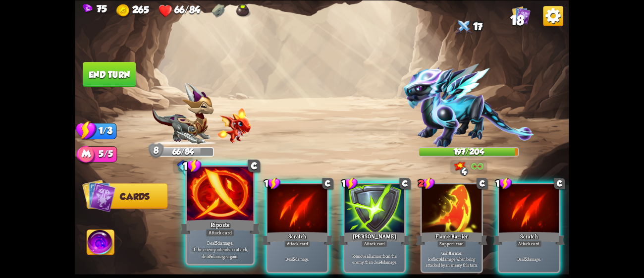
click at [232, 246] on p "Deal 5 damage. If the enemy intends to attack, deal 5 damage again." at bounding box center [220, 249] width 63 height 20
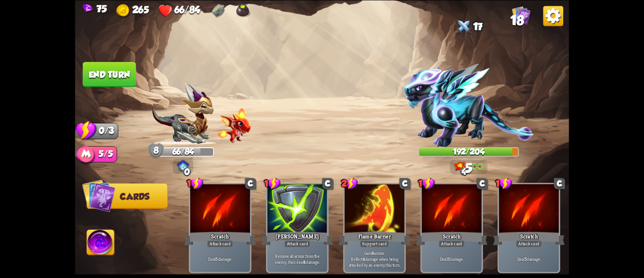
click at [110, 239] on img at bounding box center [100, 244] width 27 height 28
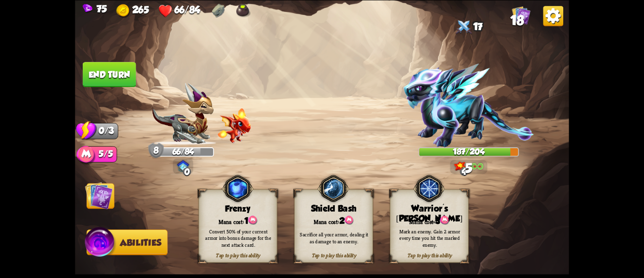
click at [443, 217] on img at bounding box center [445, 220] width 9 height 9
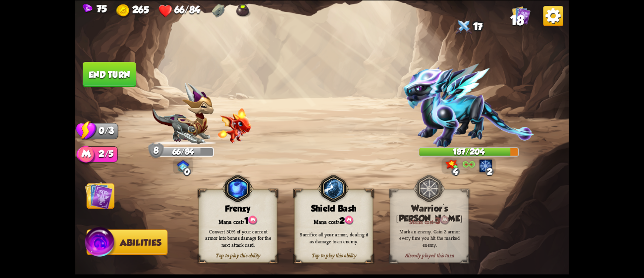
click at [94, 182] on img at bounding box center [322, 139] width 494 height 278
click at [120, 74] on button "End turn" at bounding box center [110, 74] width 54 height 25
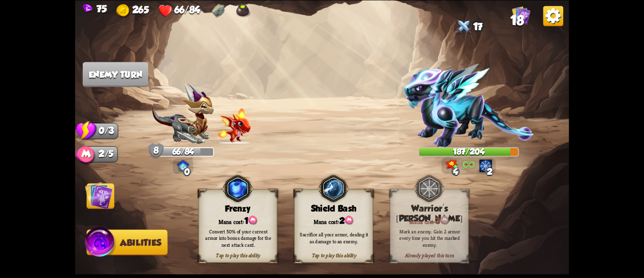
click at [105, 192] on img at bounding box center [99, 195] width 28 height 28
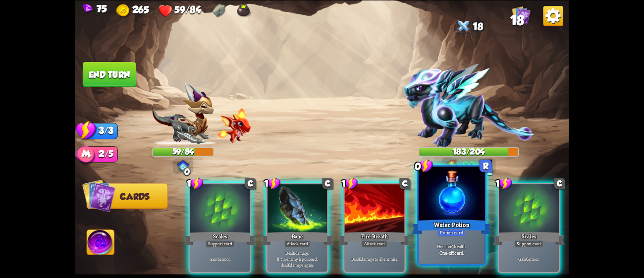
click at [450, 205] on div at bounding box center [452, 195] width 66 height 56
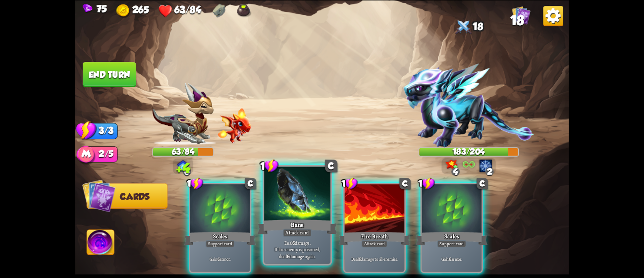
click at [279, 213] on div at bounding box center [297, 195] width 66 height 56
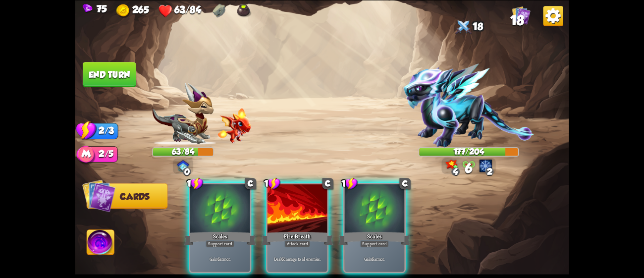
click at [279, 213] on div at bounding box center [298, 209] width 60 height 51
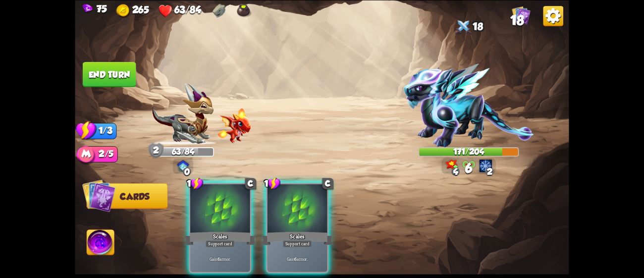
click at [279, 213] on div at bounding box center [298, 209] width 60 height 51
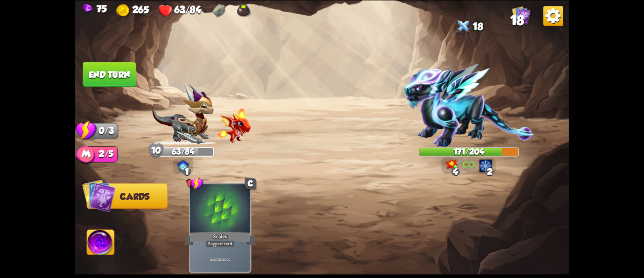
click at [103, 70] on button "End turn" at bounding box center [110, 74] width 54 height 25
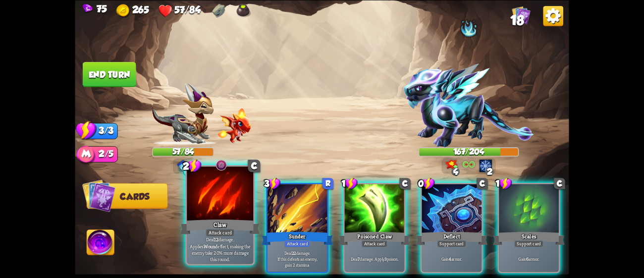
click at [205, 205] on div at bounding box center [220, 195] width 66 height 56
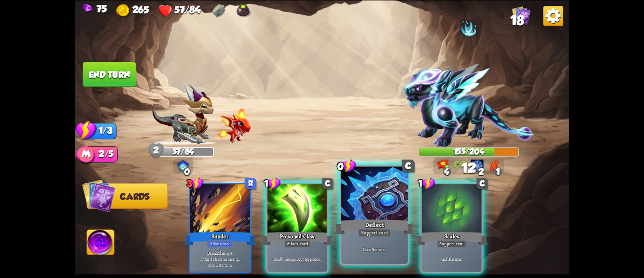
click at [366, 212] on div at bounding box center [374, 195] width 66 height 56
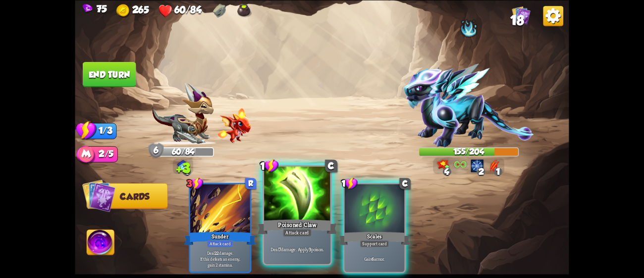
click at [304, 212] on div at bounding box center [297, 195] width 66 height 56
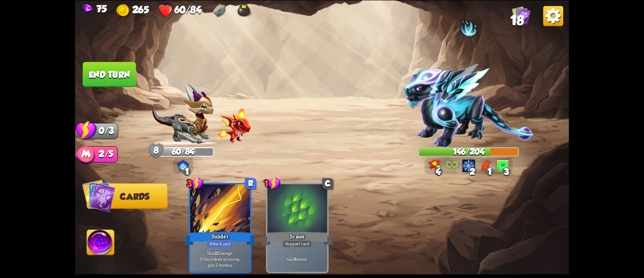
click at [100, 67] on button "End turn" at bounding box center [110, 74] width 54 height 25
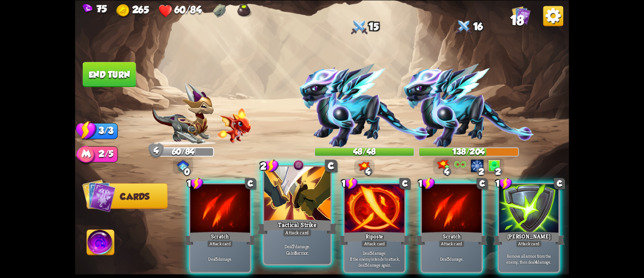
click at [327, 235] on div "Tactical Strike" at bounding box center [298, 227] width 80 height 18
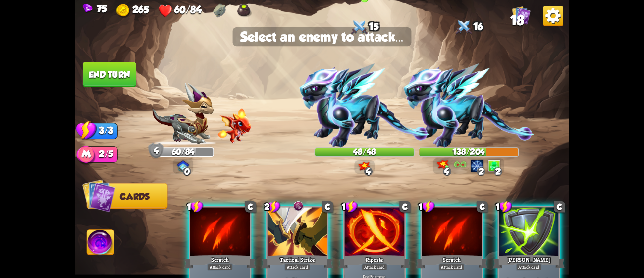
click at [370, 113] on img at bounding box center [364, 105] width 130 height 84
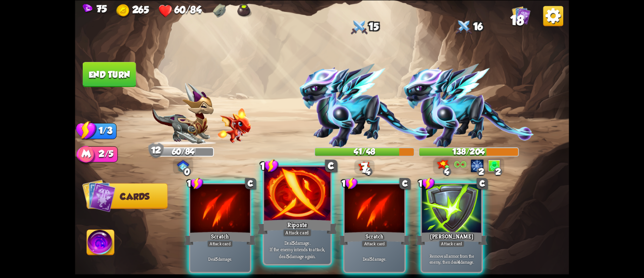
click at [275, 239] on div "Deal 5 damage. If the enemy intends to attack, deal 5 damage again." at bounding box center [297, 249] width 66 height 29
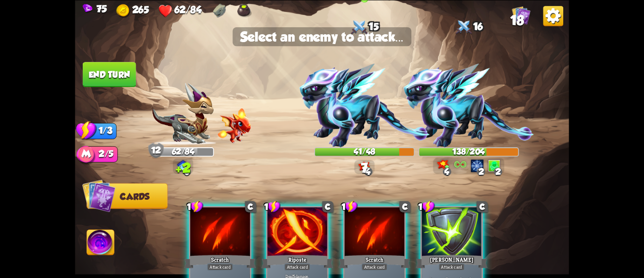
click at [341, 105] on img at bounding box center [364, 105] width 130 height 84
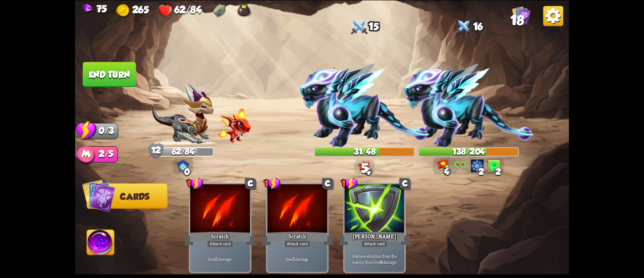
click at [98, 72] on button "End turn" at bounding box center [110, 74] width 54 height 25
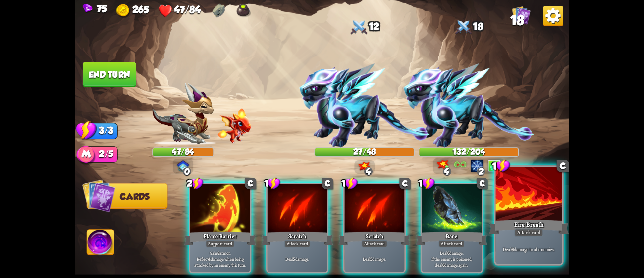
click at [553, 219] on div "Fire Breath" at bounding box center [529, 227] width 80 height 18
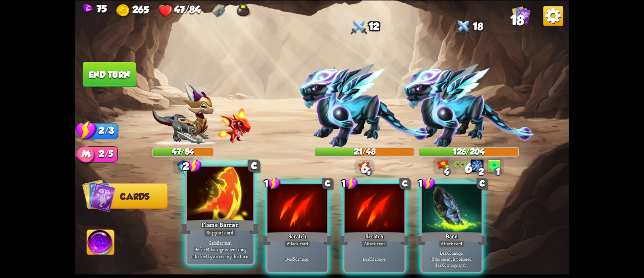
click at [219, 215] on div at bounding box center [220, 195] width 66 height 56
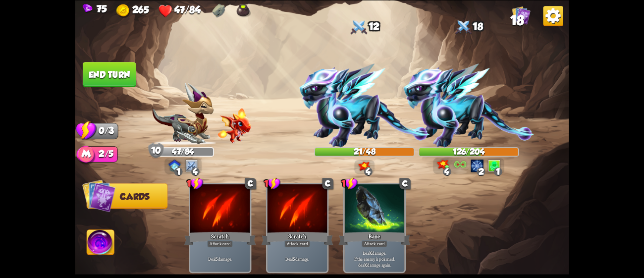
click at [106, 72] on button "End turn" at bounding box center [110, 74] width 54 height 25
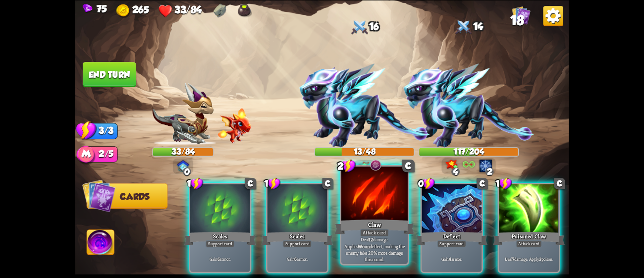
click at [396, 221] on div "Claw" at bounding box center [375, 227] width 80 height 18
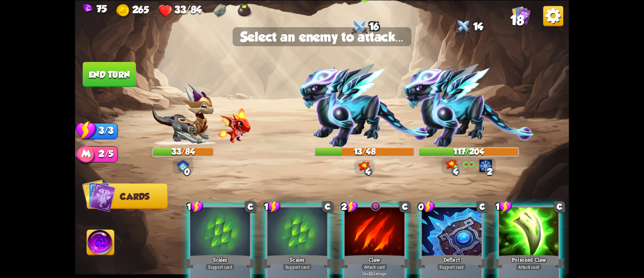
click at [362, 93] on img at bounding box center [364, 105] width 130 height 84
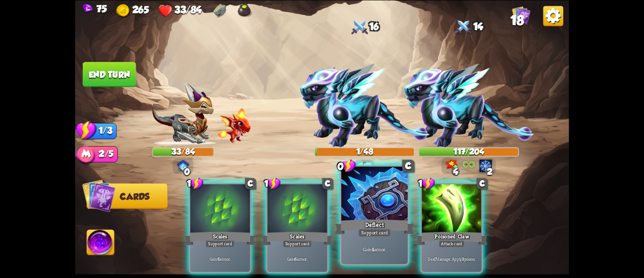
click at [385, 211] on div at bounding box center [374, 195] width 66 height 56
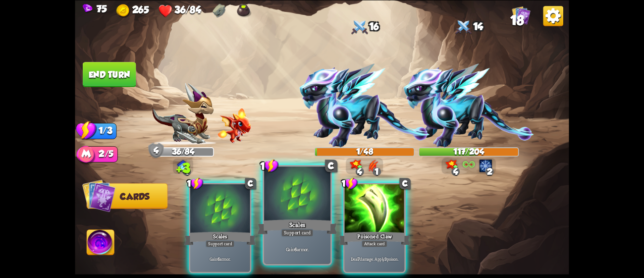
click at [291, 210] on div at bounding box center [297, 195] width 66 height 56
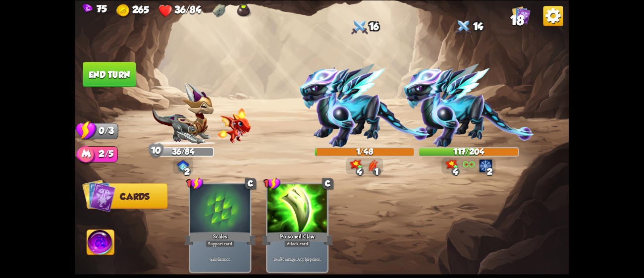
click at [129, 76] on button "End turn" at bounding box center [110, 74] width 54 height 25
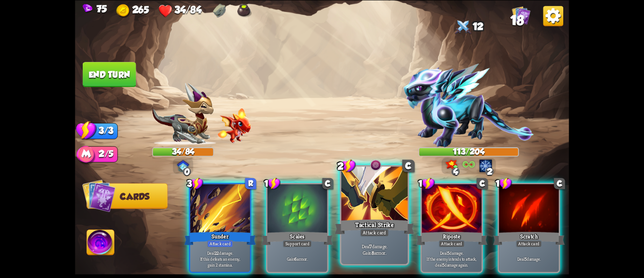
click at [386, 191] on div at bounding box center [374, 195] width 66 height 56
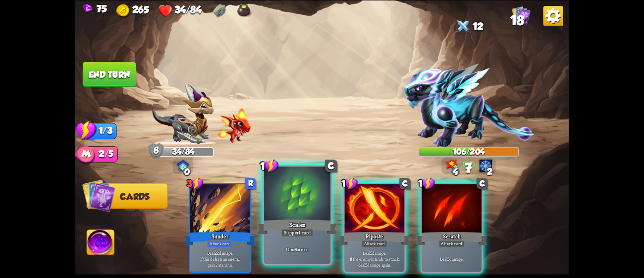
click at [289, 192] on div at bounding box center [297, 195] width 66 height 56
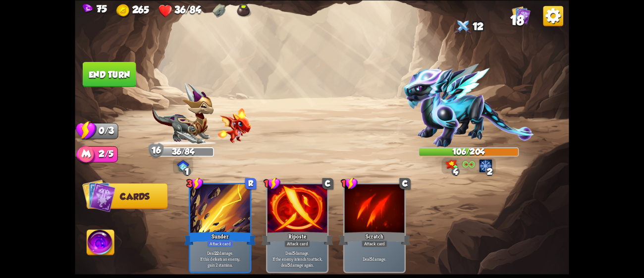
click at [125, 70] on button "End turn" at bounding box center [110, 74] width 54 height 25
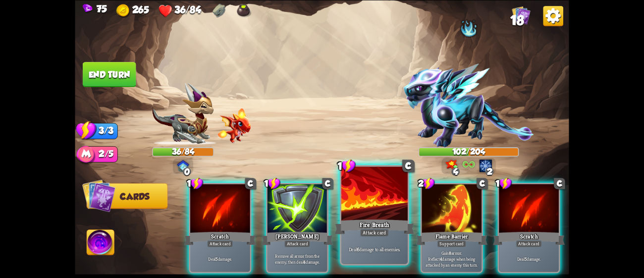
click at [361, 197] on div at bounding box center [374, 195] width 66 height 56
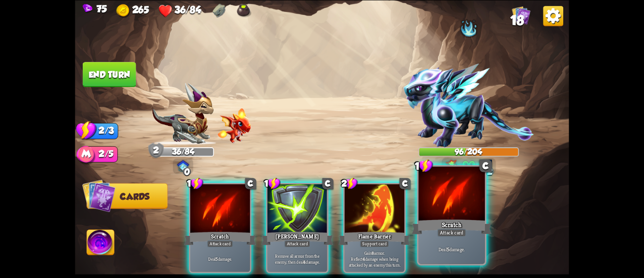
click at [475, 227] on div "Scratch" at bounding box center [452, 227] width 80 height 18
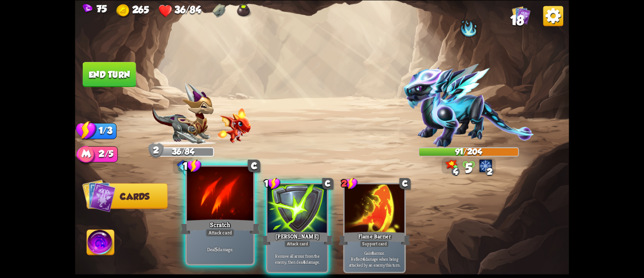
click at [202, 214] on div at bounding box center [220, 195] width 66 height 56
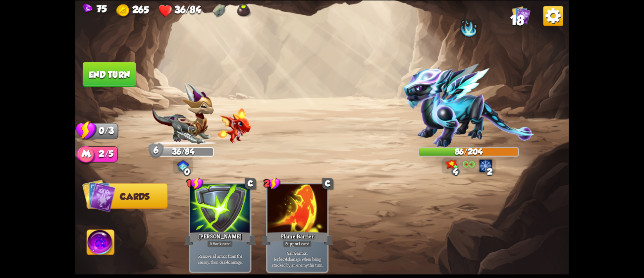
click at [103, 77] on button "End turn" at bounding box center [110, 74] width 54 height 25
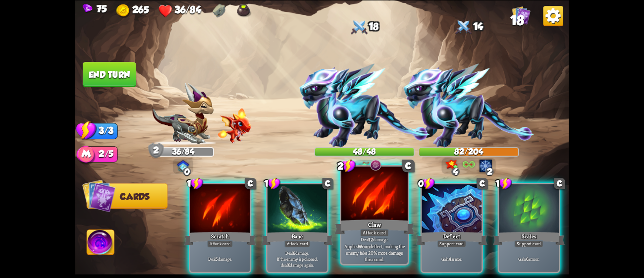
click at [377, 192] on div at bounding box center [374, 195] width 66 height 56
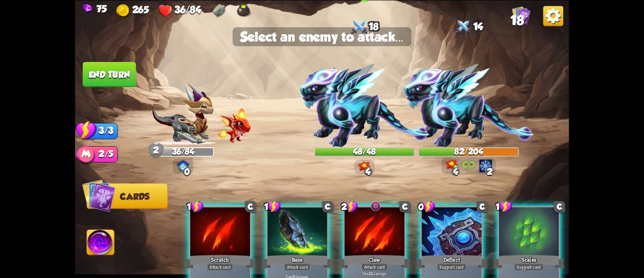
click at [360, 112] on img at bounding box center [364, 105] width 130 height 84
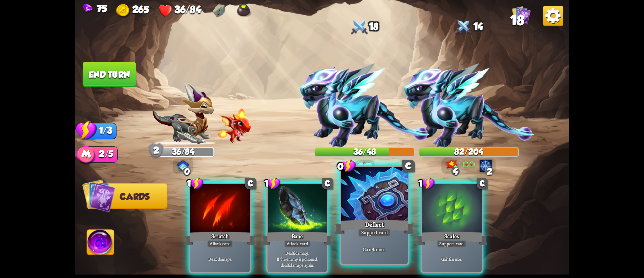
click at [374, 202] on div at bounding box center [374, 195] width 66 height 56
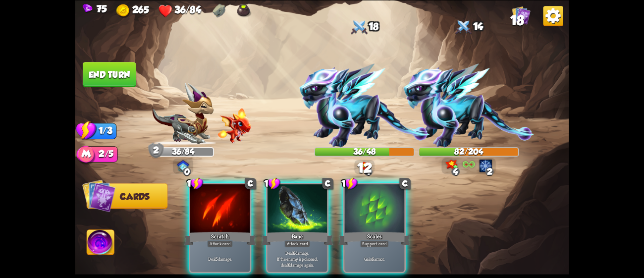
click at [374, 202] on div at bounding box center [375, 209] width 60 height 51
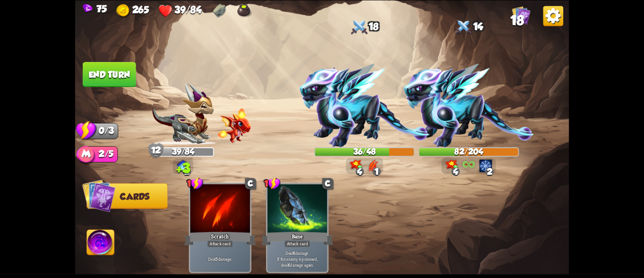
click at [122, 71] on button "End turn" at bounding box center [110, 74] width 54 height 25
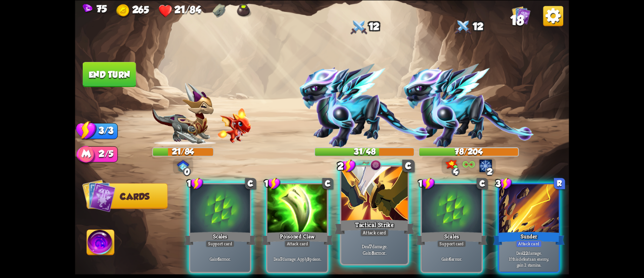
click at [379, 192] on div at bounding box center [374, 195] width 66 height 56
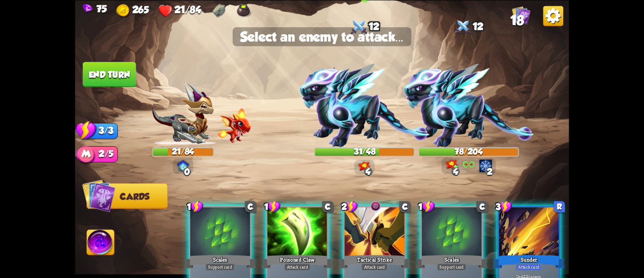
click at [363, 124] on img at bounding box center [364, 105] width 130 height 84
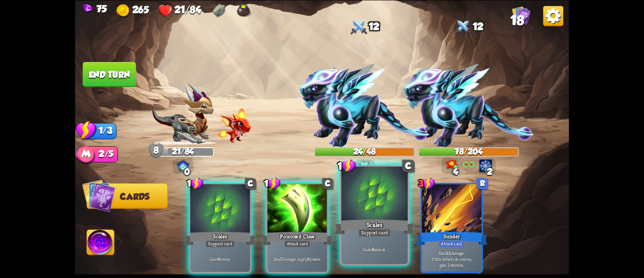
click at [388, 214] on div at bounding box center [374, 195] width 66 height 56
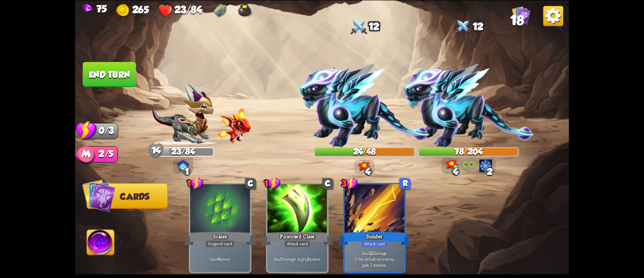
click at [103, 238] on img at bounding box center [100, 244] width 27 height 28
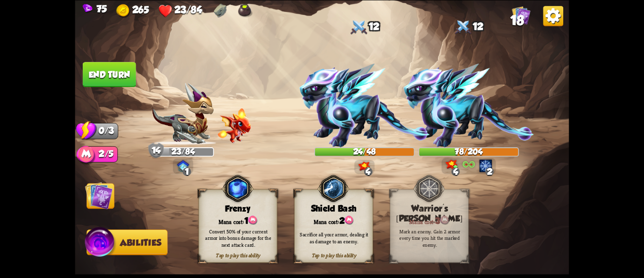
click at [100, 195] on img at bounding box center [99, 195] width 28 height 28
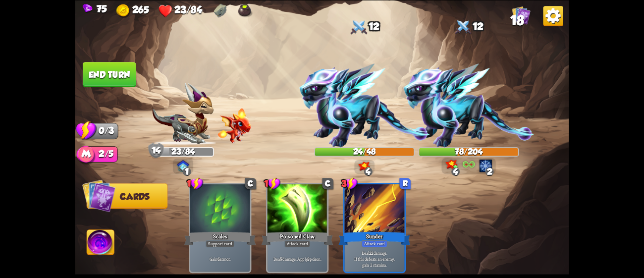
click at [117, 79] on button "End turn" at bounding box center [110, 74] width 54 height 25
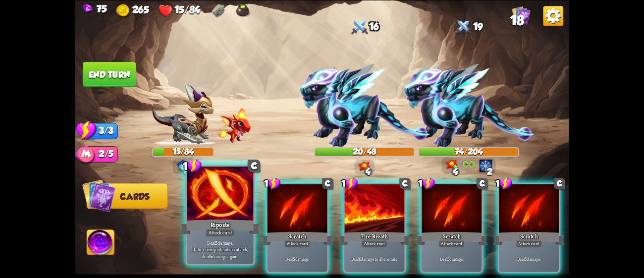
click at [214, 215] on div at bounding box center [220, 195] width 66 height 56
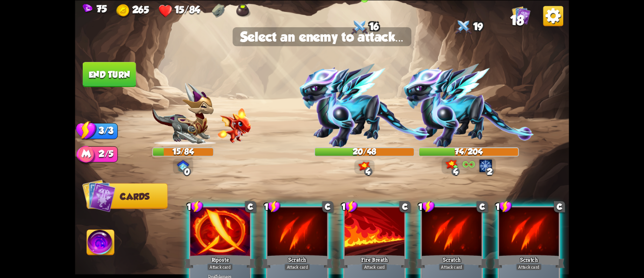
click at [372, 97] on img at bounding box center [364, 105] width 130 height 84
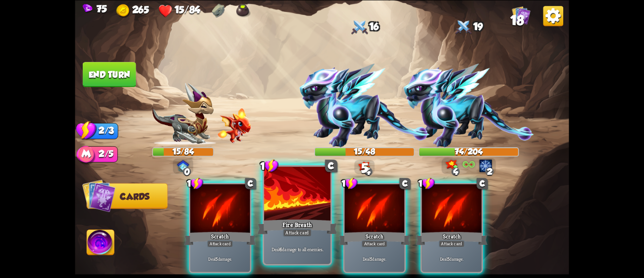
click at [291, 219] on div "Fire Breath" at bounding box center [298, 227] width 80 height 18
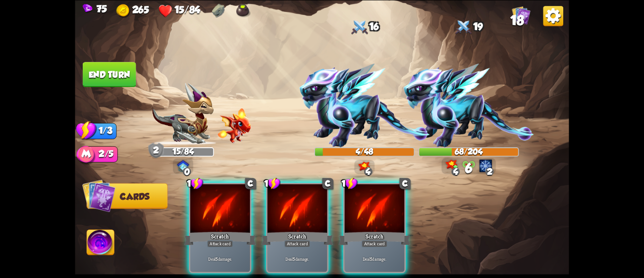
click at [291, 230] on div "Scratch" at bounding box center [298, 238] width 72 height 16
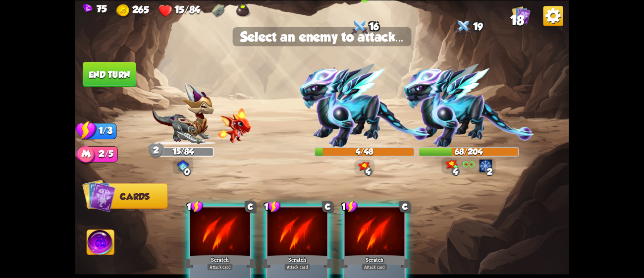
click at [355, 112] on img at bounding box center [364, 105] width 130 height 84
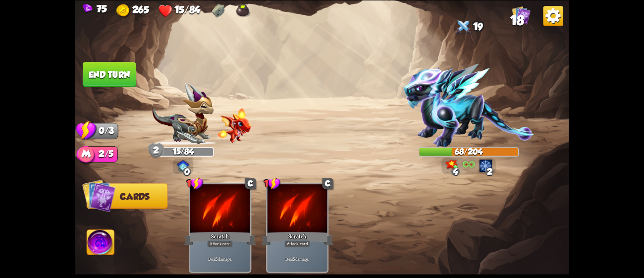
click at [100, 238] on img at bounding box center [100, 244] width 27 height 28
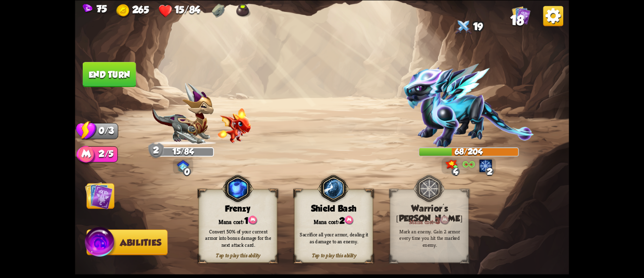
click at [109, 194] on img at bounding box center [99, 195] width 28 height 28
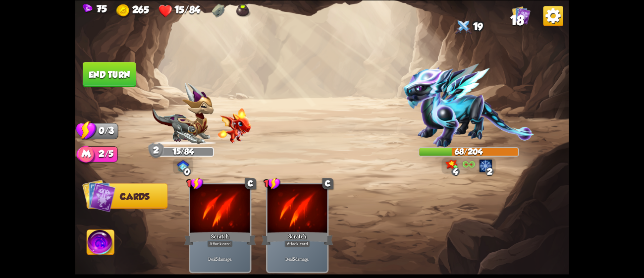
click at [97, 71] on button "End turn" at bounding box center [110, 74] width 54 height 25
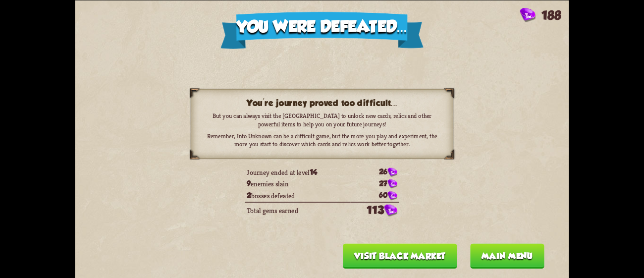
click at [491, 259] on button "Main menu" at bounding box center [507, 255] width 74 height 25
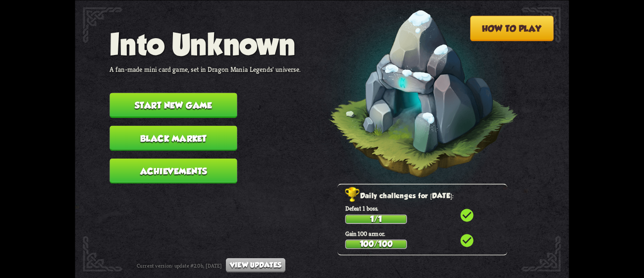
click at [212, 158] on button "Achievements" at bounding box center [173, 170] width 127 height 25
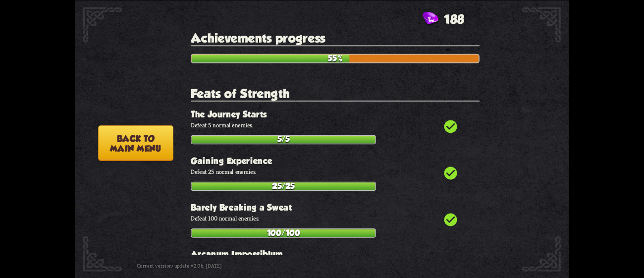
click at [143, 139] on button "Back to main menu" at bounding box center [135, 143] width 75 height 36
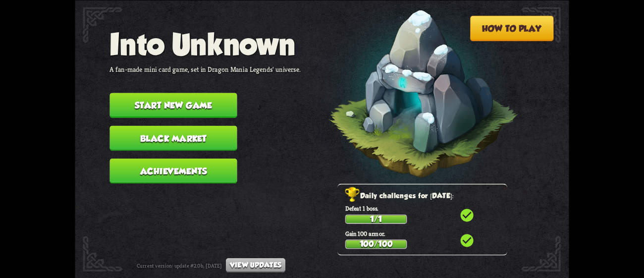
click at [217, 97] on button "Start new game" at bounding box center [173, 105] width 127 height 25
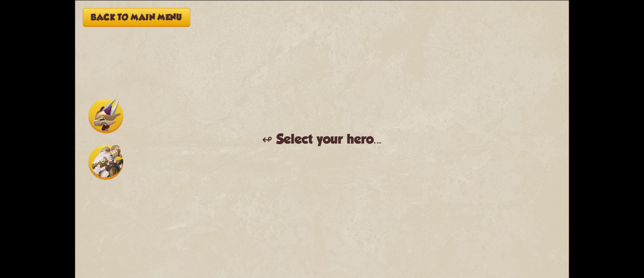
click at [110, 121] on img at bounding box center [106, 116] width 35 height 35
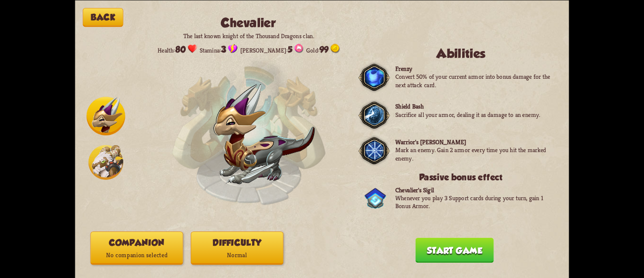
click at [101, 158] on img at bounding box center [106, 162] width 35 height 35
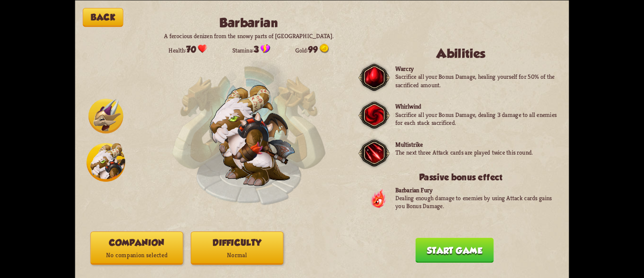
click at [151, 242] on button "Companion No companion selected" at bounding box center [136, 247] width 93 height 33
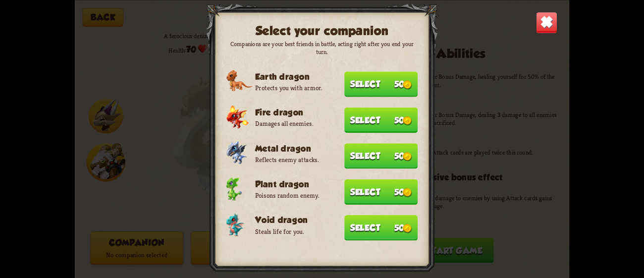
click at [368, 88] on button "Select 50" at bounding box center [380, 83] width 73 height 25
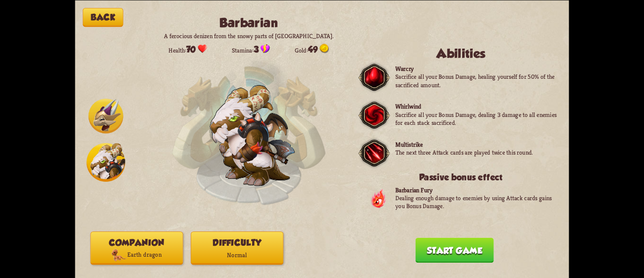
click at [227, 256] on p "Normal" at bounding box center [237, 255] width 92 height 12
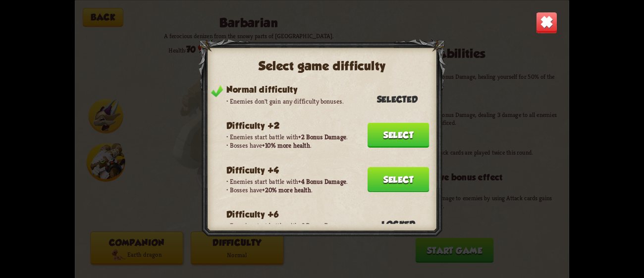
click at [417, 167] on button "Select" at bounding box center [399, 179] width 62 height 25
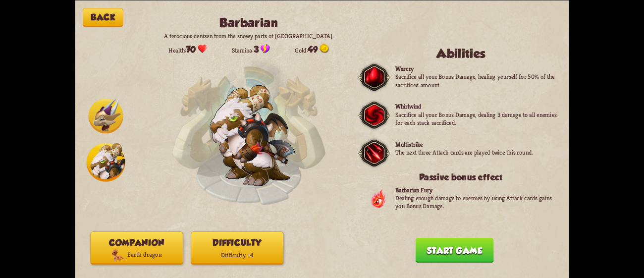
click at [450, 247] on button "Start game" at bounding box center [455, 249] width 78 height 25
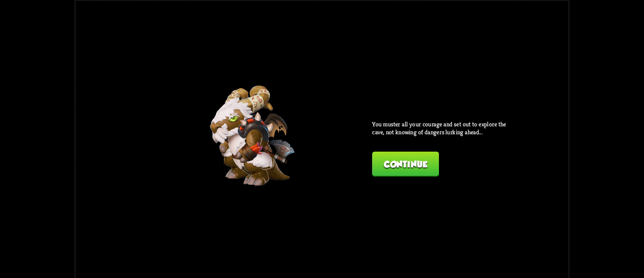
click at [401, 163] on button "Continue" at bounding box center [405, 163] width 67 height 25
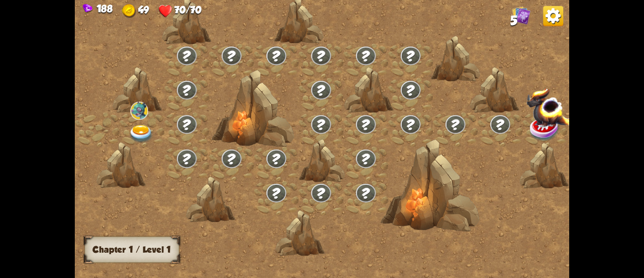
click at [137, 128] on img at bounding box center [141, 134] width 25 height 18
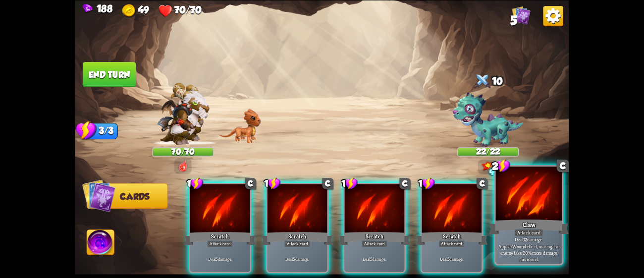
click at [523, 241] on b "12" at bounding box center [525, 239] width 4 height 6
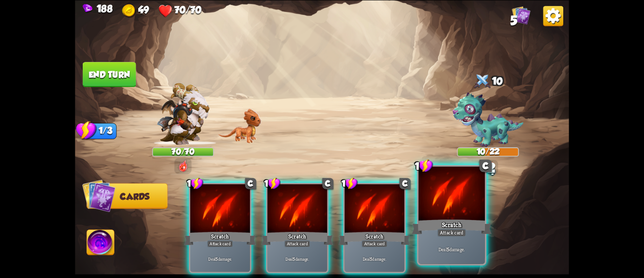
click at [480, 230] on div "Scratch" at bounding box center [452, 227] width 80 height 18
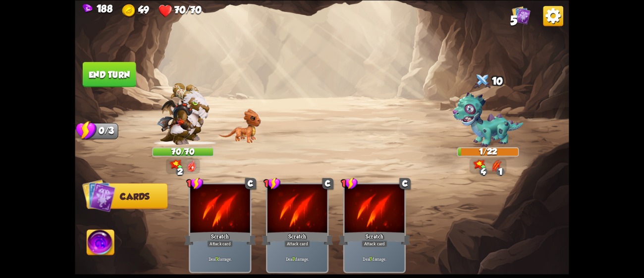
click at [103, 230] on img at bounding box center [322, 139] width 494 height 278
click at [101, 241] on img at bounding box center [100, 244] width 27 height 28
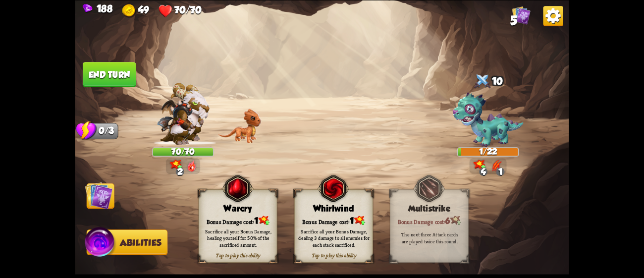
click at [362, 222] on img at bounding box center [359, 220] width 11 height 9
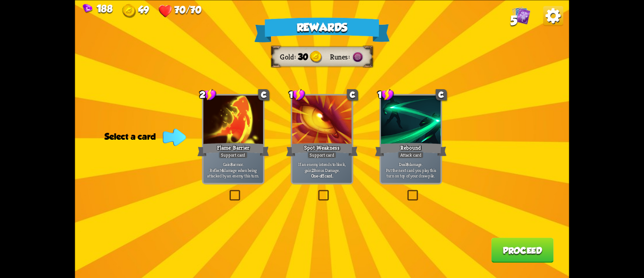
click at [343, 169] on p "If an enemy intends to block, gain 2 Bonus Damage." at bounding box center [322, 167] width 57 height 12
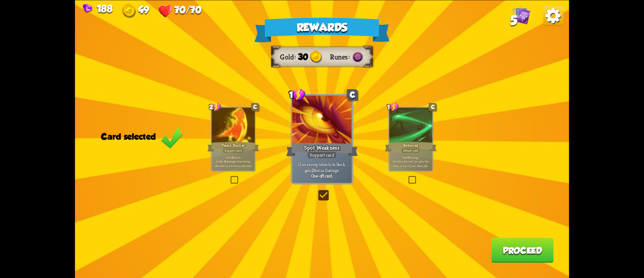
click at [519, 248] on button "Proceed" at bounding box center [523, 249] width 62 height 25
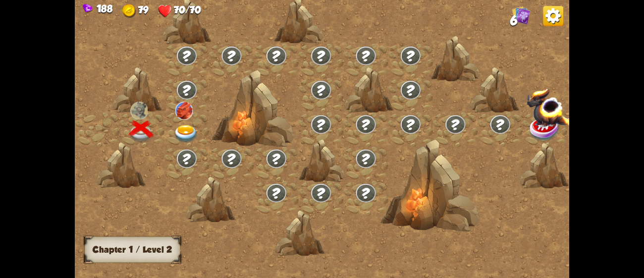
click at [182, 130] on img at bounding box center [186, 134] width 25 height 18
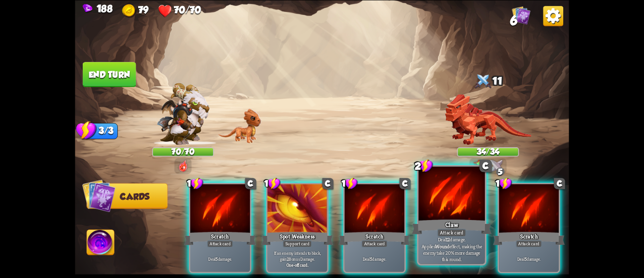
click at [459, 217] on div at bounding box center [452, 195] width 66 height 56
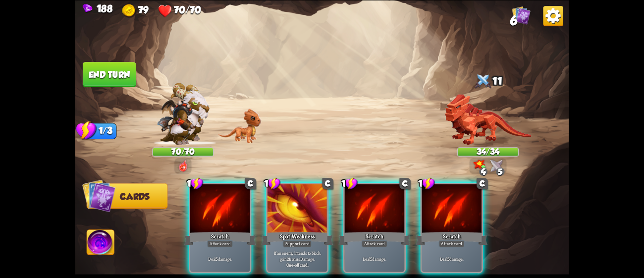
click at [459, 217] on div at bounding box center [452, 209] width 60 height 51
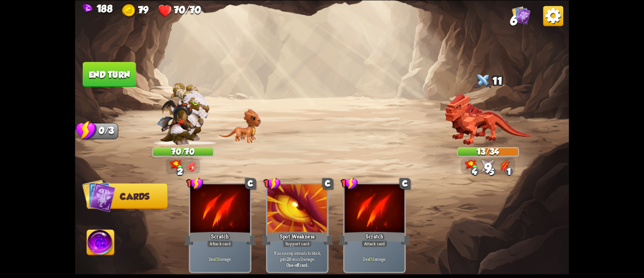
click at [110, 67] on button "End turn" at bounding box center [110, 74] width 54 height 25
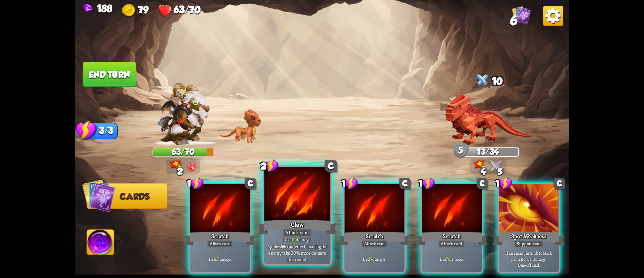
click at [301, 216] on div at bounding box center [297, 195] width 66 height 56
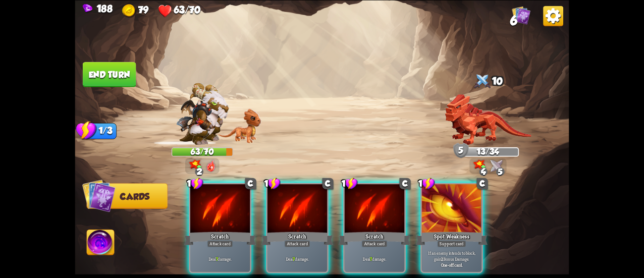
click at [301, 216] on div at bounding box center [298, 209] width 60 height 51
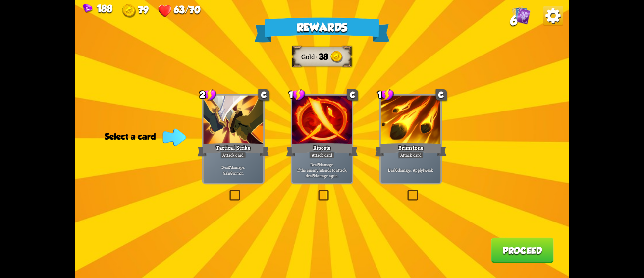
click at [427, 136] on div at bounding box center [411, 120] width 60 height 51
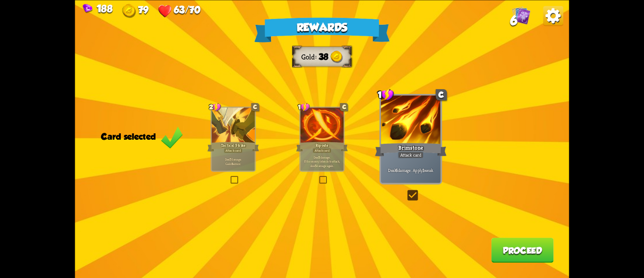
click at [525, 253] on button "Proceed" at bounding box center [523, 249] width 62 height 25
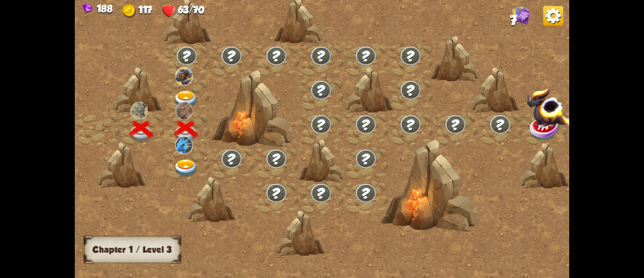
click at [182, 92] on img at bounding box center [186, 100] width 25 height 18
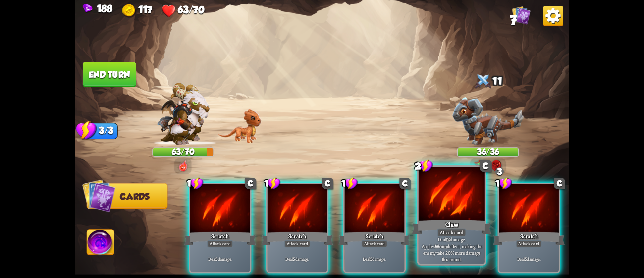
click at [422, 178] on div at bounding box center [452, 195] width 66 height 56
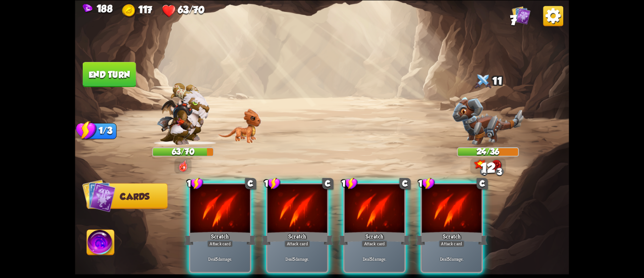
click at [422, 184] on div at bounding box center [452, 209] width 60 height 51
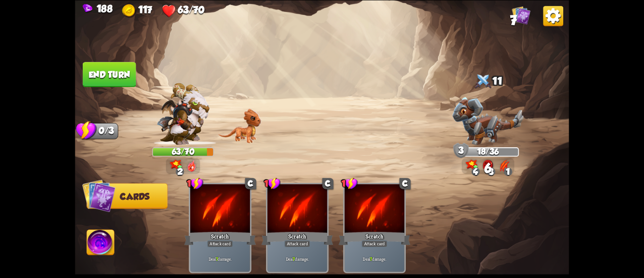
click at [122, 67] on button "End turn" at bounding box center [110, 74] width 54 height 25
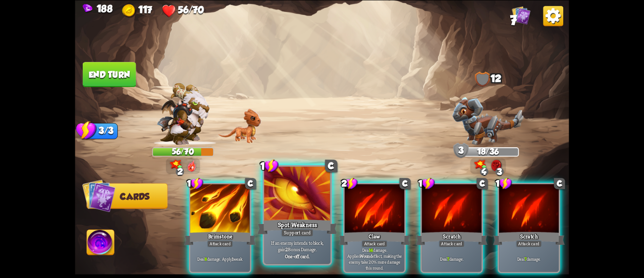
click at [294, 214] on div at bounding box center [297, 195] width 66 height 56
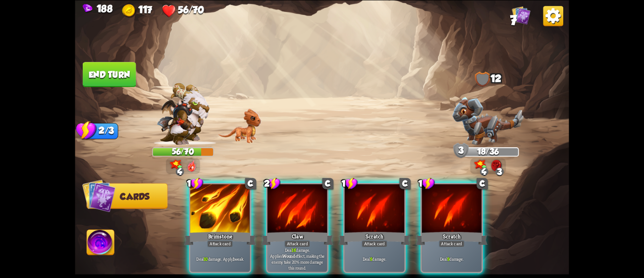
click at [294, 214] on div at bounding box center [298, 209] width 60 height 51
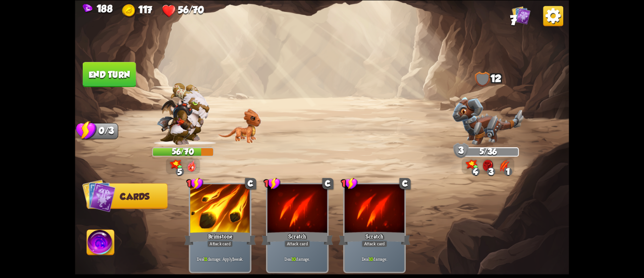
click at [121, 70] on button "End turn" at bounding box center [110, 74] width 54 height 25
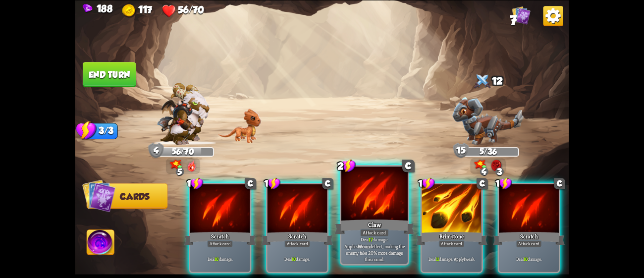
click at [378, 234] on div "Attack card" at bounding box center [374, 232] width 29 height 8
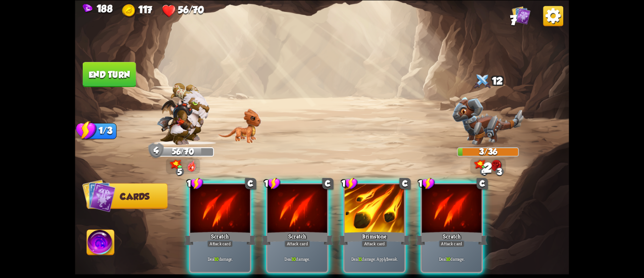
click at [378, 240] on div "Attack card" at bounding box center [375, 243] width 26 height 7
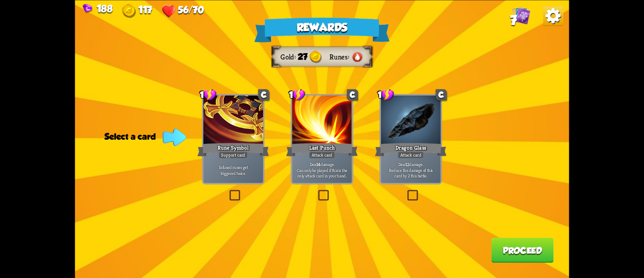
click at [411, 205] on div "Rewards Gold 27 Runes Select a card 1 C Rune Symbol Support card Infused runes …" at bounding box center [322, 139] width 494 height 278
click at [406, 191] on label at bounding box center [406, 191] width 0 height 0
click at [0, 0] on input "checkbox" at bounding box center [0, 0] width 0 height 0
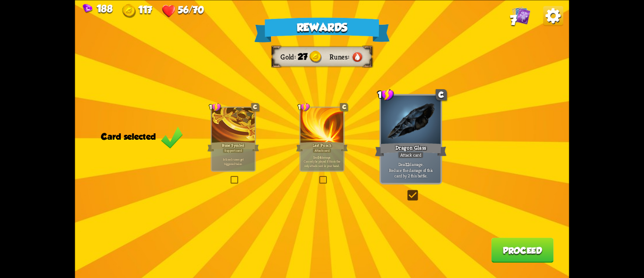
click at [528, 256] on button "Proceed" at bounding box center [523, 249] width 62 height 25
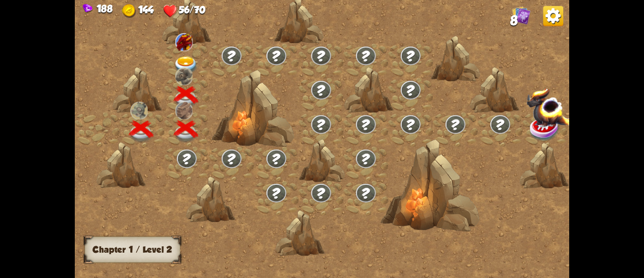
click at [184, 56] on img at bounding box center [186, 65] width 25 height 18
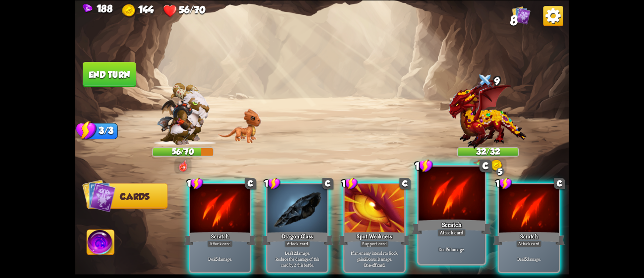
click at [441, 219] on div "Scratch" at bounding box center [452, 227] width 80 height 18
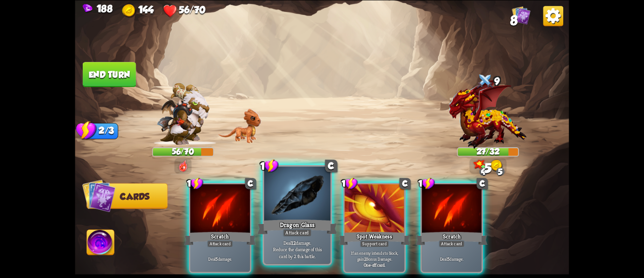
click at [292, 256] on p "Deal 12 damage. Reduce the damage of this card by 2 this battle." at bounding box center [297, 249] width 63 height 20
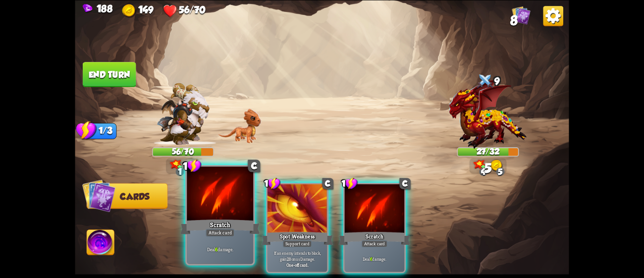
click at [206, 201] on div at bounding box center [220, 195] width 66 height 56
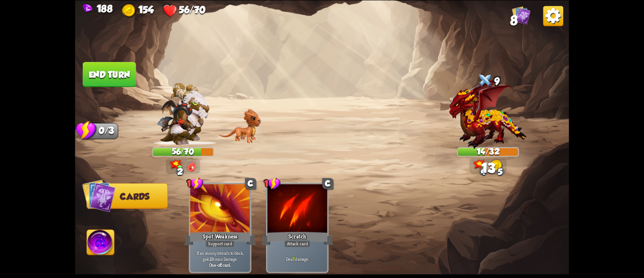
click at [120, 77] on button "End turn" at bounding box center [110, 74] width 54 height 25
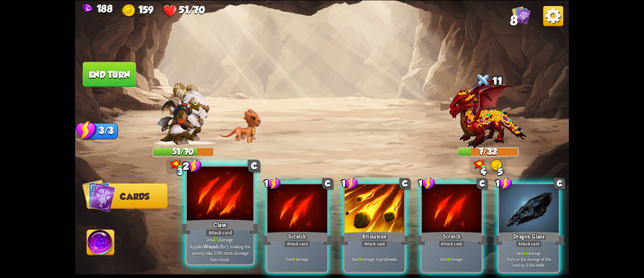
click at [241, 201] on div at bounding box center [220, 195] width 66 height 56
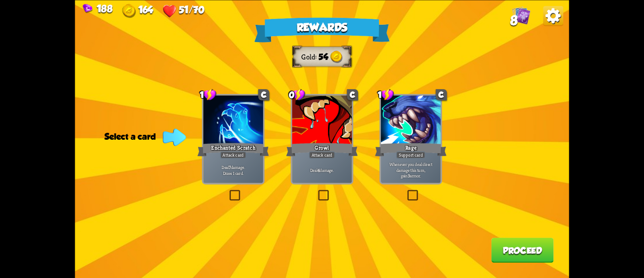
click at [312, 130] on div at bounding box center [322, 120] width 60 height 51
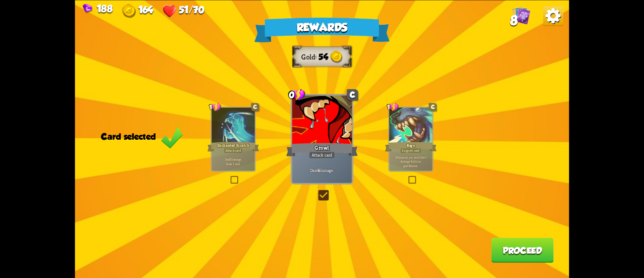
click at [501, 249] on button "Proceed" at bounding box center [523, 249] width 62 height 25
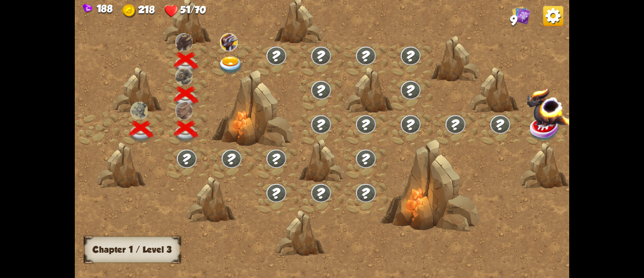
click at [227, 58] on img at bounding box center [231, 65] width 25 height 18
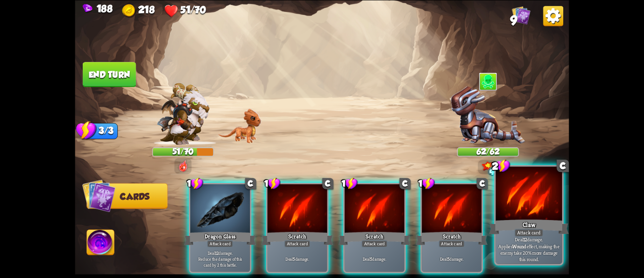
click at [521, 205] on div at bounding box center [529, 195] width 66 height 56
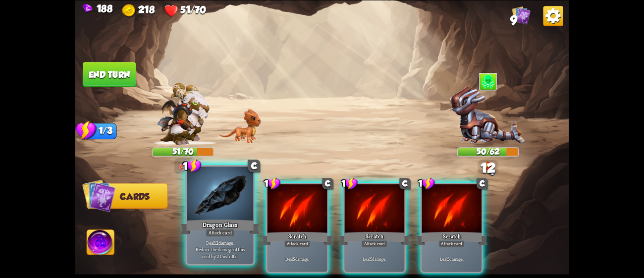
click at [201, 193] on div at bounding box center [220, 195] width 66 height 56
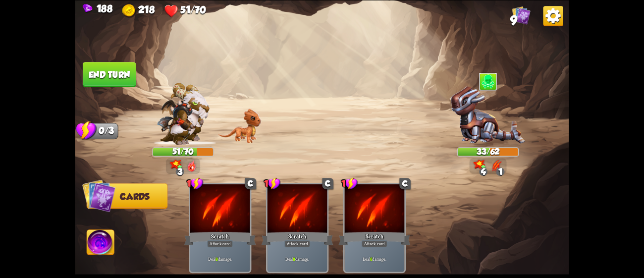
click at [103, 63] on button "End turn" at bounding box center [110, 74] width 54 height 25
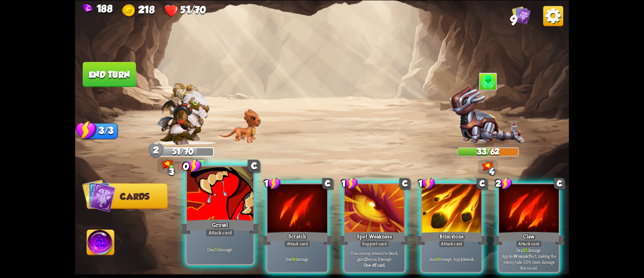
click at [238, 216] on div at bounding box center [220, 195] width 66 height 56
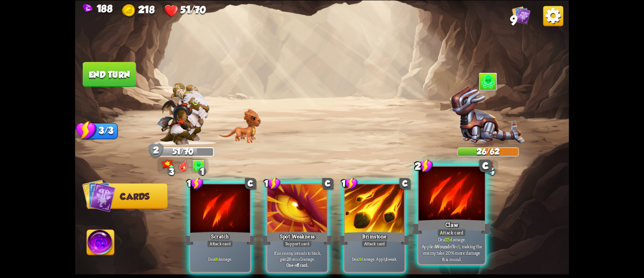
click at [479, 235] on div "Claw" at bounding box center [452, 227] width 80 height 18
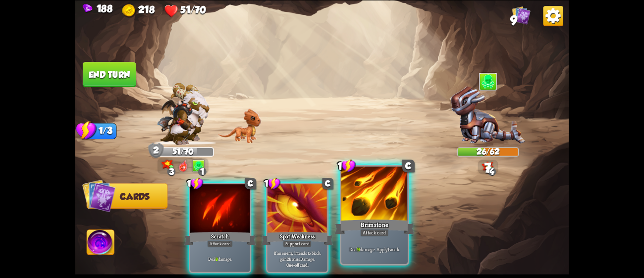
click at [368, 217] on div at bounding box center [374, 195] width 66 height 56
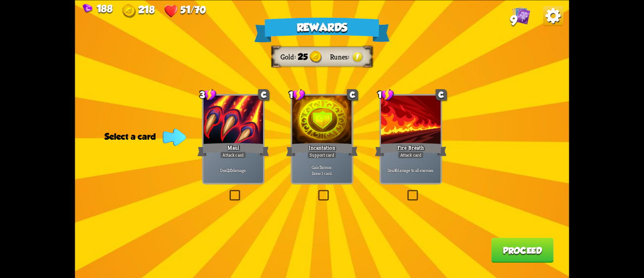
click at [380, 125] on div "1 C Fire Breath Attack card Deal 6 damage to all enemies." at bounding box center [411, 139] width 62 height 90
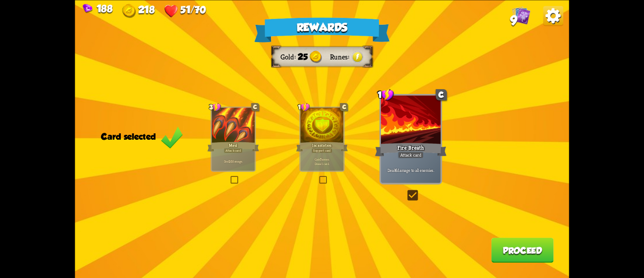
click at [507, 252] on button "Proceed" at bounding box center [523, 249] width 62 height 25
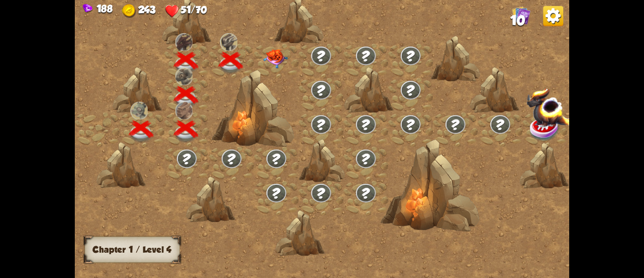
click at [277, 58] on img at bounding box center [276, 58] width 25 height 19
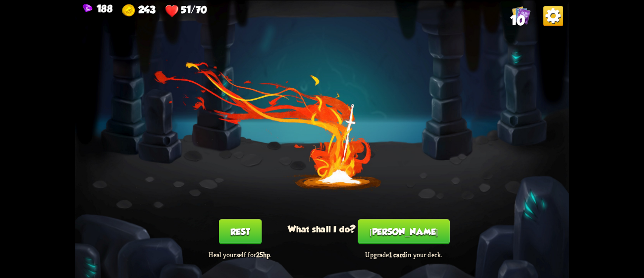
click at [397, 229] on button "[PERSON_NAME]" at bounding box center [404, 231] width 92 height 25
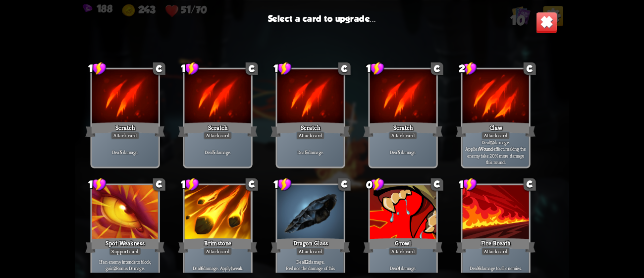
click at [423, 209] on div at bounding box center [403, 213] width 66 height 56
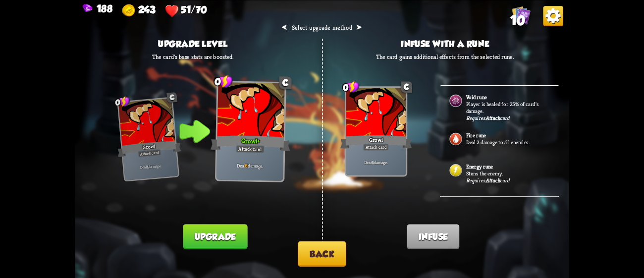
click at [469, 172] on p "Stuns the enemy." at bounding box center [508, 173] width 84 height 7
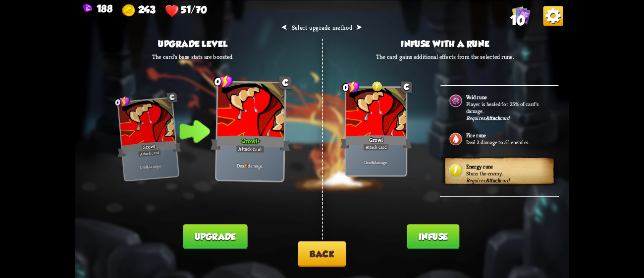
click at [436, 222] on div "⮜ Select upgrade method ⮞ Upgrade level The card's base stats are boosted. 0 C …" at bounding box center [322, 139] width 494 height 278
click at [433, 227] on button "Infuse" at bounding box center [433, 236] width 53 height 25
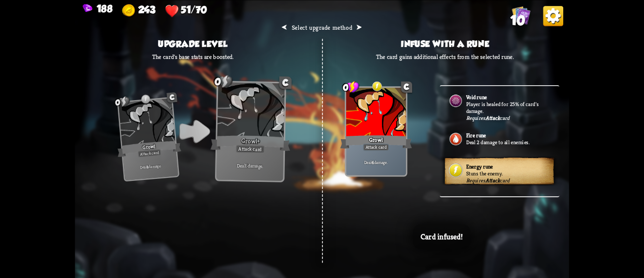
click at [409, 188] on div "⮜ Select upgrade method ⮞ Upgrade level The card's base stats are boosted. 0 C …" at bounding box center [322, 139] width 494 height 278
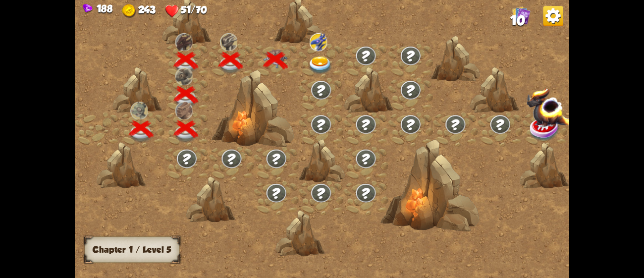
click at [317, 58] on img at bounding box center [320, 65] width 25 height 18
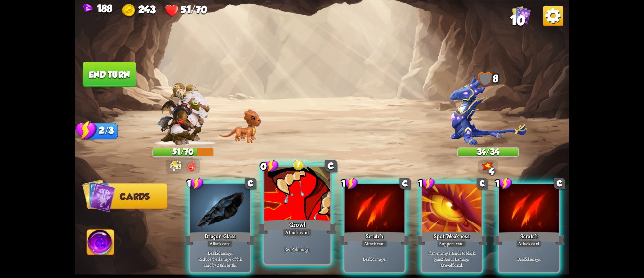
click at [296, 200] on div at bounding box center [297, 195] width 66 height 56
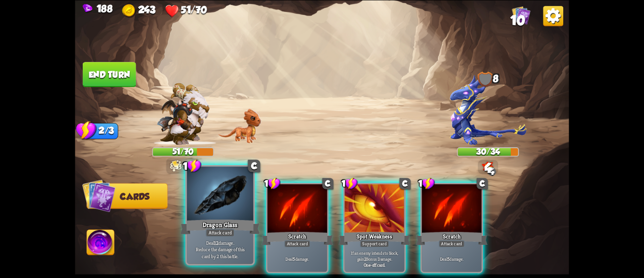
click at [219, 203] on div at bounding box center [220, 195] width 66 height 56
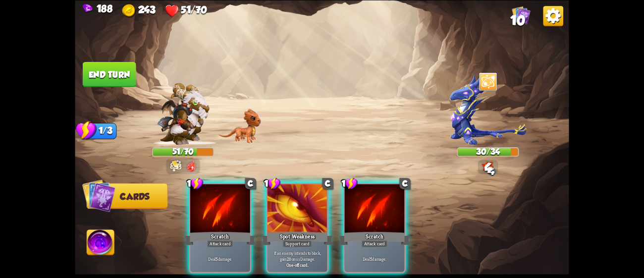
click at [219, 203] on div at bounding box center [220, 209] width 60 height 51
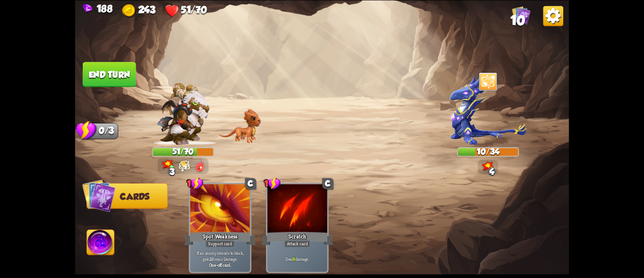
click at [124, 73] on button "End turn" at bounding box center [110, 74] width 54 height 25
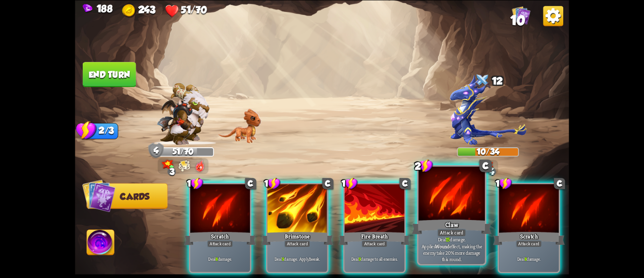
click at [446, 199] on div at bounding box center [452, 195] width 66 height 56
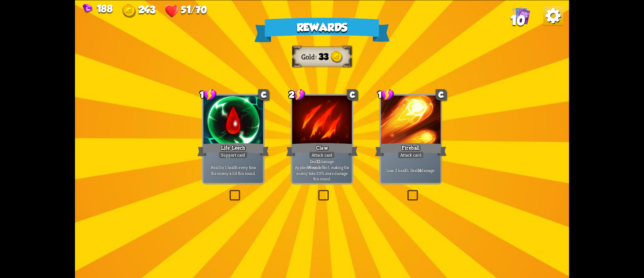
click at [330, 113] on div at bounding box center [322, 120] width 60 height 51
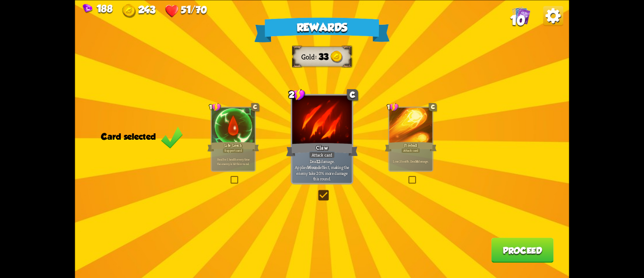
click at [519, 253] on button "Proceed" at bounding box center [523, 249] width 62 height 25
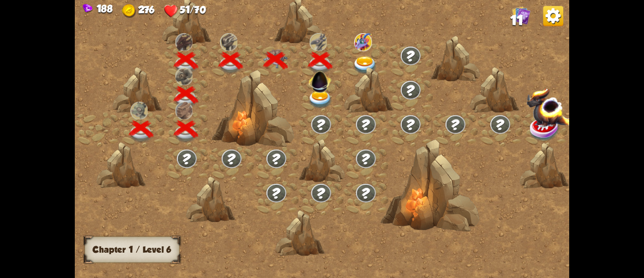
click at [319, 100] on img at bounding box center [320, 100] width 25 height 18
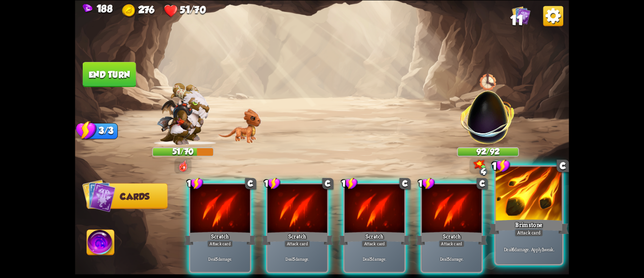
click at [550, 215] on div at bounding box center [529, 195] width 66 height 56
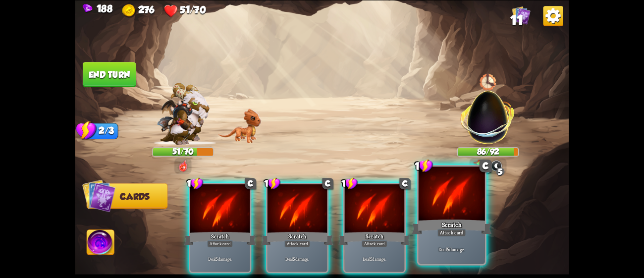
click at [458, 228] on div "Scratch" at bounding box center [452, 227] width 80 height 18
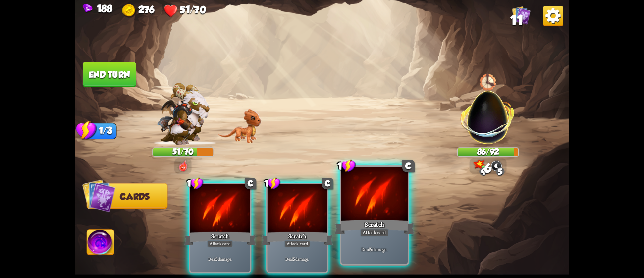
click at [366, 218] on div "Scratch" at bounding box center [375, 227] width 80 height 18
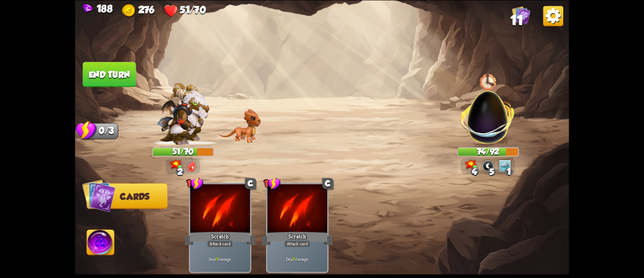
click at [120, 72] on button "End turn" at bounding box center [110, 74] width 54 height 25
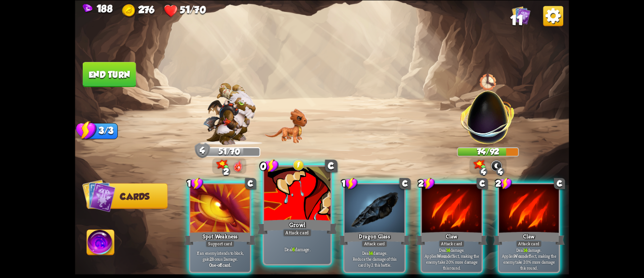
click at [279, 262] on div "Deal 6 damage." at bounding box center [297, 249] width 66 height 29
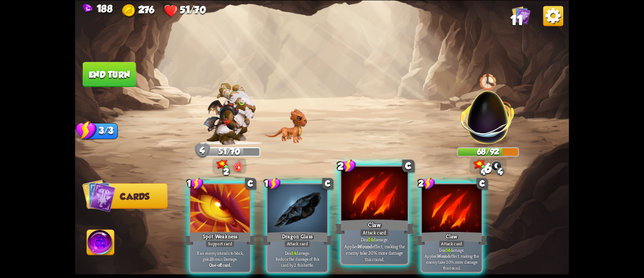
click at [354, 231] on div "Claw" at bounding box center [375, 227] width 80 height 18
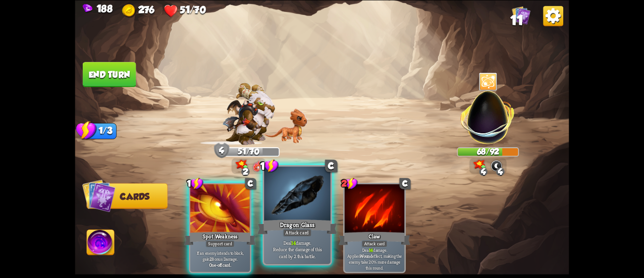
click at [314, 211] on div at bounding box center [297, 195] width 66 height 56
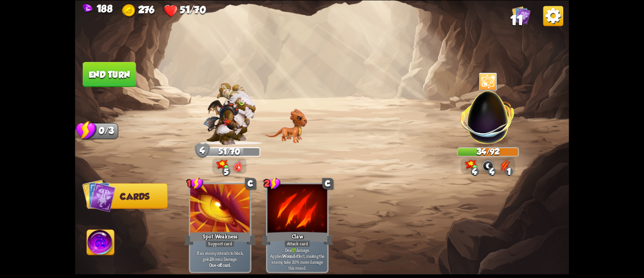
click at [110, 70] on button "End turn" at bounding box center [110, 74] width 54 height 25
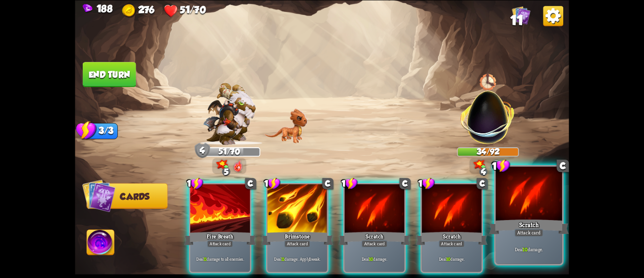
click at [513, 240] on div "Deal 10 damage." at bounding box center [529, 249] width 66 height 29
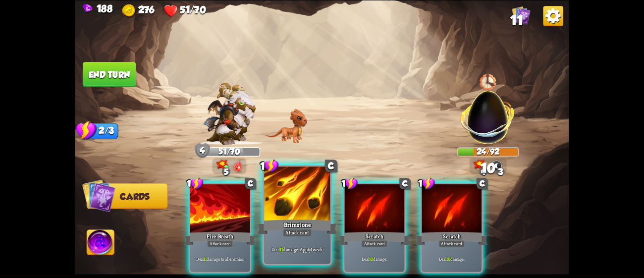
click at [303, 222] on div "Brimstone" at bounding box center [298, 227] width 80 height 18
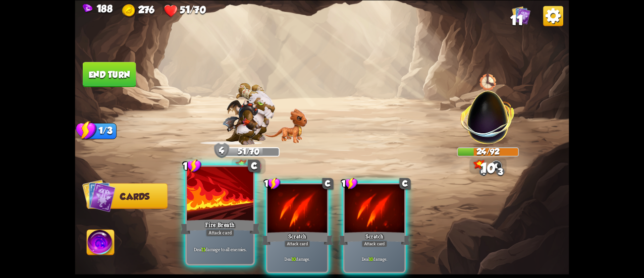
click at [242, 206] on div at bounding box center [220, 195] width 66 height 56
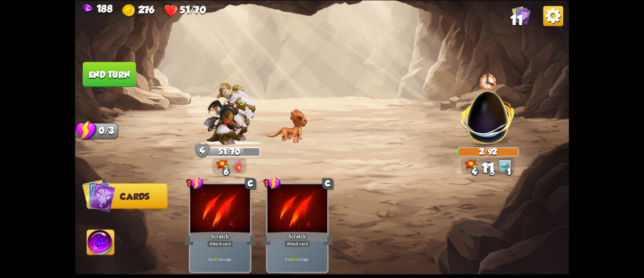
click at [135, 72] on button "End turn" at bounding box center [110, 74] width 54 height 25
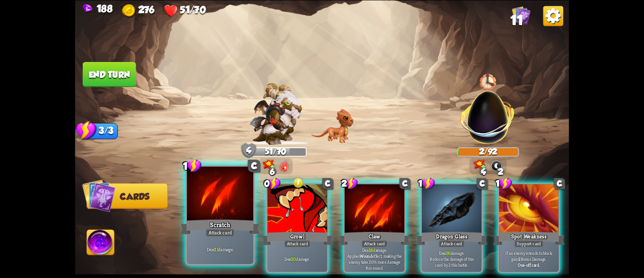
click at [210, 198] on div at bounding box center [220, 195] width 66 height 56
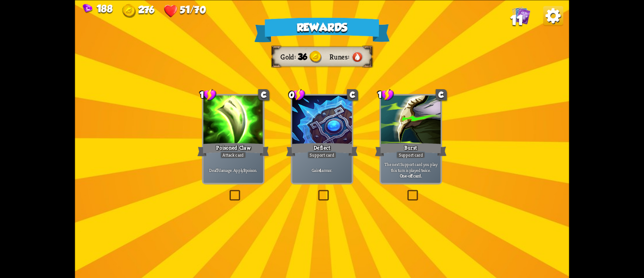
click at [255, 165] on div "Deal 7 damage. Apply 3 poison." at bounding box center [233, 170] width 60 height 26
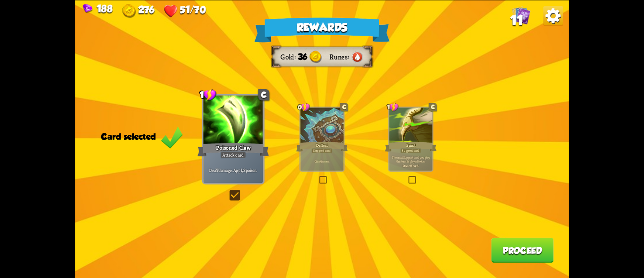
click at [541, 245] on button "Proceed" at bounding box center [523, 249] width 62 height 25
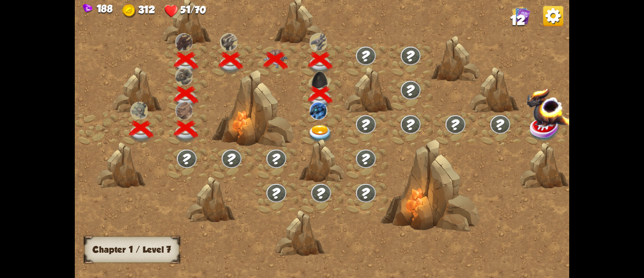
click at [320, 122] on div at bounding box center [321, 129] width 45 height 34
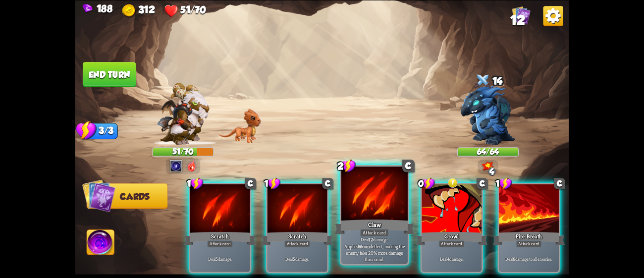
click at [384, 221] on div "Claw" at bounding box center [375, 227] width 80 height 18
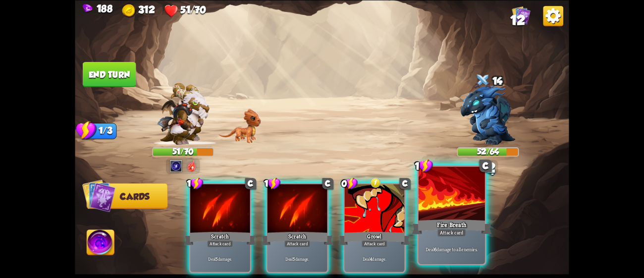
click at [440, 230] on div "Attack card" at bounding box center [452, 232] width 29 height 8
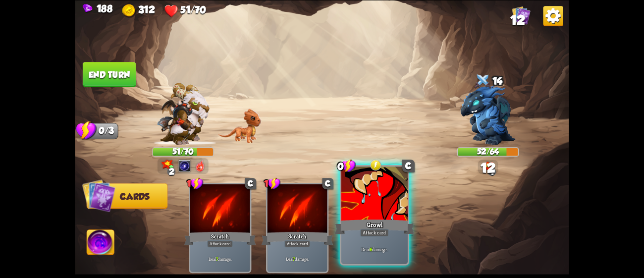
click at [400, 226] on div "Growl" at bounding box center [375, 227] width 80 height 18
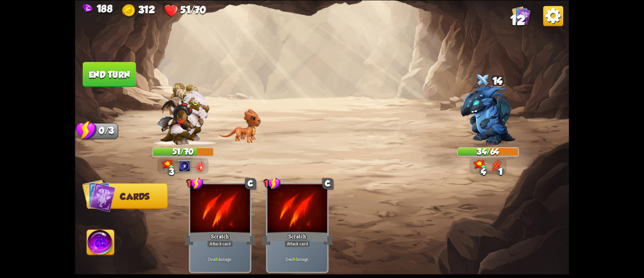
click at [122, 69] on button "End turn" at bounding box center [110, 74] width 54 height 25
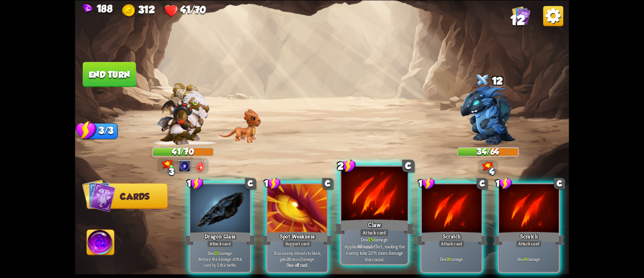
click at [348, 203] on div at bounding box center [374, 195] width 66 height 56
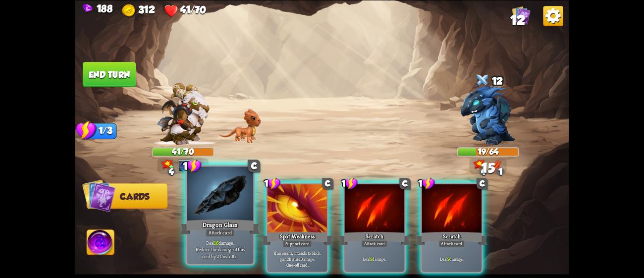
click at [210, 208] on div at bounding box center [220, 195] width 66 height 56
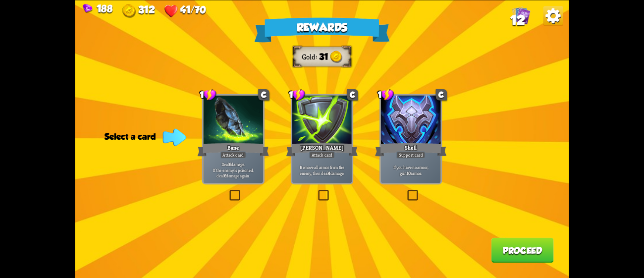
click at [333, 154] on div "Attack card" at bounding box center [322, 154] width 26 height 7
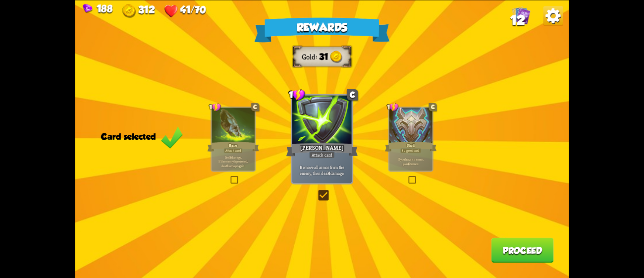
click at [534, 253] on button "Proceed" at bounding box center [523, 249] width 62 height 25
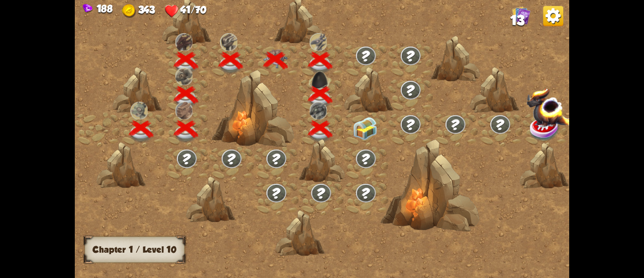
click at [365, 119] on img at bounding box center [365, 128] width 25 height 23
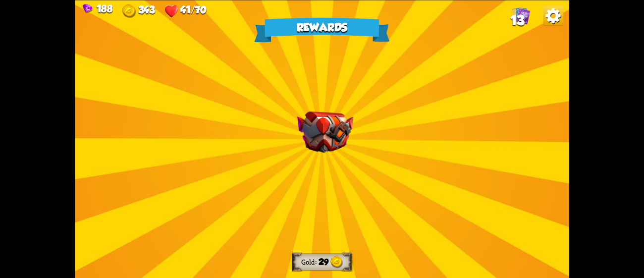
click at [321, 111] on div "Rewards Gold 29 Select a card 3 R Energy Strike Attack card Deal 7 damage 3 tim…" at bounding box center [322, 139] width 494 height 278
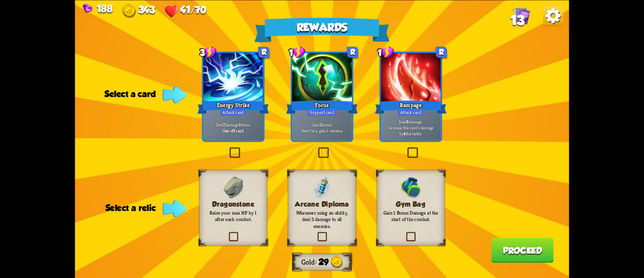
click at [409, 196] on img at bounding box center [411, 187] width 22 height 22
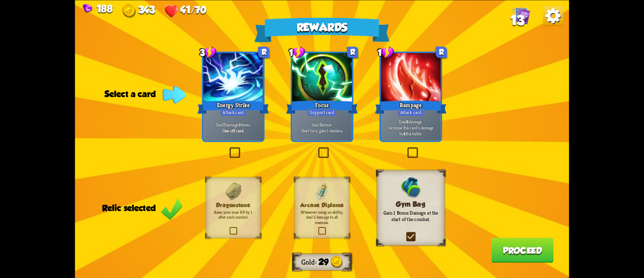
click at [321, 111] on div "Support card" at bounding box center [322, 112] width 29 height 7
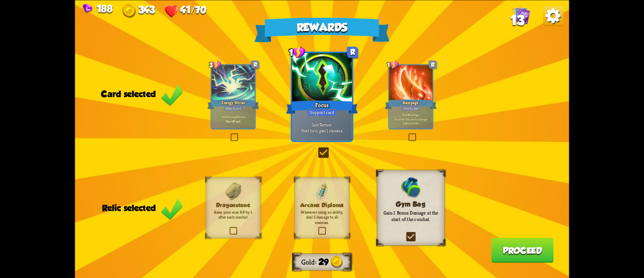
click at [507, 255] on button "Proceed" at bounding box center [523, 249] width 62 height 25
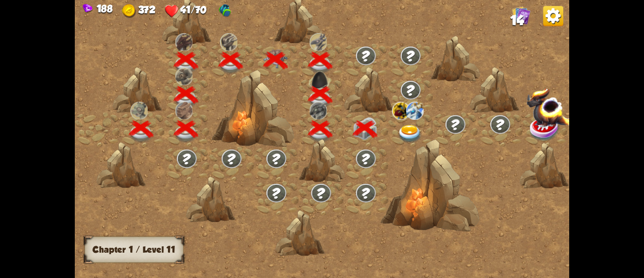
scroll to position [0, 150]
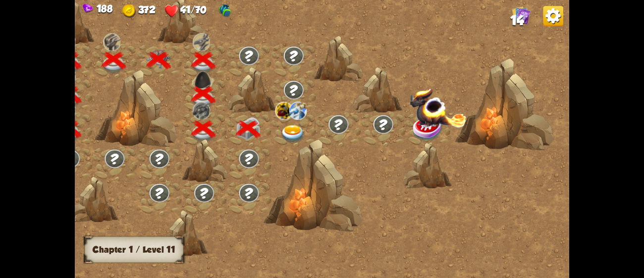
click at [293, 132] on img at bounding box center [293, 134] width 25 height 18
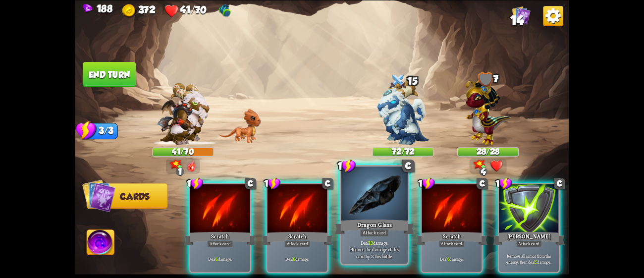
click at [374, 220] on div "Dragon Glass" at bounding box center [375, 227] width 80 height 18
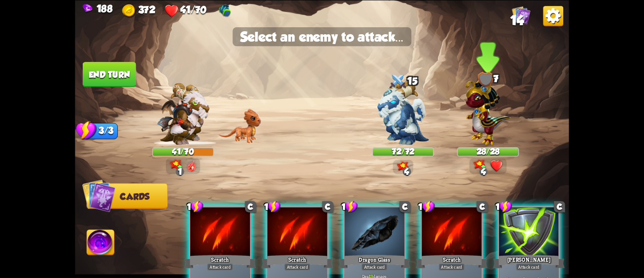
click at [475, 132] on img at bounding box center [487, 109] width 45 height 70
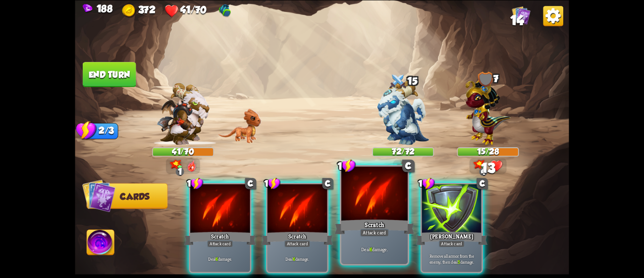
click at [375, 227] on div "Scratch" at bounding box center [375, 227] width 80 height 18
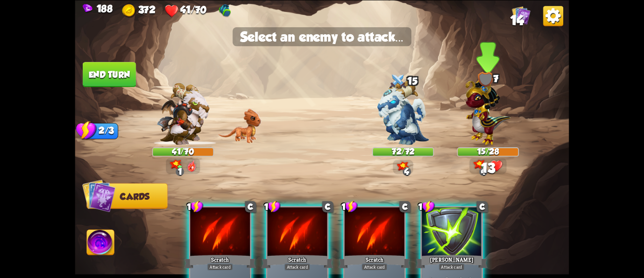
click at [500, 114] on img at bounding box center [487, 109] width 45 height 70
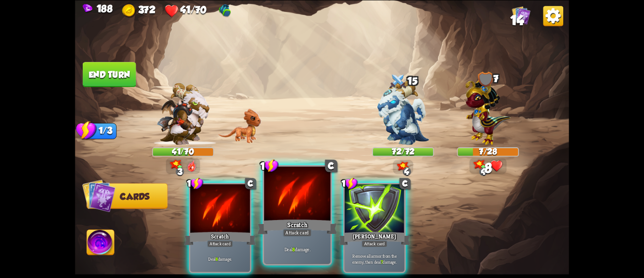
click at [303, 199] on div at bounding box center [297, 195] width 66 height 56
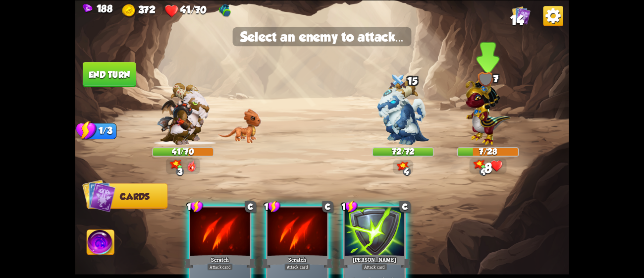
click at [481, 112] on img at bounding box center [487, 109] width 45 height 70
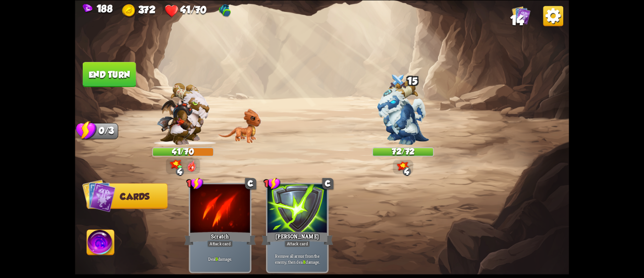
click at [120, 73] on button "End turn" at bounding box center [110, 74] width 54 height 25
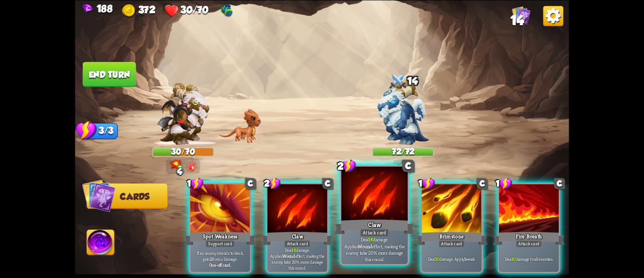
click at [381, 212] on div at bounding box center [374, 195] width 66 height 56
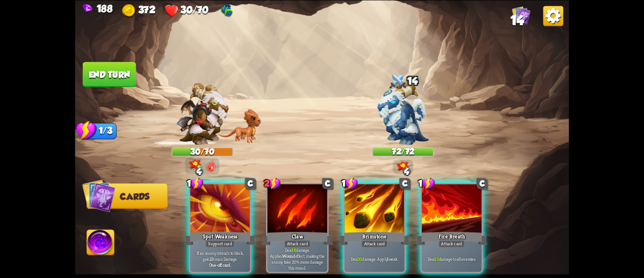
click at [381, 212] on div at bounding box center [375, 209] width 60 height 51
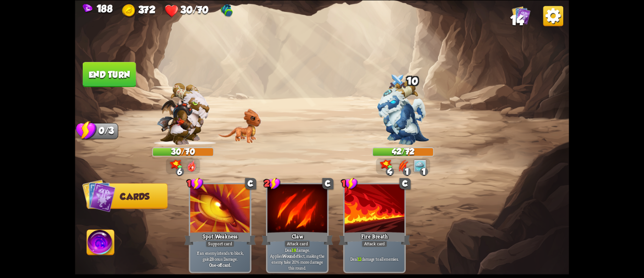
click at [103, 67] on button "End turn" at bounding box center [110, 74] width 54 height 25
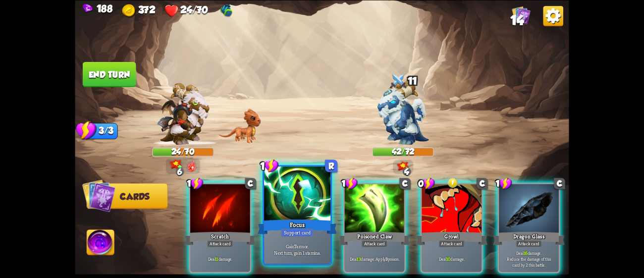
click at [330, 229] on div "Focus" at bounding box center [298, 227] width 80 height 18
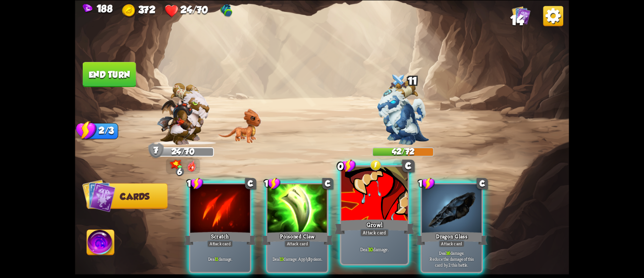
click at [393, 217] on div at bounding box center [374, 195] width 66 height 56
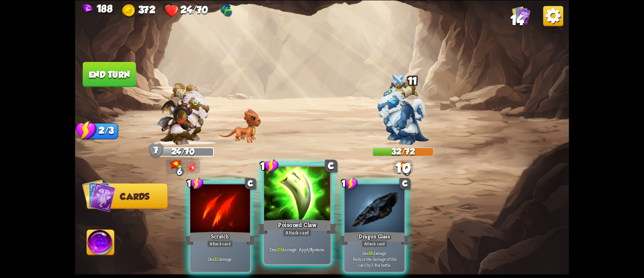
click at [310, 224] on div "Poisoned Claw" at bounding box center [298, 227] width 80 height 18
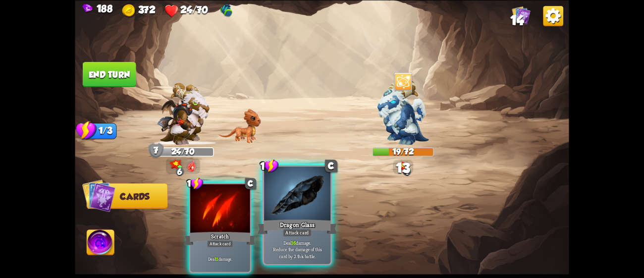
click at [284, 227] on div "Dragon Glass" at bounding box center [298, 227] width 80 height 18
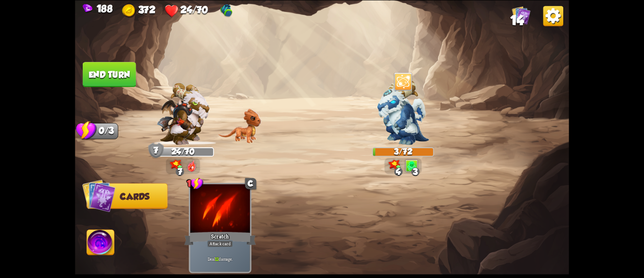
click at [128, 72] on button "End turn" at bounding box center [110, 74] width 54 height 25
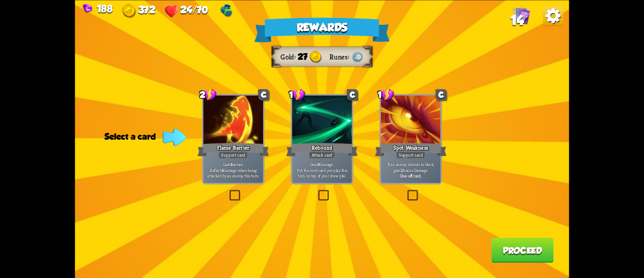
click at [230, 174] on p "Gain 8 armor. Reflect 4 damage when being attacked by an enemy this turn." at bounding box center [233, 170] width 57 height 18
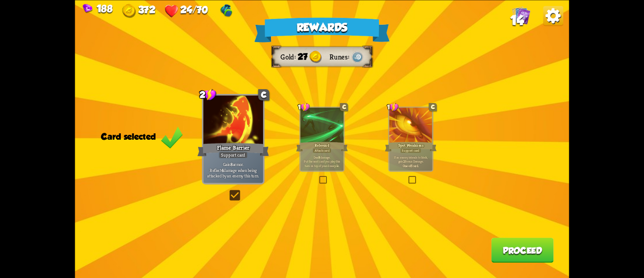
click at [521, 243] on button "Proceed" at bounding box center [523, 249] width 62 height 25
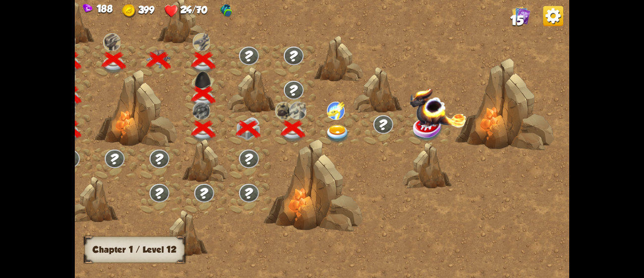
click at [336, 123] on div at bounding box center [338, 129] width 45 height 34
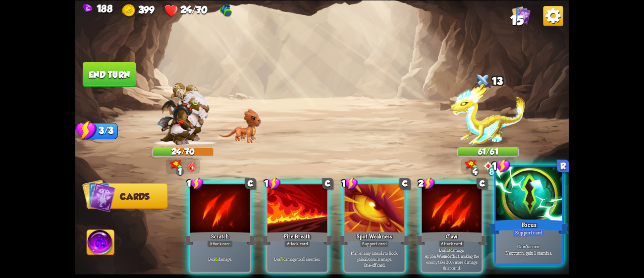
click at [524, 241] on div "Gain 7 armor. Next turn, gain 1 stamina." at bounding box center [529, 249] width 66 height 29
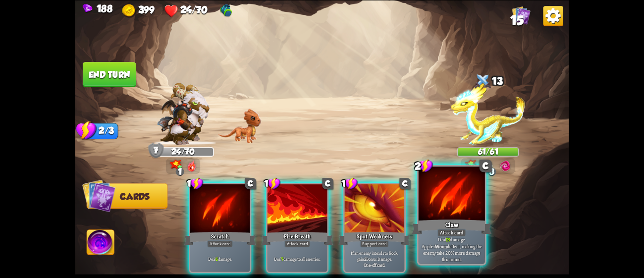
click at [452, 223] on div "Claw" at bounding box center [452, 227] width 80 height 18
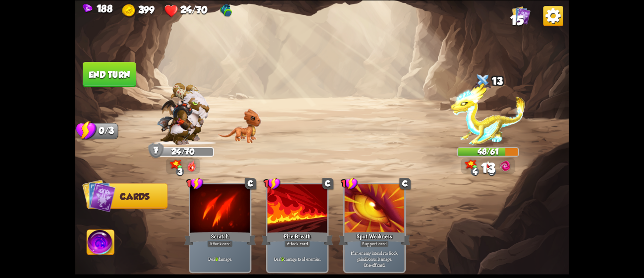
click at [126, 70] on button "End turn" at bounding box center [110, 74] width 54 height 25
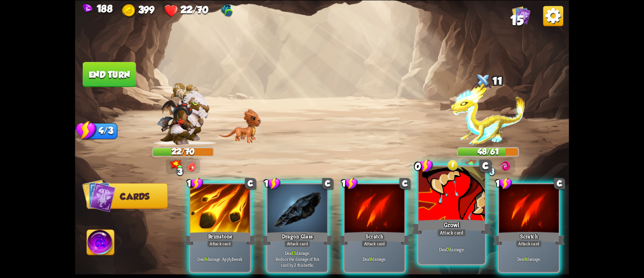
click at [438, 219] on div "Growl" at bounding box center [452, 227] width 80 height 18
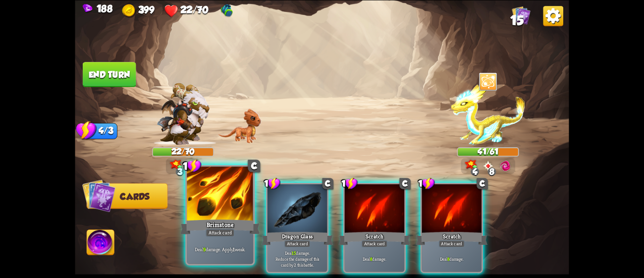
click at [231, 223] on div "Brimstone" at bounding box center [220, 227] width 80 height 18
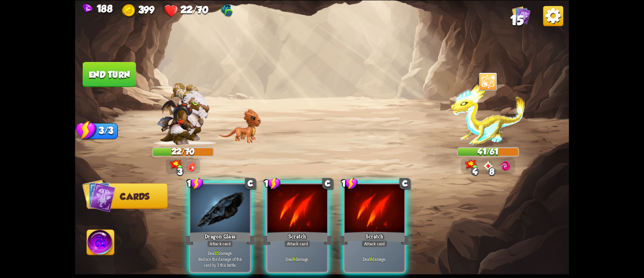
click at [231, 230] on div "Dragon Glass" at bounding box center [220, 238] width 72 height 16
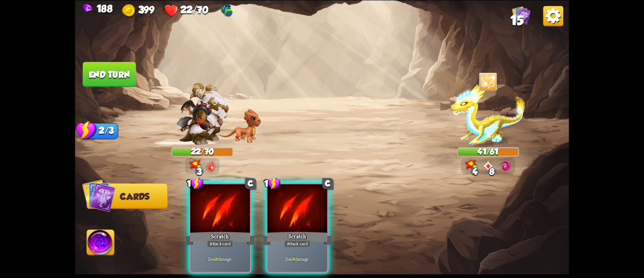
click at [231, 230] on div "Scratch" at bounding box center [220, 238] width 72 height 16
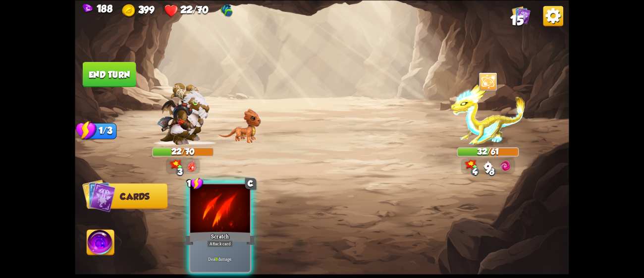
click at [231, 230] on div "Scratch" at bounding box center [220, 238] width 72 height 16
click at [231, 223] on div "1 C Scratch Attack card Deal 8 damage." at bounding box center [371, 216] width 395 height 123
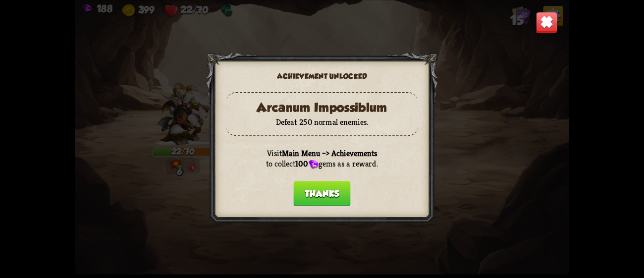
click at [324, 188] on button "Thanks" at bounding box center [321, 193] width 57 height 25
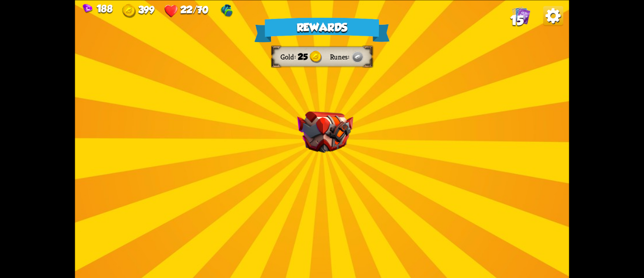
click at [339, 173] on div "Rewards Gold 25 Runes Select a card 1 C Brimstone Attack card Deal 6 damage. Ap…" at bounding box center [322, 139] width 494 height 278
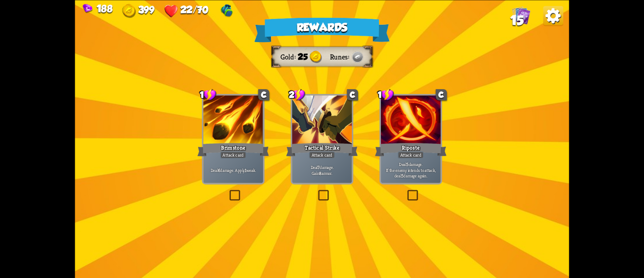
click at [311, 167] on p "Deal 7 damage. Gain 8 armor." at bounding box center [322, 170] width 57 height 12
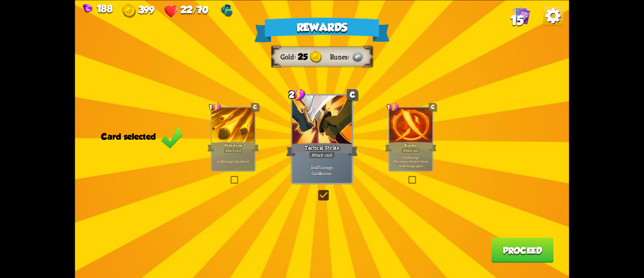
click at [543, 250] on button "Proceed" at bounding box center [523, 249] width 62 height 25
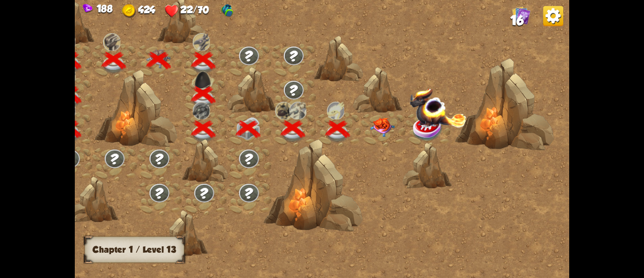
click at [383, 122] on img at bounding box center [382, 126] width 25 height 19
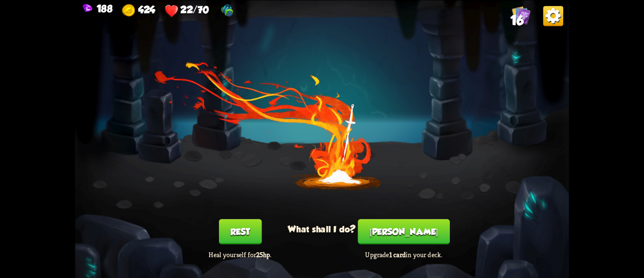
click at [256, 228] on button "Rest" at bounding box center [240, 231] width 43 height 25
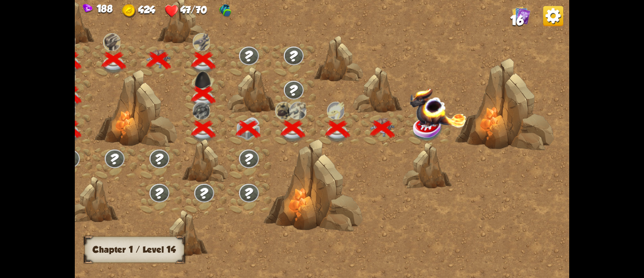
click at [435, 127] on img at bounding box center [438, 108] width 57 height 40
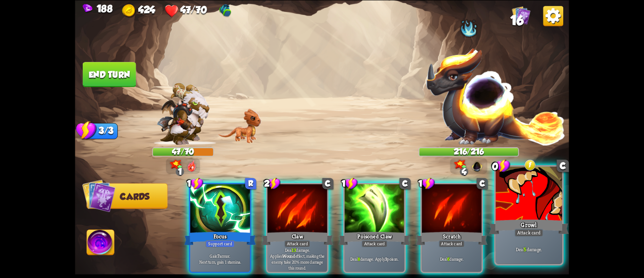
click at [545, 256] on div "Deal 5 damage." at bounding box center [529, 249] width 66 height 29
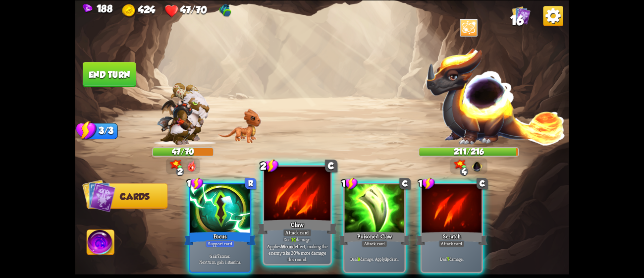
click at [303, 223] on div "Claw" at bounding box center [298, 227] width 80 height 18
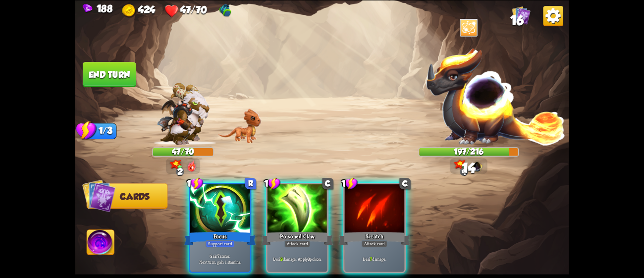
click at [303, 230] on div "Poisoned Claw" at bounding box center [298, 238] width 72 height 16
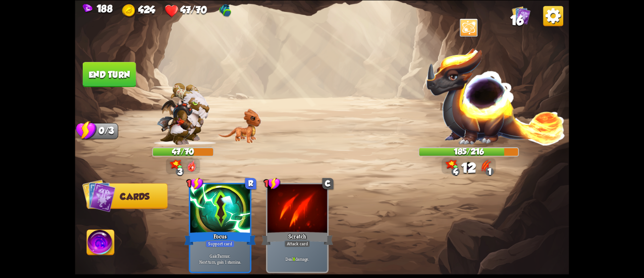
click at [125, 69] on button "End turn" at bounding box center [110, 74] width 54 height 25
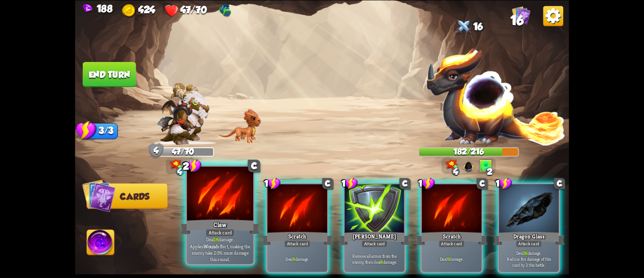
click at [226, 220] on div "Claw" at bounding box center [220, 227] width 80 height 18
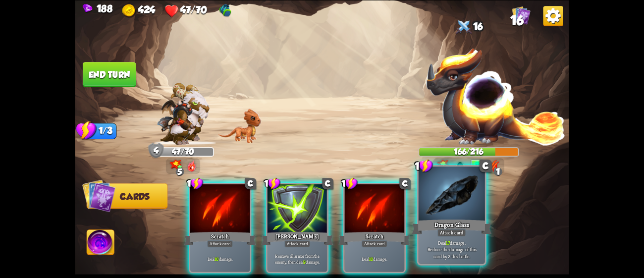
click at [435, 222] on div "Dragon Glass" at bounding box center [452, 227] width 80 height 18
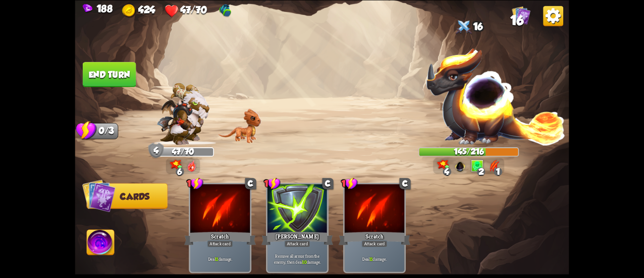
click at [114, 71] on button "End turn" at bounding box center [110, 74] width 54 height 25
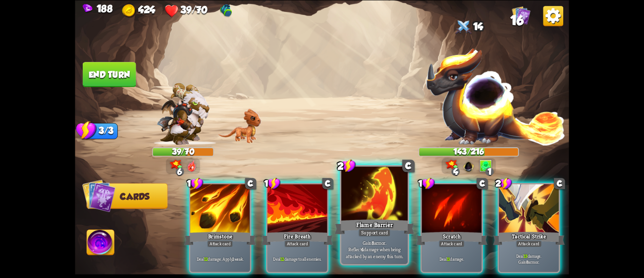
click at [388, 230] on div "Support card" at bounding box center [374, 232] width 32 height 8
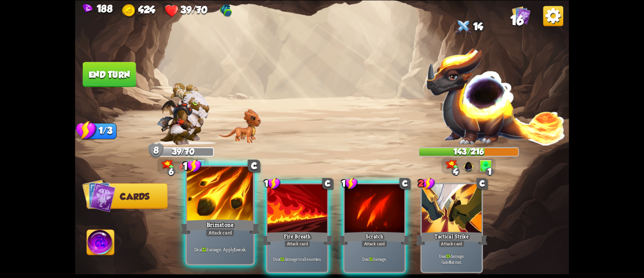
click at [235, 228] on div "Brimstone" at bounding box center [220, 227] width 80 height 18
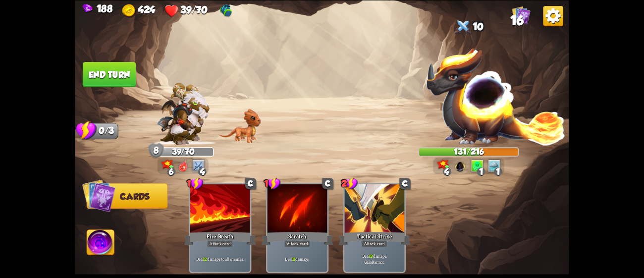
click at [124, 70] on button "End turn" at bounding box center [110, 74] width 54 height 25
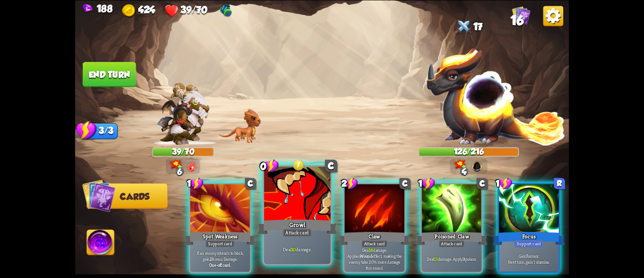
click at [279, 210] on div at bounding box center [297, 195] width 66 height 56
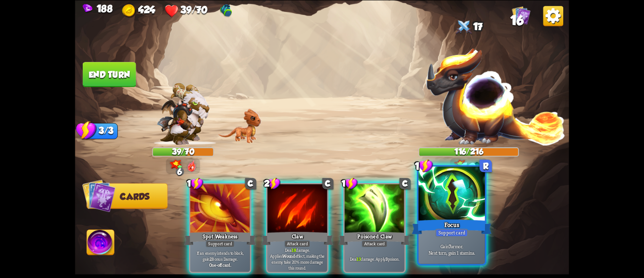
click at [454, 249] on p "Gain 7 armor. Next turn, gain 1 stamina." at bounding box center [451, 249] width 63 height 13
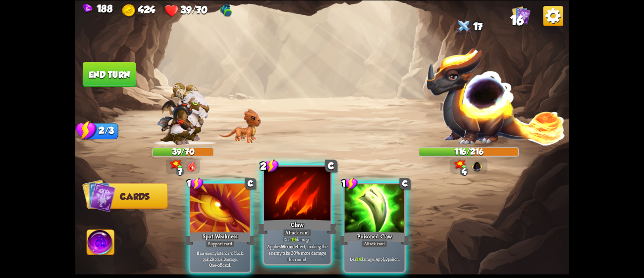
click at [302, 221] on div "Claw" at bounding box center [298, 227] width 80 height 18
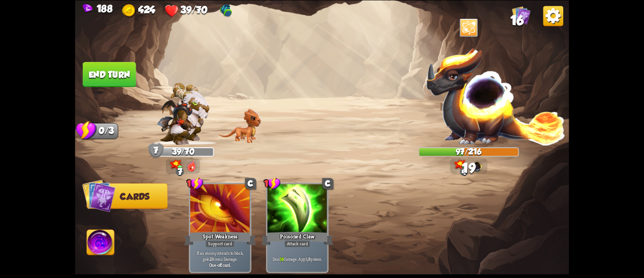
click at [116, 64] on button "End turn" at bounding box center [110, 74] width 54 height 25
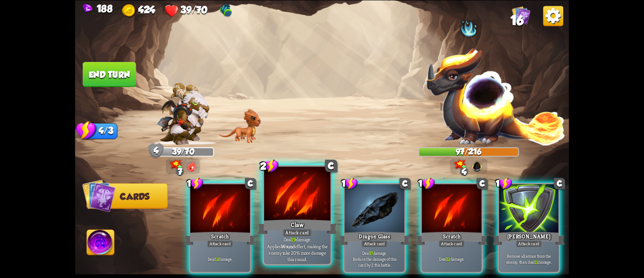
click at [306, 255] on p "Deal 19 damage. Applies Wound effect, making the enemy take 20% more damage thi…" at bounding box center [297, 249] width 63 height 26
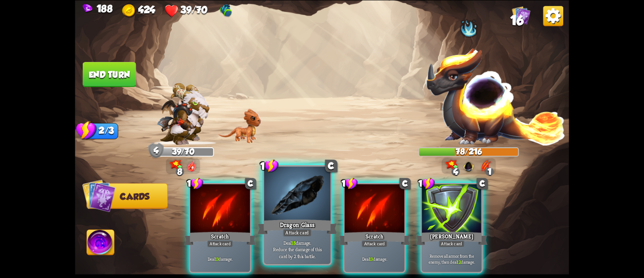
click at [306, 209] on div at bounding box center [297, 195] width 66 height 56
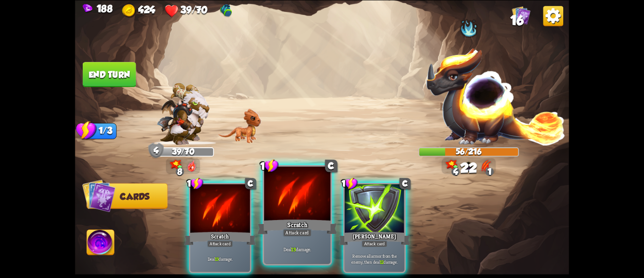
click at [284, 203] on div at bounding box center [297, 195] width 66 height 56
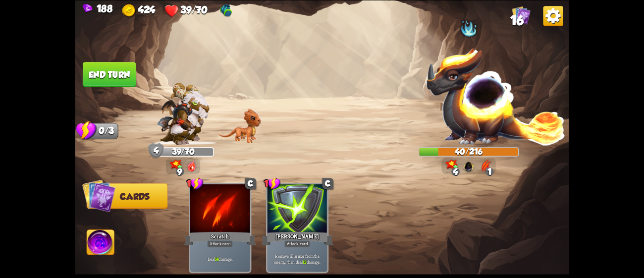
click at [109, 76] on button "End turn" at bounding box center [110, 74] width 54 height 25
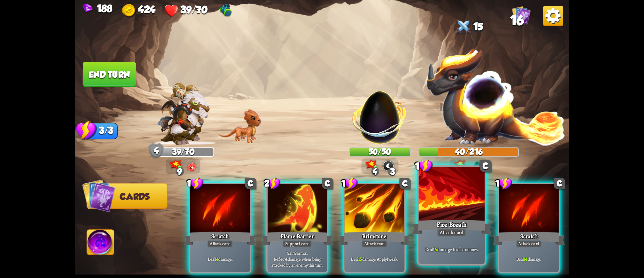
click at [466, 229] on div "Fire Breath" at bounding box center [452, 227] width 80 height 18
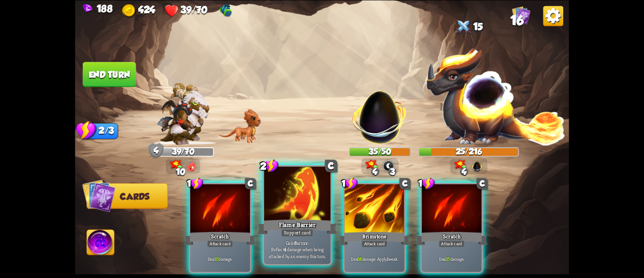
click at [310, 226] on div "Flame Barrier" at bounding box center [298, 227] width 80 height 18
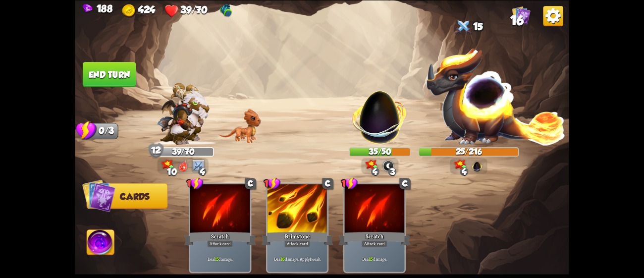
click at [117, 71] on button "End turn" at bounding box center [110, 74] width 54 height 25
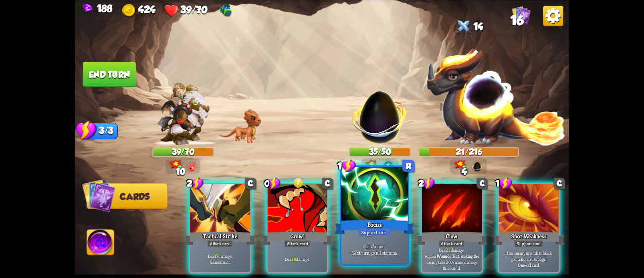
click at [356, 190] on div at bounding box center [374, 195] width 66 height 56
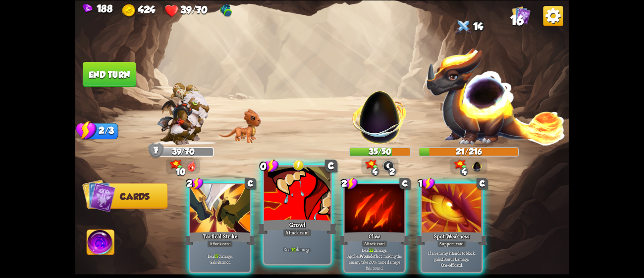
click at [300, 203] on div at bounding box center [297, 195] width 66 height 56
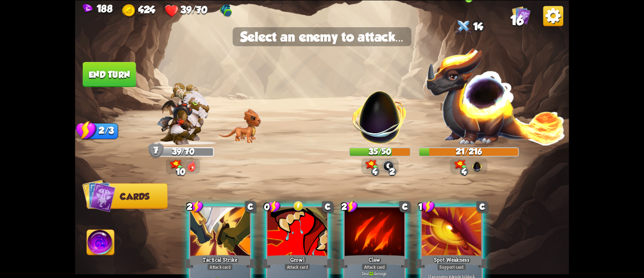
click at [472, 84] on img at bounding box center [496, 96] width 141 height 98
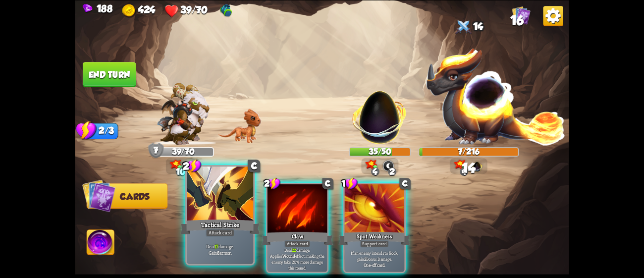
click at [220, 223] on div "Tactical Strike" at bounding box center [220, 227] width 80 height 18
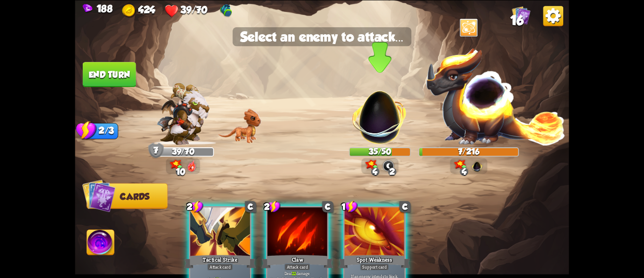
click at [384, 126] on img at bounding box center [379, 112] width 65 height 65
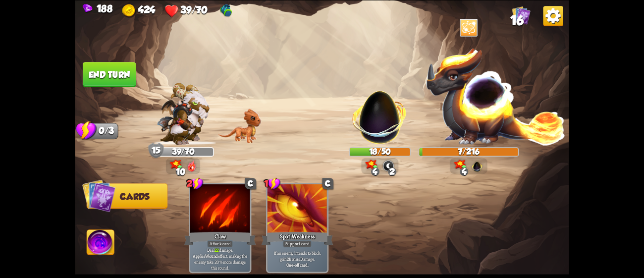
click at [101, 241] on img at bounding box center [100, 244] width 27 height 28
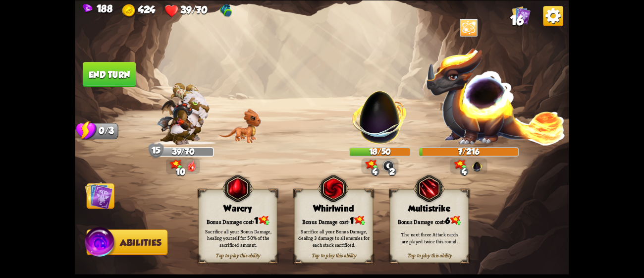
click at [357, 205] on div "Whirlwind" at bounding box center [334, 208] width 78 height 10
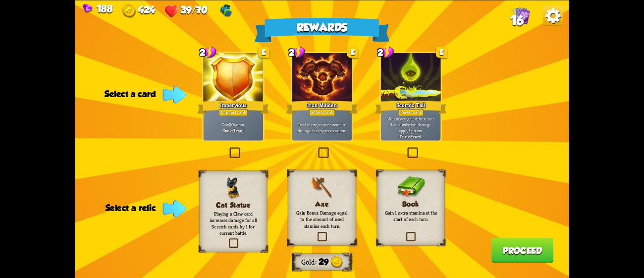
click at [410, 107] on div "Scorpio Tail" at bounding box center [411, 107] width 72 height 16
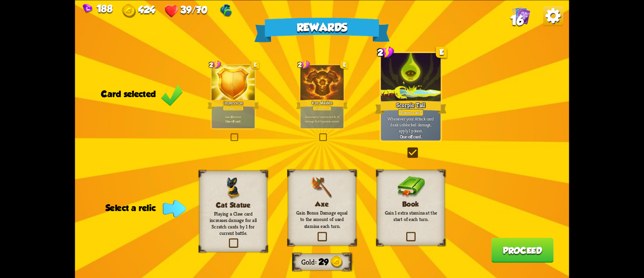
click at [436, 194] on div "Book Gain 1 extra stamina at the start of each turn." at bounding box center [411, 207] width 68 height 76
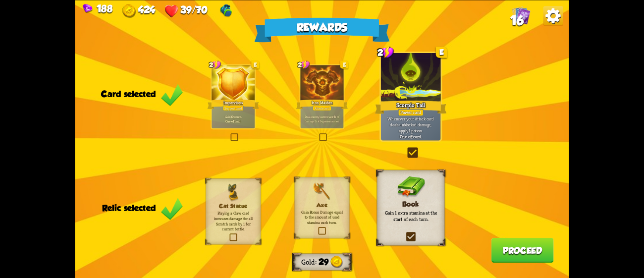
click at [524, 247] on button "Proceed" at bounding box center [523, 249] width 62 height 25
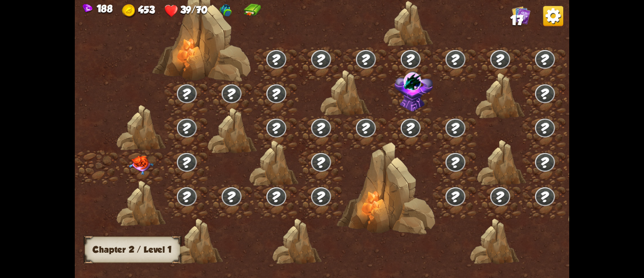
click at [146, 160] on img at bounding box center [141, 165] width 25 height 19
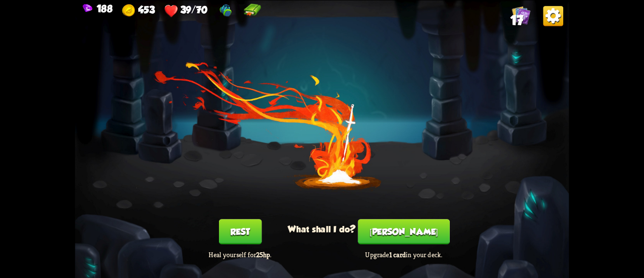
click at [241, 233] on button "Rest" at bounding box center [240, 231] width 43 height 25
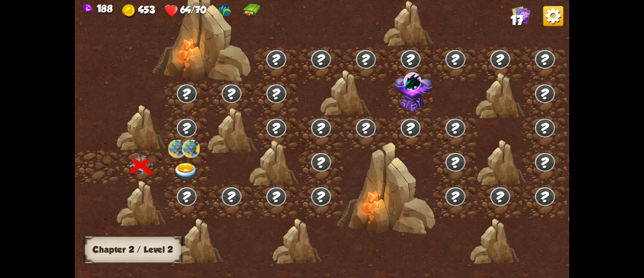
click at [185, 162] on div at bounding box center [187, 167] width 45 height 34
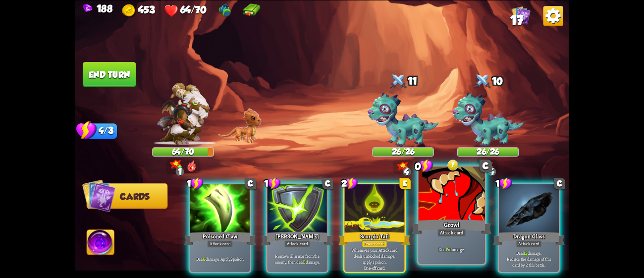
click at [453, 244] on div "Deal 5 damage." at bounding box center [452, 249] width 66 height 29
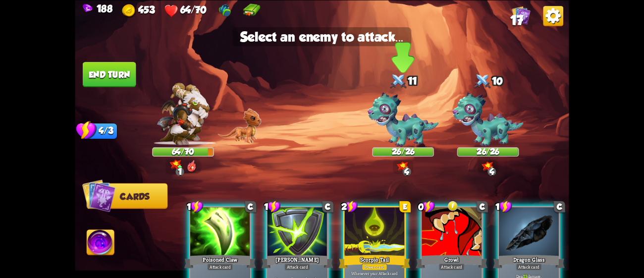
click at [403, 127] on img at bounding box center [403, 119] width 71 height 55
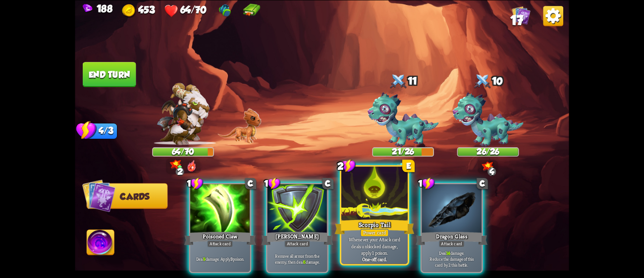
click at [394, 216] on div at bounding box center [374, 195] width 66 height 56
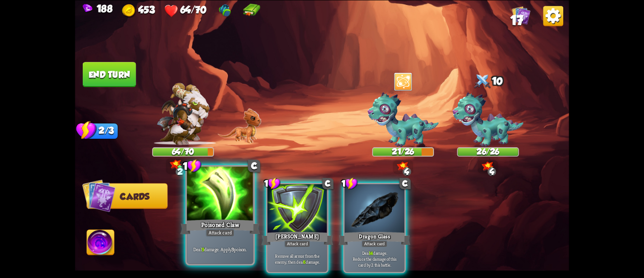
click at [205, 218] on div "Poisoned Claw" at bounding box center [220, 227] width 80 height 18
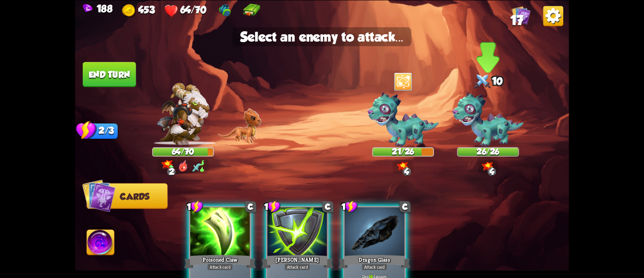
click at [490, 115] on img at bounding box center [487, 119] width 71 height 55
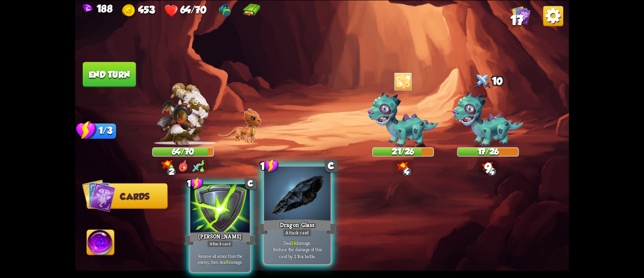
click at [302, 203] on div at bounding box center [297, 195] width 66 height 56
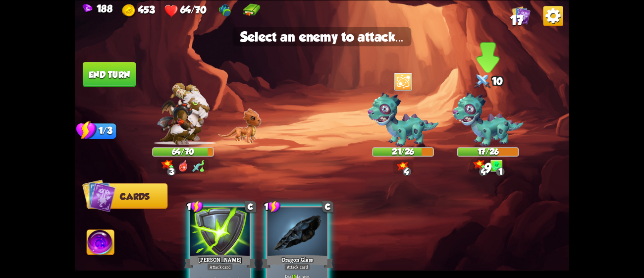
click at [494, 139] on img at bounding box center [487, 119] width 71 height 55
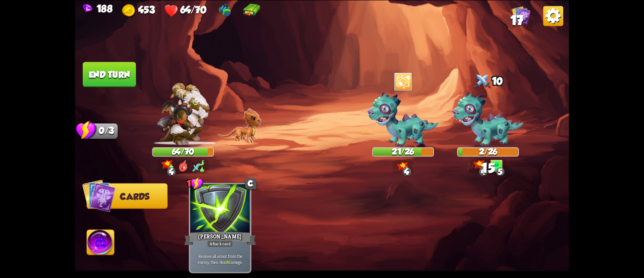
click at [106, 246] on img at bounding box center [100, 244] width 27 height 28
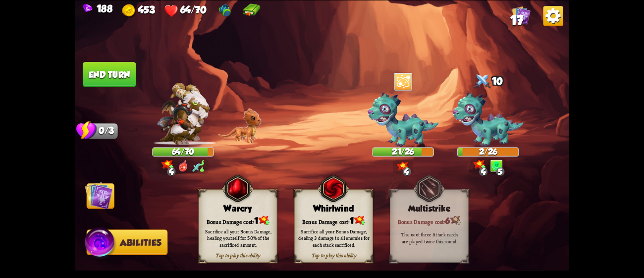
click at [353, 249] on div "Sacrifice all your Bonus Damage, dealing 3 damage to all enemies for each stack…" at bounding box center [334, 237] width 79 height 31
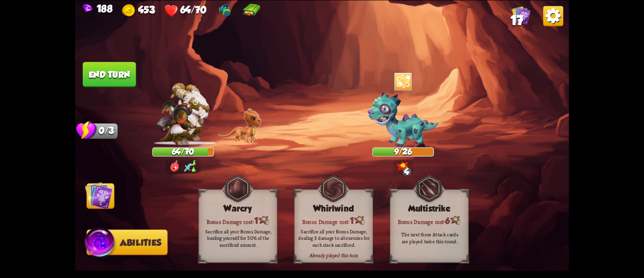
click at [92, 70] on button "End turn" at bounding box center [110, 74] width 54 height 25
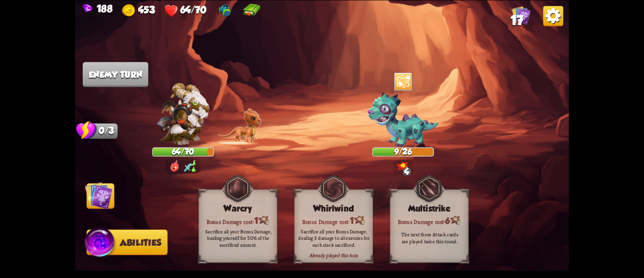
click at [95, 186] on img at bounding box center [99, 195] width 28 height 28
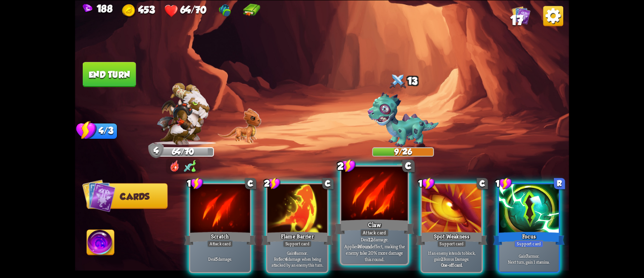
click at [390, 219] on div "Claw" at bounding box center [375, 227] width 80 height 18
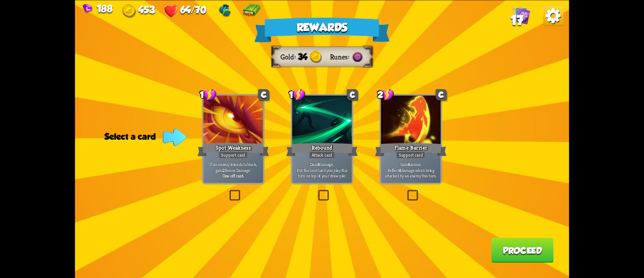
click at [421, 141] on div at bounding box center [411, 120] width 60 height 51
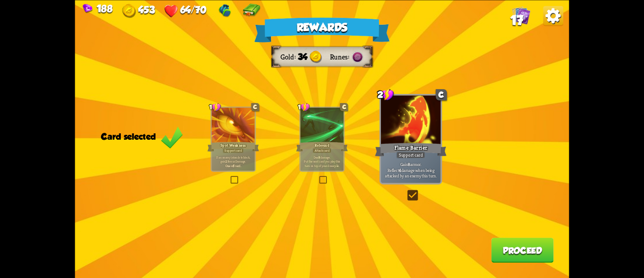
click at [315, 142] on div "Rebound" at bounding box center [322, 146] width 52 height 11
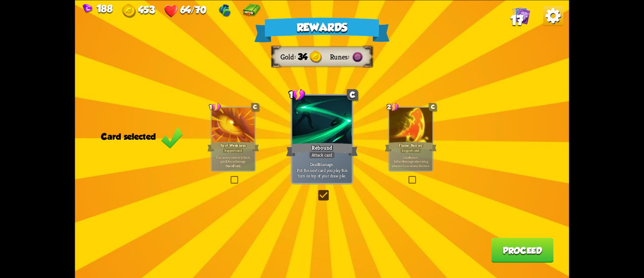
click at [534, 254] on button "Proceed" at bounding box center [523, 249] width 62 height 25
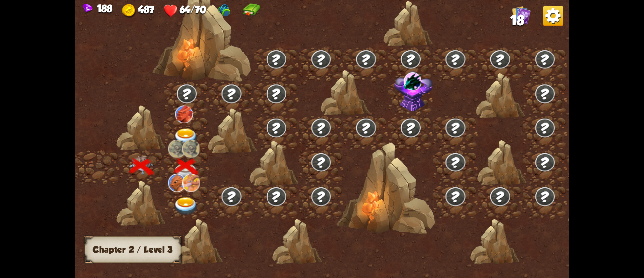
click at [190, 130] on img at bounding box center [186, 137] width 25 height 18
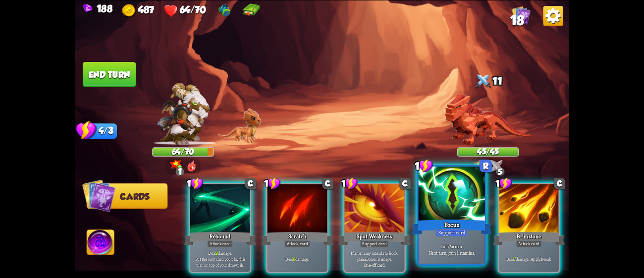
click at [437, 238] on div "Gain 7 armor. Next turn, gain 1 stamina." at bounding box center [452, 249] width 66 height 29
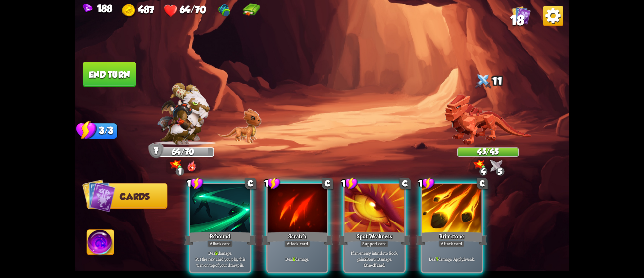
click at [437, 245] on div "Deal 7 damage. Apply 1 weak." at bounding box center [452, 258] width 60 height 26
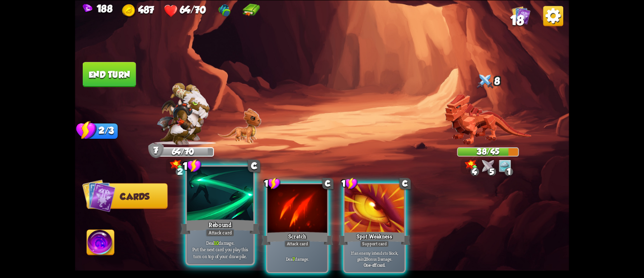
click at [222, 214] on div at bounding box center [220, 195] width 66 height 56
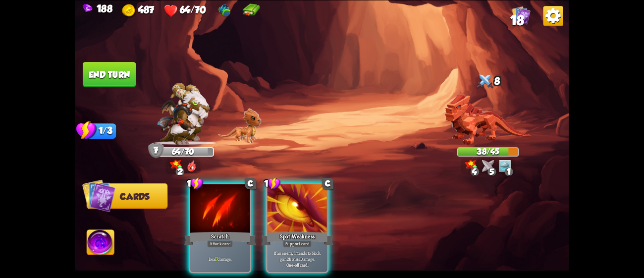
click at [222, 214] on div at bounding box center [220, 209] width 60 height 51
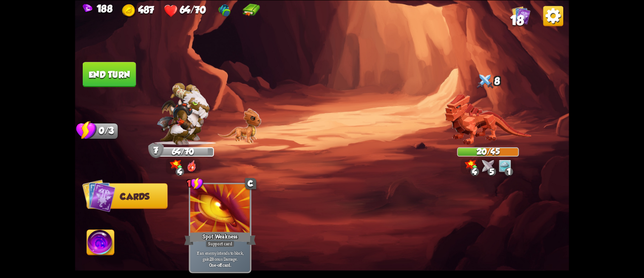
click at [133, 72] on button "End turn" at bounding box center [110, 74] width 54 height 25
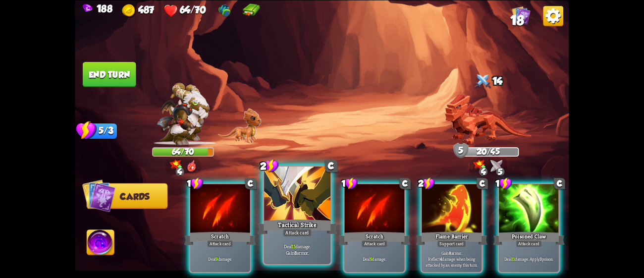
click at [303, 227] on div "Tactical Strike" at bounding box center [298, 227] width 80 height 18
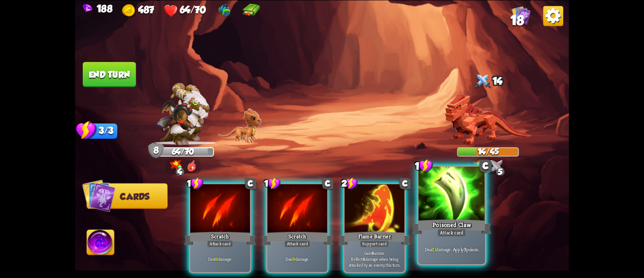
click at [469, 229] on div "Poisoned Claw" at bounding box center [452, 227] width 80 height 18
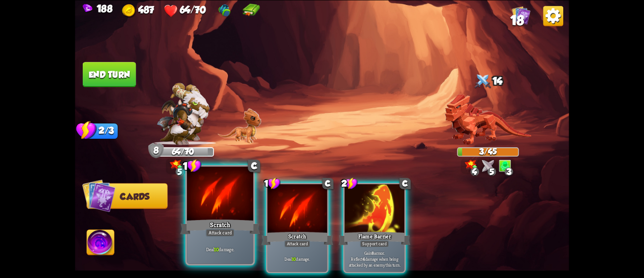
click at [224, 219] on div "Scratch" at bounding box center [220, 227] width 80 height 18
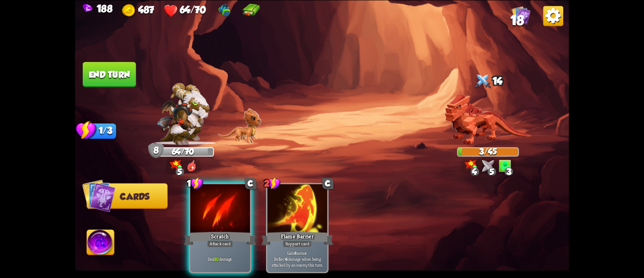
click at [224, 230] on div "Scratch" at bounding box center [220, 238] width 72 height 16
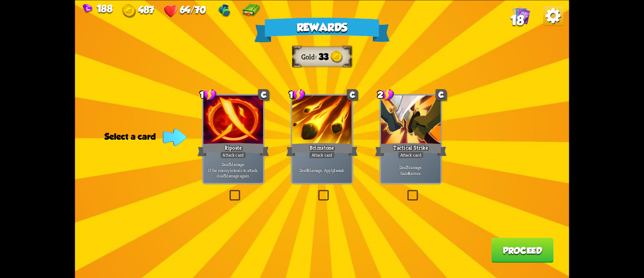
click at [415, 161] on div "Deal 7 damage. Gain 8 armor." at bounding box center [411, 170] width 60 height 26
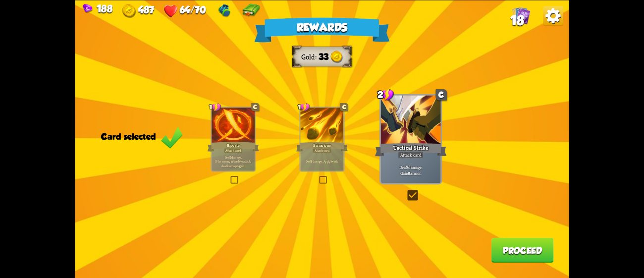
click at [529, 248] on button "Proceed" at bounding box center [523, 249] width 62 height 25
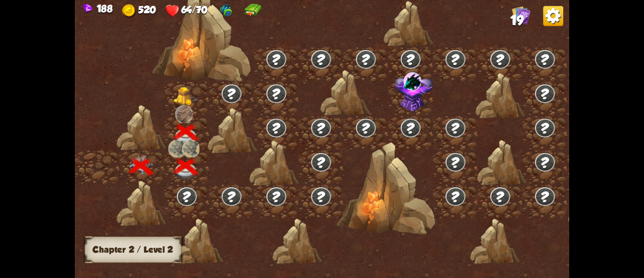
click at [182, 92] on img at bounding box center [186, 96] width 25 height 19
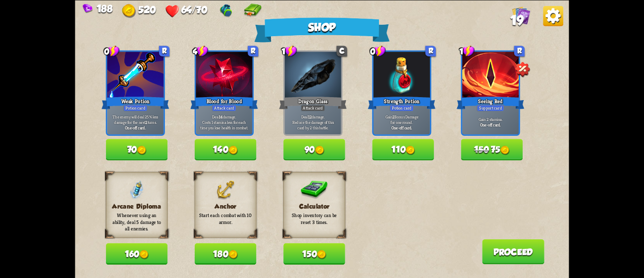
click at [233, 148] on img at bounding box center [232, 150] width 9 height 9
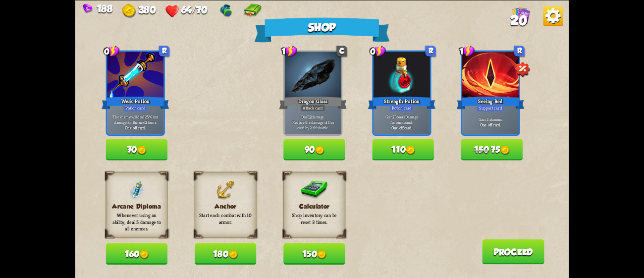
click at [234, 252] on img at bounding box center [232, 254] width 9 height 9
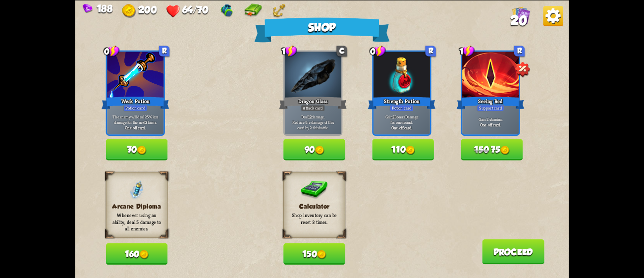
click at [485, 145] on button "150 75" at bounding box center [492, 149] width 62 height 21
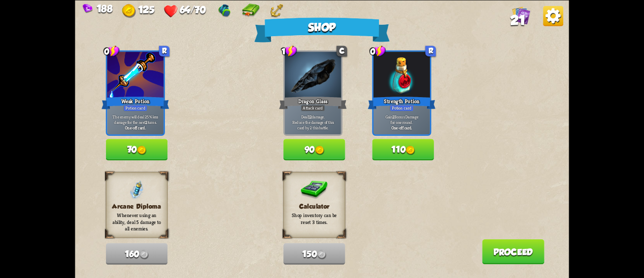
click at [508, 249] on button "Proceed" at bounding box center [513, 251] width 62 height 25
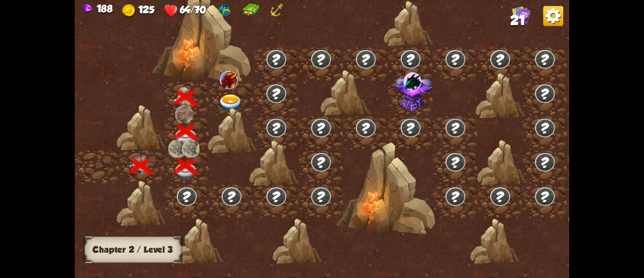
click at [227, 94] on img at bounding box center [231, 103] width 25 height 18
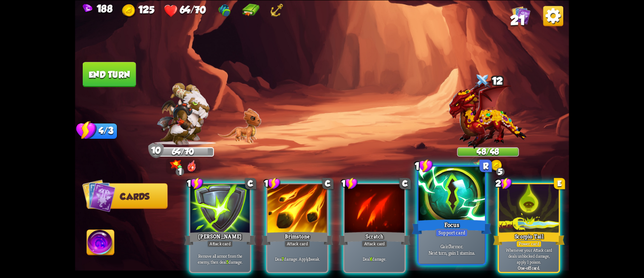
click at [466, 215] on div at bounding box center [452, 195] width 66 height 56
click at [499, 215] on div at bounding box center [529, 209] width 60 height 51
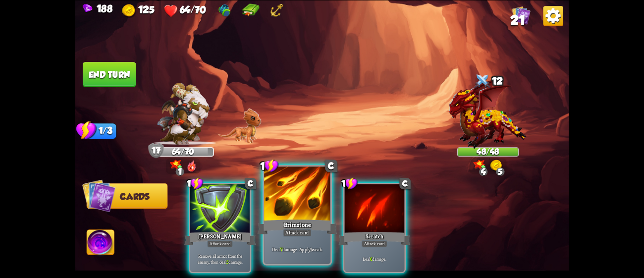
click at [295, 232] on div "Attack card" at bounding box center [297, 232] width 29 height 8
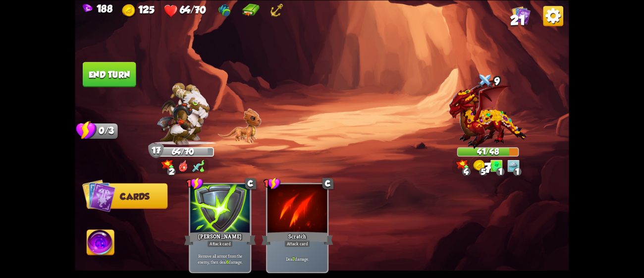
click at [118, 69] on button "End turn" at bounding box center [110, 74] width 54 height 25
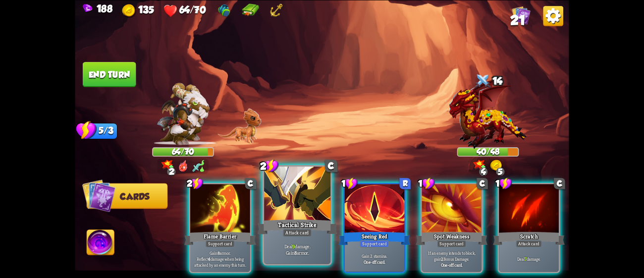
click at [313, 204] on div at bounding box center [297, 195] width 66 height 56
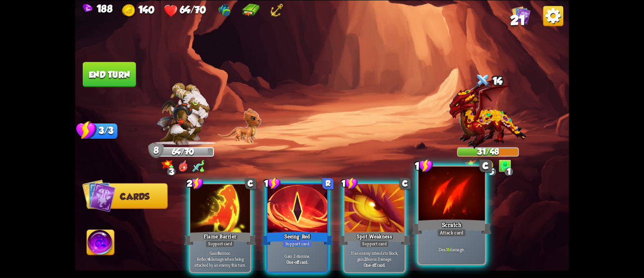
click at [435, 206] on div at bounding box center [452, 195] width 66 height 56
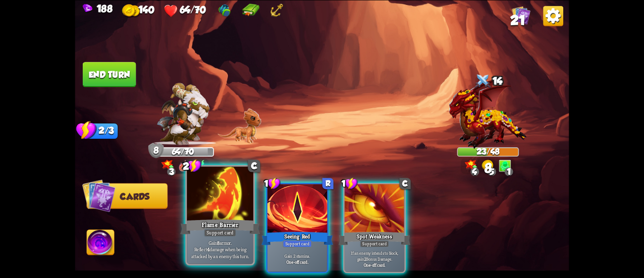
click at [199, 233] on div "Flame Barrier" at bounding box center [220, 227] width 80 height 18
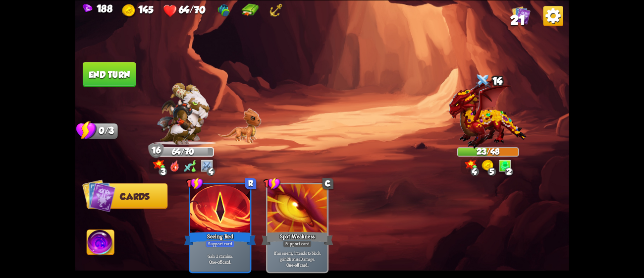
click at [115, 68] on button "End turn" at bounding box center [110, 74] width 54 height 25
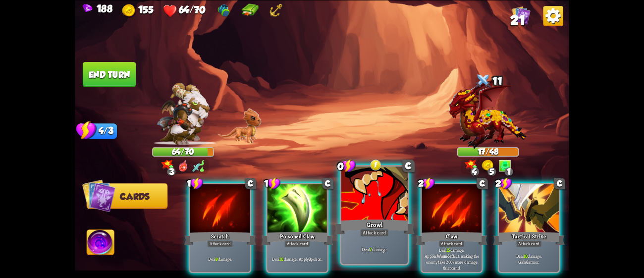
click at [359, 200] on div at bounding box center [374, 195] width 66 height 56
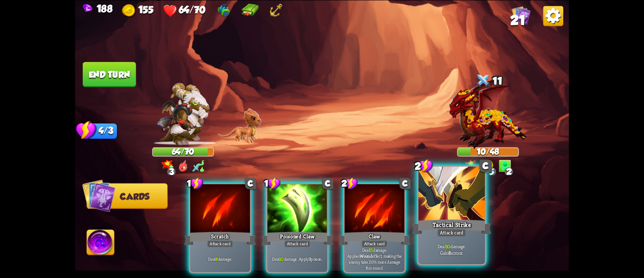
click at [452, 200] on div at bounding box center [452, 195] width 66 height 56
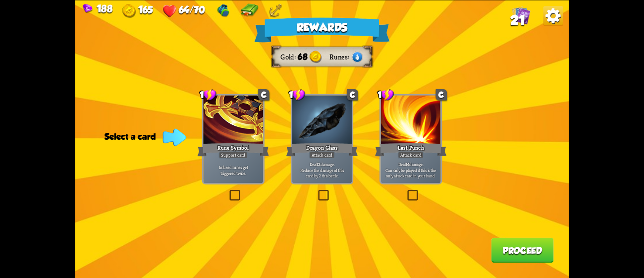
click at [296, 129] on div at bounding box center [322, 120] width 60 height 51
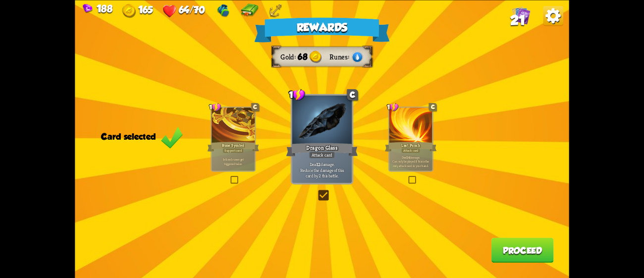
click at [525, 245] on button "Proceed" at bounding box center [523, 249] width 62 height 25
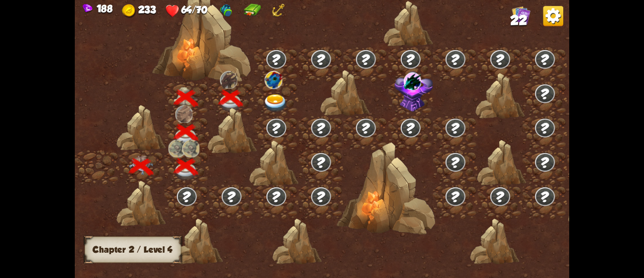
click at [277, 100] on img at bounding box center [276, 103] width 25 height 18
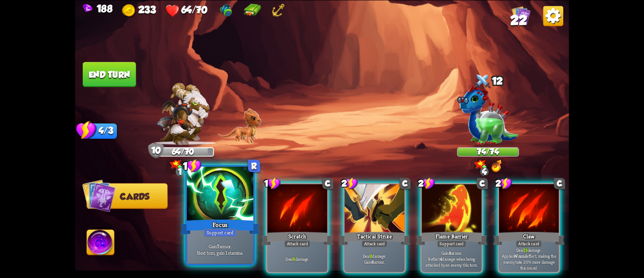
click at [214, 221] on div "Focus" at bounding box center [220, 227] width 80 height 18
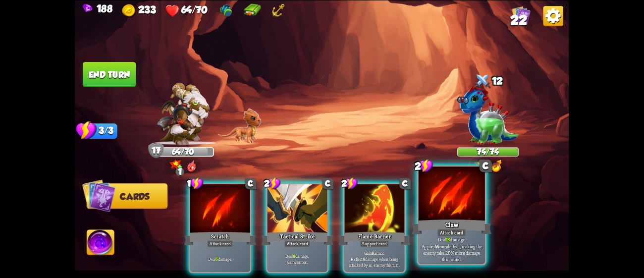
click at [472, 207] on div at bounding box center [452, 195] width 66 height 56
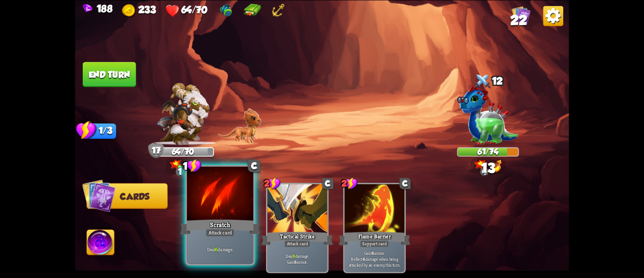
click at [245, 228] on div "Scratch" at bounding box center [220, 227] width 80 height 18
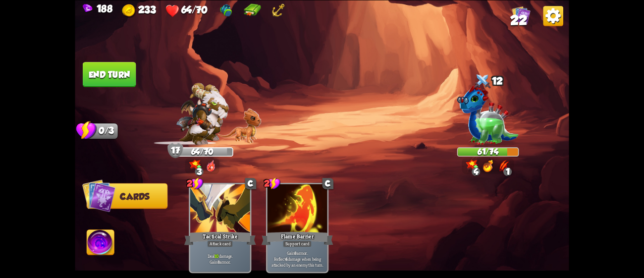
click at [124, 73] on button "End turn" at bounding box center [110, 74] width 54 height 25
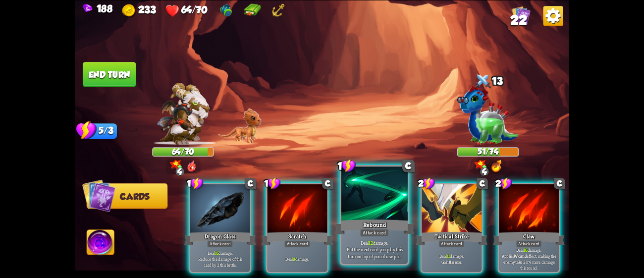
click at [394, 216] on div at bounding box center [374, 195] width 66 height 56
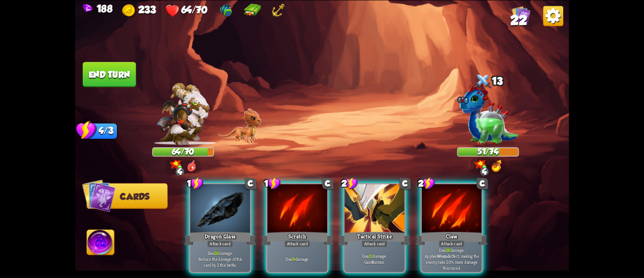
click at [394, 216] on div at bounding box center [375, 209] width 60 height 51
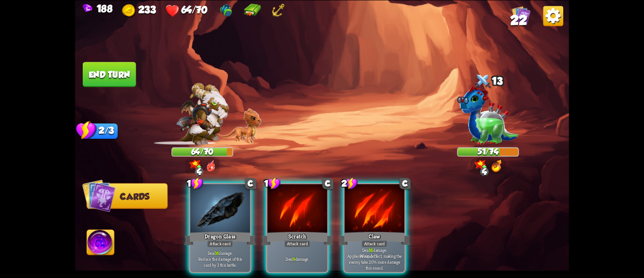
click at [394, 216] on div at bounding box center [375, 209] width 60 height 51
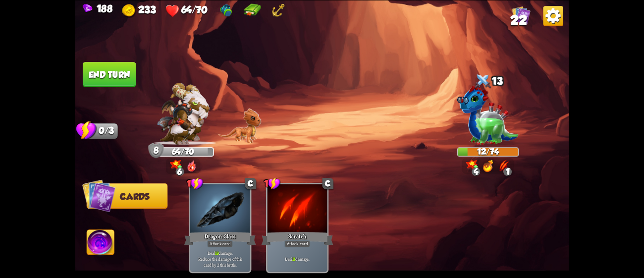
click at [120, 86] on img at bounding box center [322, 139] width 494 height 278
click at [120, 78] on button "End turn" at bounding box center [110, 74] width 54 height 25
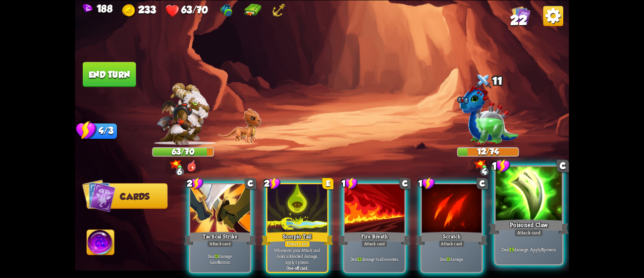
click at [520, 238] on div "Deal 13 damage. Apply 3 poison." at bounding box center [529, 249] width 66 height 29
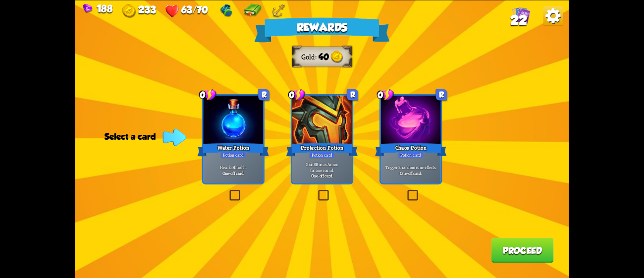
click at [240, 149] on div "Water Potion" at bounding box center [233, 149] width 72 height 16
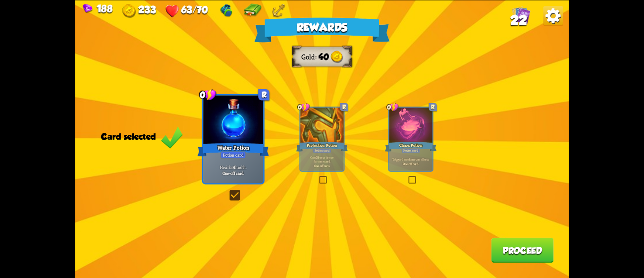
click at [528, 245] on button "Proceed" at bounding box center [523, 249] width 62 height 25
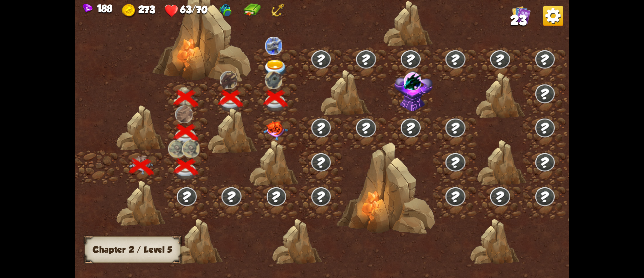
click at [278, 138] on img at bounding box center [276, 130] width 25 height 19
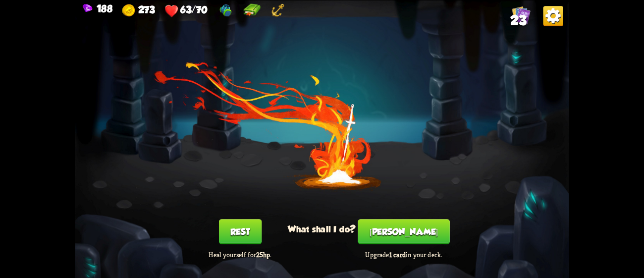
click at [402, 243] on button "[PERSON_NAME]" at bounding box center [404, 231] width 92 height 25
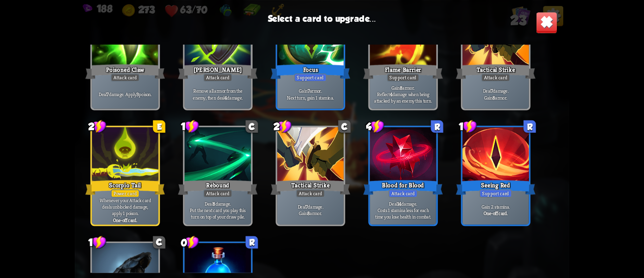
scroll to position [352, 0]
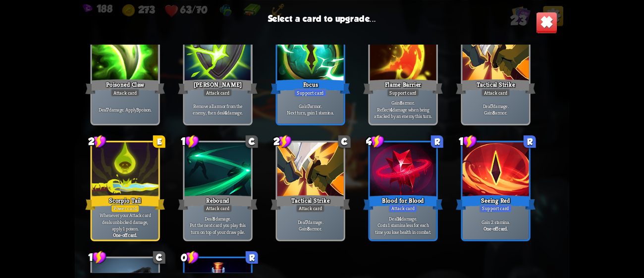
click at [488, 202] on div "Seeing Red" at bounding box center [496, 203] width 80 height 18
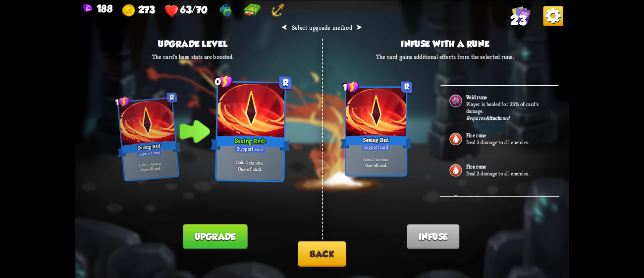
click at [225, 229] on button "Upgrade" at bounding box center [215, 236] width 64 height 25
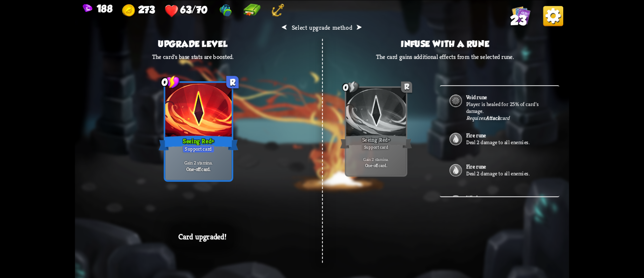
click at [449, 204] on div "⮜ Select upgrade method ⮞ Upgrade level The card's base stats are boosted. 0 R …" at bounding box center [322, 139] width 494 height 278
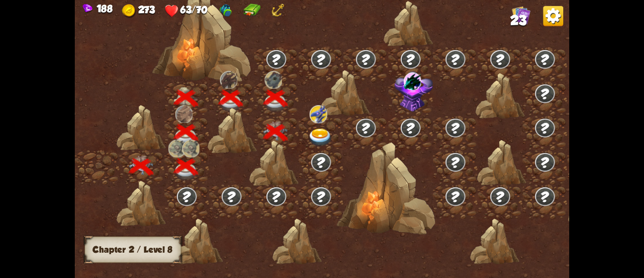
click at [326, 133] on img at bounding box center [320, 137] width 25 height 18
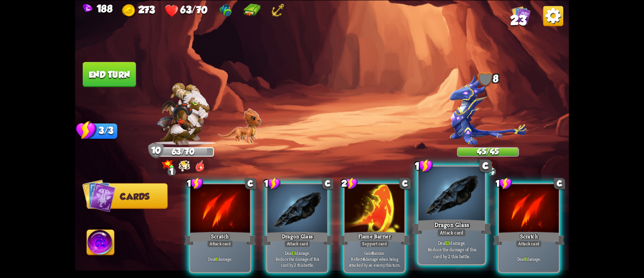
click at [470, 223] on div "Dragon Glass" at bounding box center [452, 227] width 80 height 18
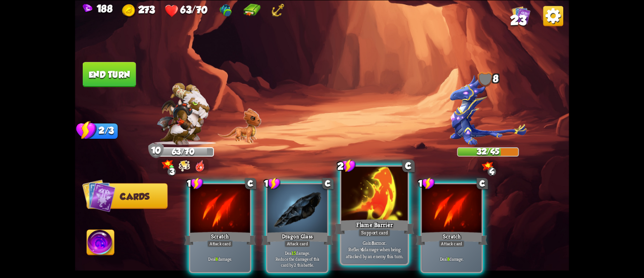
click at [379, 225] on div "Flame Barrier" at bounding box center [375, 227] width 80 height 18
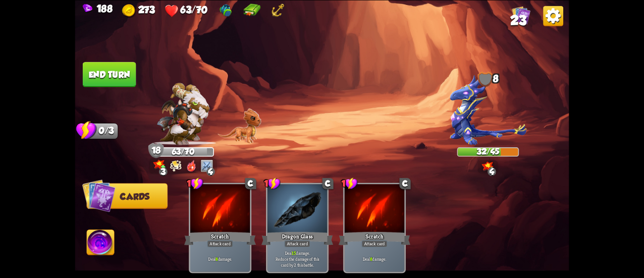
click at [119, 66] on button "End turn" at bounding box center [110, 74] width 54 height 25
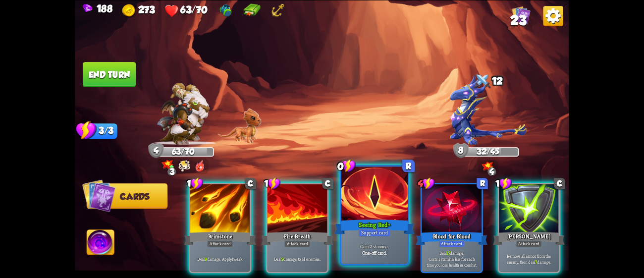
click at [357, 198] on div at bounding box center [374, 195] width 66 height 56
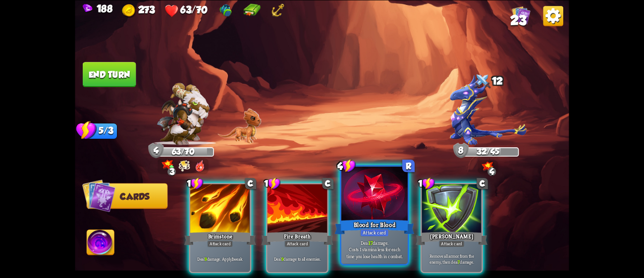
click at [364, 227] on div "Blood for Blood" at bounding box center [375, 227] width 80 height 18
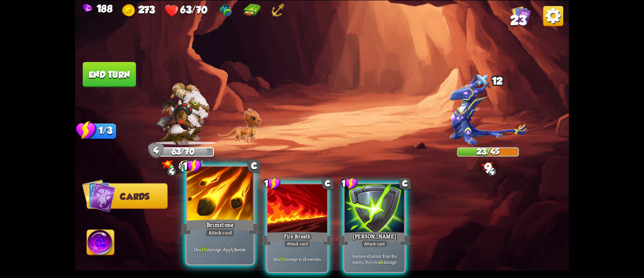
click at [215, 223] on div "Brimstone" at bounding box center [220, 227] width 80 height 18
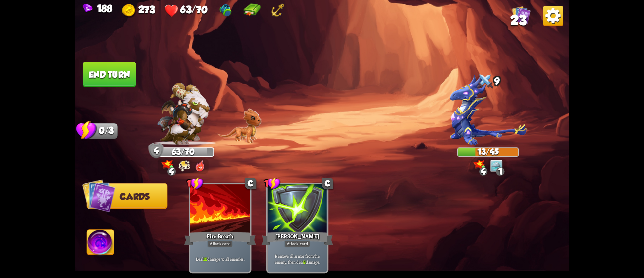
click at [116, 67] on button "End turn" at bounding box center [110, 74] width 54 height 25
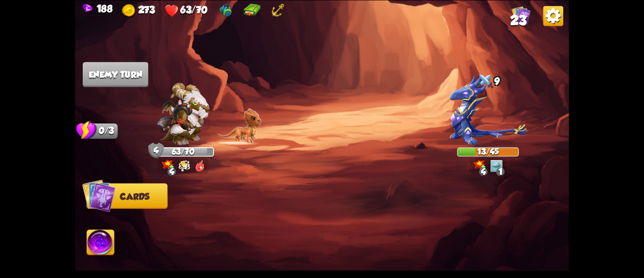
click at [192, 111] on img at bounding box center [183, 114] width 53 height 62
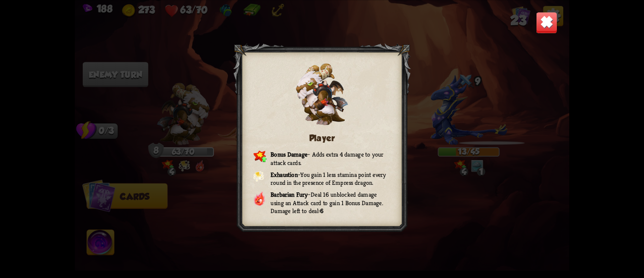
click at [539, 32] on img at bounding box center [547, 22] width 22 height 22
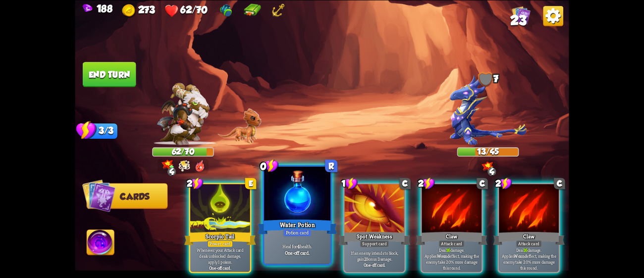
click at [282, 208] on div at bounding box center [297, 195] width 66 height 56
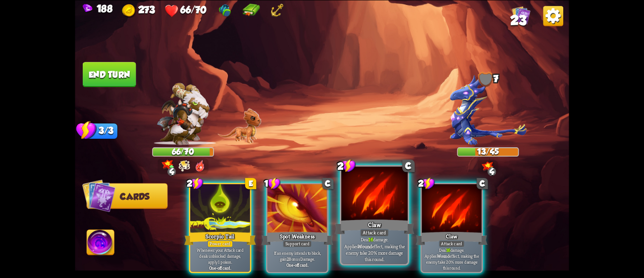
click at [367, 222] on div "Claw" at bounding box center [375, 227] width 80 height 18
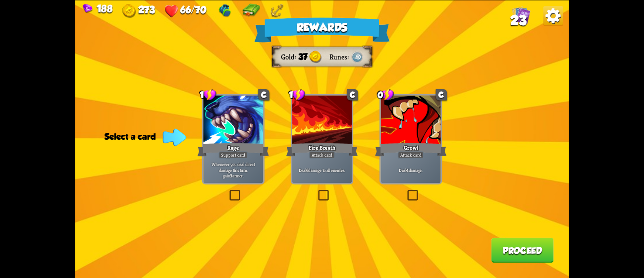
click at [279, 167] on div "Rewards Gold 37 Runes Select a card 1 C Rage Support card Whenever you deal dir…" at bounding box center [322, 139] width 494 height 278
click at [431, 157] on div "Growl" at bounding box center [411, 149] width 72 height 16
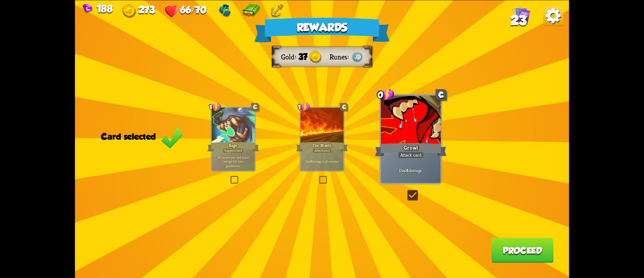
click at [515, 259] on button "Proceed" at bounding box center [523, 249] width 62 height 25
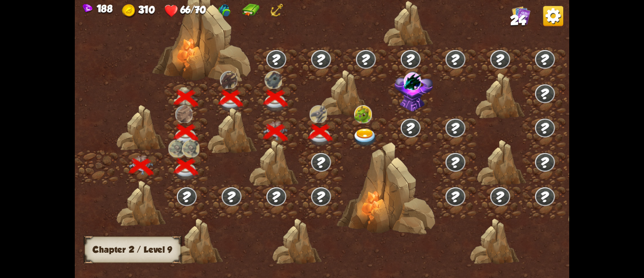
click at [361, 133] on img at bounding box center [365, 137] width 25 height 18
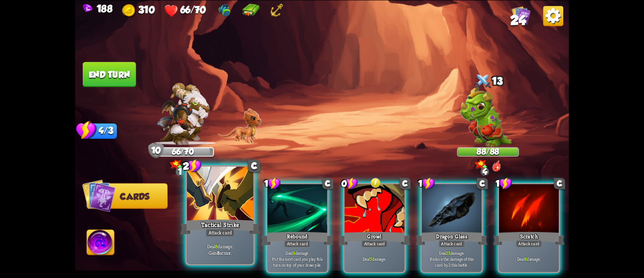
click at [237, 235] on div "Tactical Strike" at bounding box center [220, 227] width 80 height 18
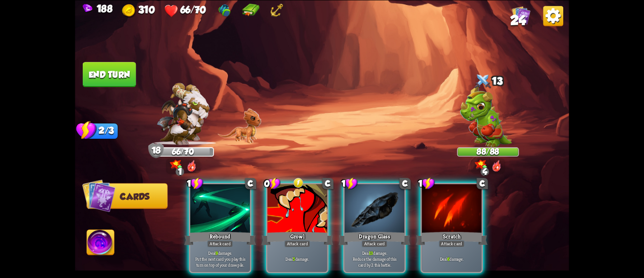
click at [237, 235] on div "Rebound" at bounding box center [220, 238] width 72 height 16
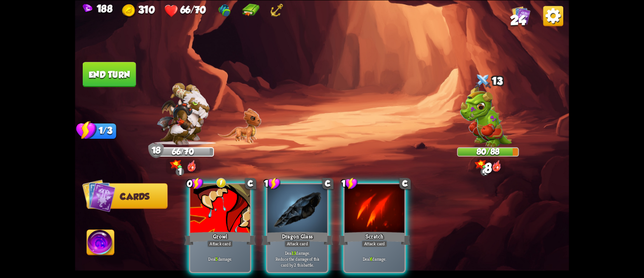
click at [237, 235] on div "Growl" at bounding box center [220, 238] width 72 height 16
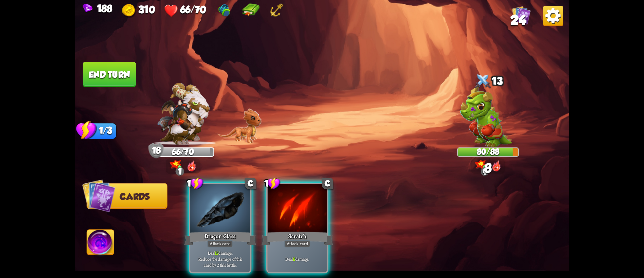
click at [237, 235] on div "Dragon Glass" at bounding box center [220, 238] width 72 height 16
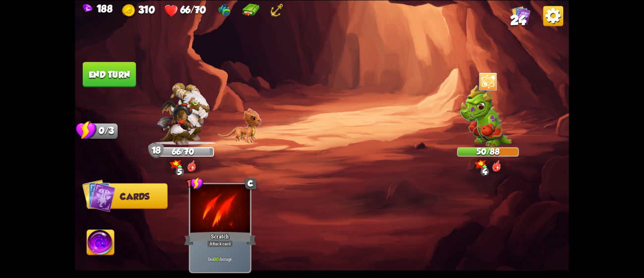
click at [109, 63] on button "End turn" at bounding box center [110, 74] width 54 height 25
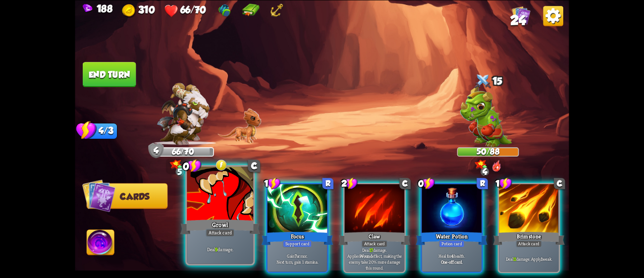
click at [220, 176] on div at bounding box center [220, 195] width 66 height 56
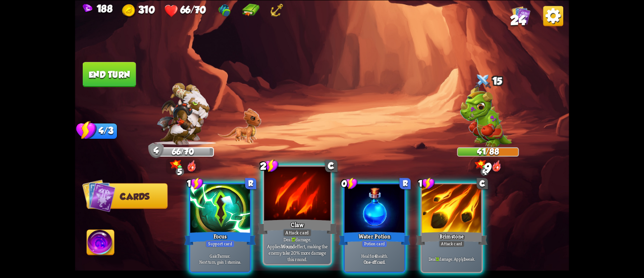
click at [305, 225] on div "Claw" at bounding box center [298, 227] width 80 height 18
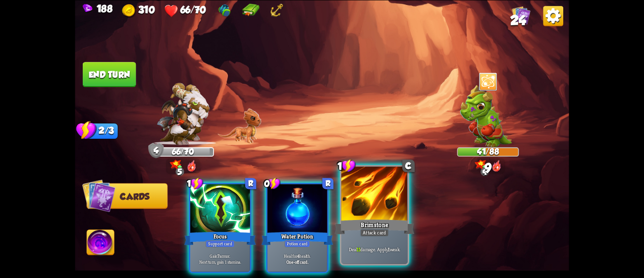
click at [349, 224] on div "Brimstone" at bounding box center [375, 227] width 80 height 18
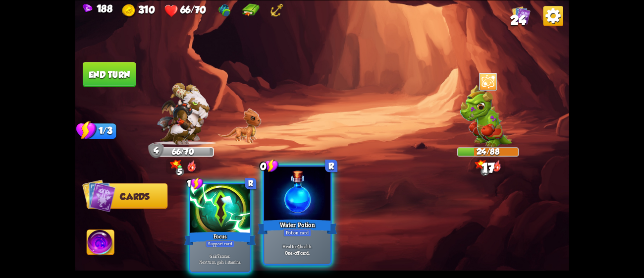
click at [326, 224] on div "Water Potion" at bounding box center [298, 227] width 80 height 18
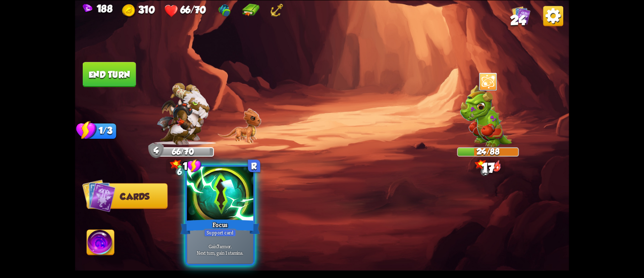
click at [245, 226] on div "Focus" at bounding box center [220, 227] width 80 height 18
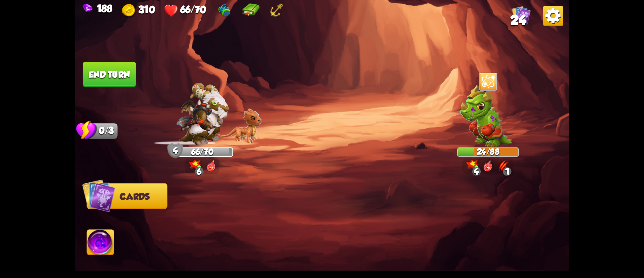
click at [96, 65] on button "End turn" at bounding box center [110, 74] width 54 height 25
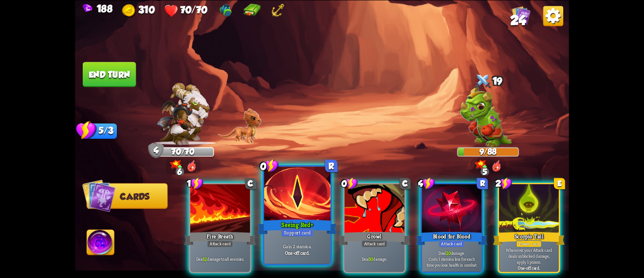
click at [283, 187] on div at bounding box center [297, 195] width 66 height 56
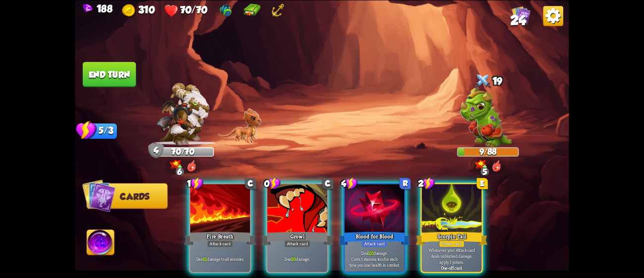
click at [283, 187] on div at bounding box center [298, 209] width 60 height 51
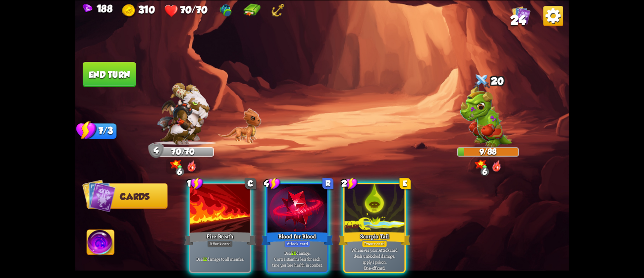
click at [409, 211] on div "1 C Fire Breath Attack card Deal 12 damage to all enemies. 4 R Blood for Blood …" at bounding box center [371, 216] width 395 height 123
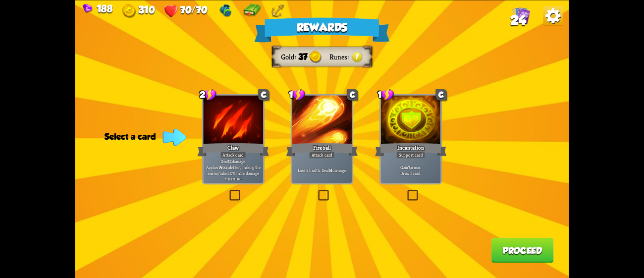
click at [258, 148] on div "Claw" at bounding box center [233, 149] width 72 height 16
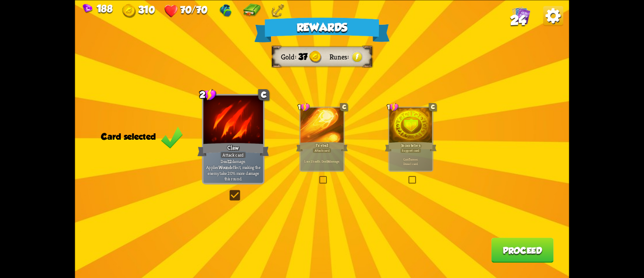
click at [506, 253] on button "Proceed" at bounding box center [523, 249] width 62 height 25
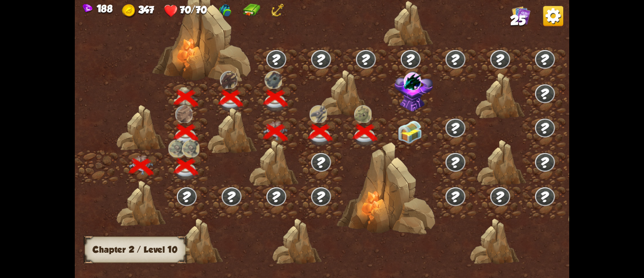
click at [406, 130] on img at bounding box center [410, 131] width 25 height 23
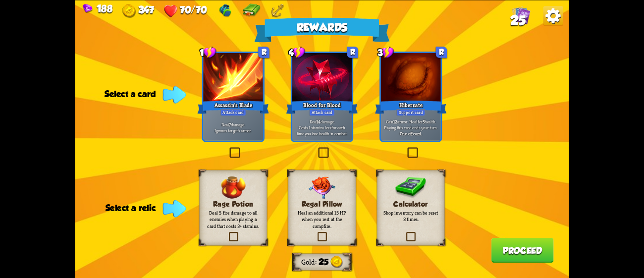
click at [337, 98] on div at bounding box center [322, 78] width 60 height 51
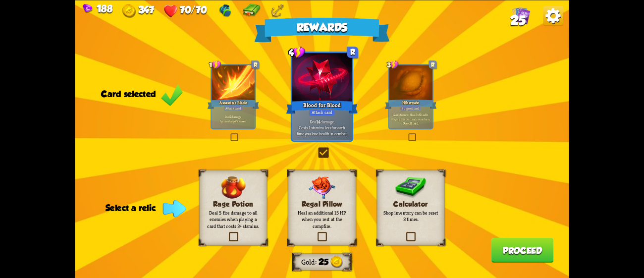
click at [319, 218] on p "Heal an additional 15 HP when you rest at the campfire." at bounding box center [322, 219] width 55 height 19
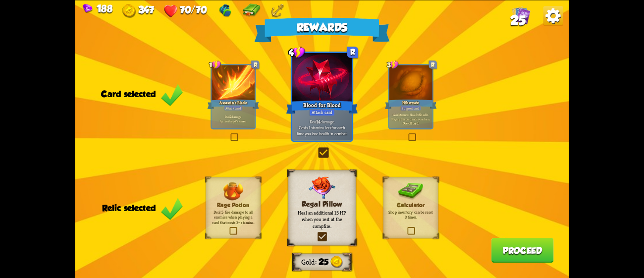
click at [523, 243] on button "Proceed" at bounding box center [523, 249] width 62 height 25
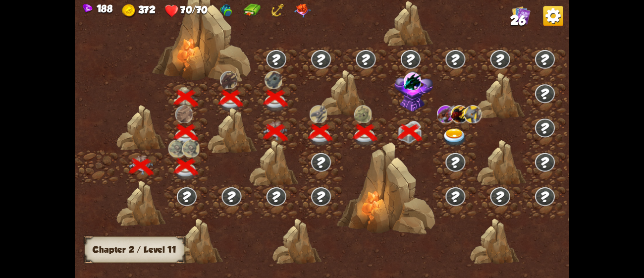
scroll to position [0, 150]
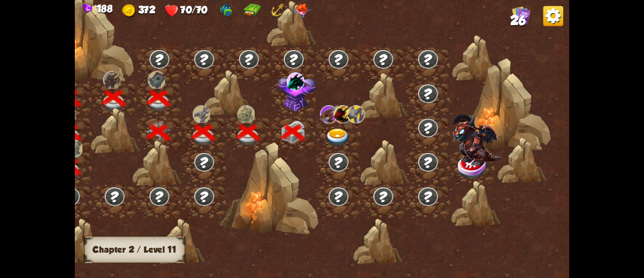
click at [333, 132] on img at bounding box center [338, 137] width 25 height 18
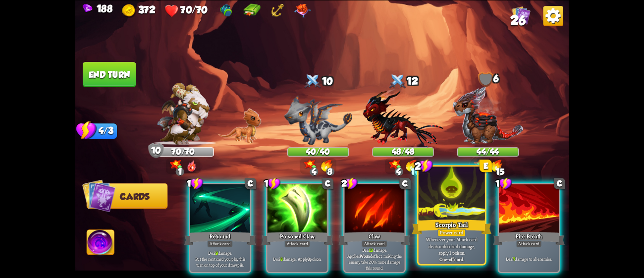
click at [453, 222] on div "Scorpio Tail" at bounding box center [452, 227] width 80 height 18
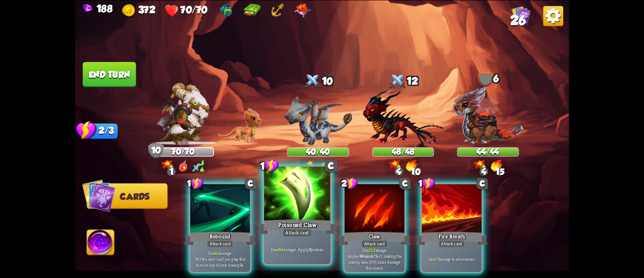
click at [287, 218] on div "Poisoned Claw" at bounding box center [298, 227] width 80 height 18
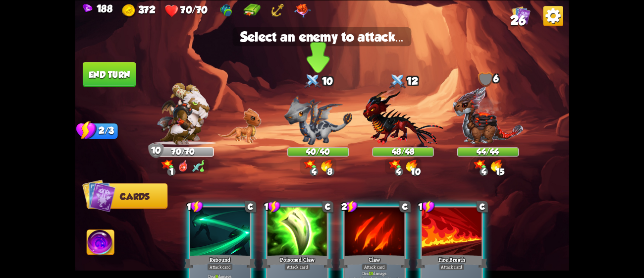
click at [316, 114] on img at bounding box center [318, 120] width 68 height 50
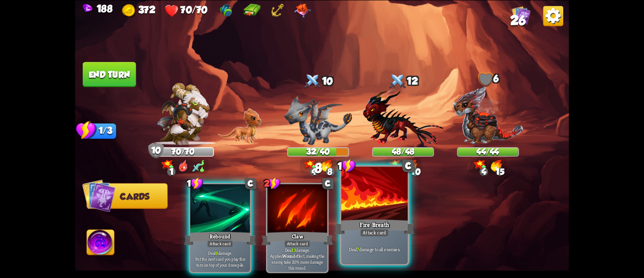
click at [368, 208] on div at bounding box center [374, 195] width 66 height 56
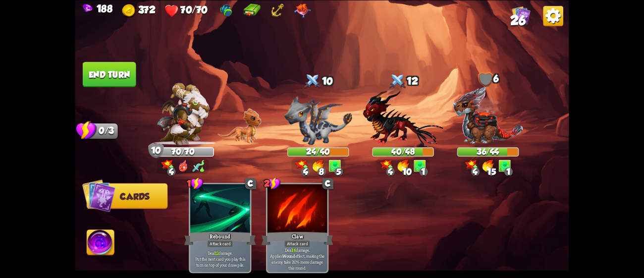
click at [99, 67] on button "End turn" at bounding box center [110, 74] width 54 height 25
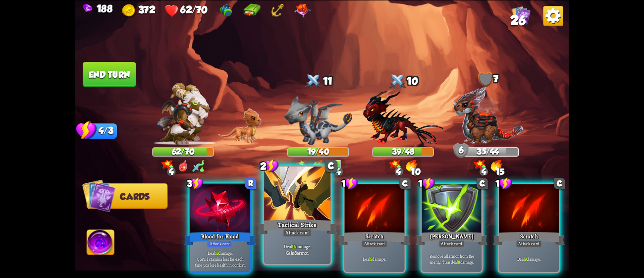
click at [296, 218] on div "Tactical Strike" at bounding box center [298, 227] width 80 height 18
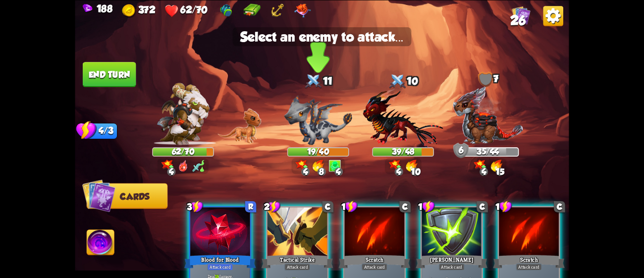
click at [299, 107] on img at bounding box center [318, 120] width 68 height 50
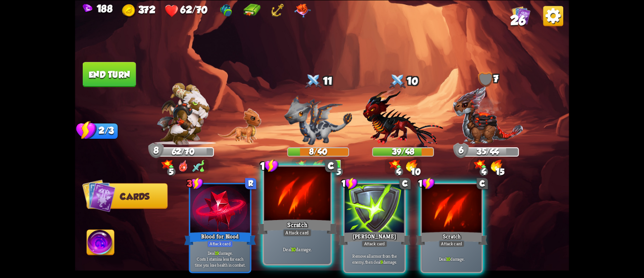
click at [295, 197] on div at bounding box center [297, 195] width 66 height 56
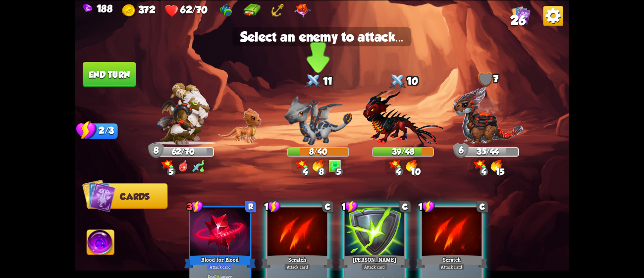
click at [317, 109] on img at bounding box center [318, 120] width 68 height 50
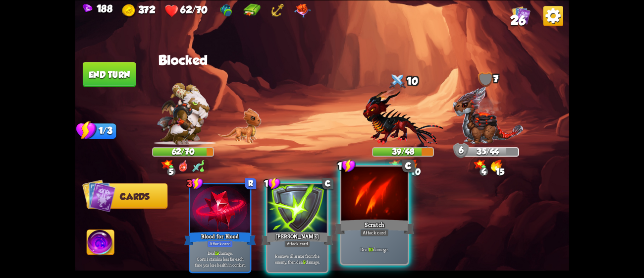
click at [372, 238] on div "Deal 10 damage." at bounding box center [374, 249] width 66 height 29
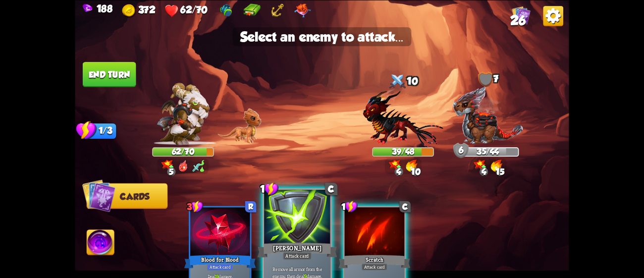
click at [292, 237] on div at bounding box center [297, 218] width 66 height 56
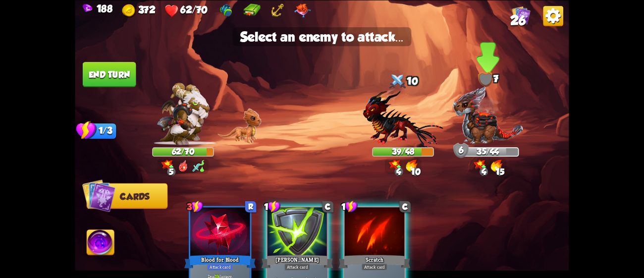
click at [498, 125] on img at bounding box center [487, 115] width 71 height 59
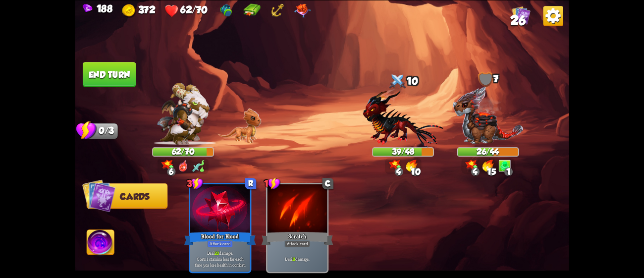
click at [134, 67] on button "End turn" at bounding box center [110, 74] width 54 height 25
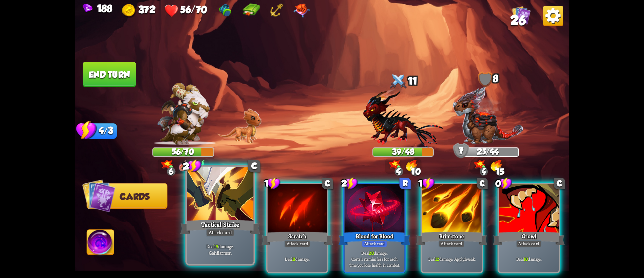
click at [234, 205] on div at bounding box center [220, 195] width 66 height 56
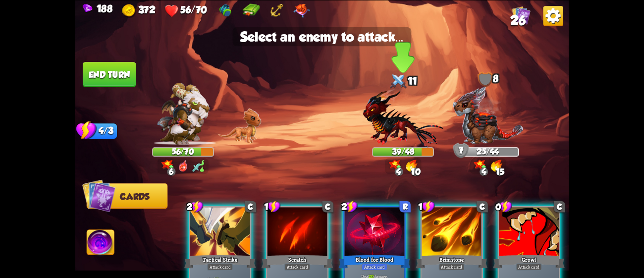
click at [404, 111] on img at bounding box center [403, 117] width 80 height 59
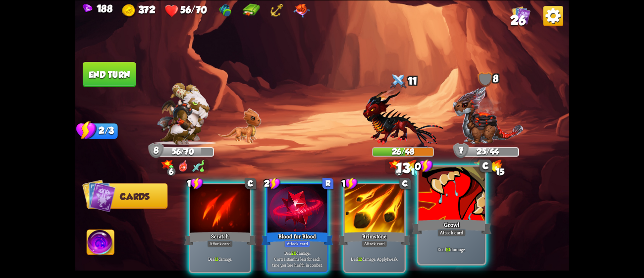
click at [428, 214] on div at bounding box center [452, 195] width 66 height 56
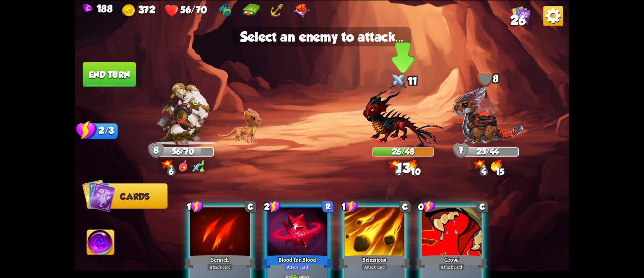
click at [412, 104] on img at bounding box center [403, 117] width 80 height 59
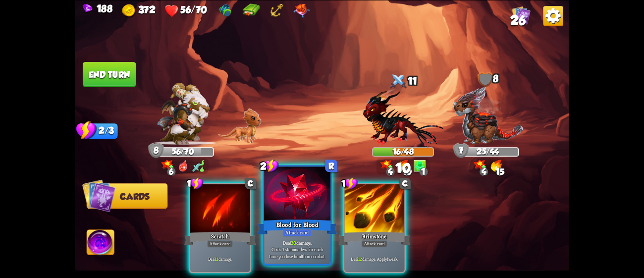
click at [307, 197] on div at bounding box center [297, 195] width 66 height 56
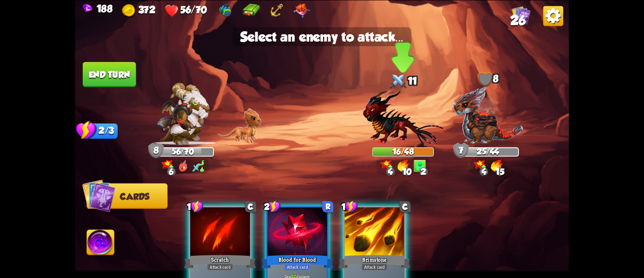
click at [402, 118] on img at bounding box center [403, 117] width 80 height 59
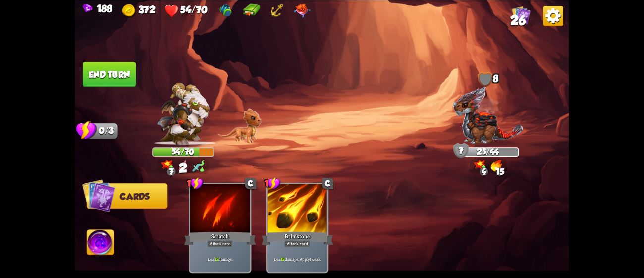
click at [97, 73] on button "End turn" at bounding box center [110, 74] width 54 height 25
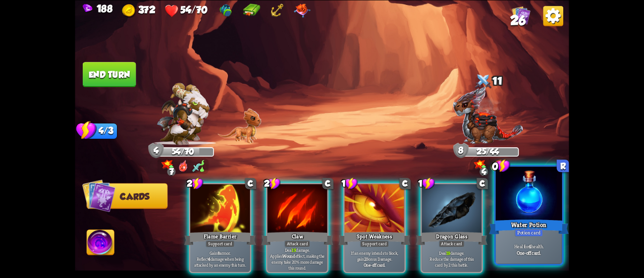
click at [522, 210] on div at bounding box center [529, 195] width 66 height 56
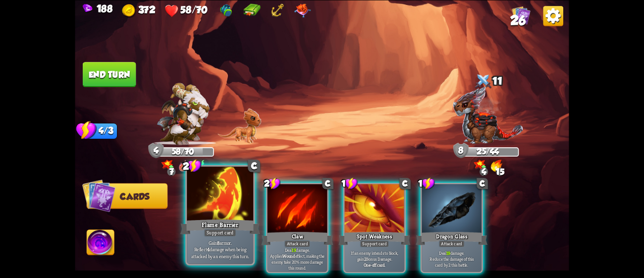
click at [205, 203] on div at bounding box center [220, 195] width 66 height 56
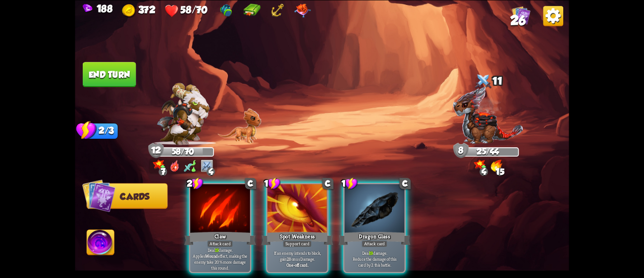
click at [205, 203] on div at bounding box center [220, 209] width 60 height 51
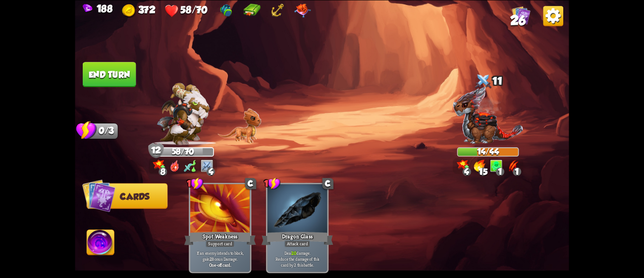
click at [113, 72] on button "End turn" at bounding box center [110, 74] width 54 height 25
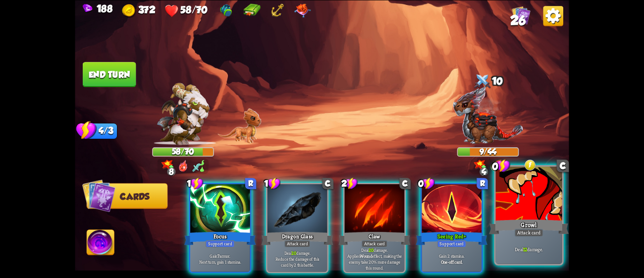
click at [516, 228] on div "Growl" at bounding box center [529, 227] width 80 height 18
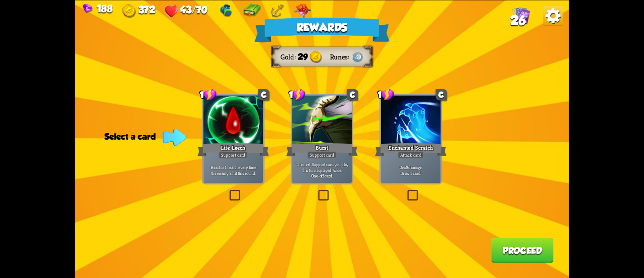
click at [413, 172] on p "Deal 7 damage. Draw 1 card." at bounding box center [411, 170] width 57 height 12
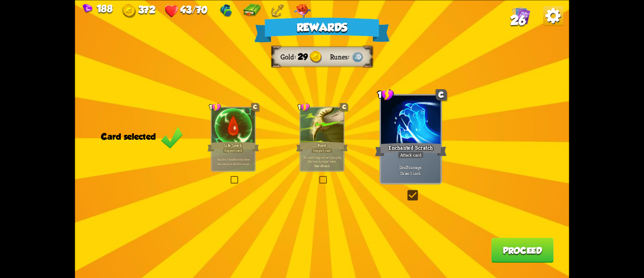
click at [520, 246] on button "Proceed" at bounding box center [523, 249] width 62 height 25
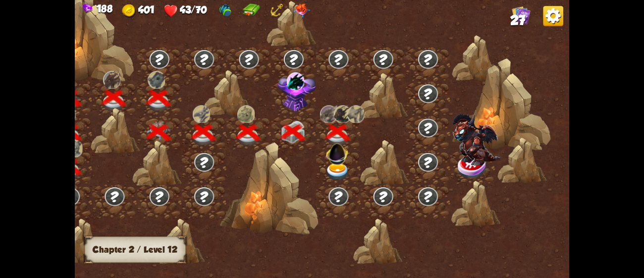
click at [330, 163] on img at bounding box center [338, 152] width 26 height 26
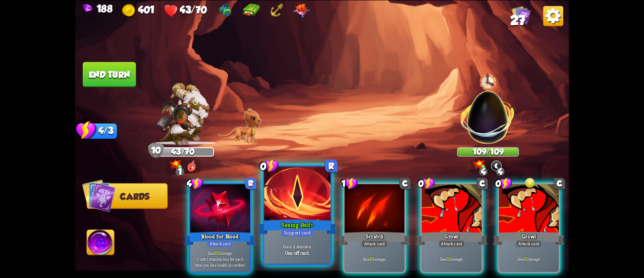
click at [308, 198] on div at bounding box center [297, 195] width 66 height 56
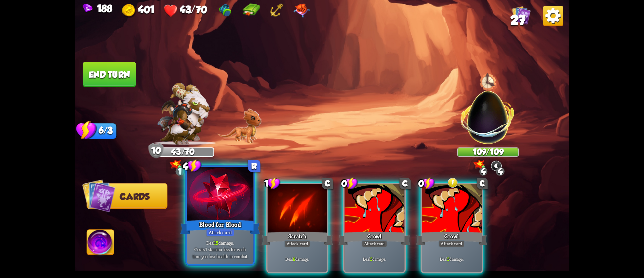
click at [238, 213] on div at bounding box center [220, 195] width 66 height 56
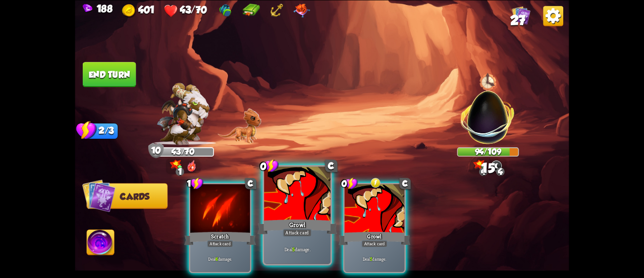
click at [295, 205] on div at bounding box center [297, 195] width 66 height 56
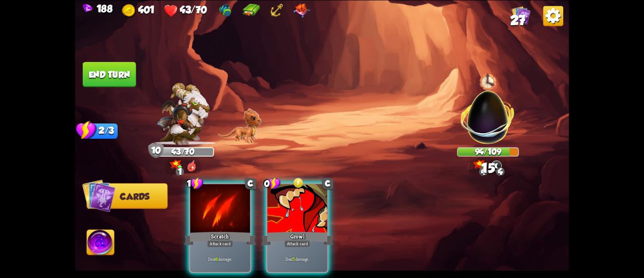
click at [295, 205] on div at bounding box center [298, 209] width 60 height 51
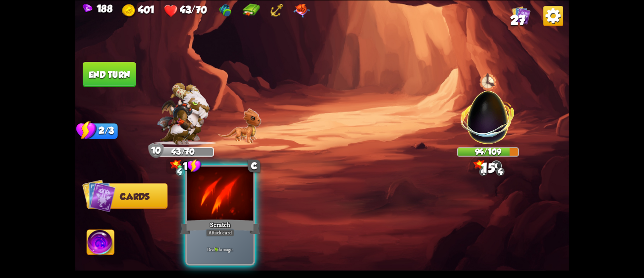
click at [226, 203] on div at bounding box center [220, 195] width 66 height 56
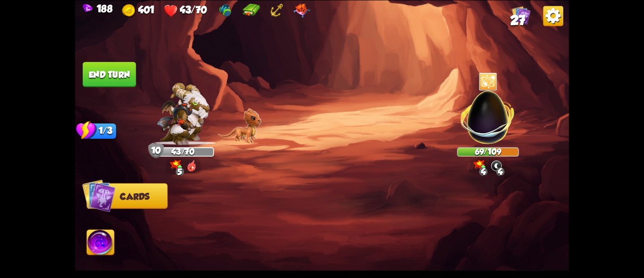
click at [111, 72] on button "End turn" at bounding box center [110, 74] width 54 height 25
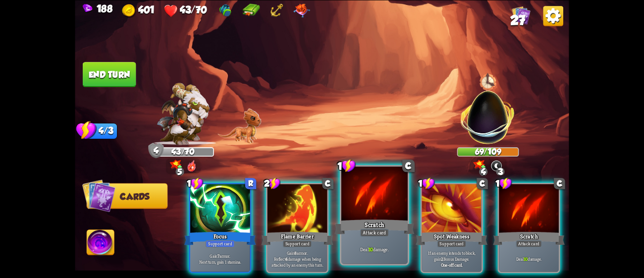
click at [368, 226] on div "Scratch" at bounding box center [375, 227] width 80 height 18
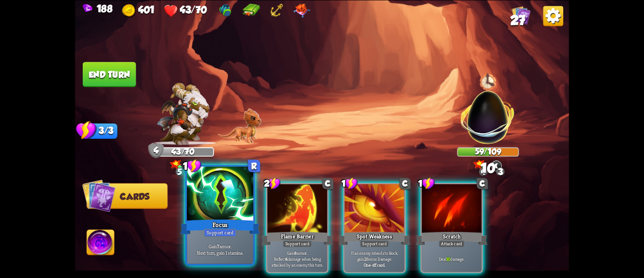
click at [214, 231] on div "Support card" at bounding box center [220, 232] width 32 height 8
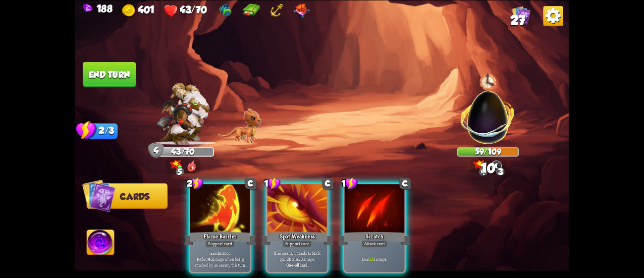
click at [214, 240] on div "Support card" at bounding box center [220, 243] width 29 height 7
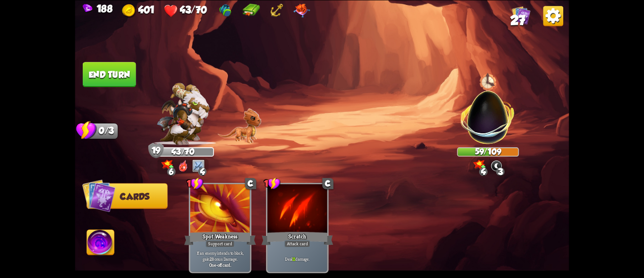
click at [111, 73] on button "End turn" at bounding box center [110, 74] width 54 height 25
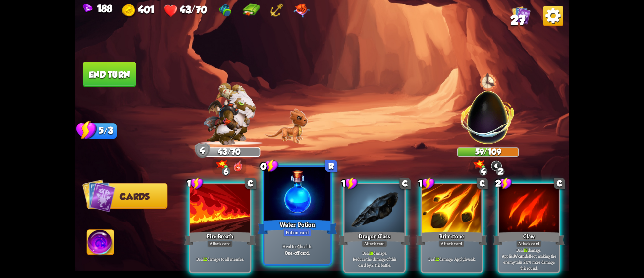
click at [308, 218] on div "Water Potion" at bounding box center [298, 227] width 80 height 18
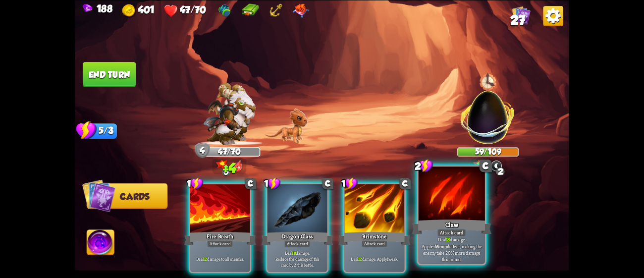
click at [472, 238] on div "Deal 18 damage. Applies Wound effect, making the enemy take 20% more damage thi…" at bounding box center [452, 249] width 66 height 29
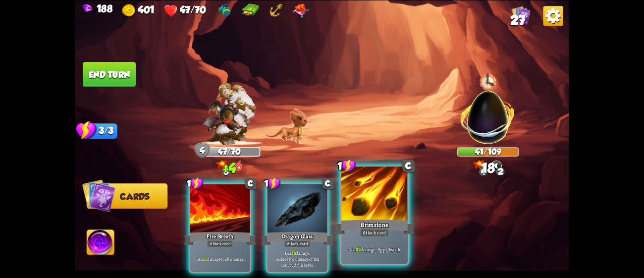
click at [385, 224] on div "Brimstone" at bounding box center [375, 227] width 80 height 18
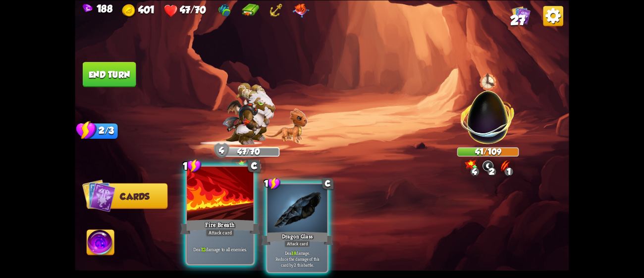
click at [235, 199] on div at bounding box center [220, 195] width 66 height 56
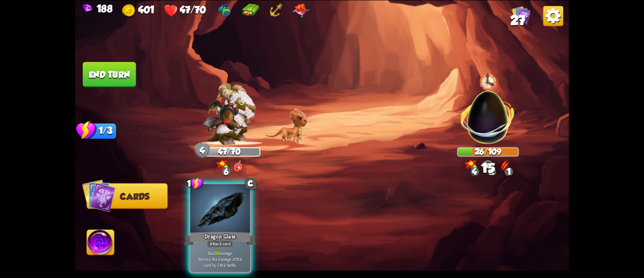
click at [235, 199] on div at bounding box center [220, 209] width 60 height 51
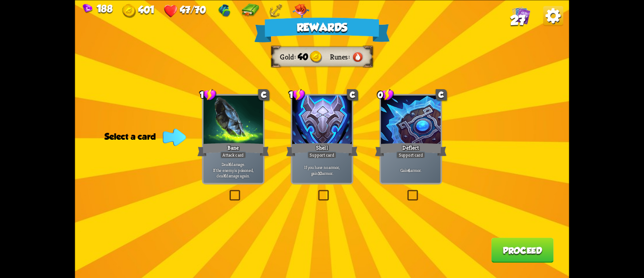
click at [464, 141] on div "Rewards Gold 40 Runes Select a card 1 C Bane Attack card Deal 6 damage. If the …" at bounding box center [322, 139] width 494 height 278
click at [444, 140] on div "Rewards Gold 40 Runes Select a card 1 C Bane Attack card Deal 6 damage. If the …" at bounding box center [322, 139] width 494 height 278
click at [417, 147] on div "Deflect" at bounding box center [411, 149] width 72 height 16
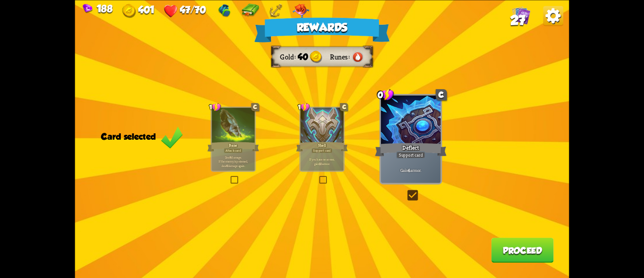
click at [522, 256] on button "Proceed" at bounding box center [523, 249] width 62 height 25
